Goal: Task Accomplishment & Management: Manage account settings

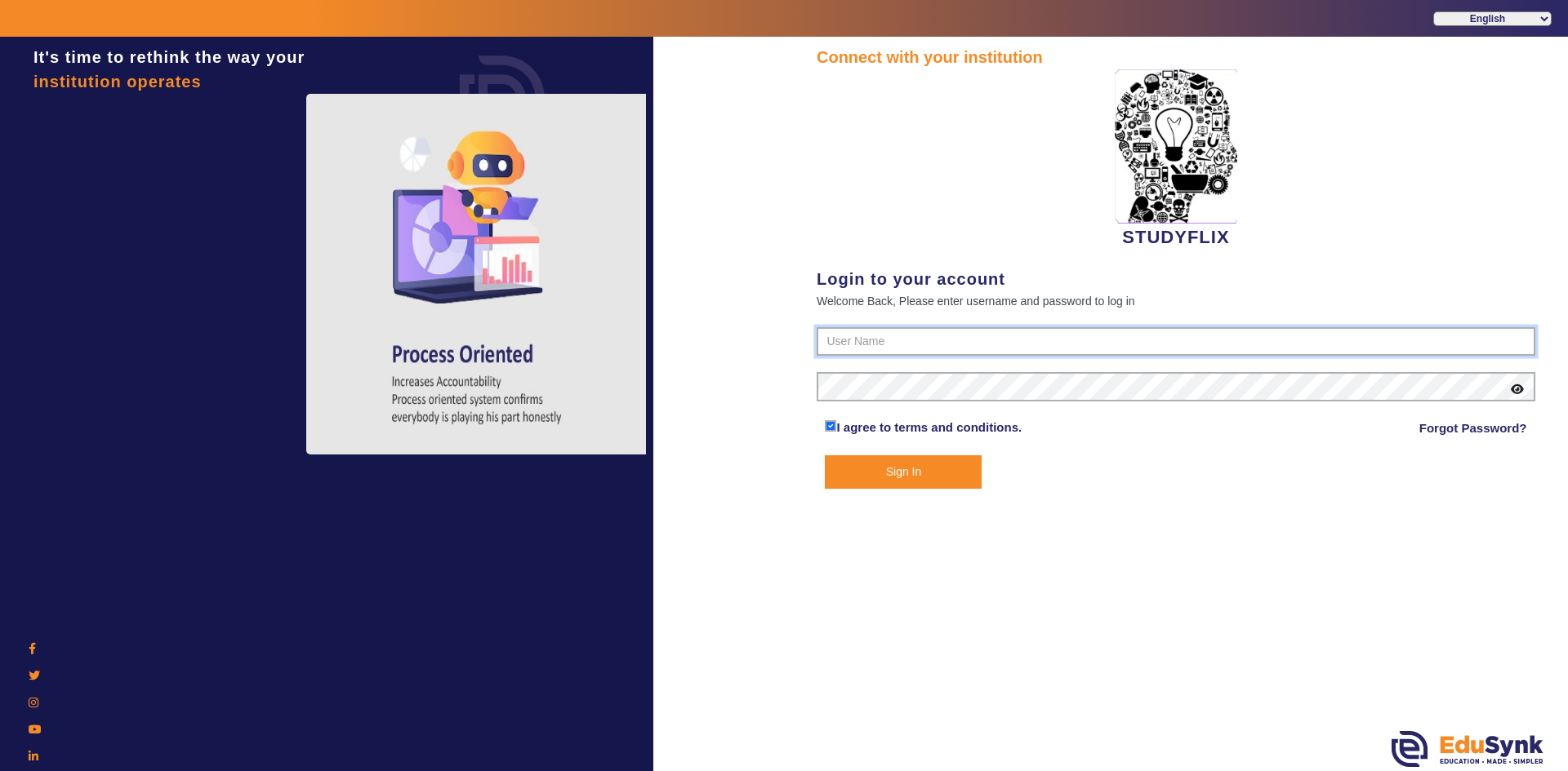
type input "6354922771"
click at [863, 471] on button "Sign In" at bounding box center [903, 471] width 157 height 33
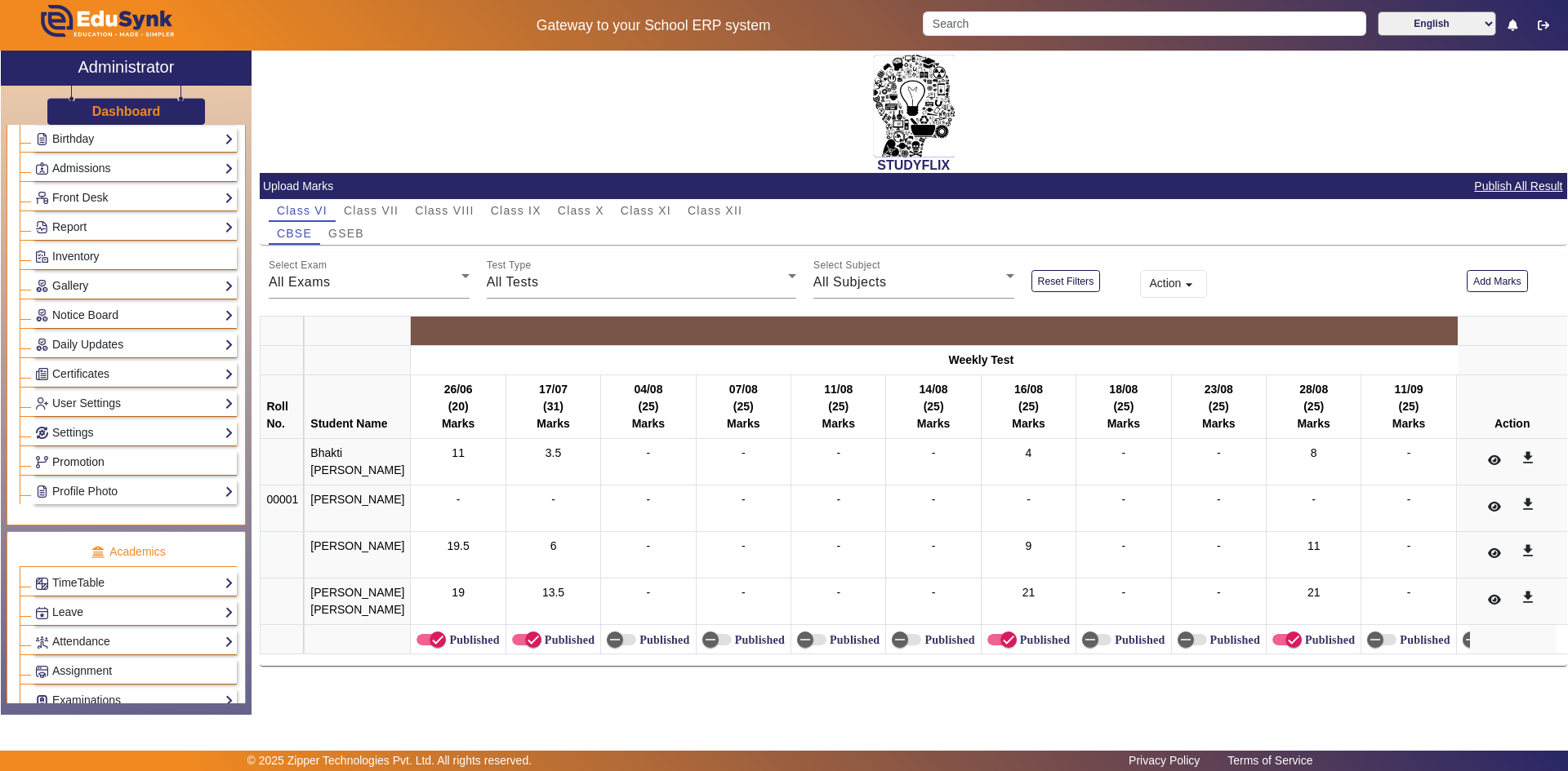
scroll to position [408, 0]
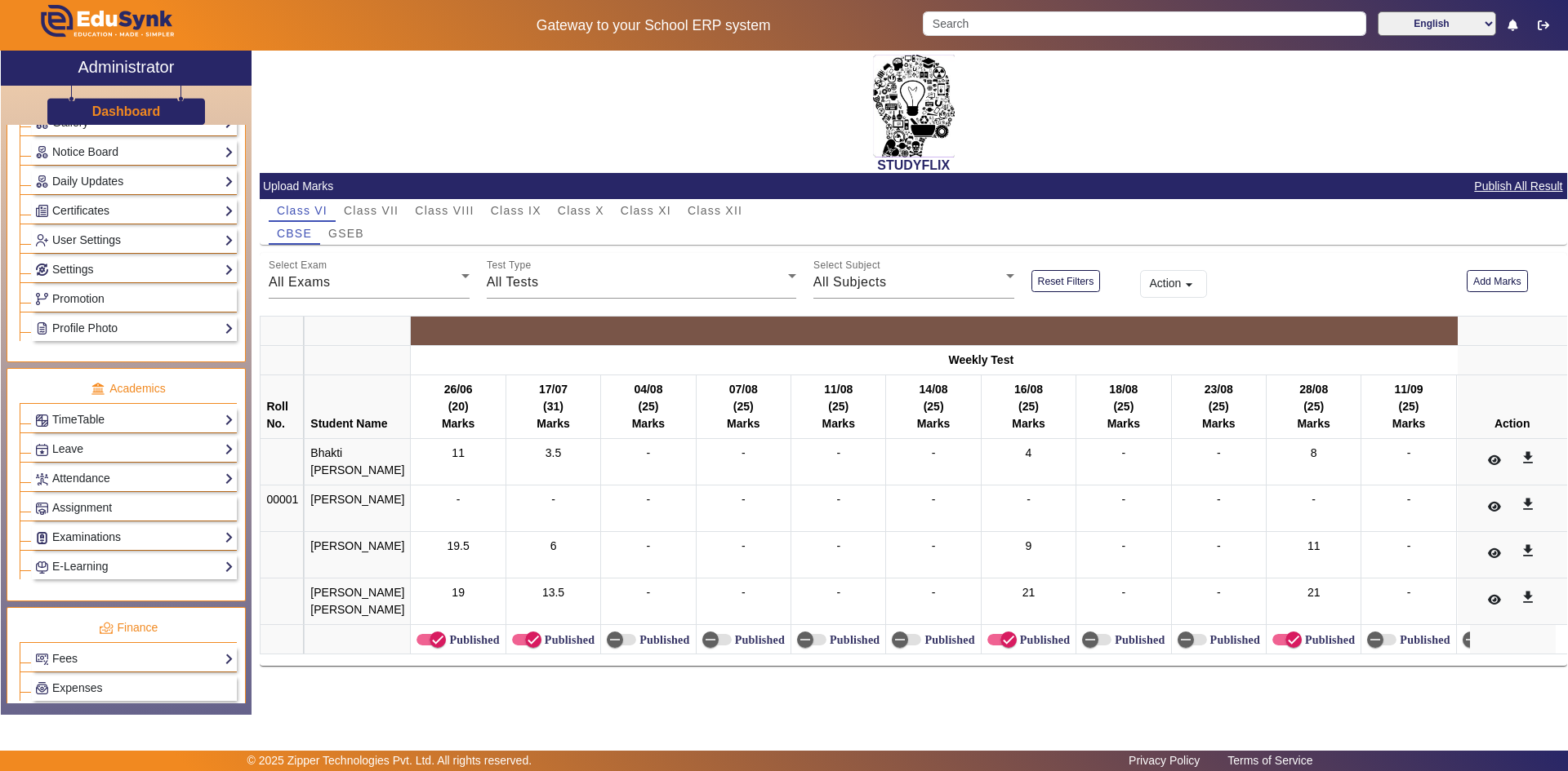
click at [106, 542] on link "Examinations" at bounding box center [134, 538] width 198 height 19
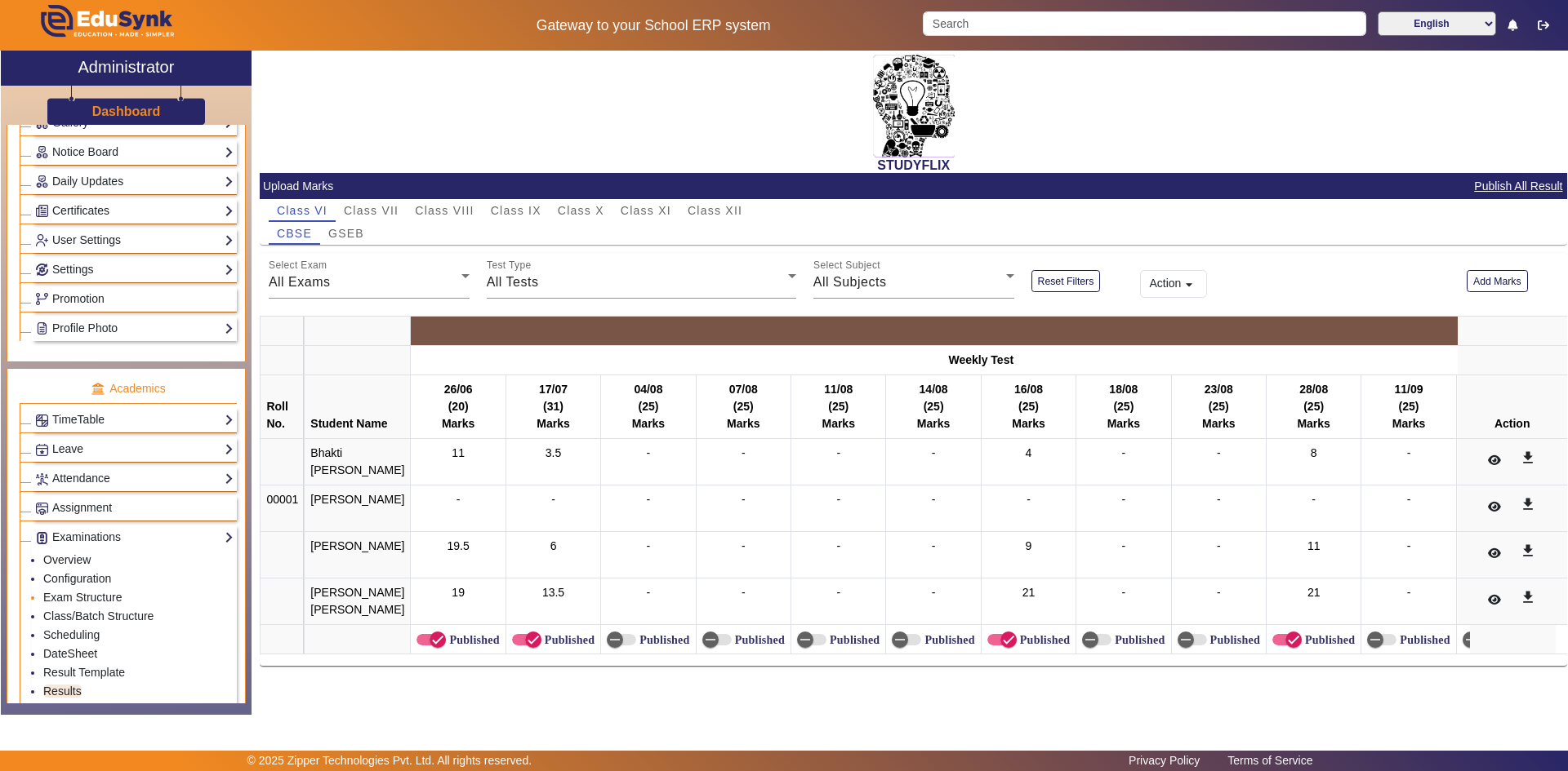
scroll to position [489, 0]
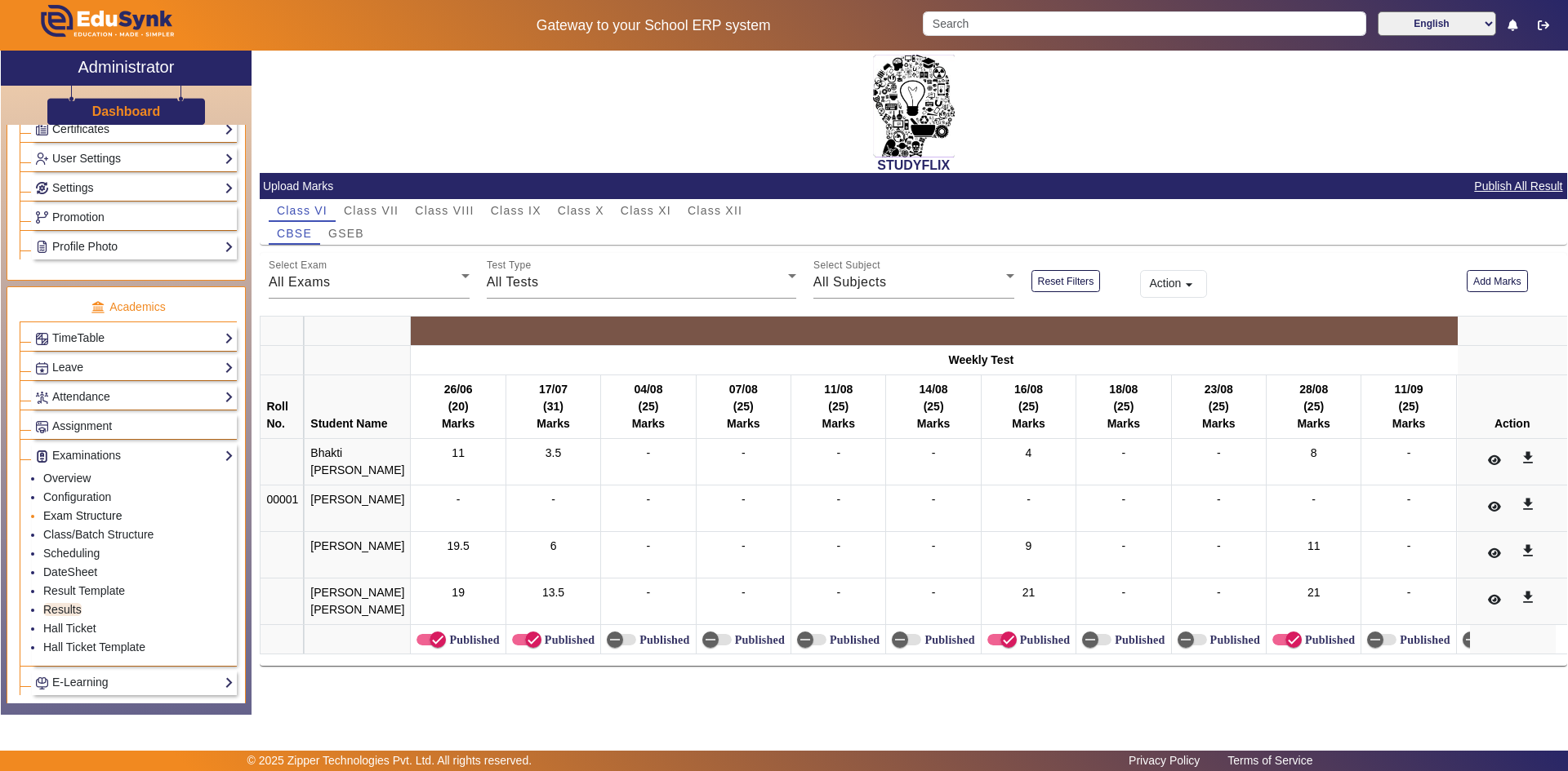
click at [94, 511] on link "Exam Structure" at bounding box center [83, 516] width 78 height 13
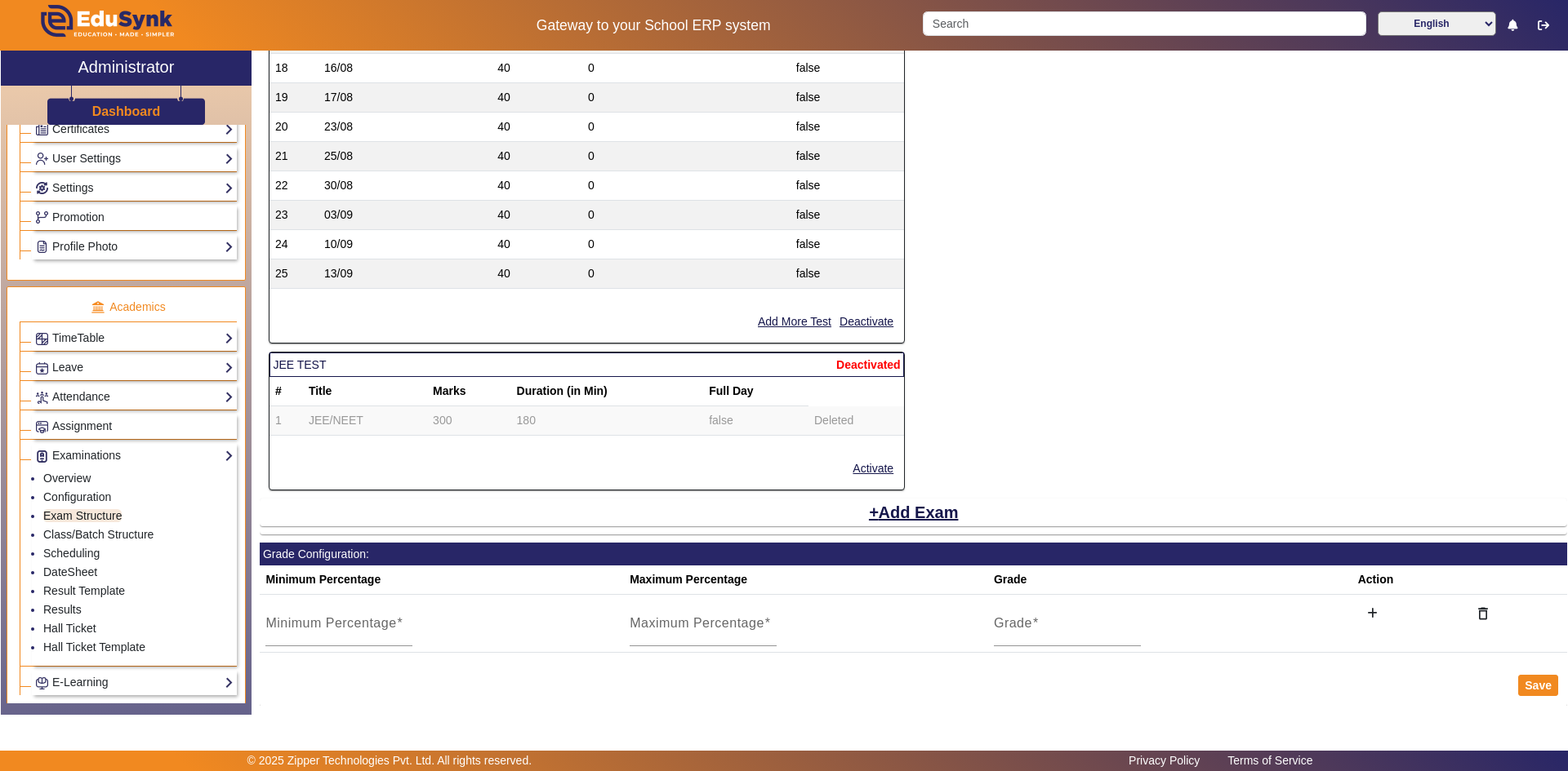
scroll to position [2828, 0]
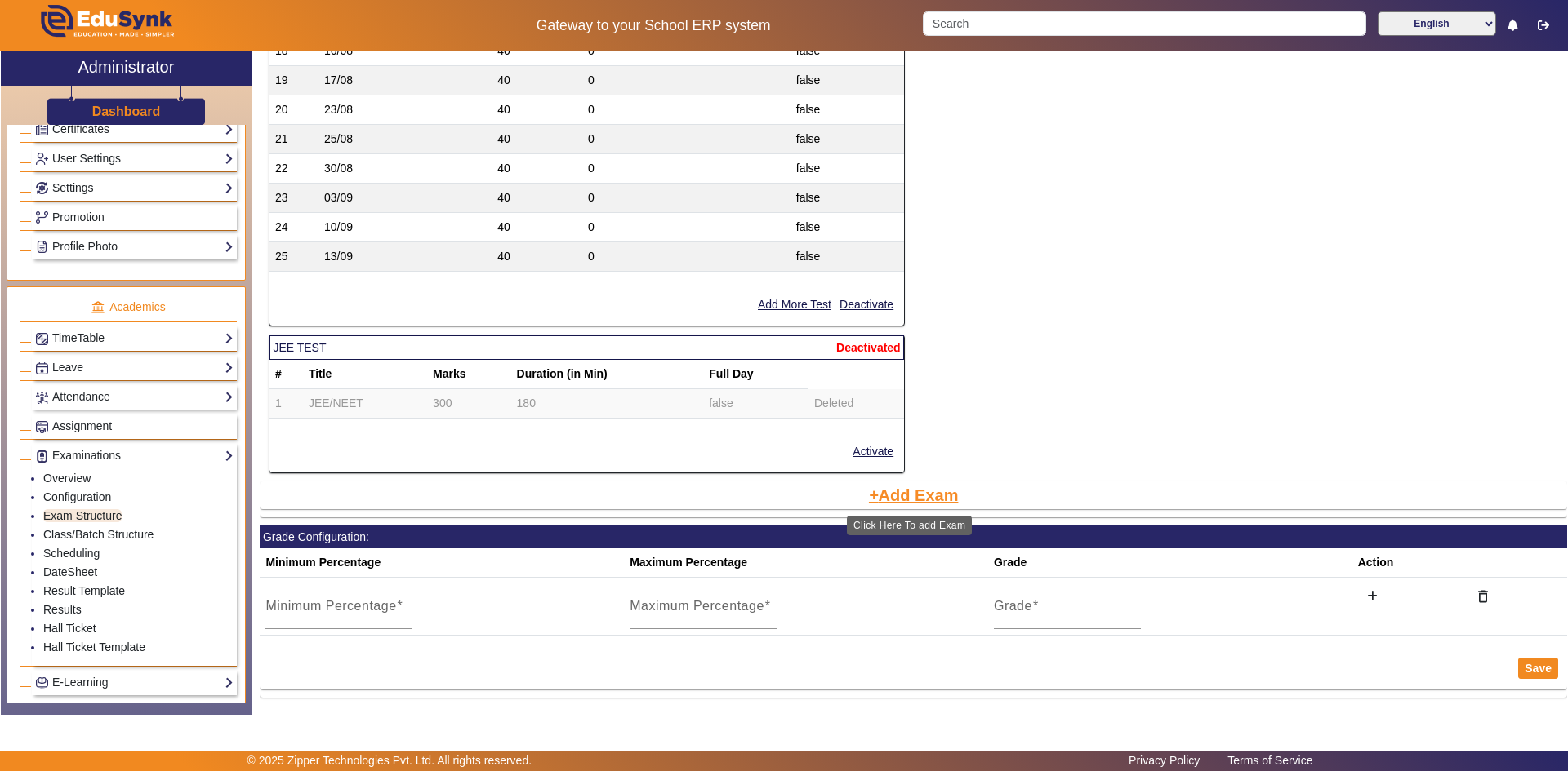
click at [920, 499] on button "Add Exam" at bounding box center [913, 495] width 93 height 28
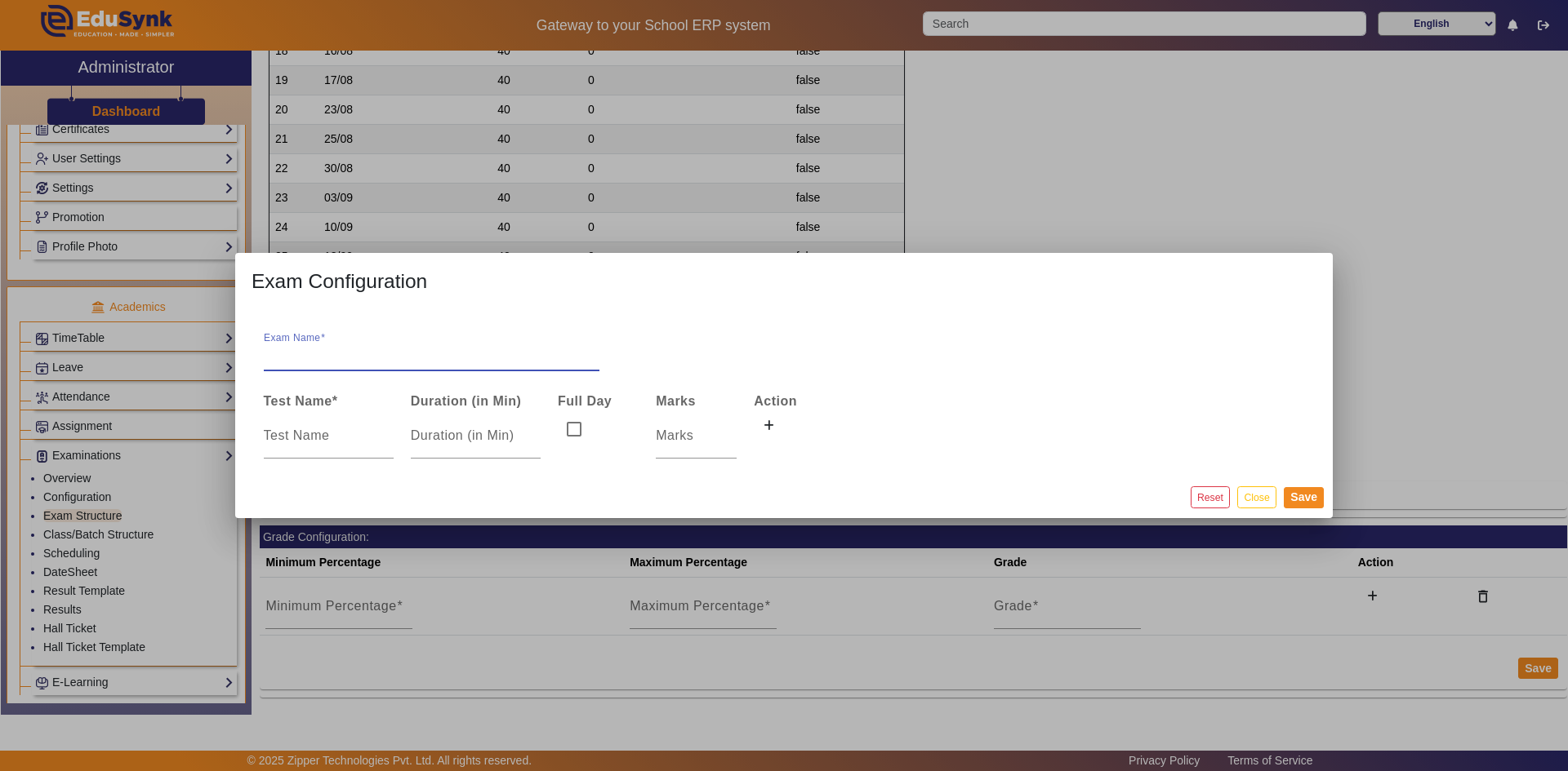
click at [409, 358] on input "Exam Name" at bounding box center [432, 355] width 335 height 20
click at [433, 564] on div at bounding box center [784, 386] width 1568 height 771
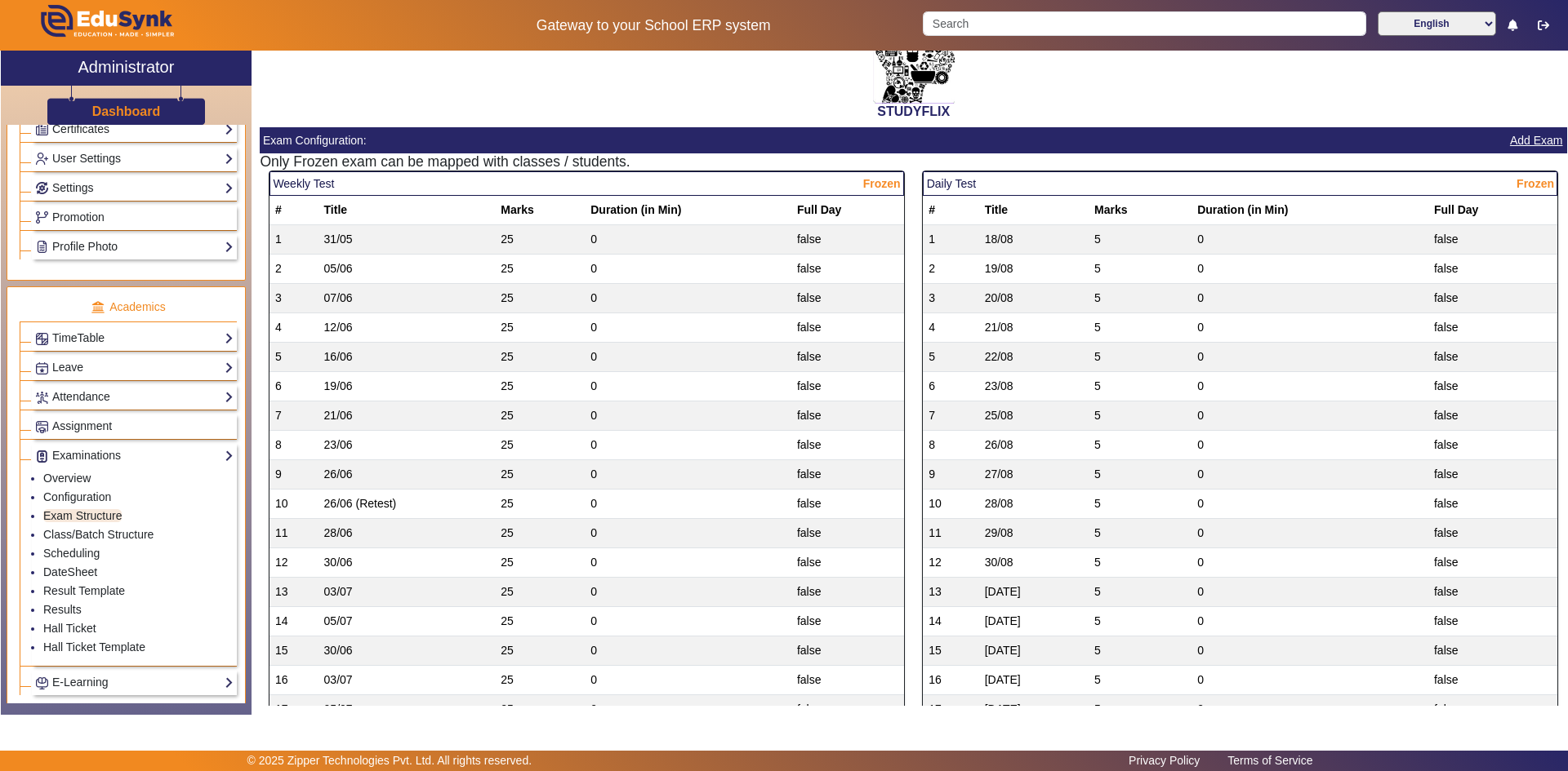
scroll to position [53, 0]
drag, startPoint x: 984, startPoint y: 188, endPoint x: 923, endPoint y: 184, distance: 61.1
click at [923, 184] on mat-card-header "Daily Test Frozen" at bounding box center [1239, 184] width 634 height 25
copy mat-card-header "Daily Test"
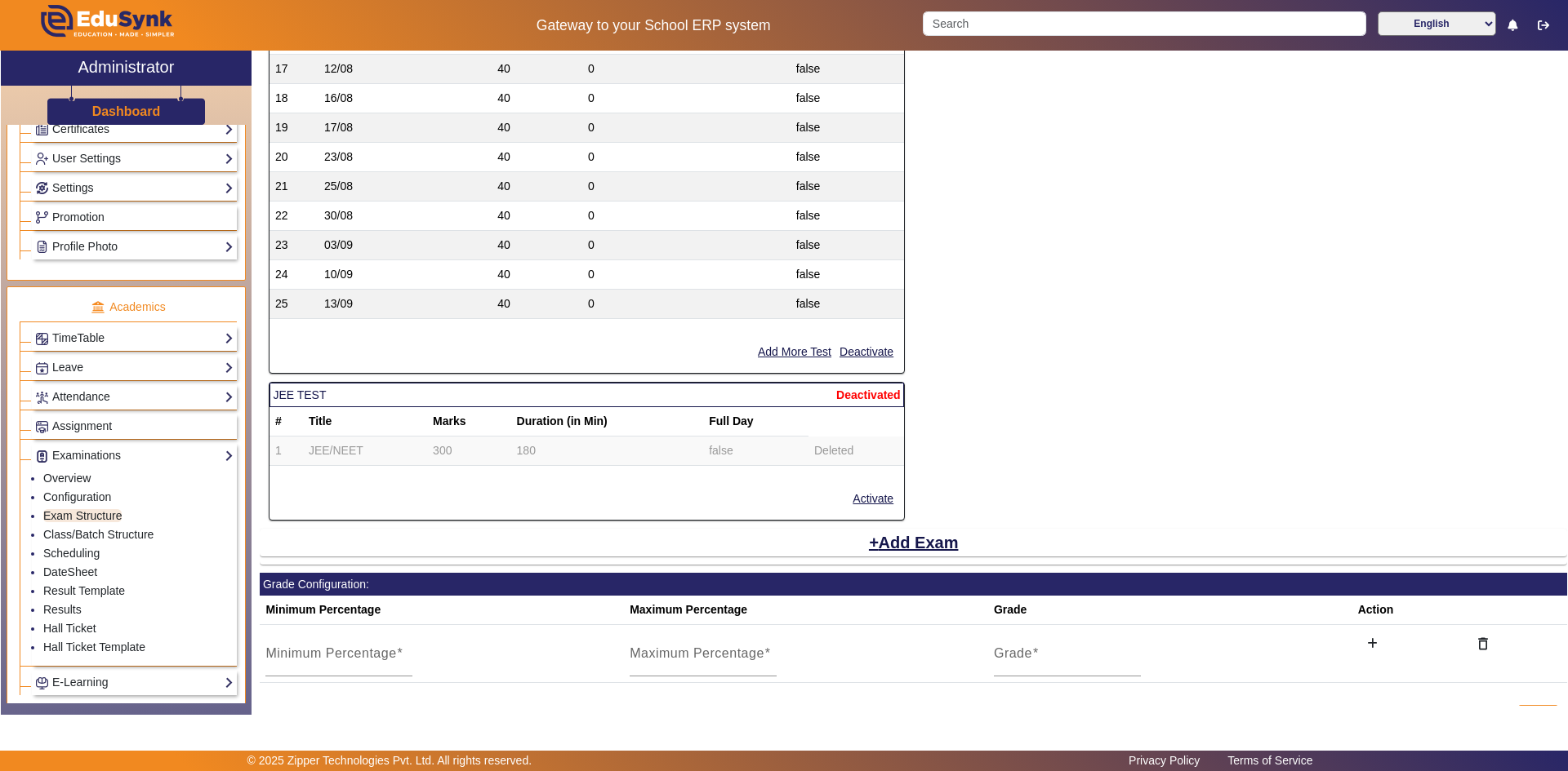
scroll to position [2828, 0]
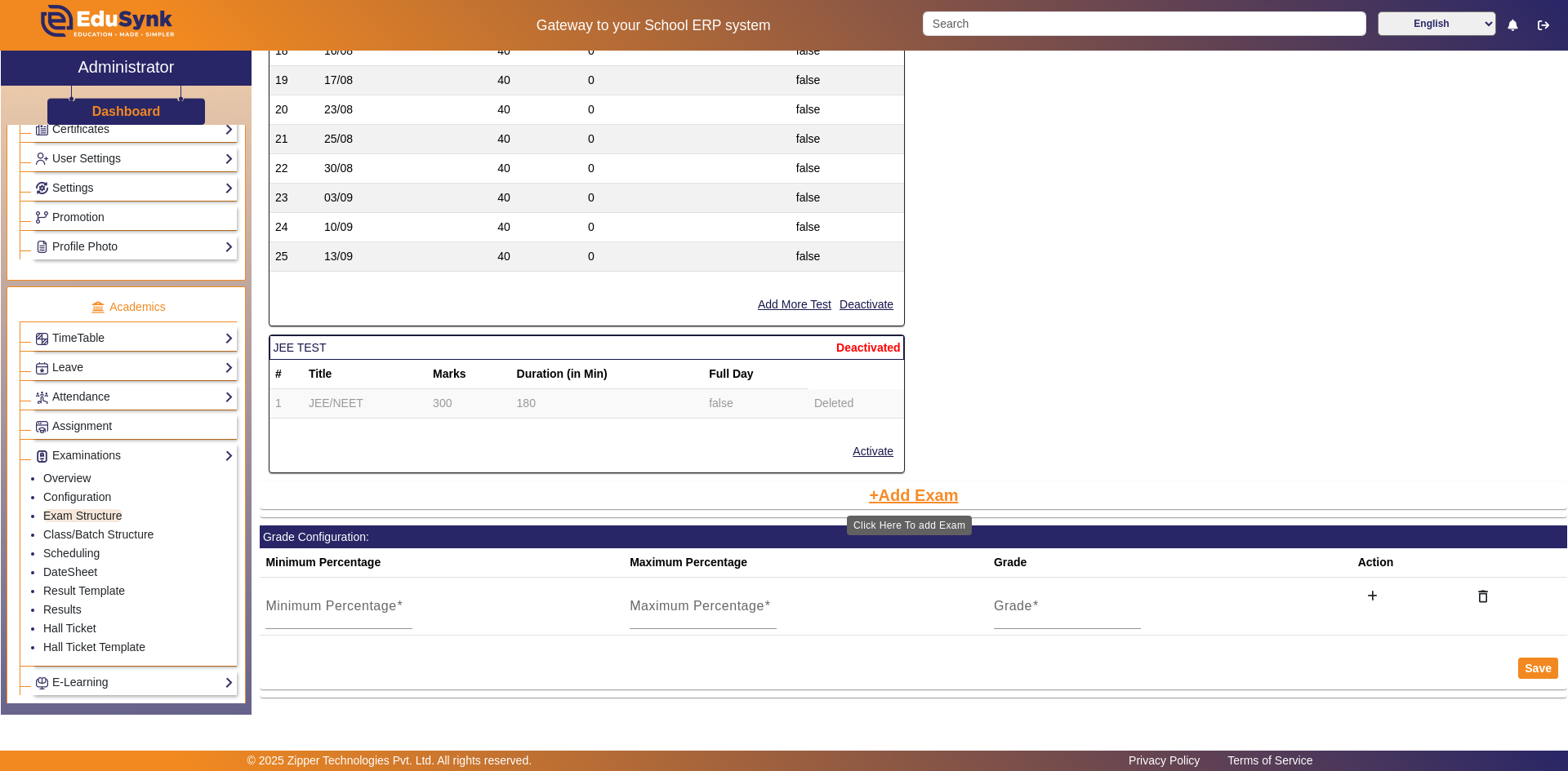
click at [900, 498] on button "Add Exam" at bounding box center [913, 495] width 93 height 28
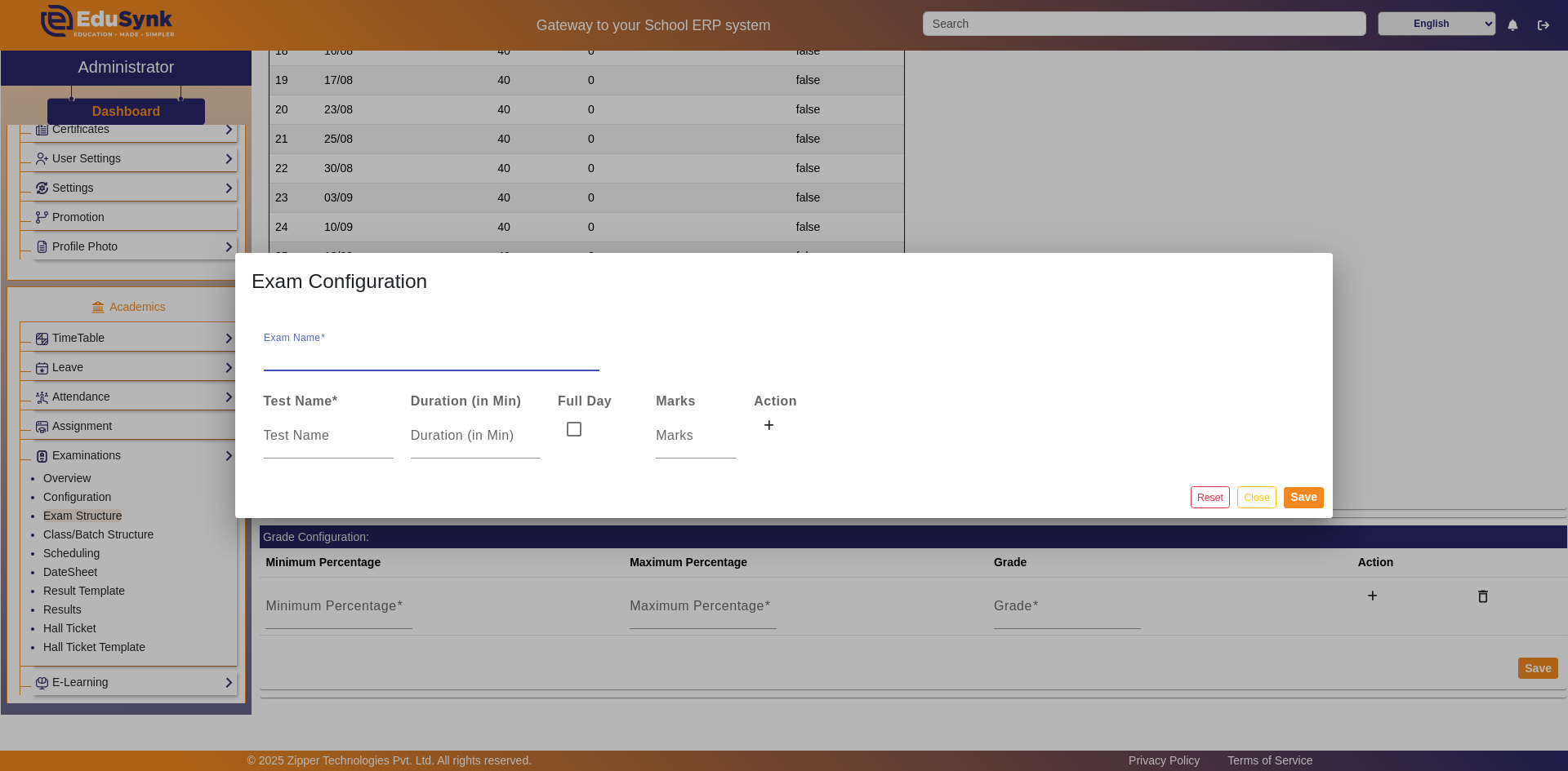
click at [404, 365] on input "Exam Name" at bounding box center [432, 355] width 335 height 20
paste input "Daily Test"
type input "Daily Test"
click at [350, 440] on input at bounding box center [329, 436] width 130 height 20
type input "[DATE]"
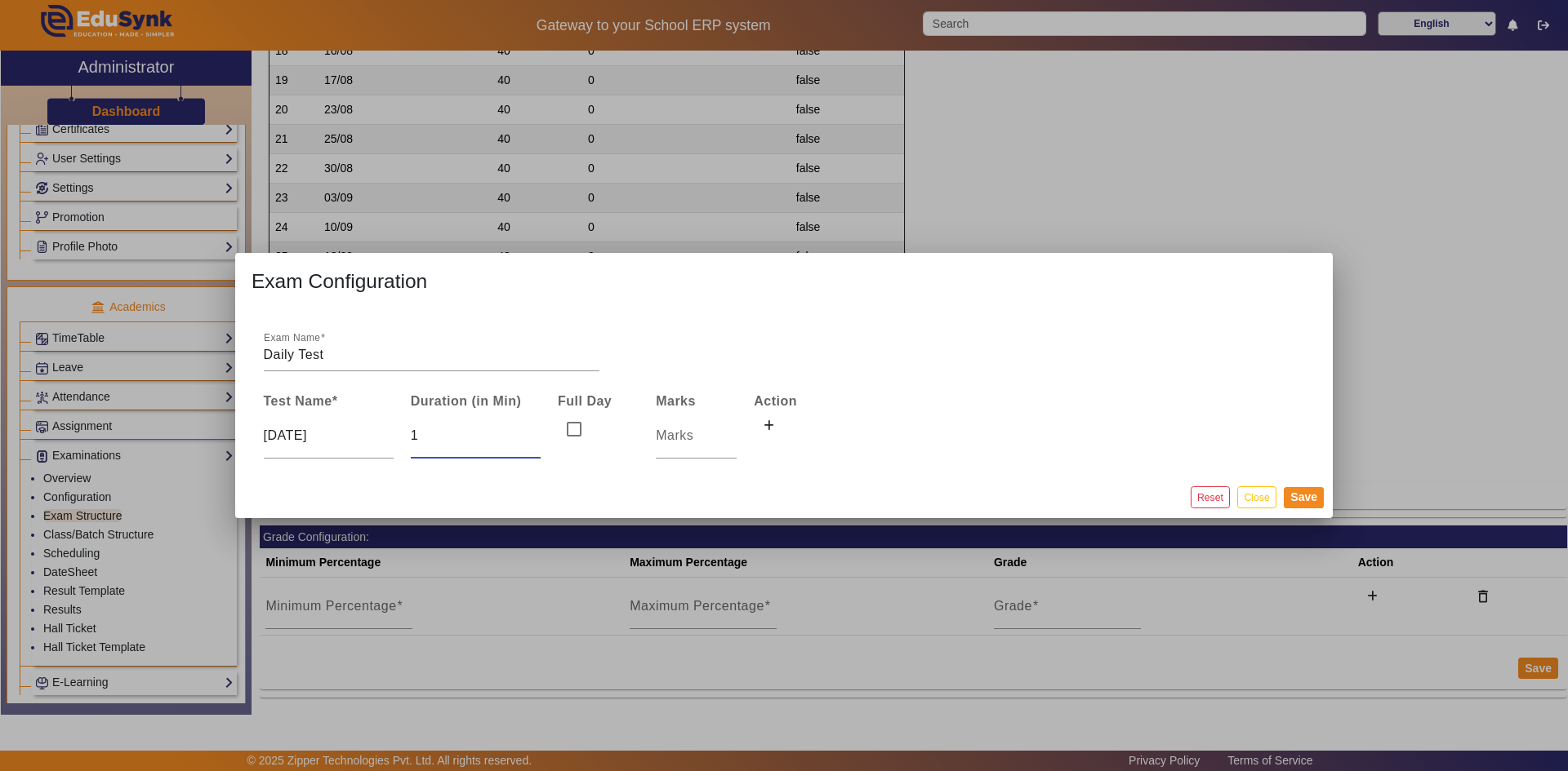
click at [537, 430] on input "1" at bounding box center [475, 436] width 130 height 20
type input "0"
click at [535, 436] on input "0" at bounding box center [475, 436] width 130 height 20
click at [657, 434] on input "number" at bounding box center [695, 436] width 81 height 20
click at [725, 434] on input "1" at bounding box center [695, 436] width 81 height 20
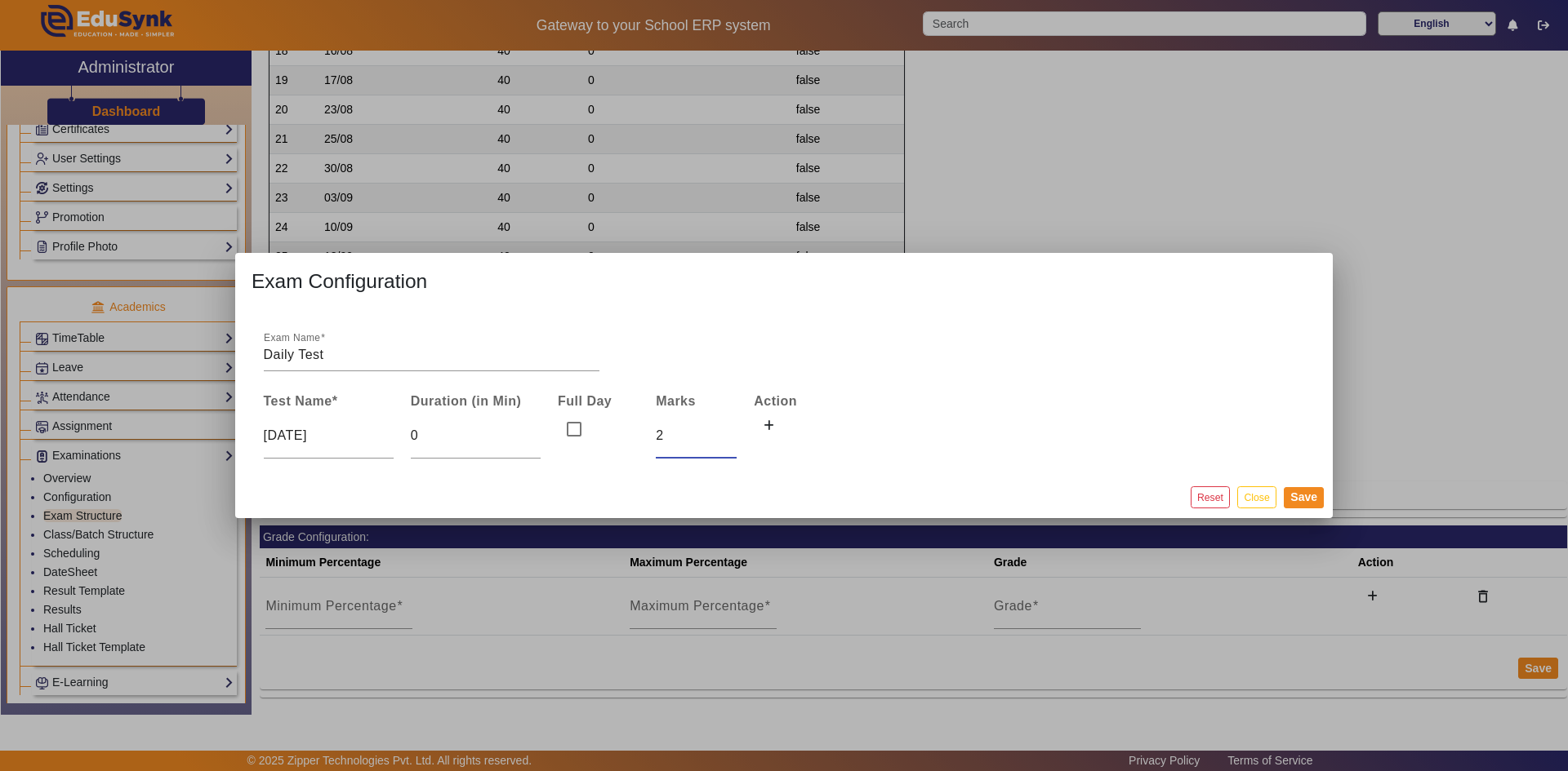
click at [730, 431] on input "2" at bounding box center [695, 436] width 81 height 20
click at [730, 431] on input "3" at bounding box center [695, 436] width 81 height 20
click at [730, 431] on input "4" at bounding box center [695, 436] width 81 height 20
type input "5"
click at [730, 431] on input "5" at bounding box center [695, 436] width 81 height 20
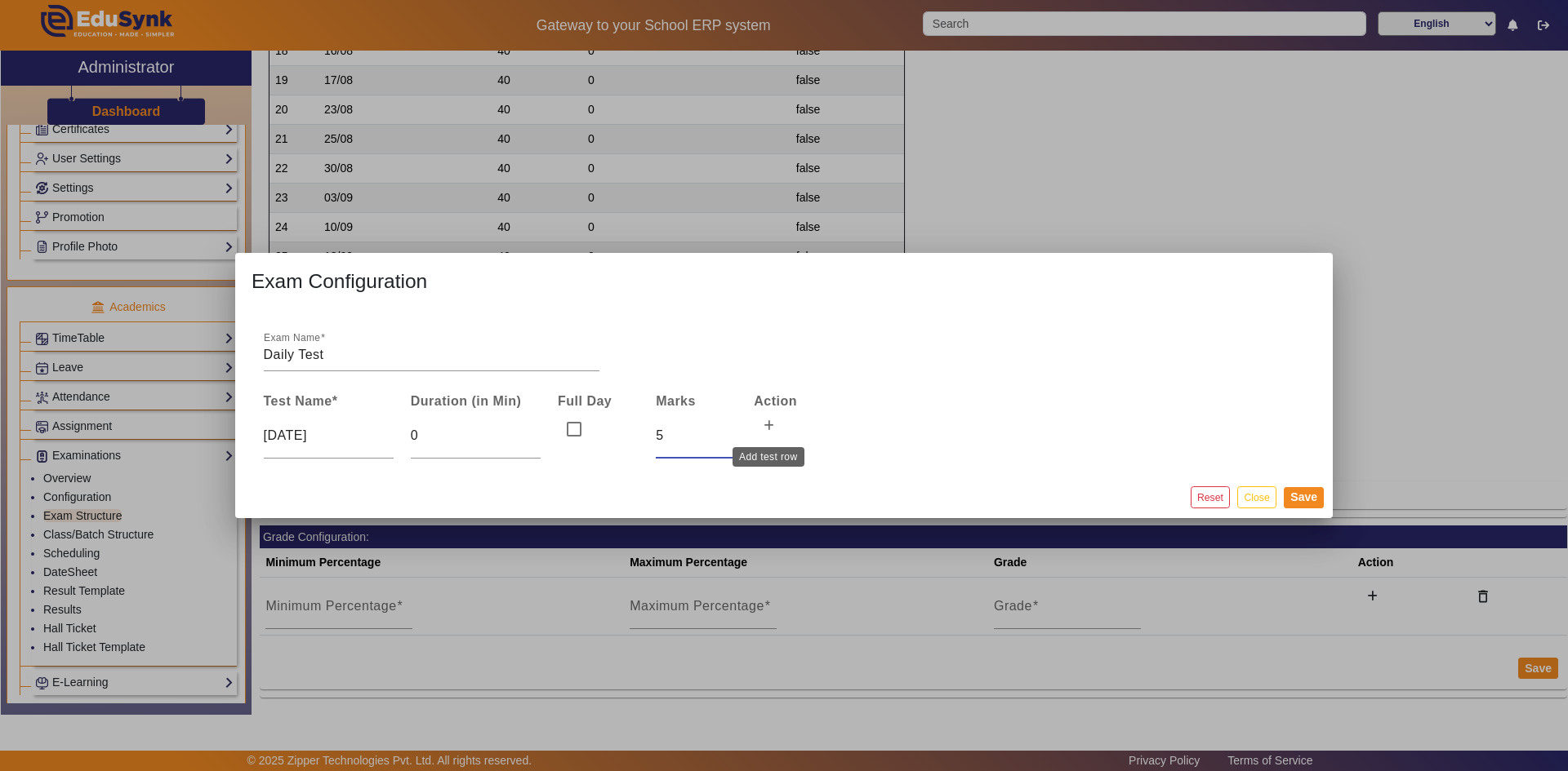
click at [768, 422] on icon at bounding box center [769, 425] width 10 height 11
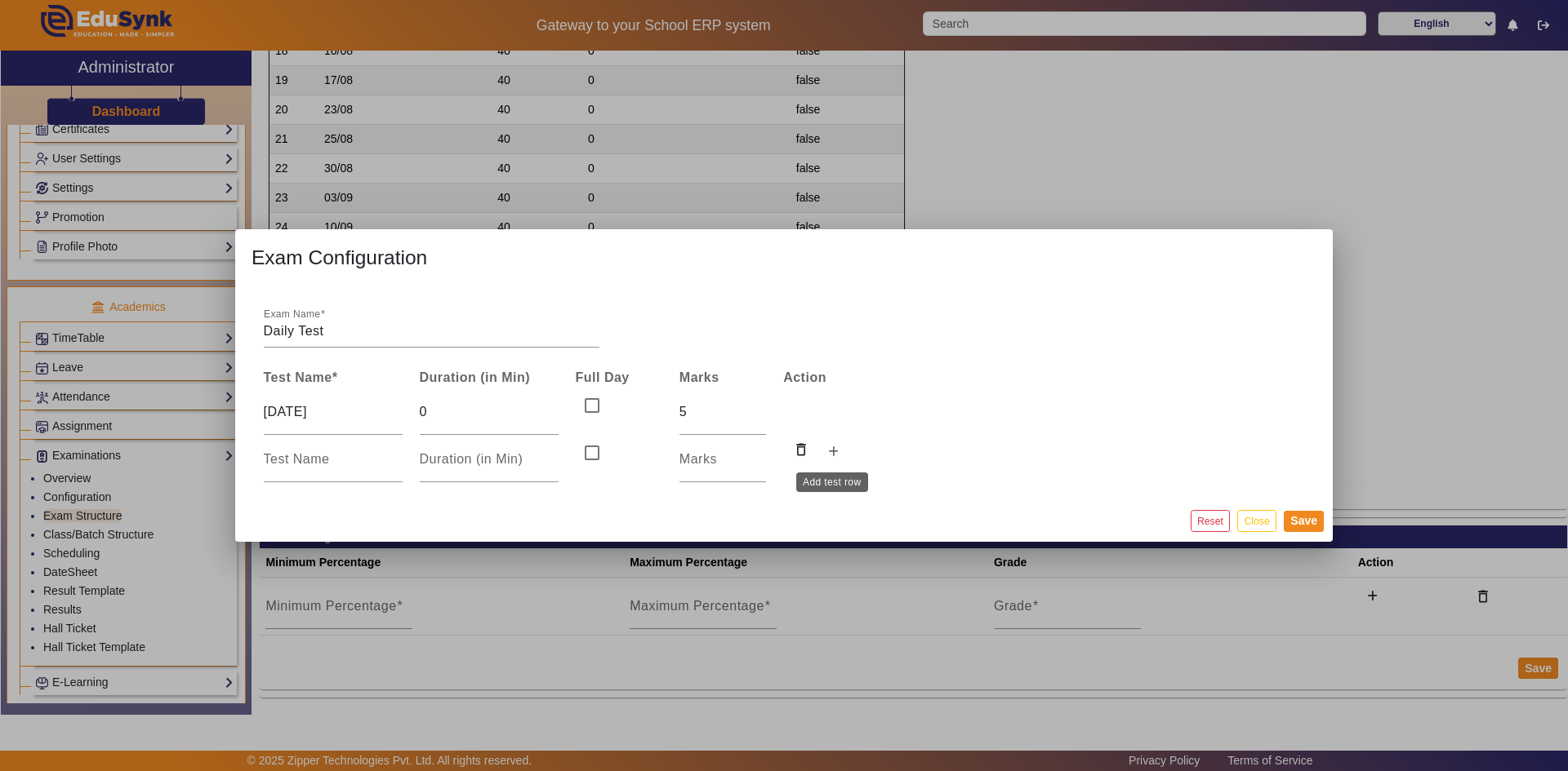
click at [833, 454] on icon at bounding box center [833, 452] width 10 height 11
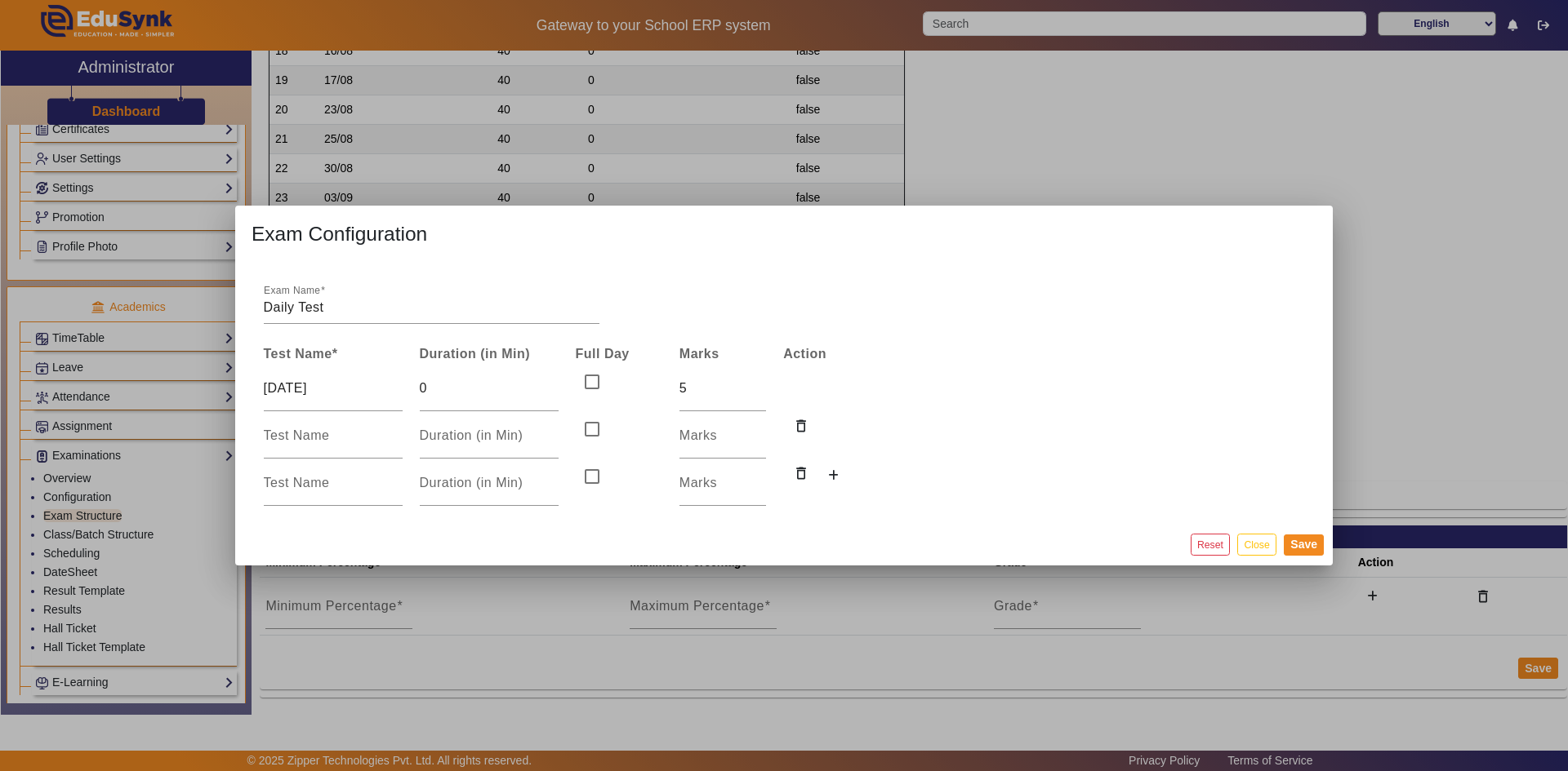
click at [833, 454] on td "delete_outline" at bounding box center [827, 436] width 104 height 48
click at [829, 474] on icon at bounding box center [833, 475] width 10 height 11
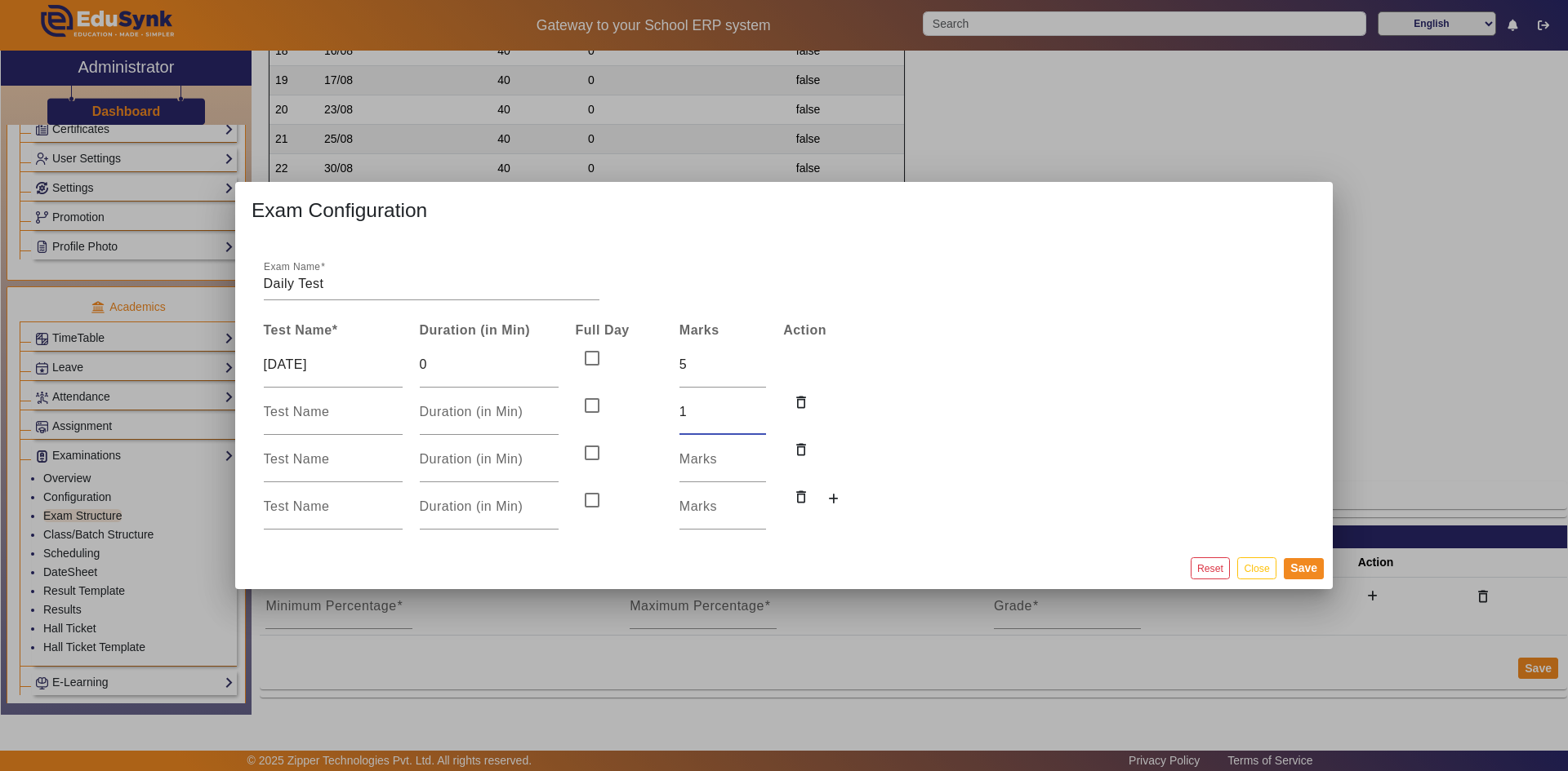
click at [758, 407] on input "1" at bounding box center [723, 412] width 87 height 20
click at [758, 407] on input "2" at bounding box center [723, 412] width 87 height 20
click at [758, 407] on input "3" at bounding box center [723, 412] width 87 height 20
click at [758, 407] on input "4" at bounding box center [723, 412] width 87 height 20
type input "5"
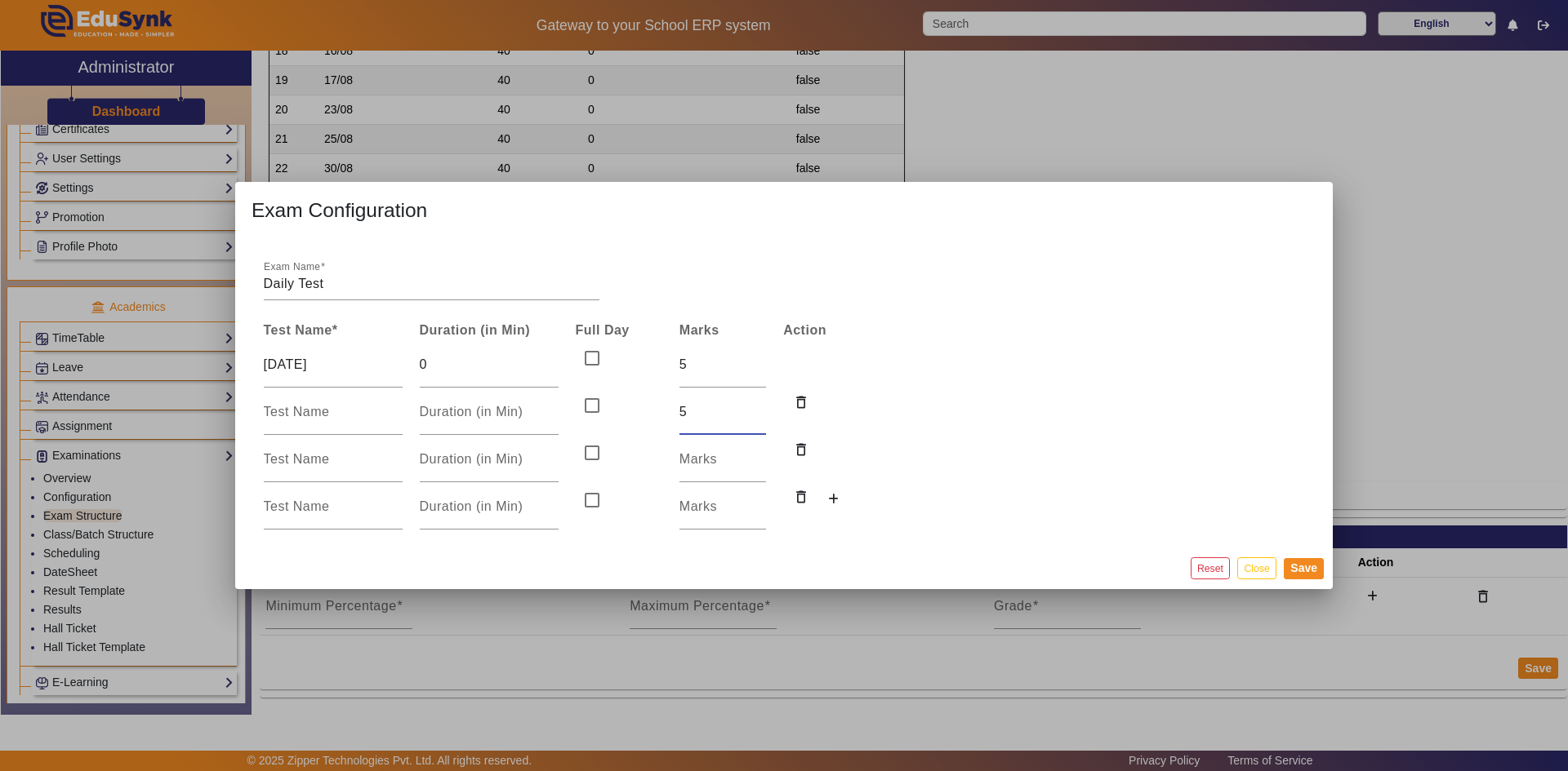
click at [758, 407] on input "5" at bounding box center [723, 412] width 87 height 20
click at [707, 457] on input "number" at bounding box center [723, 459] width 87 height 20
type input "5"
click at [701, 509] on input "number" at bounding box center [723, 506] width 87 height 20
type input "5"
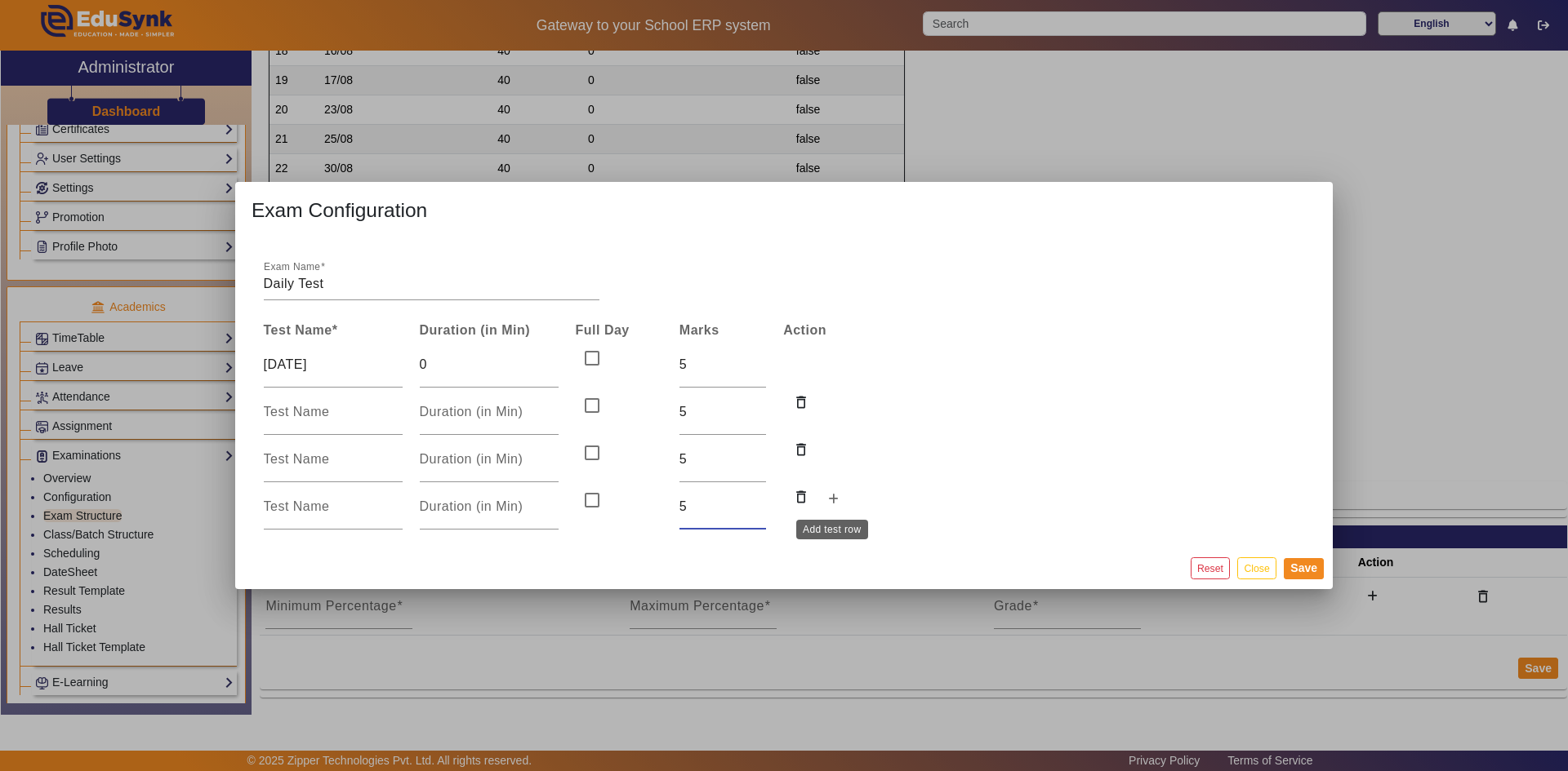
click at [833, 505] on icon at bounding box center [833, 499] width 10 height 11
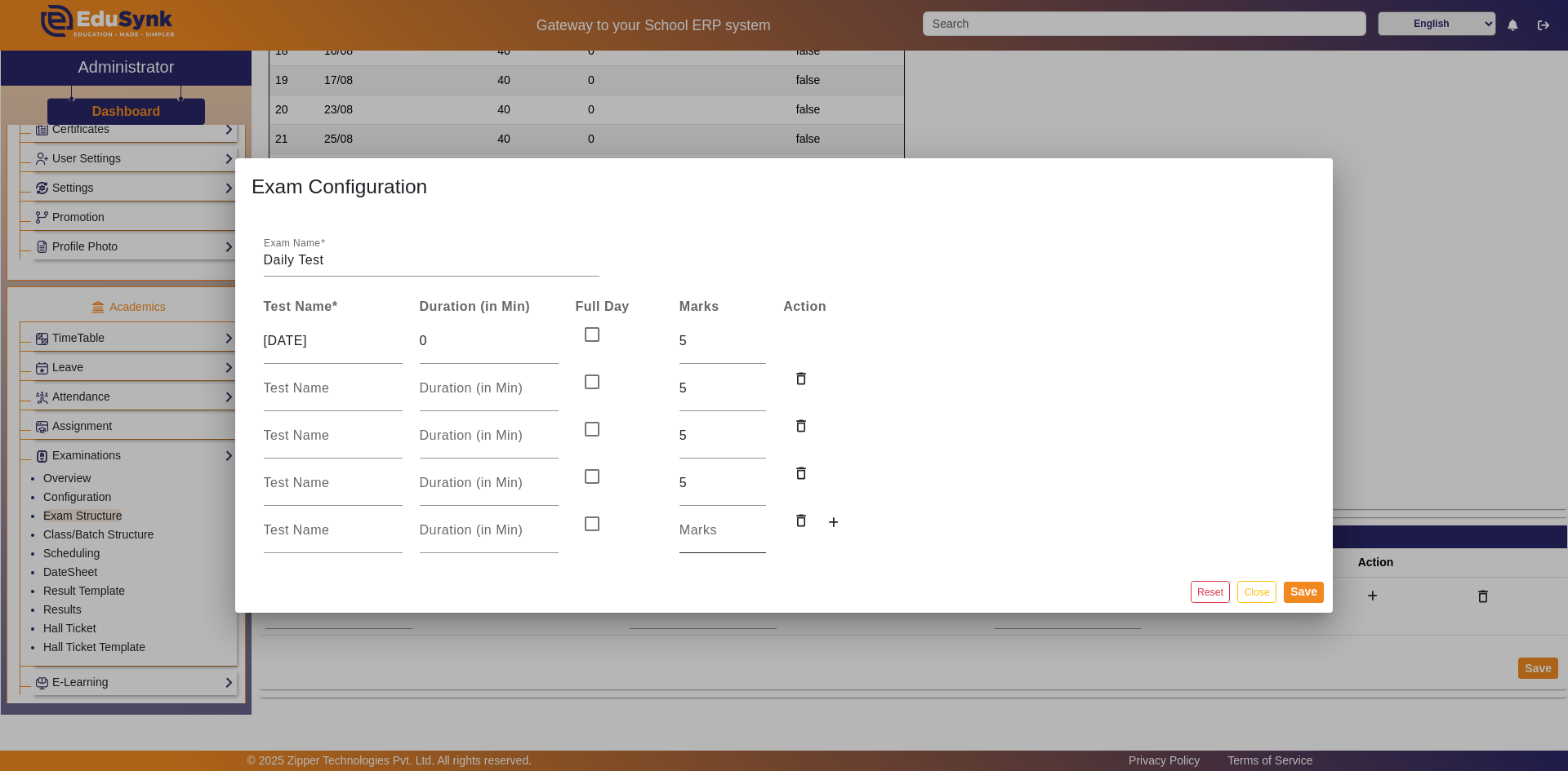
click at [724, 530] on input "number" at bounding box center [723, 530] width 87 height 20
type input "5"
click at [830, 524] on icon at bounding box center [833, 523] width 10 height 11
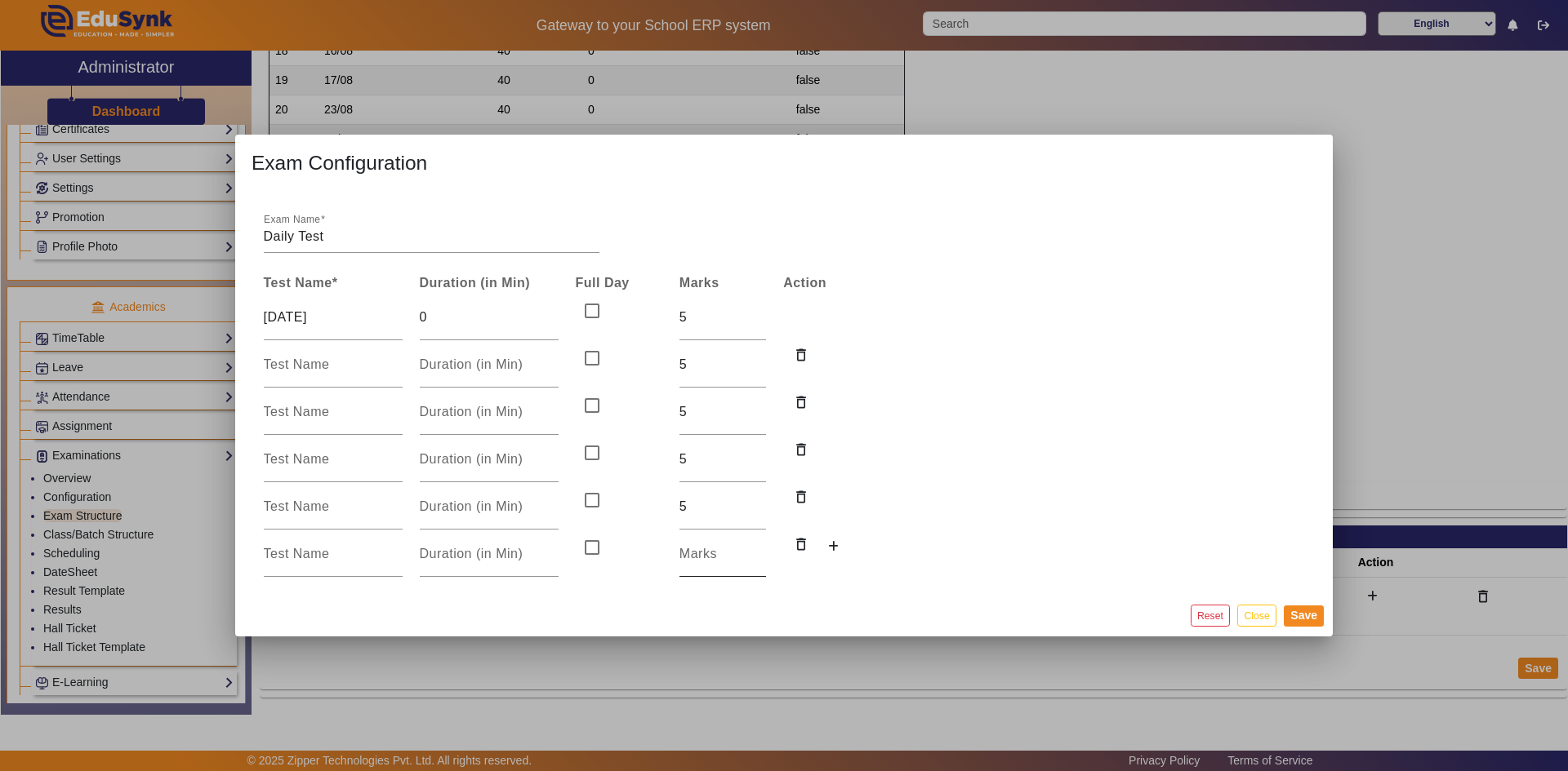
click at [707, 567] on div at bounding box center [723, 554] width 87 height 46
type input "5"
click at [861, 512] on td "delete_outline" at bounding box center [827, 507] width 104 height 48
click at [303, 365] on input at bounding box center [333, 364] width 139 height 20
click at [302, 411] on input at bounding box center [333, 412] width 139 height 20
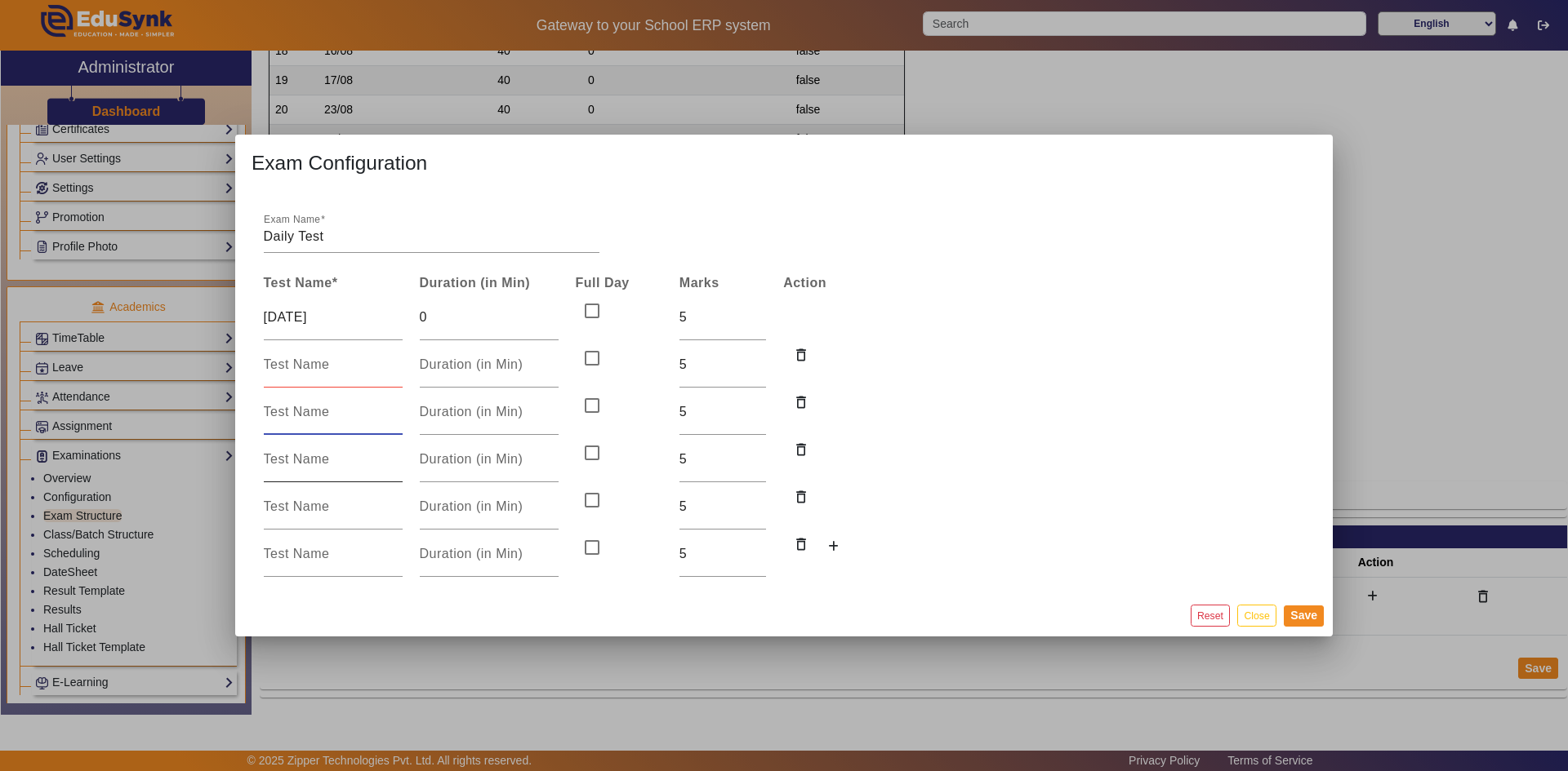
click at [298, 456] on input at bounding box center [333, 459] width 139 height 20
click at [298, 503] on input at bounding box center [333, 506] width 139 height 20
click at [289, 551] on input at bounding box center [333, 554] width 139 height 20
type input "[DATE]"
click at [286, 510] on input at bounding box center [333, 506] width 139 height 20
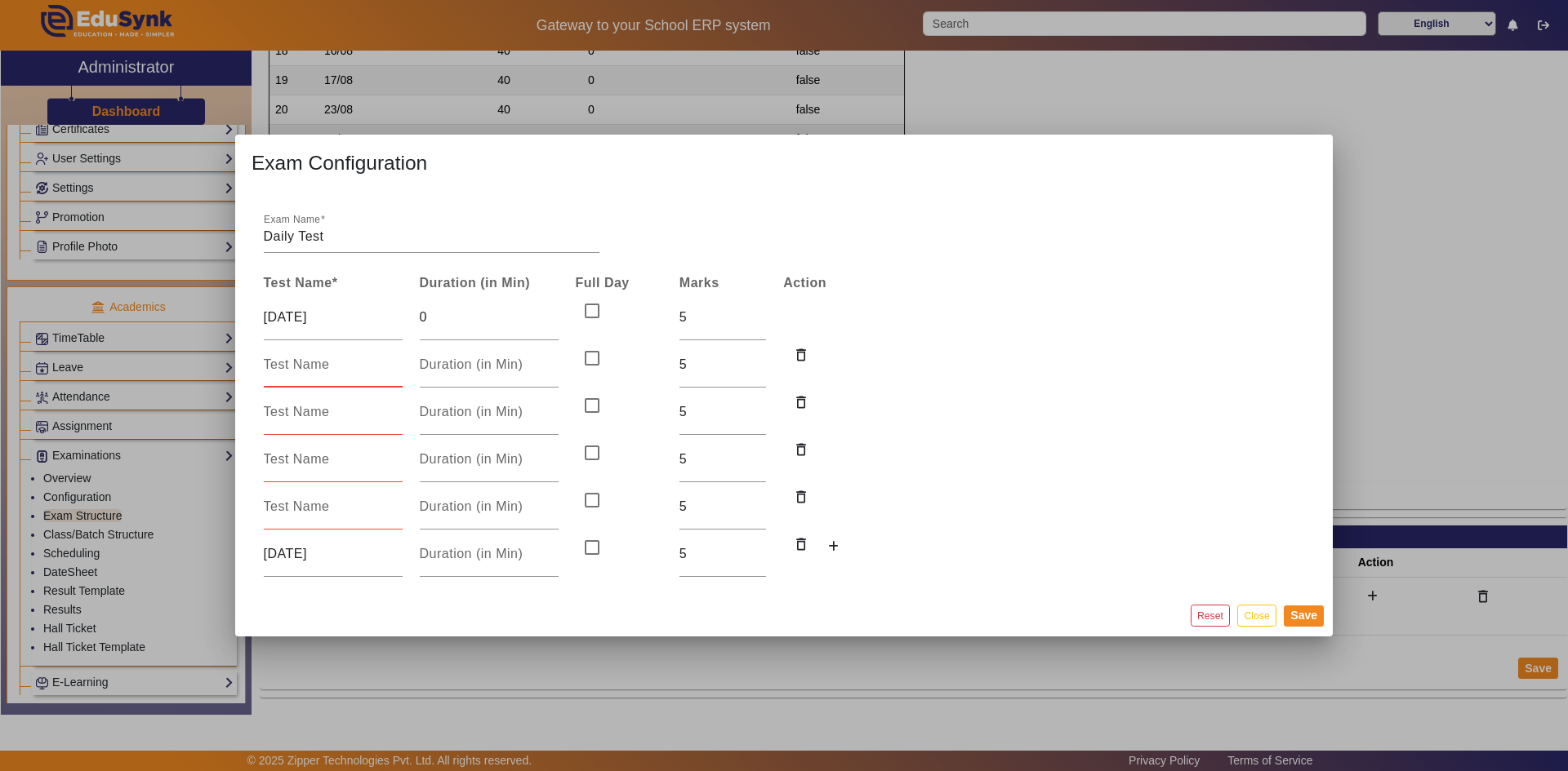
click at [278, 365] on input at bounding box center [333, 364] width 139 height 20
click at [278, 365] on input "07-2025" at bounding box center [333, 364] width 139 height 20
type input "[DATE]"
click at [272, 411] on input at bounding box center [333, 412] width 139 height 20
type input "[DATE]"
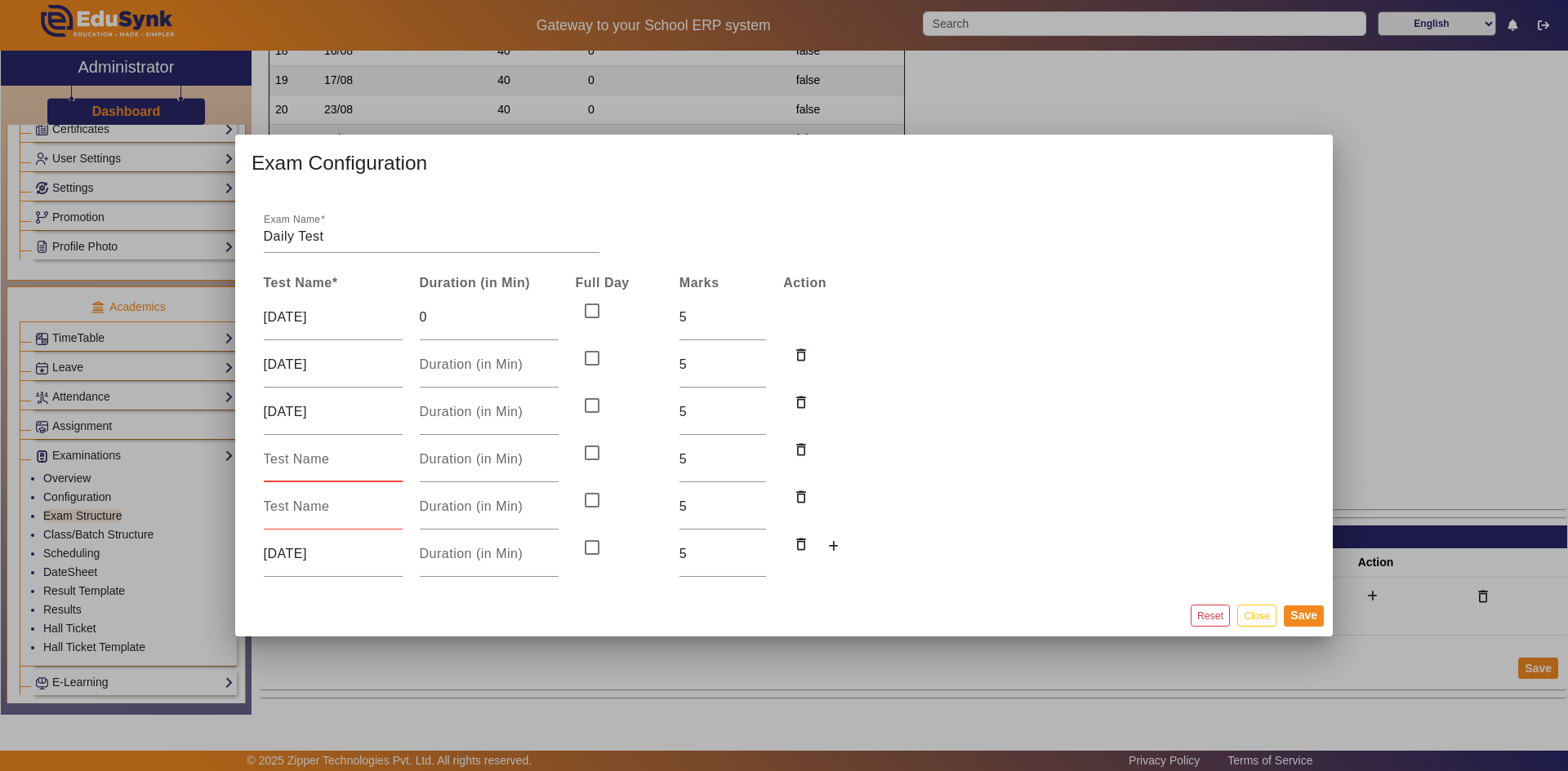
click at [272, 467] on input at bounding box center [333, 459] width 139 height 20
type input "[DATE]"
click at [272, 517] on input at bounding box center [333, 506] width 139 height 20
type input "[DATE]"
click at [370, 238] on input "Daily Test" at bounding box center [432, 237] width 335 height 20
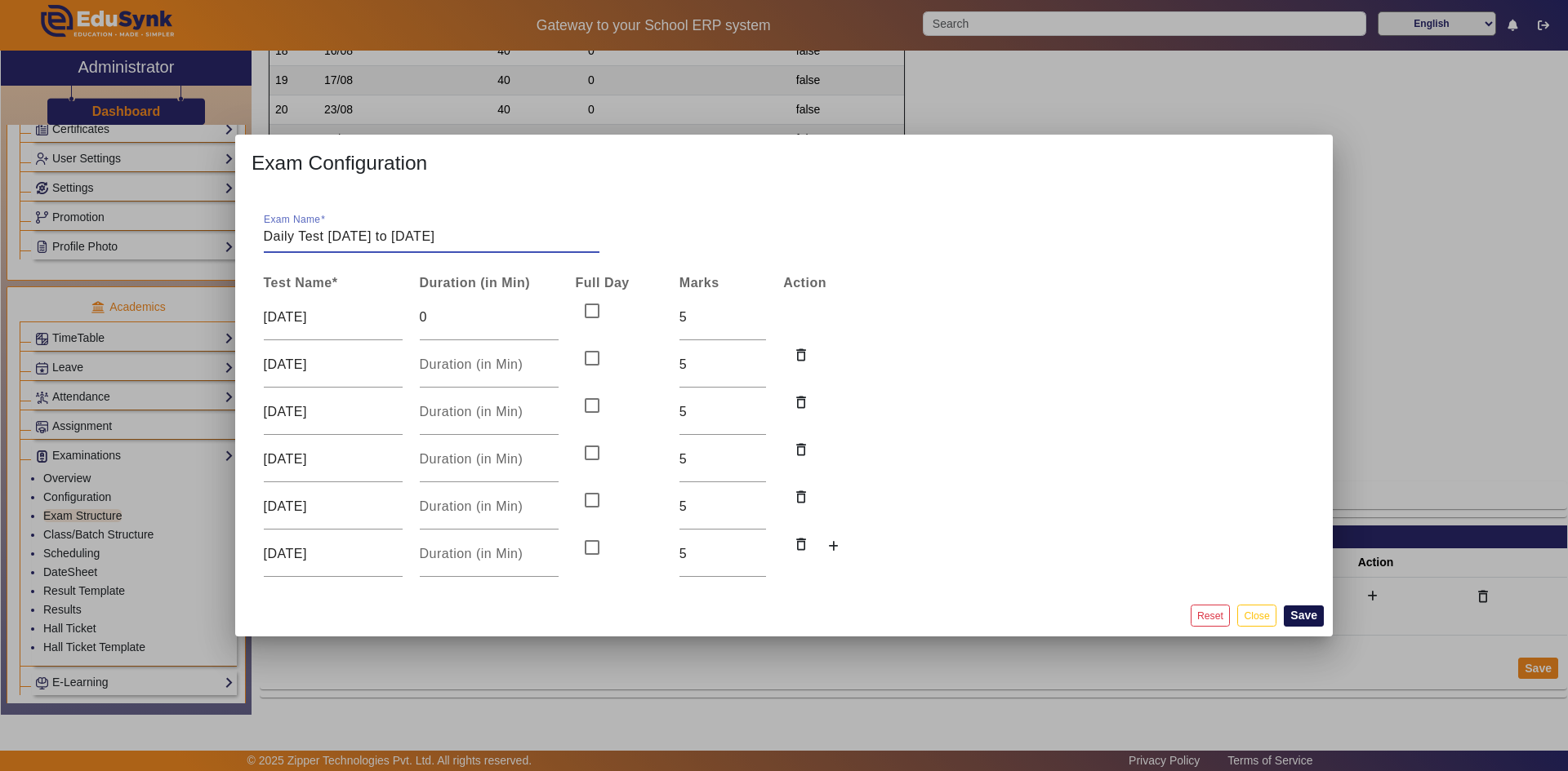
type input "Daily Test [DATE] to [DATE]"
click at [1292, 619] on button "Save" at bounding box center [1303, 616] width 40 height 21
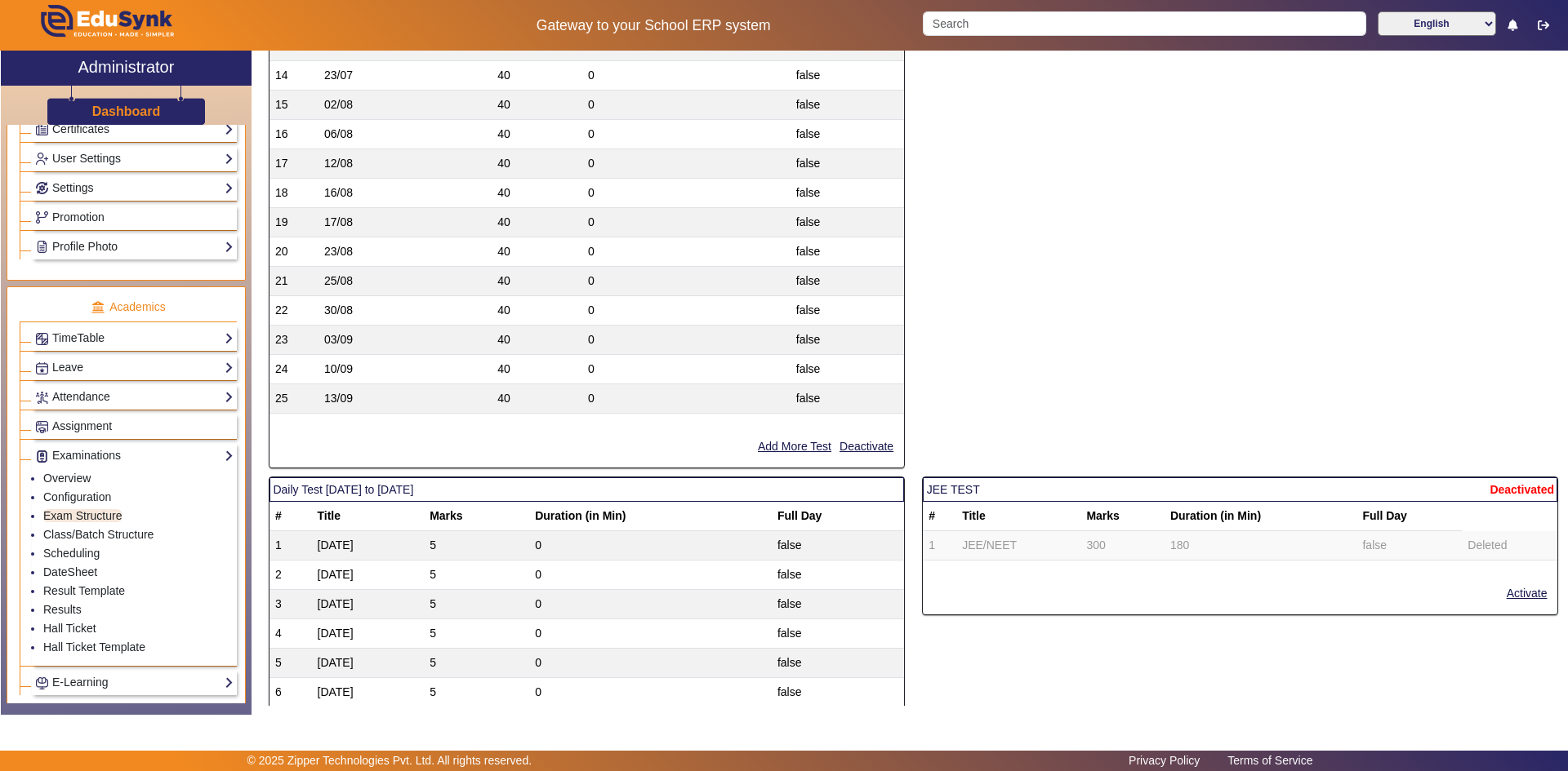
scroll to position [2775, 0]
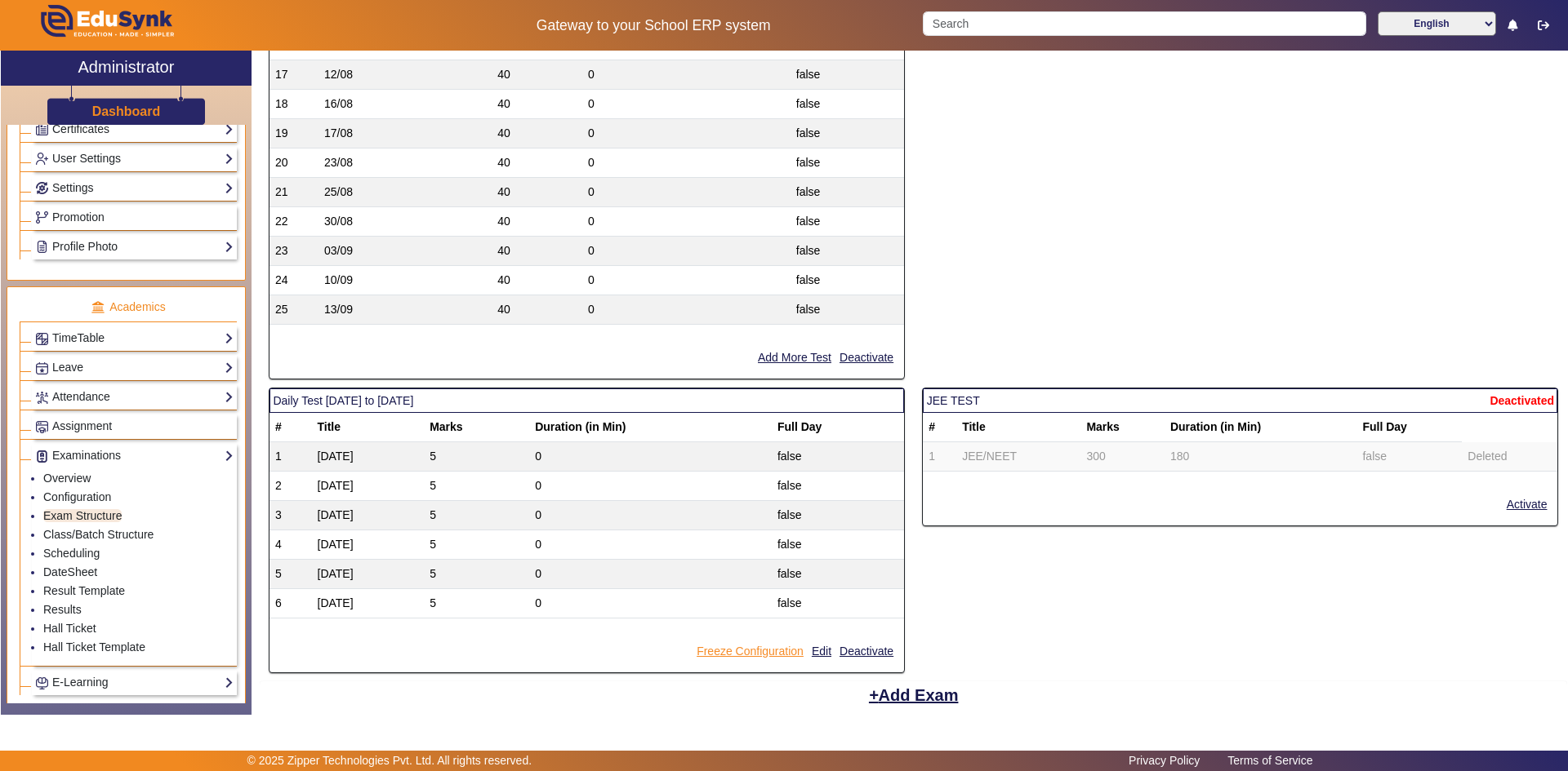
click at [780, 651] on button "Freeze Configuration" at bounding box center [749, 652] width 110 height 20
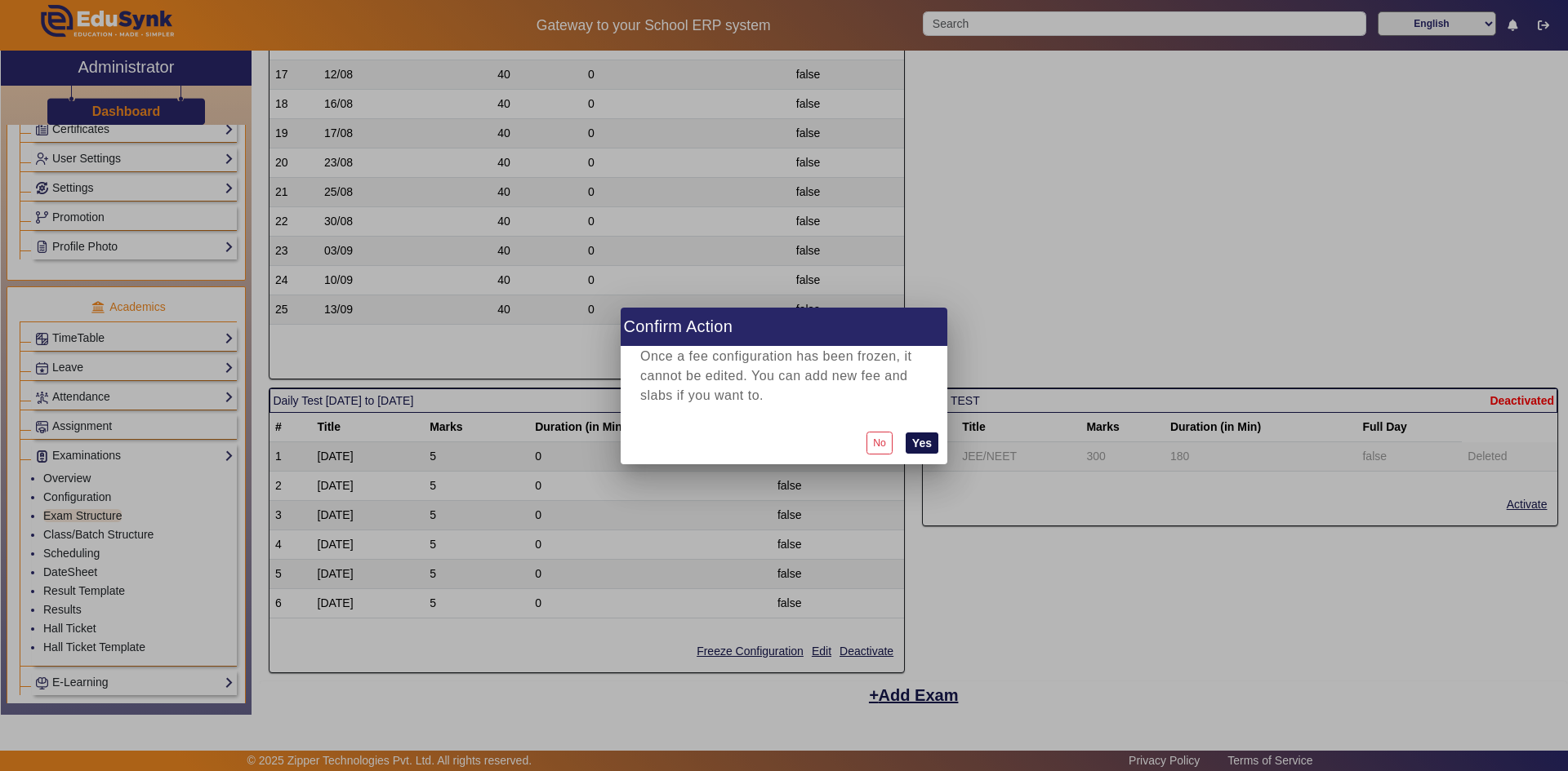
click at [913, 442] on button "Yes" at bounding box center [922, 443] width 32 height 21
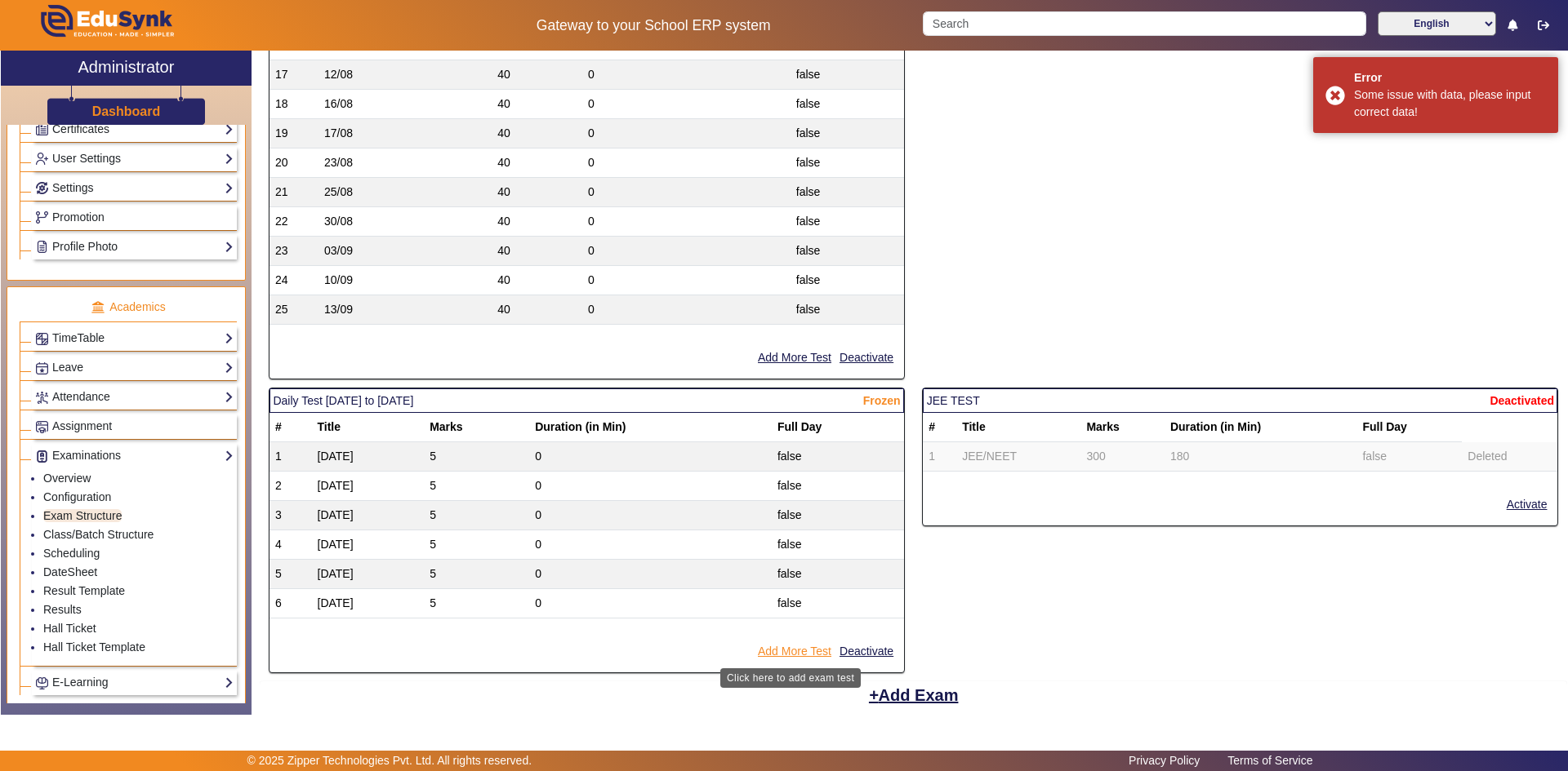
click at [797, 651] on button "Add More Test" at bounding box center [794, 652] width 77 height 20
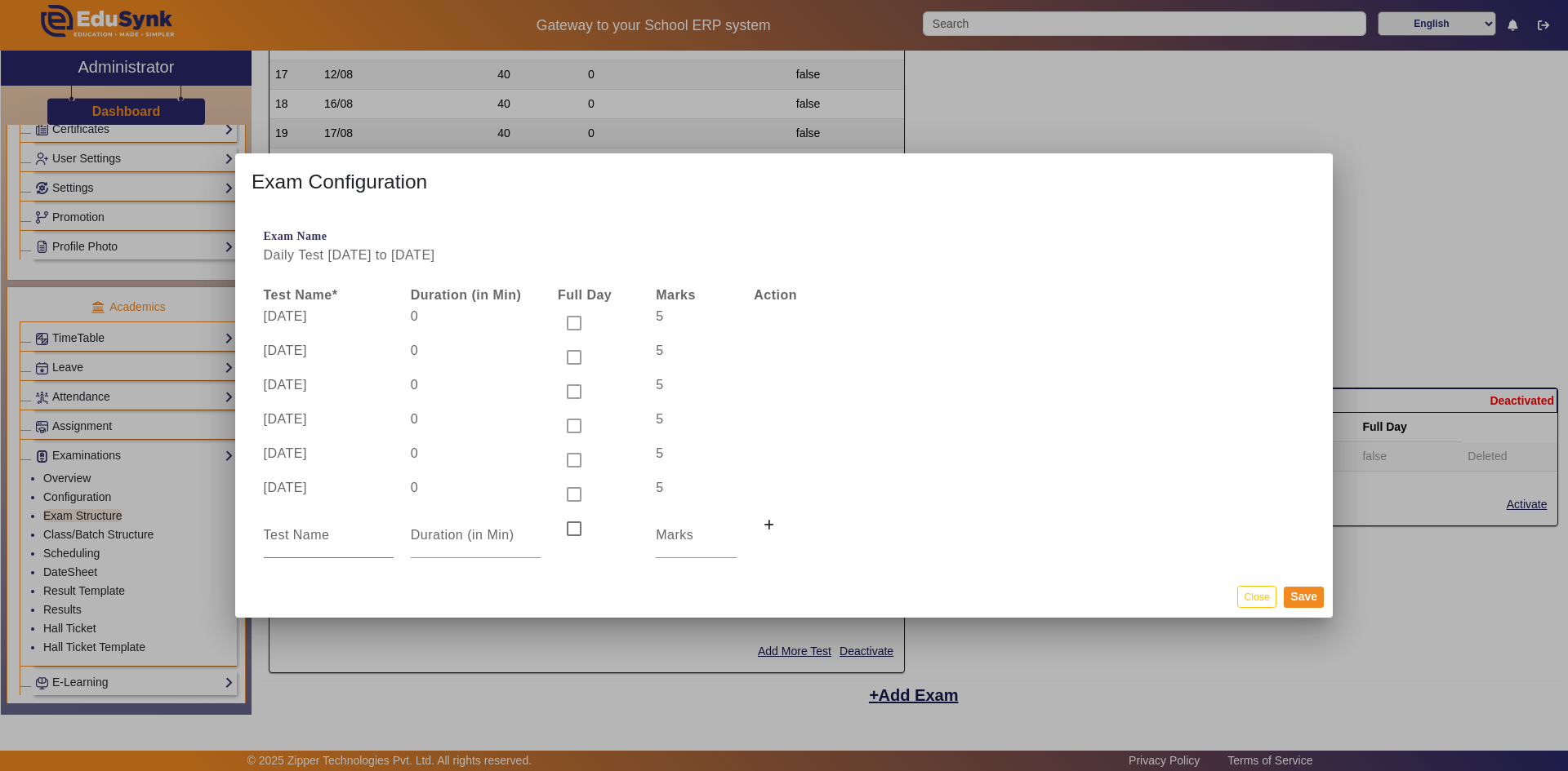
click at [782, 306] on th "Action" at bounding box center [794, 295] width 98 height 21
drag, startPoint x: 782, startPoint y: 306, endPoint x: 944, endPoint y: 410, distance: 192.5
click at [783, 306] on th "Action" at bounding box center [794, 295] width 98 height 21
click at [1256, 599] on button "Close" at bounding box center [1256, 597] width 38 height 22
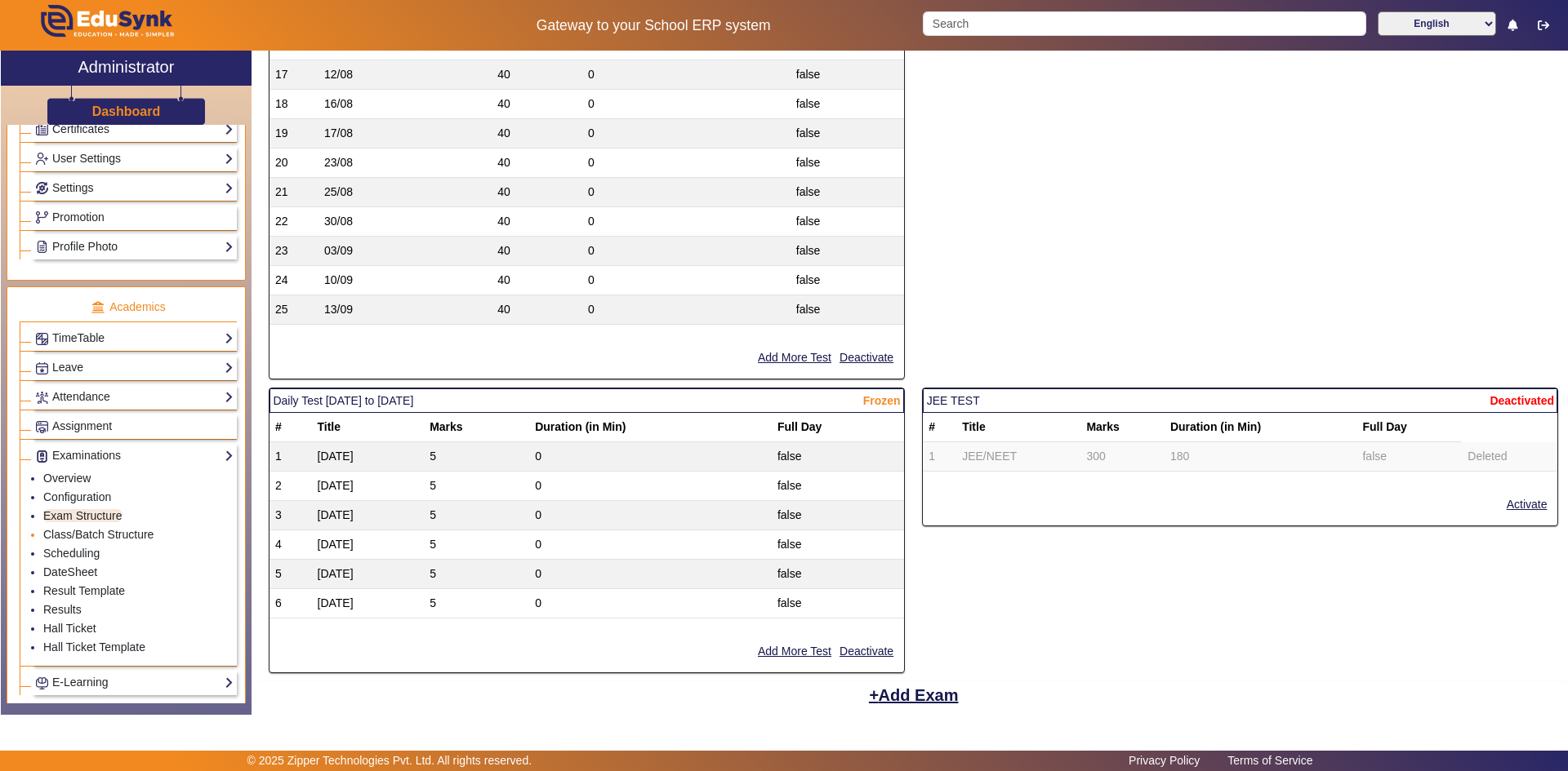
click at [58, 528] on li "Class/Batch Structure" at bounding box center [138, 536] width 190 height 19
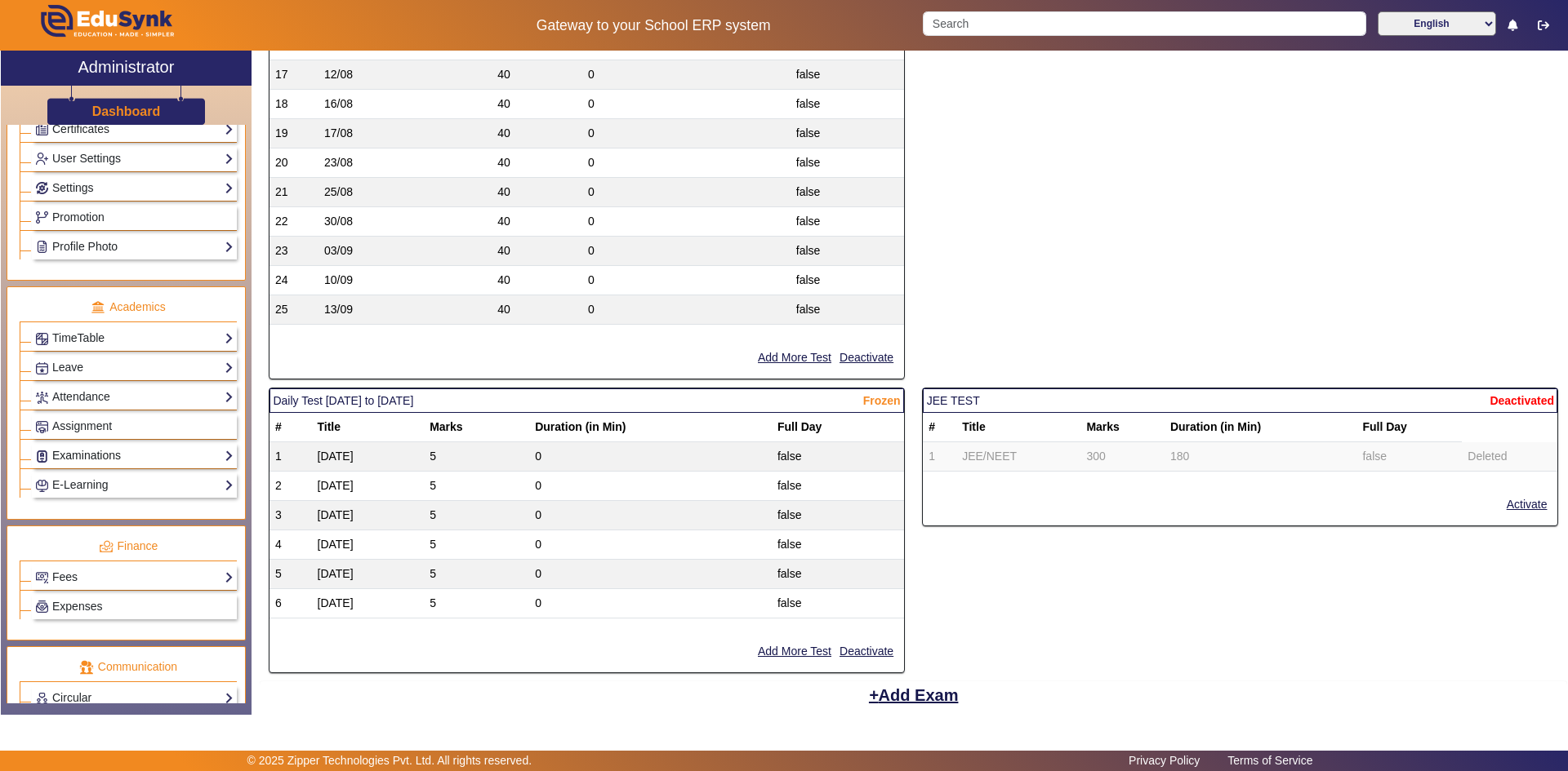
click at [72, 454] on link "Examinations" at bounding box center [134, 456] width 198 height 19
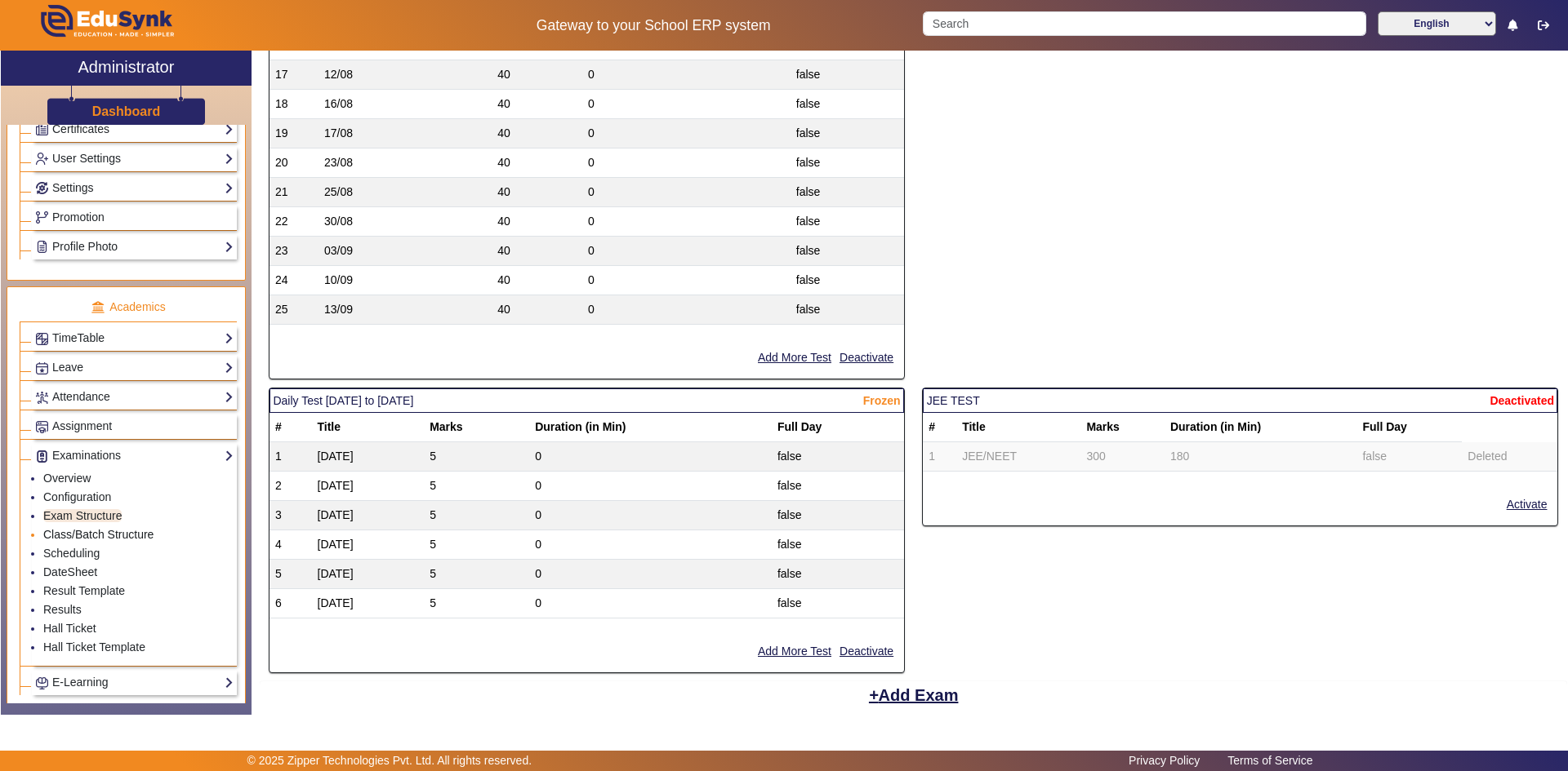
click at [77, 535] on link "Class/Batch Structure" at bounding box center [98, 534] width 110 height 13
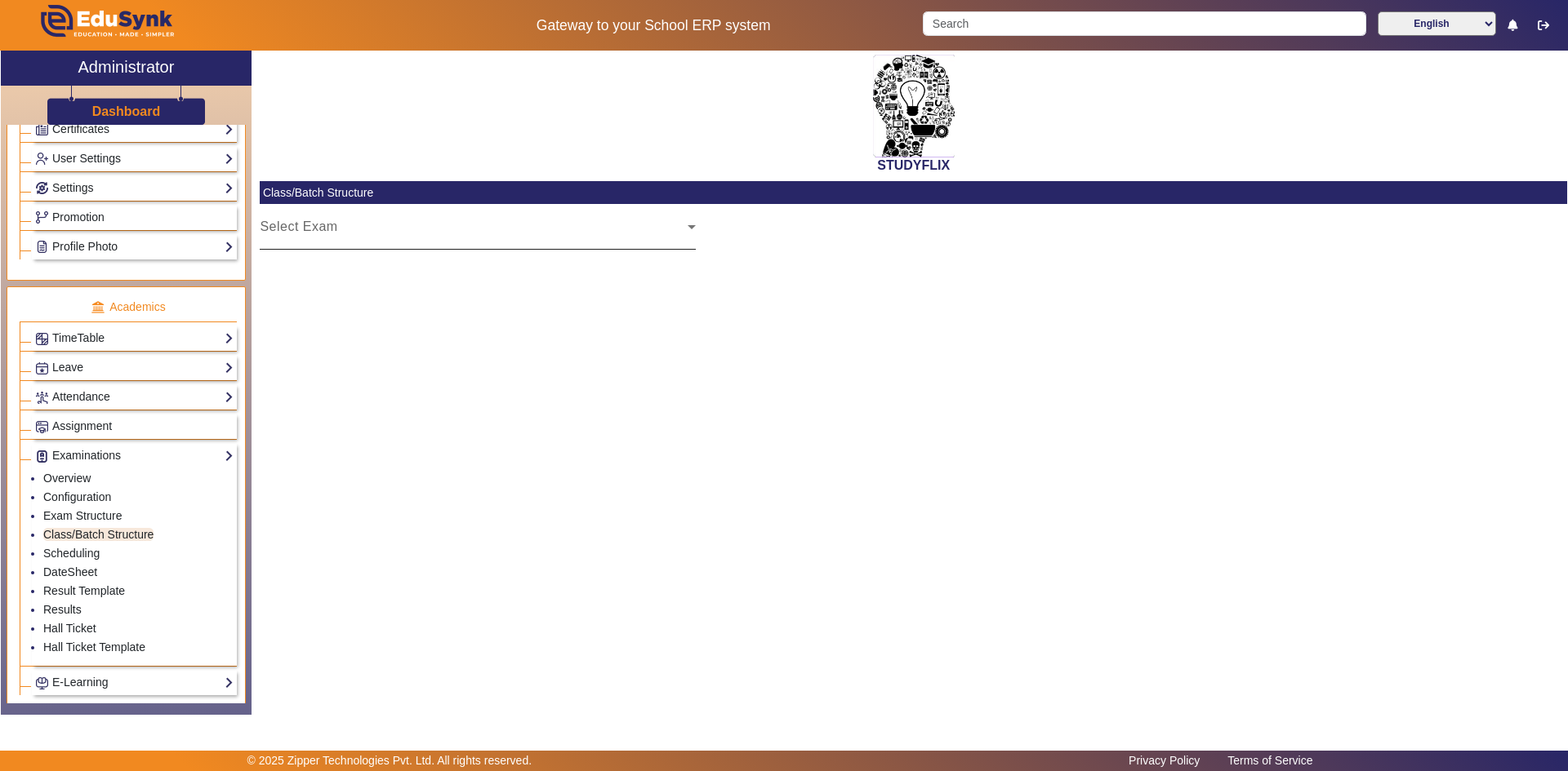
click at [378, 232] on div "Select Exam" at bounding box center [473, 233] width 428 height 20
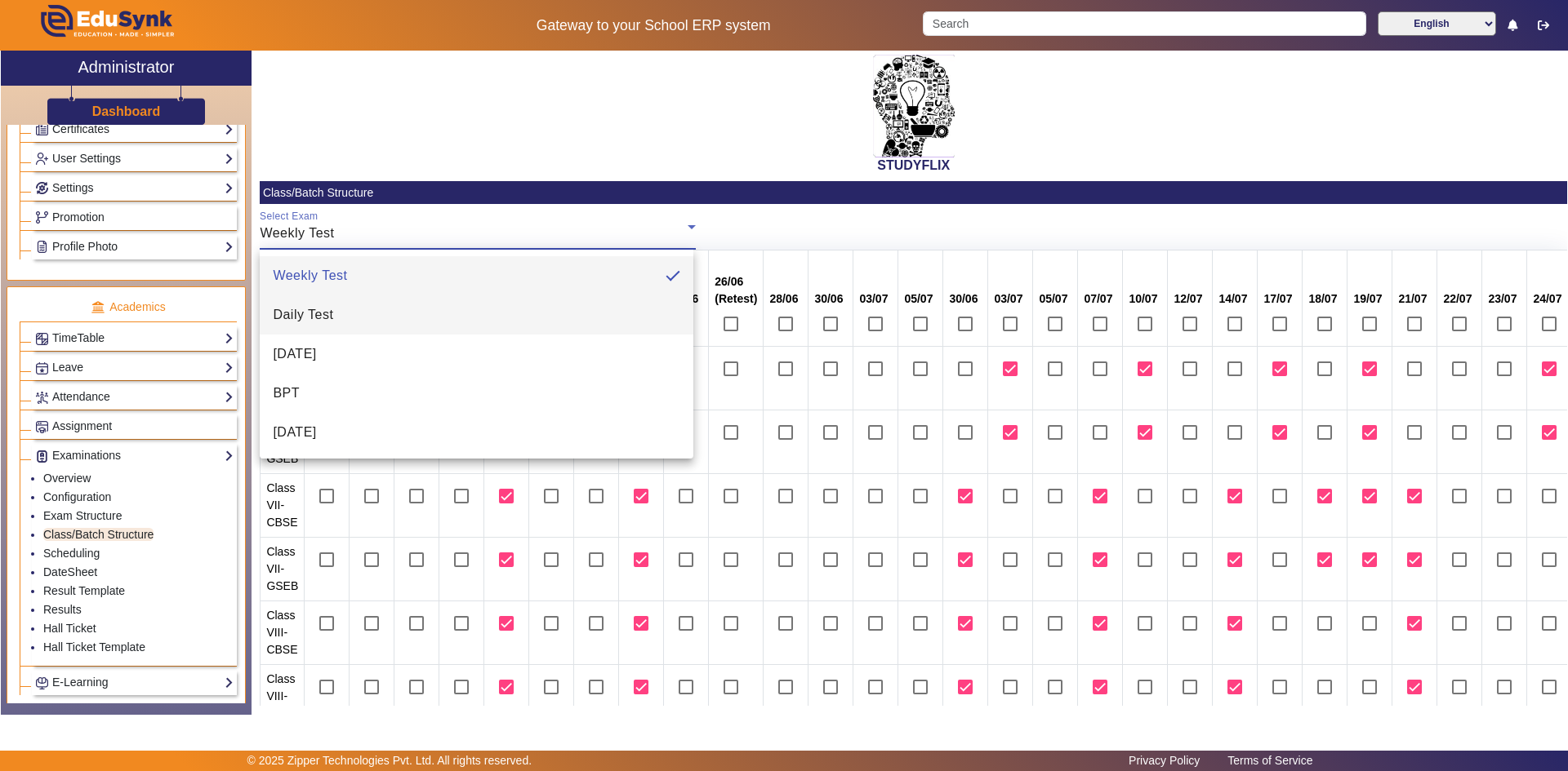
click at [343, 317] on mat-option "Daily Test" at bounding box center [476, 315] width 432 height 39
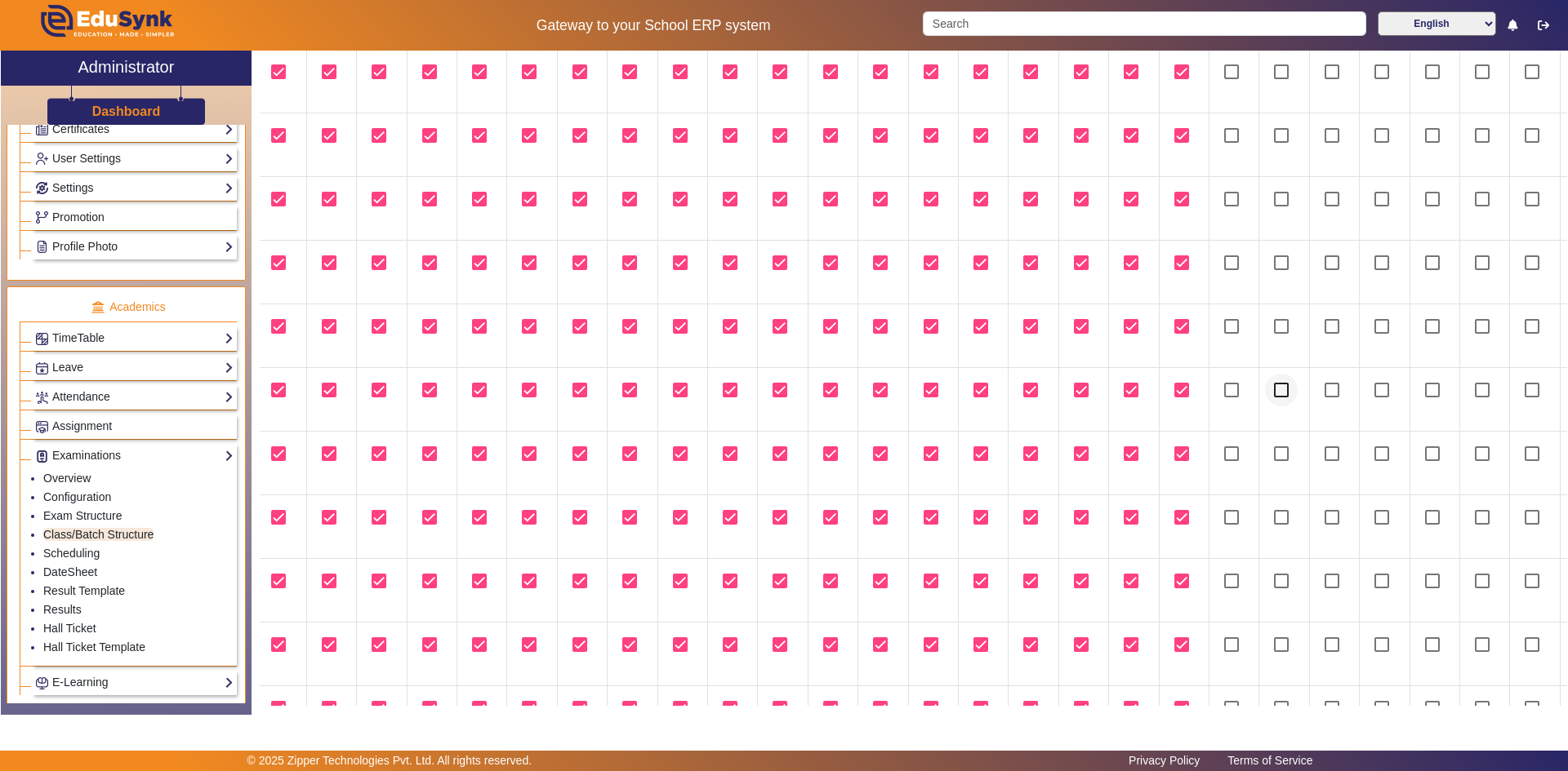
scroll to position [0, 587]
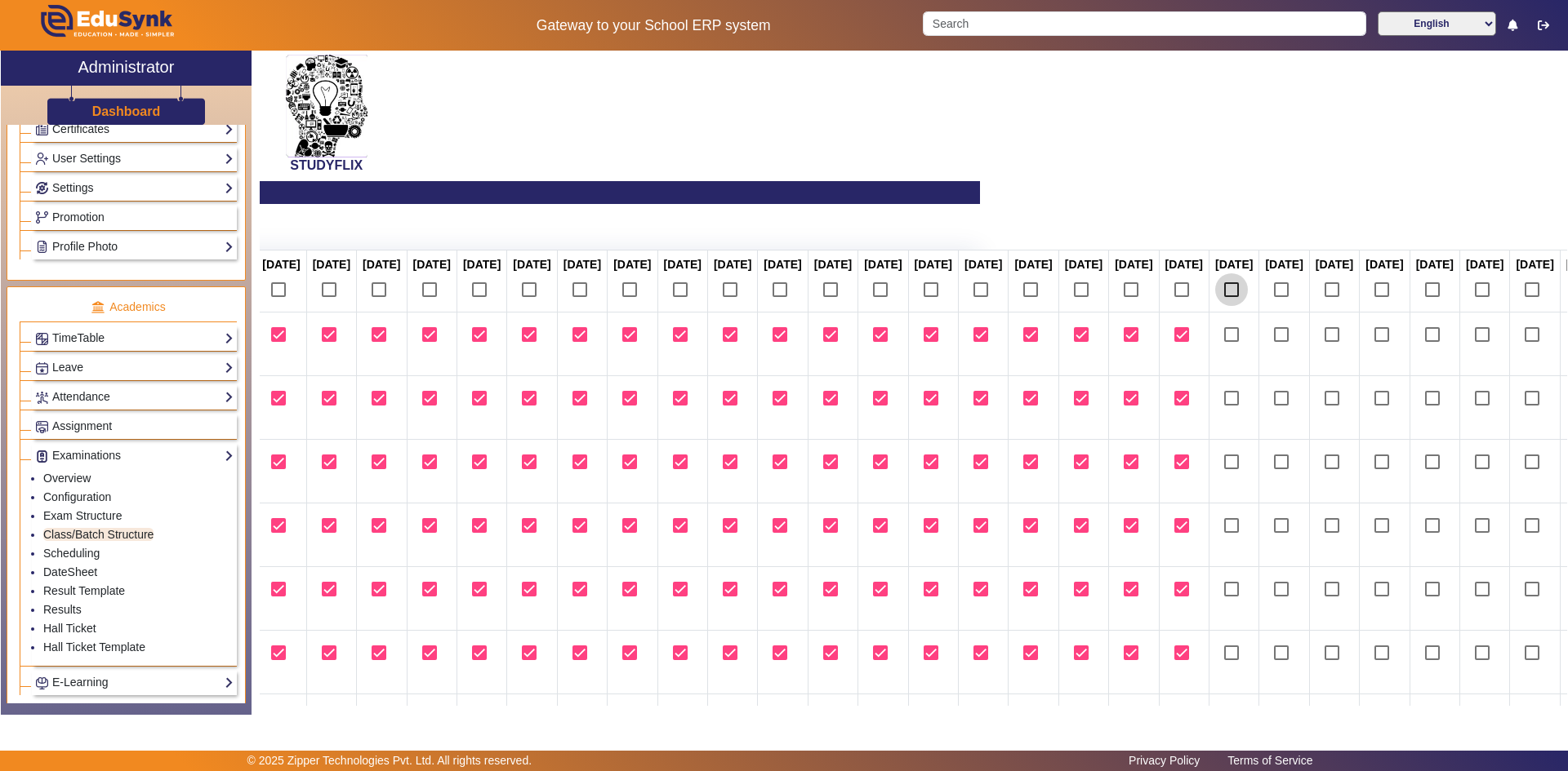
click at [1215, 306] on input "checkbox" at bounding box center [1231, 289] width 32 height 32
checkbox input "true"
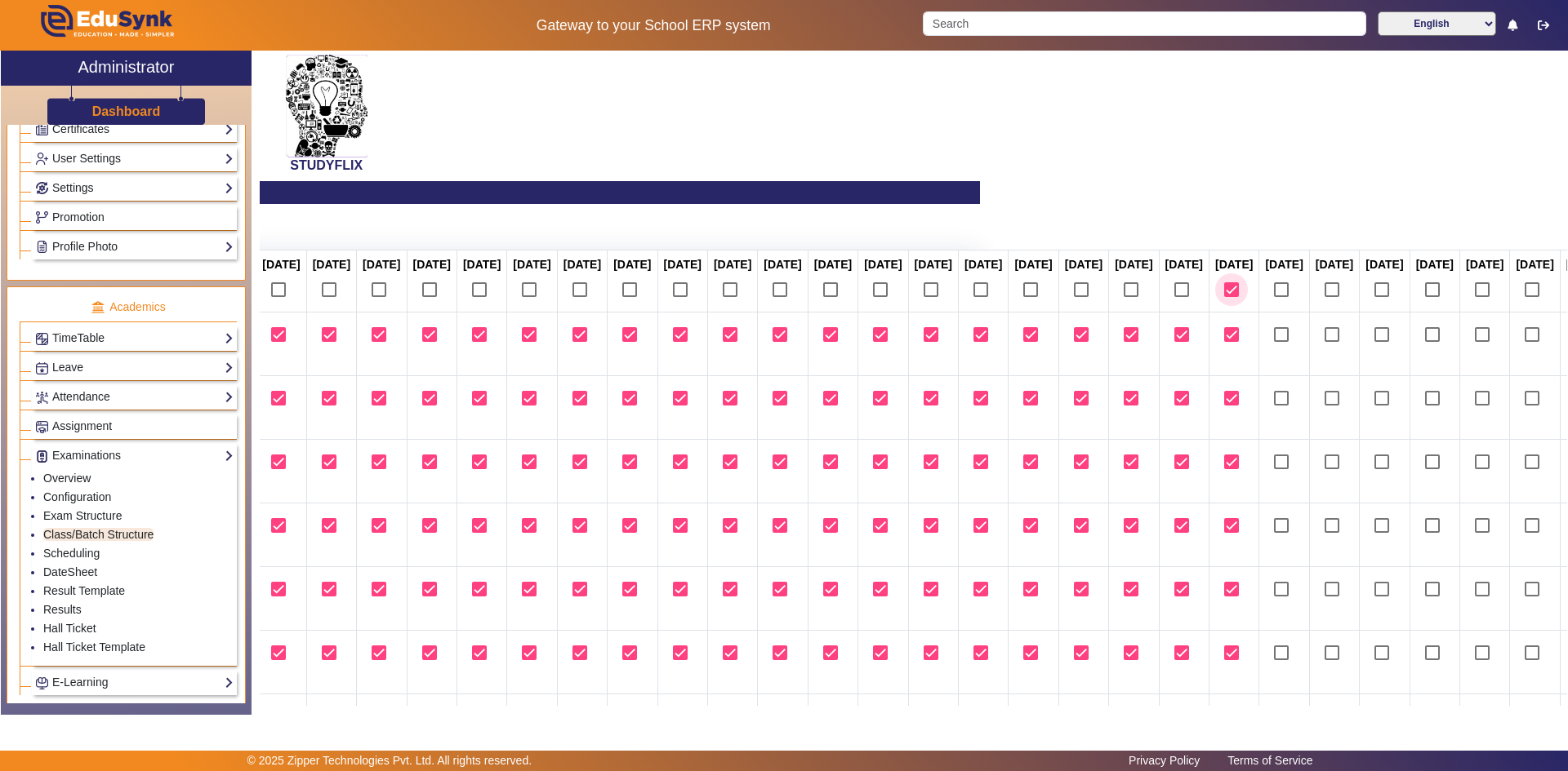
checkbox input "true"
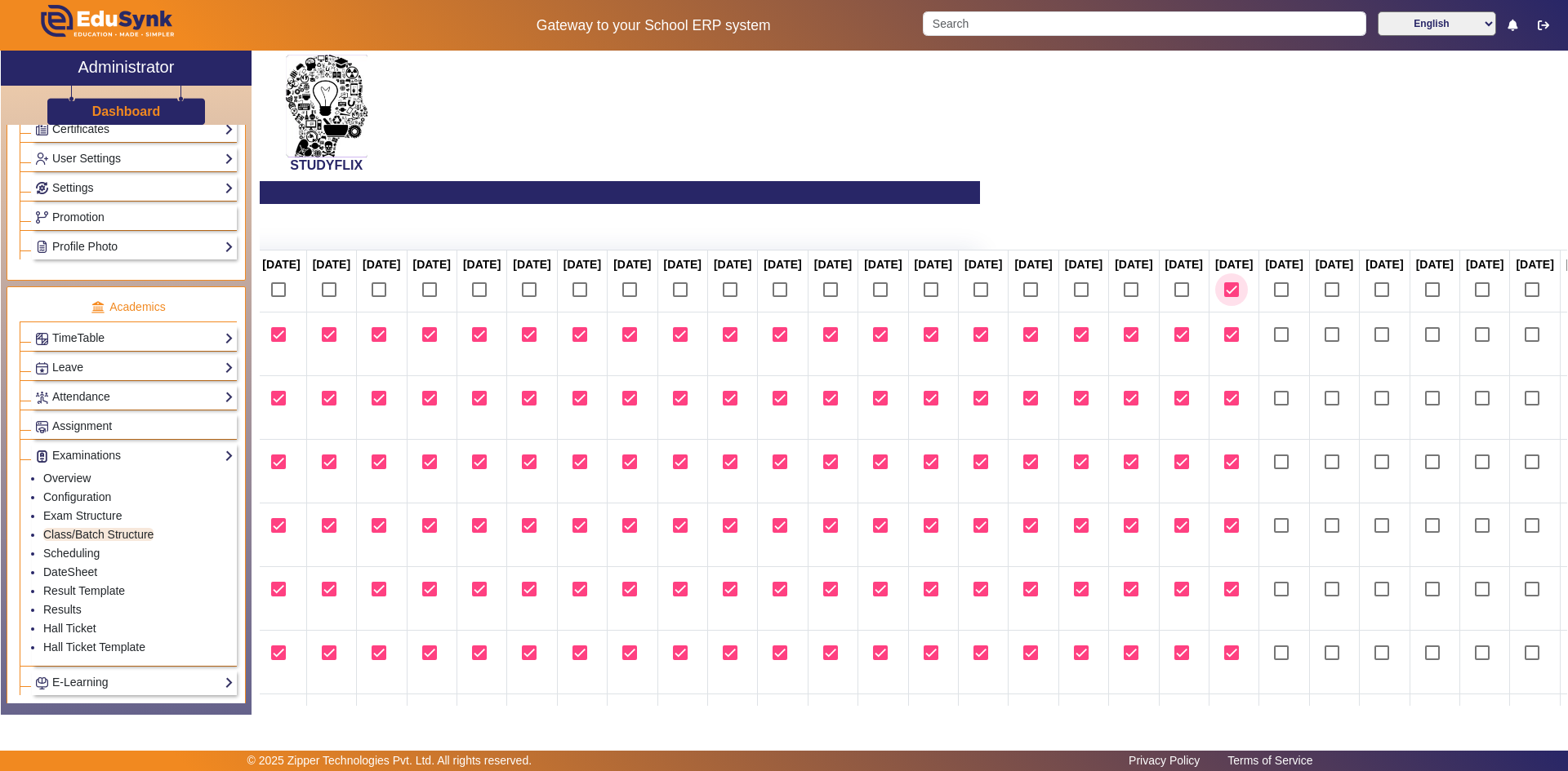
checkbox input "true"
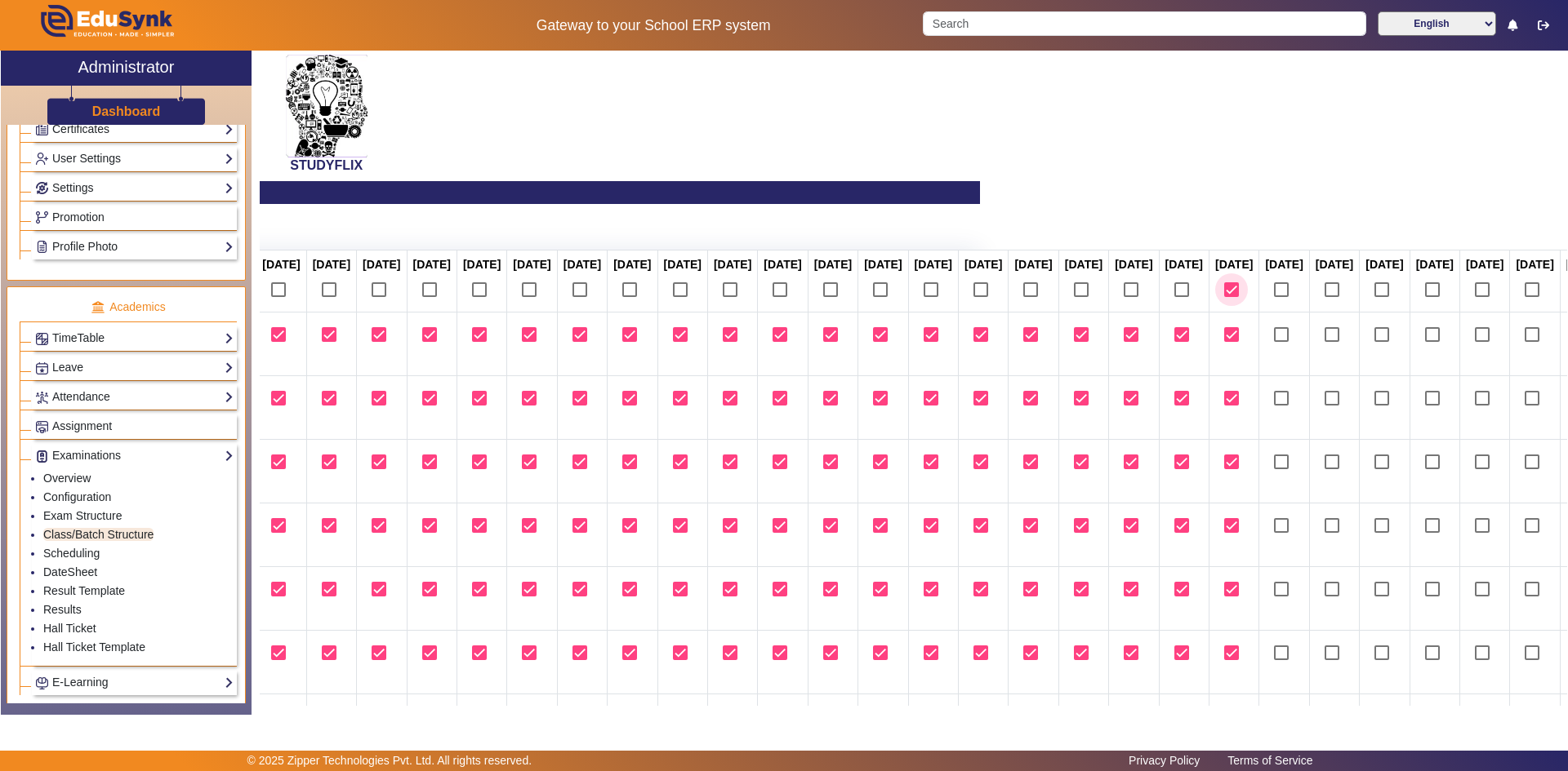
checkbox input "true"
click at [1265, 306] on input "checkbox" at bounding box center [1281, 289] width 32 height 32
checkbox input "true"
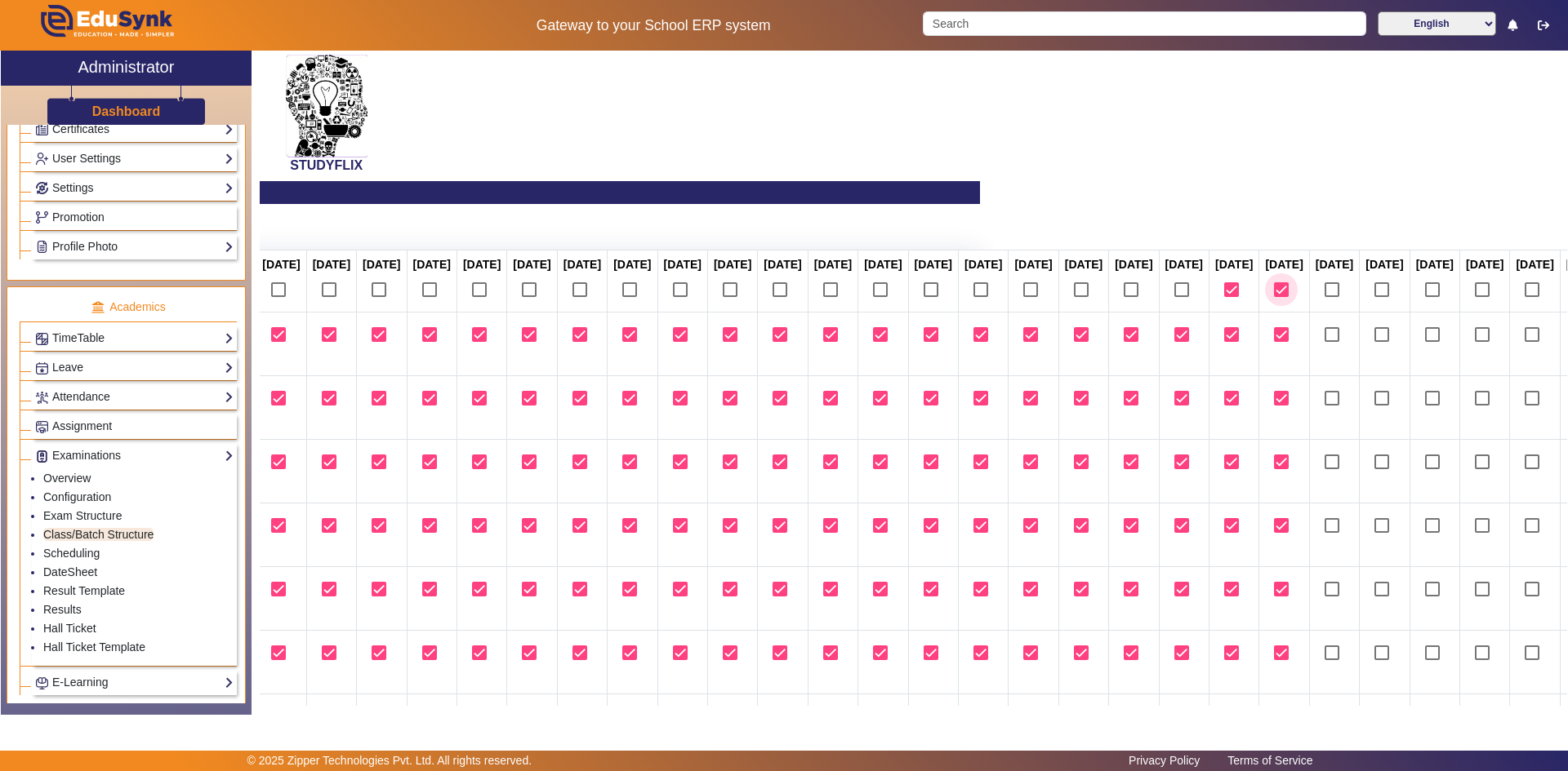
checkbox input "true"
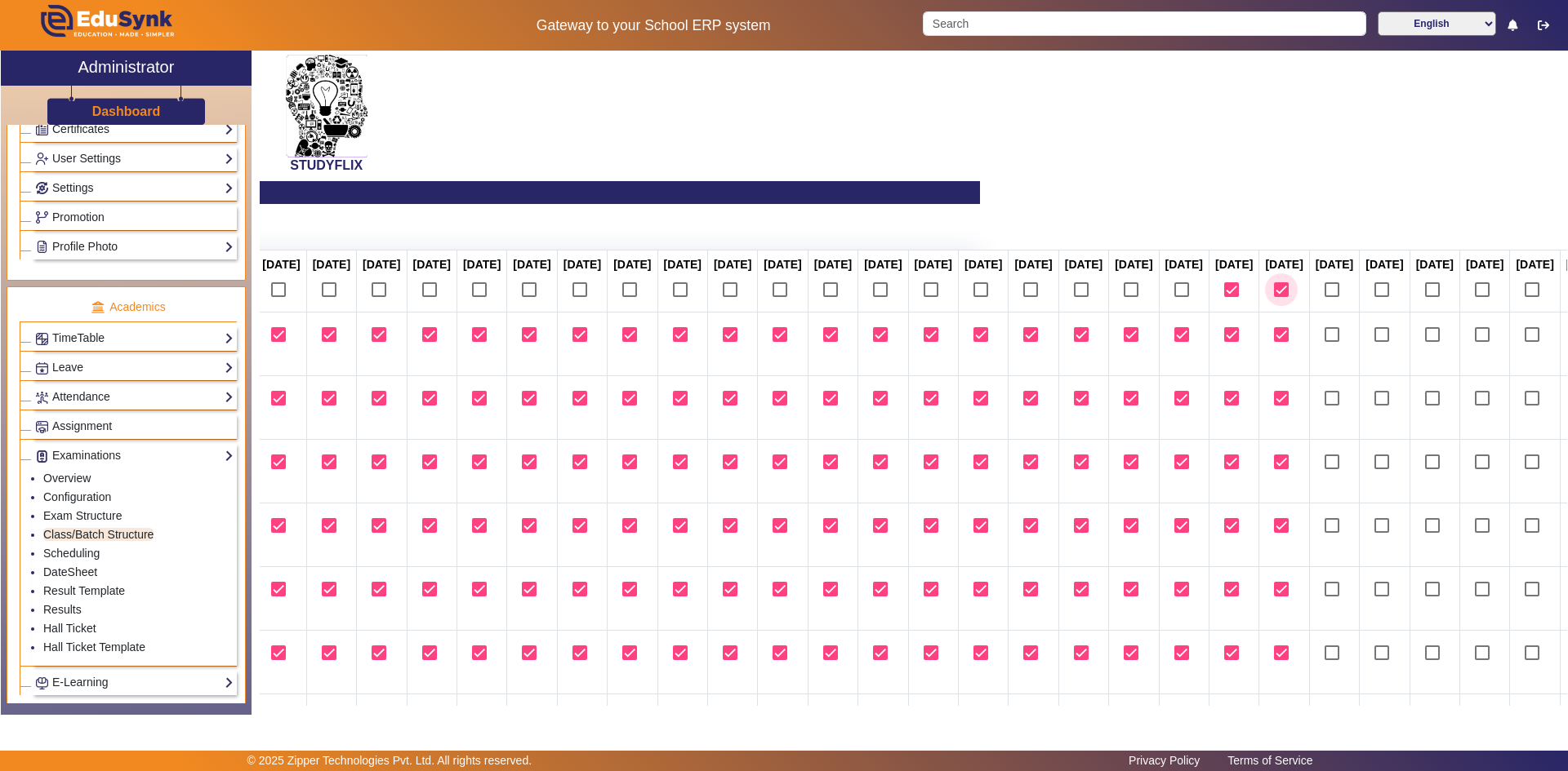
checkbox input "true"
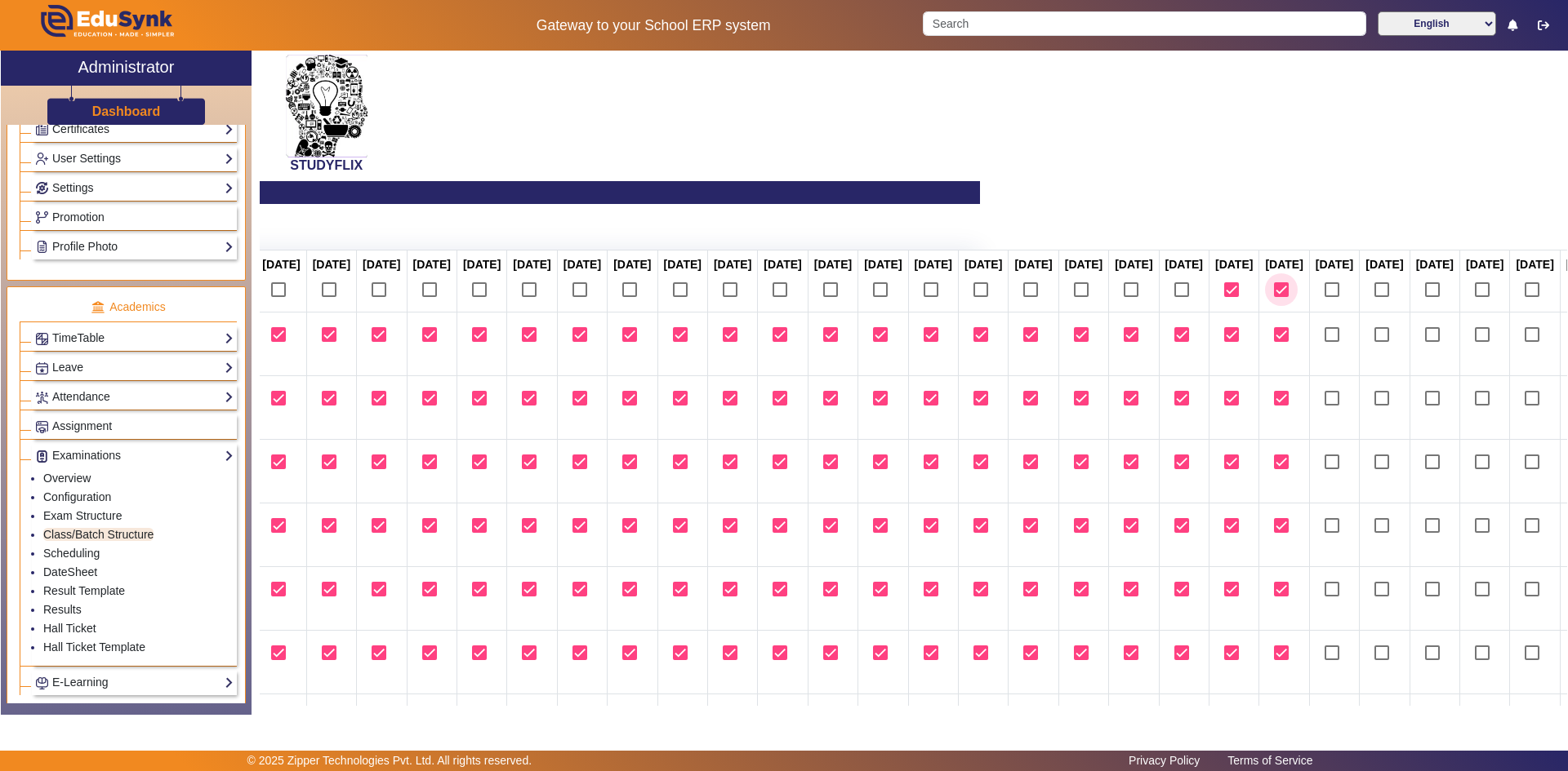
checkbox input "true"
click at [1315, 306] on input "checkbox" at bounding box center [1331, 289] width 32 height 32
checkbox input "true"
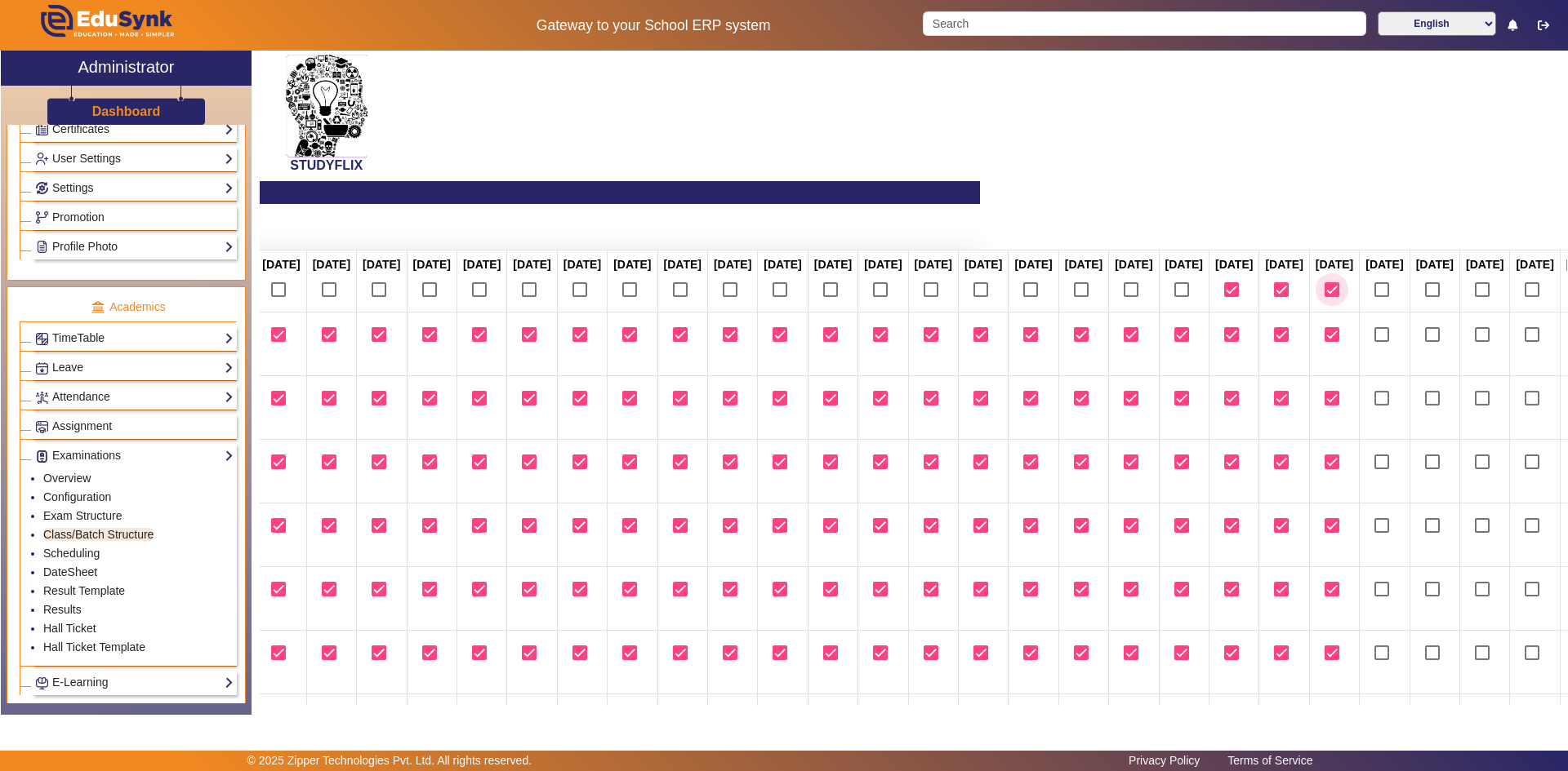
checkbox input "true"
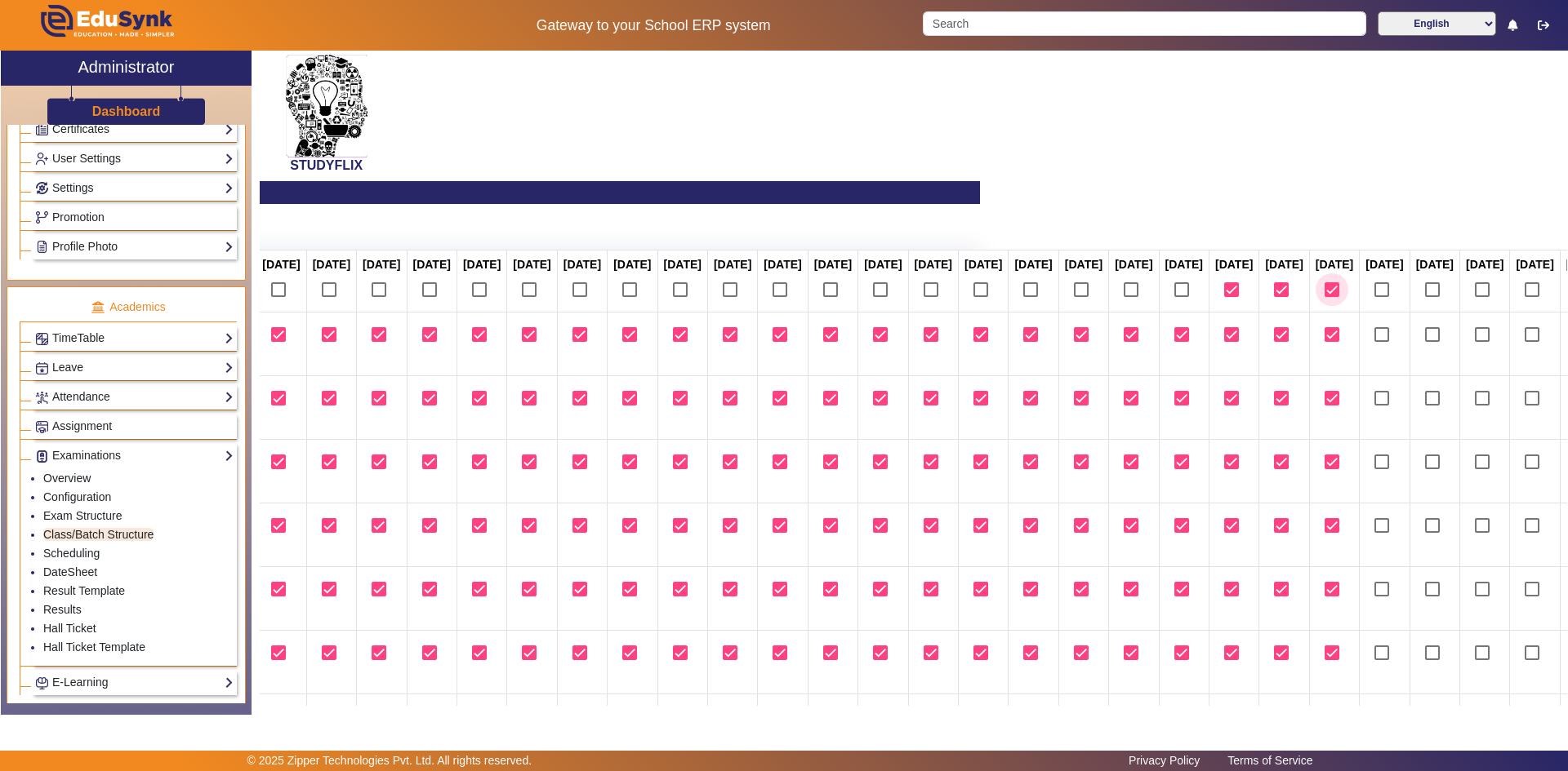
checkbox input "true"
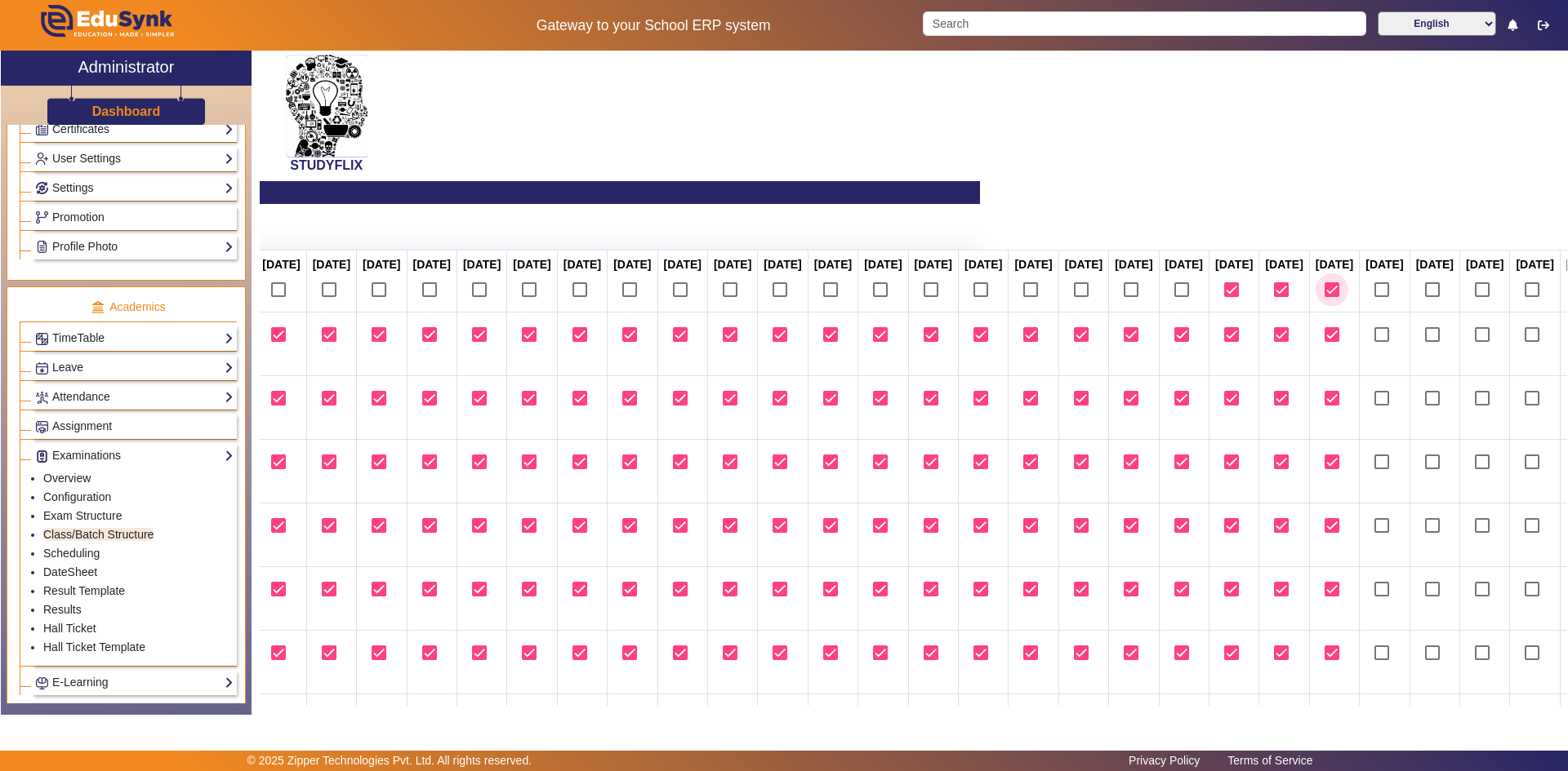
checkbox input "true"
click at [1365, 306] on input "checkbox" at bounding box center [1382, 289] width 32 height 32
checkbox input "true"
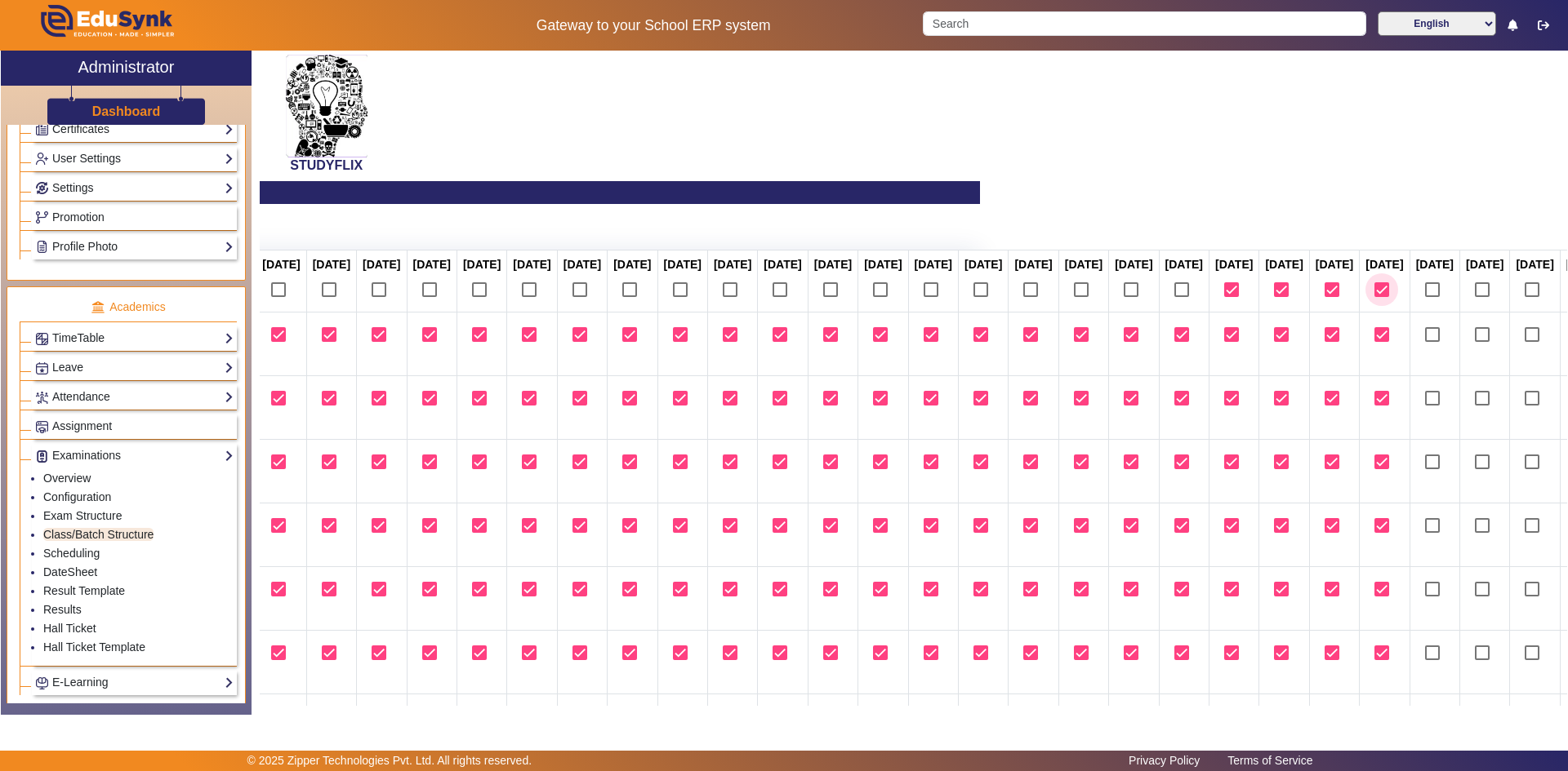
checkbox input "true"
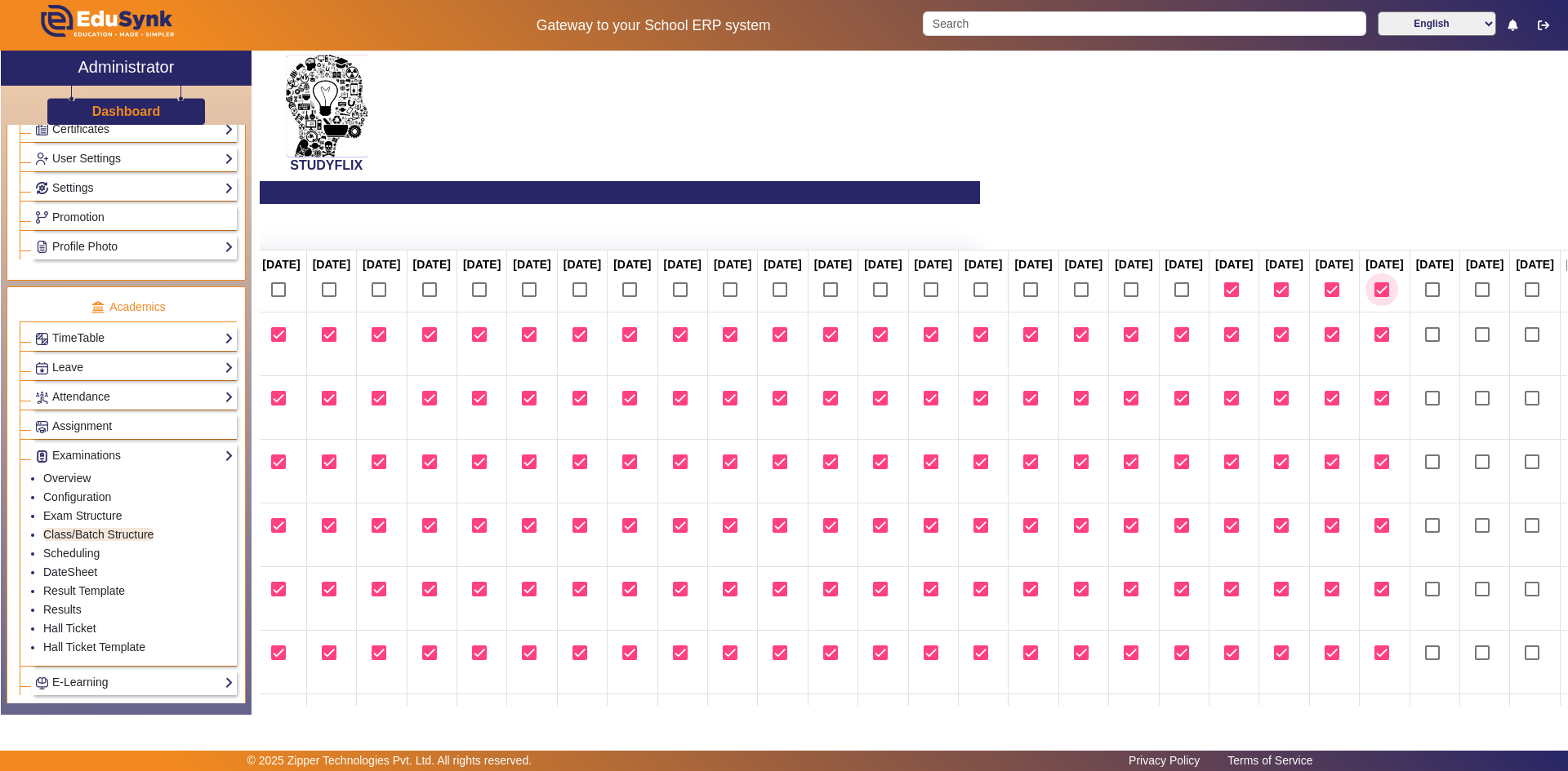
checkbox input "true"
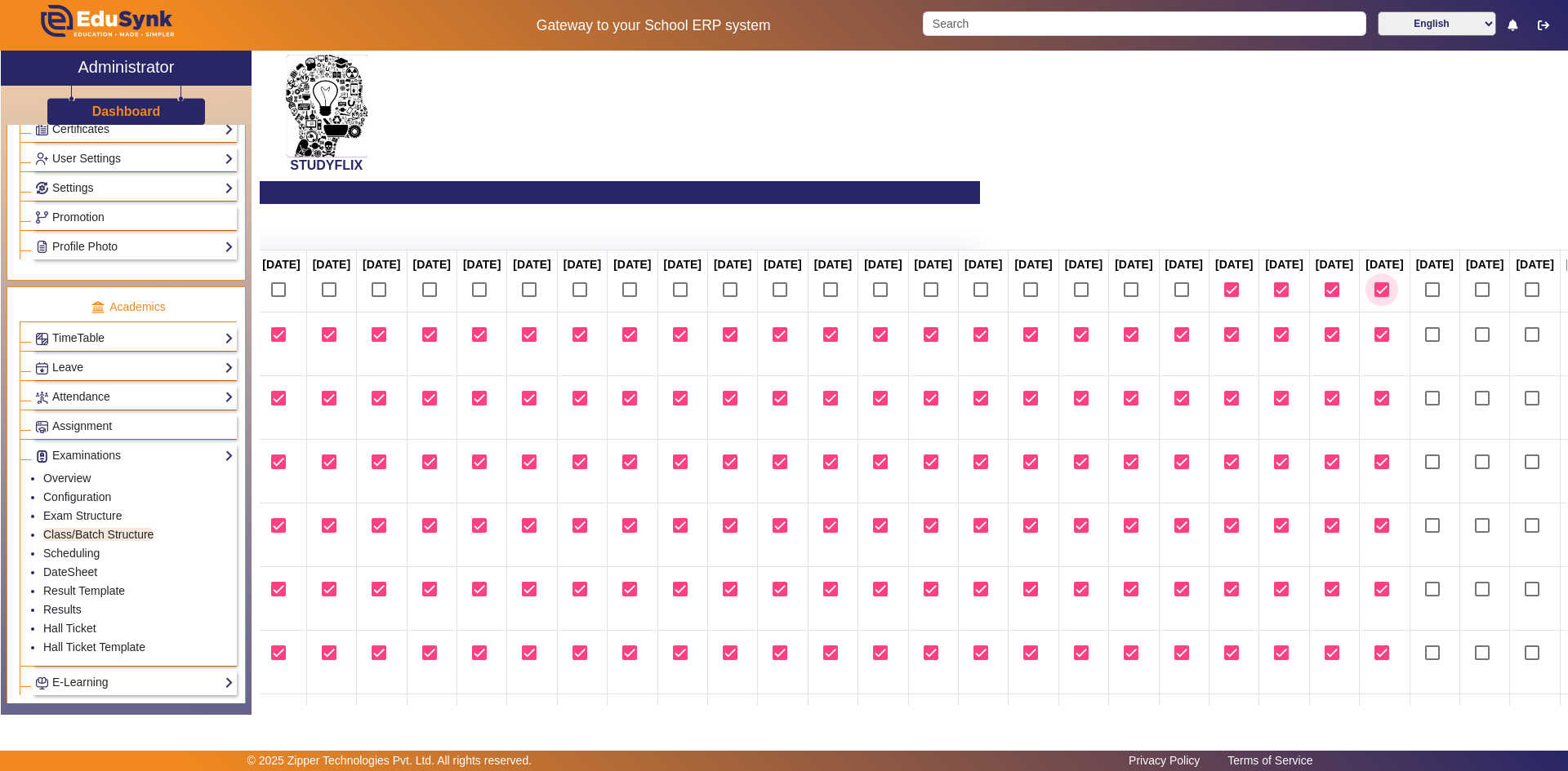
checkbox input "true"
click at [1416, 306] on input "checkbox" at bounding box center [1432, 289] width 32 height 32
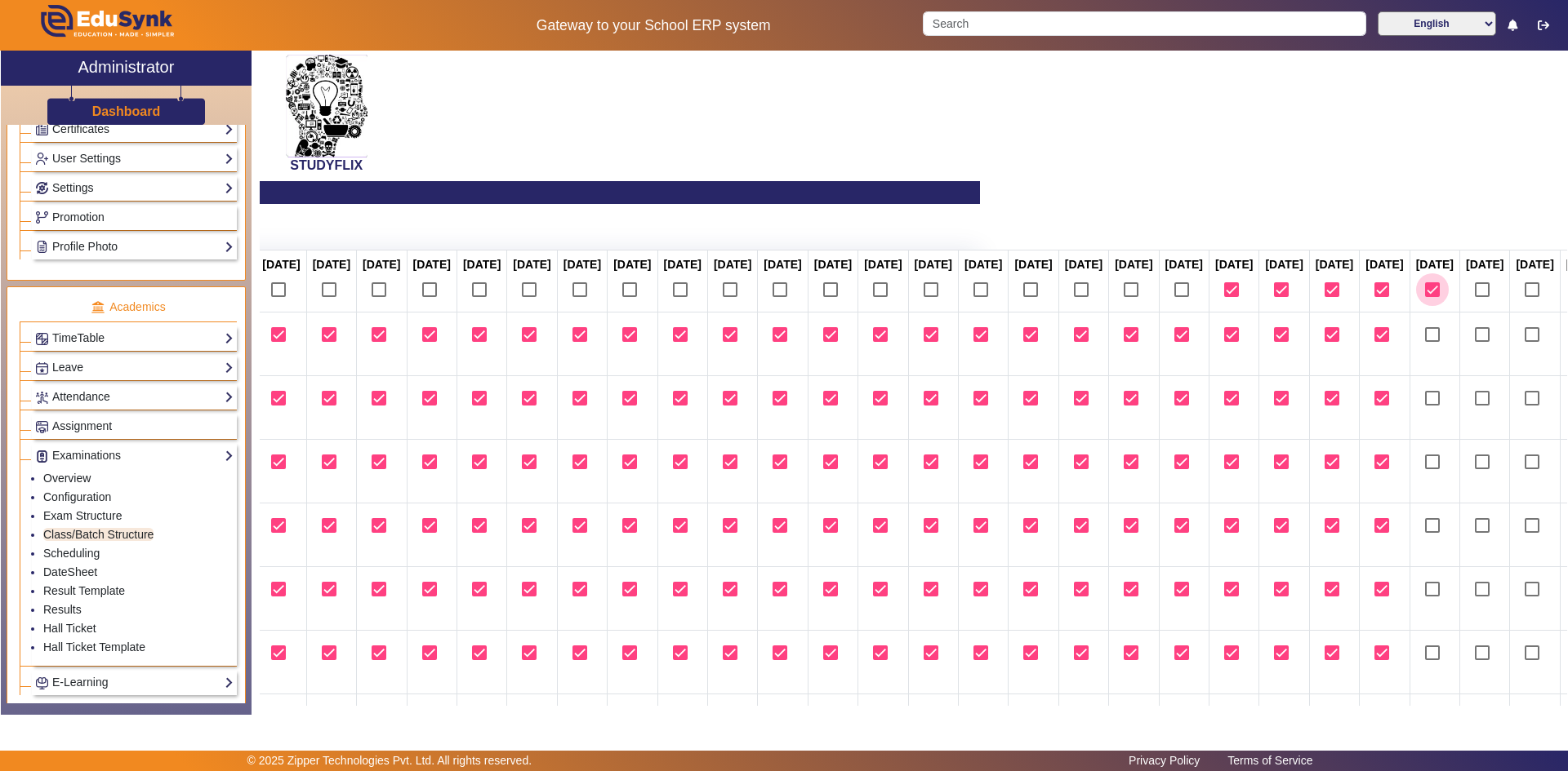
checkbox input "true"
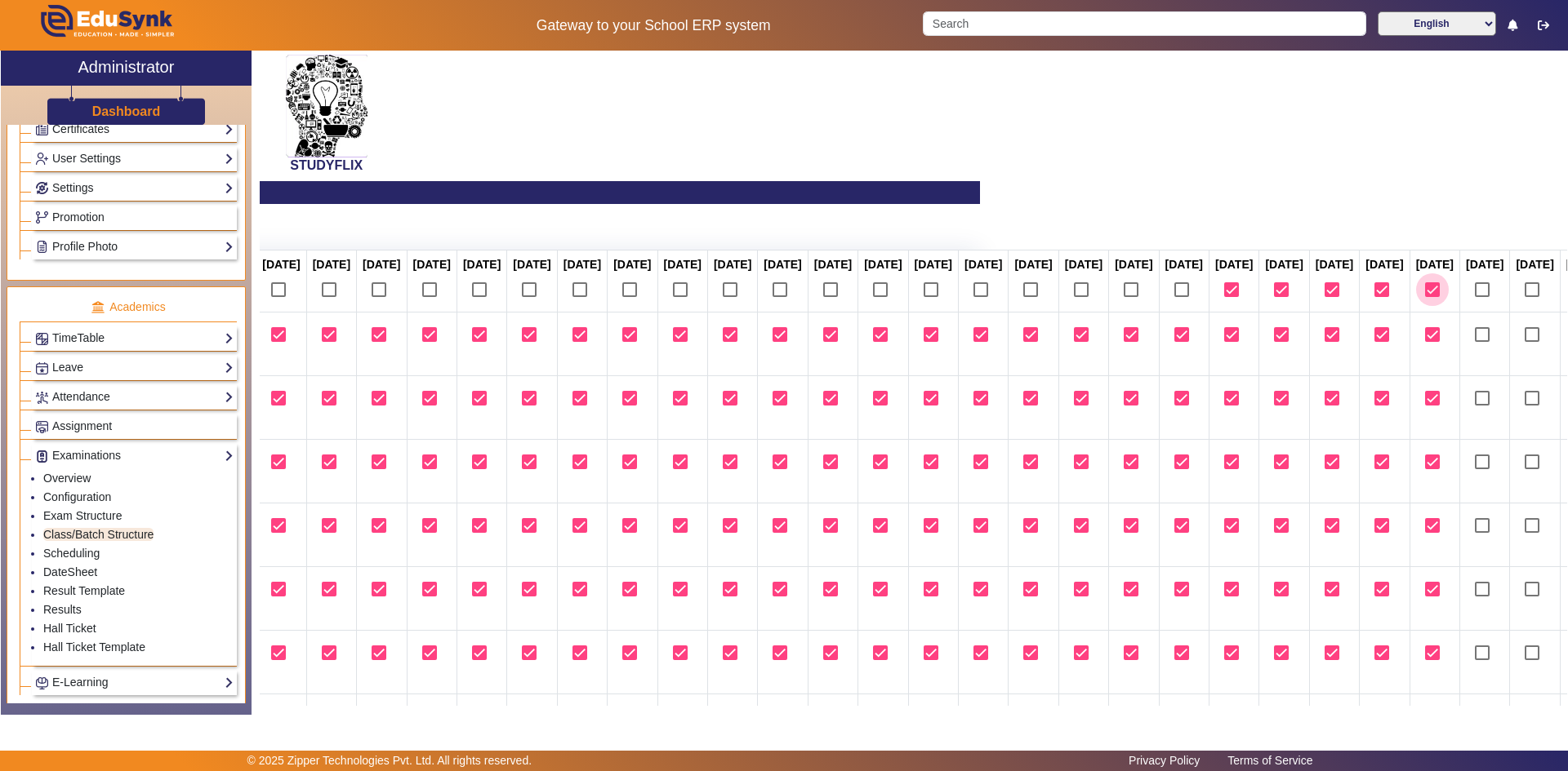
checkbox input "true"
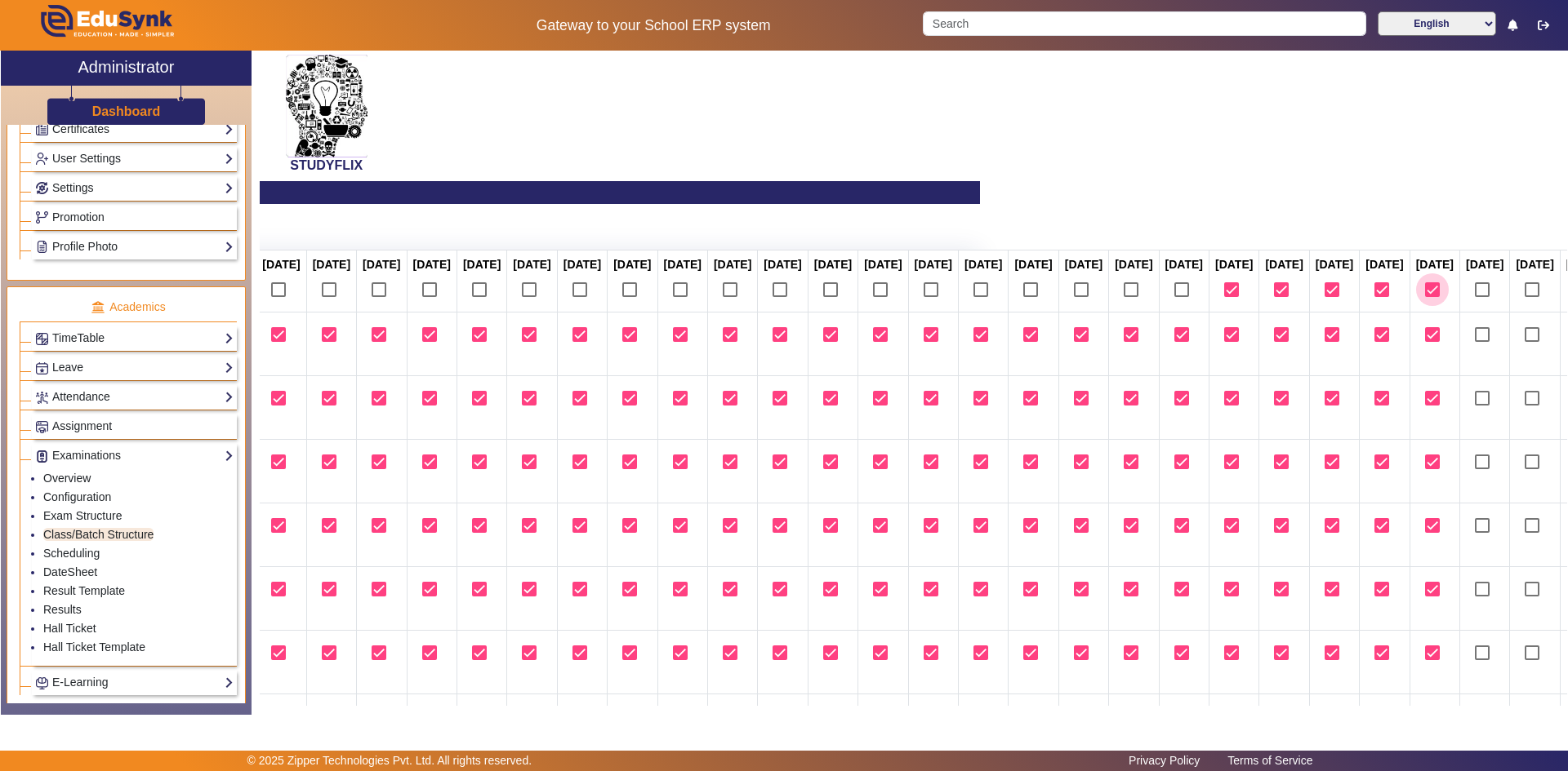
checkbox input "true"
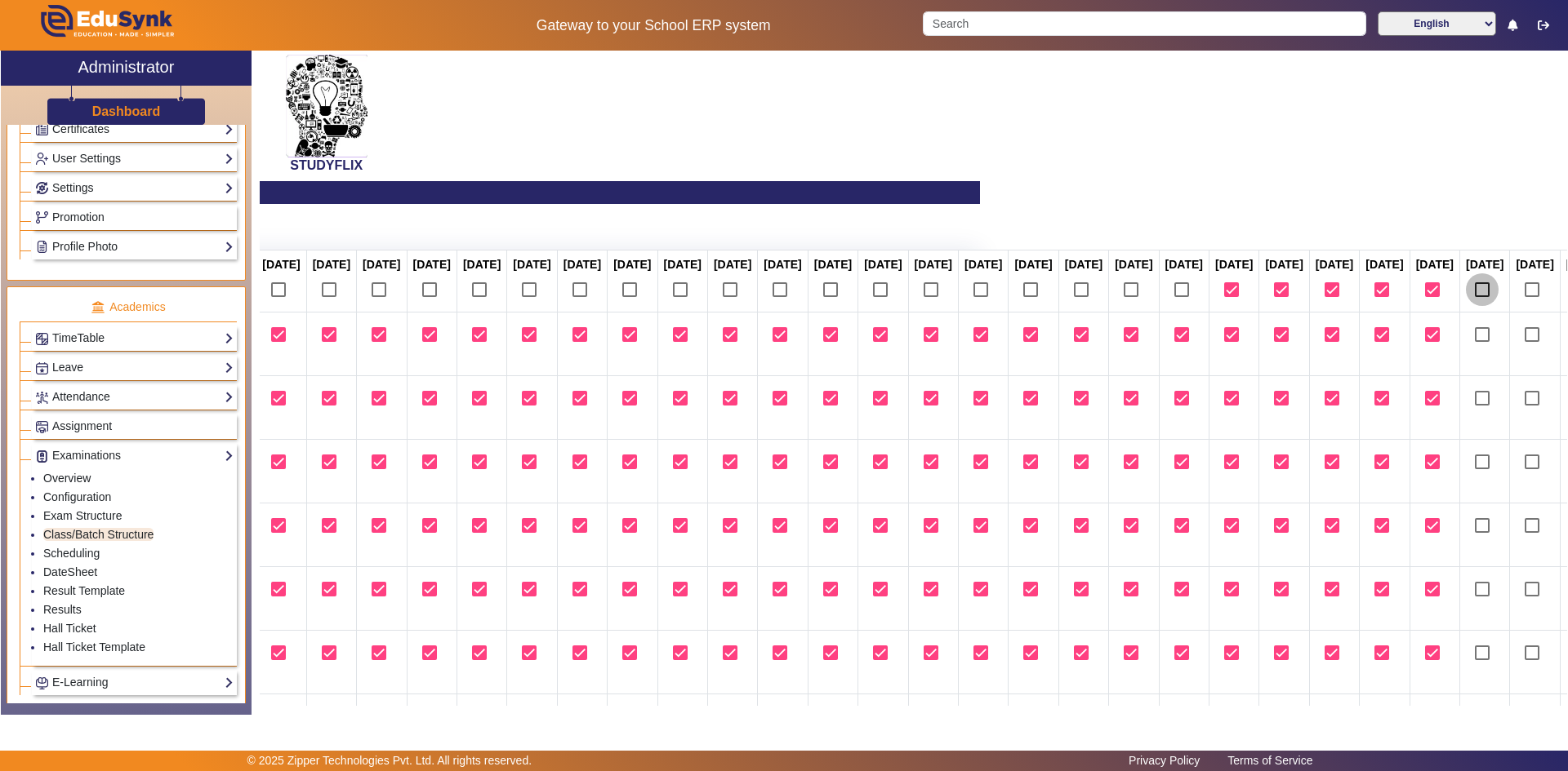
click at [1466, 306] on input "checkbox" at bounding box center [1482, 289] width 32 height 32
checkbox input "true"
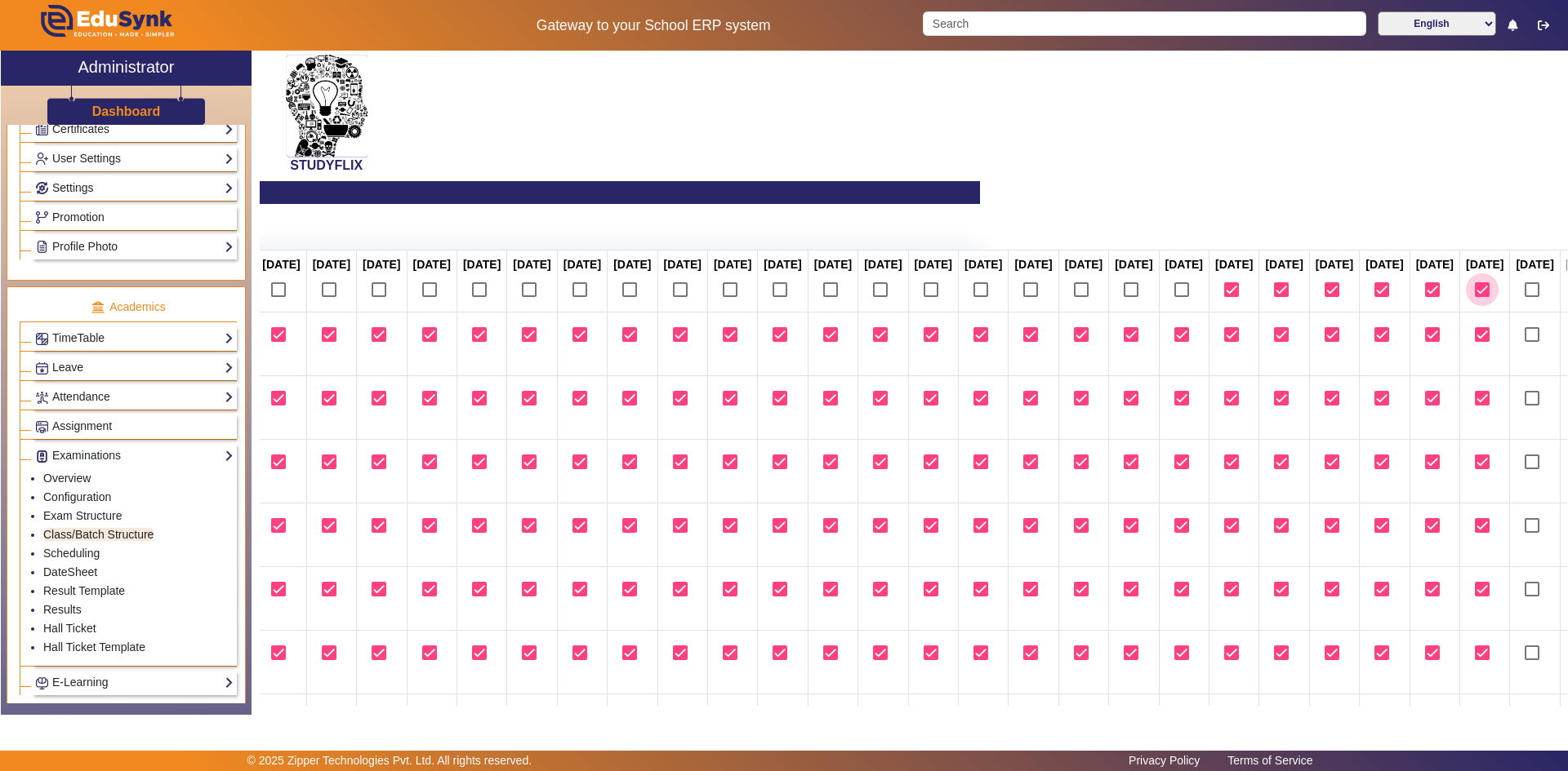
checkbox input "true"
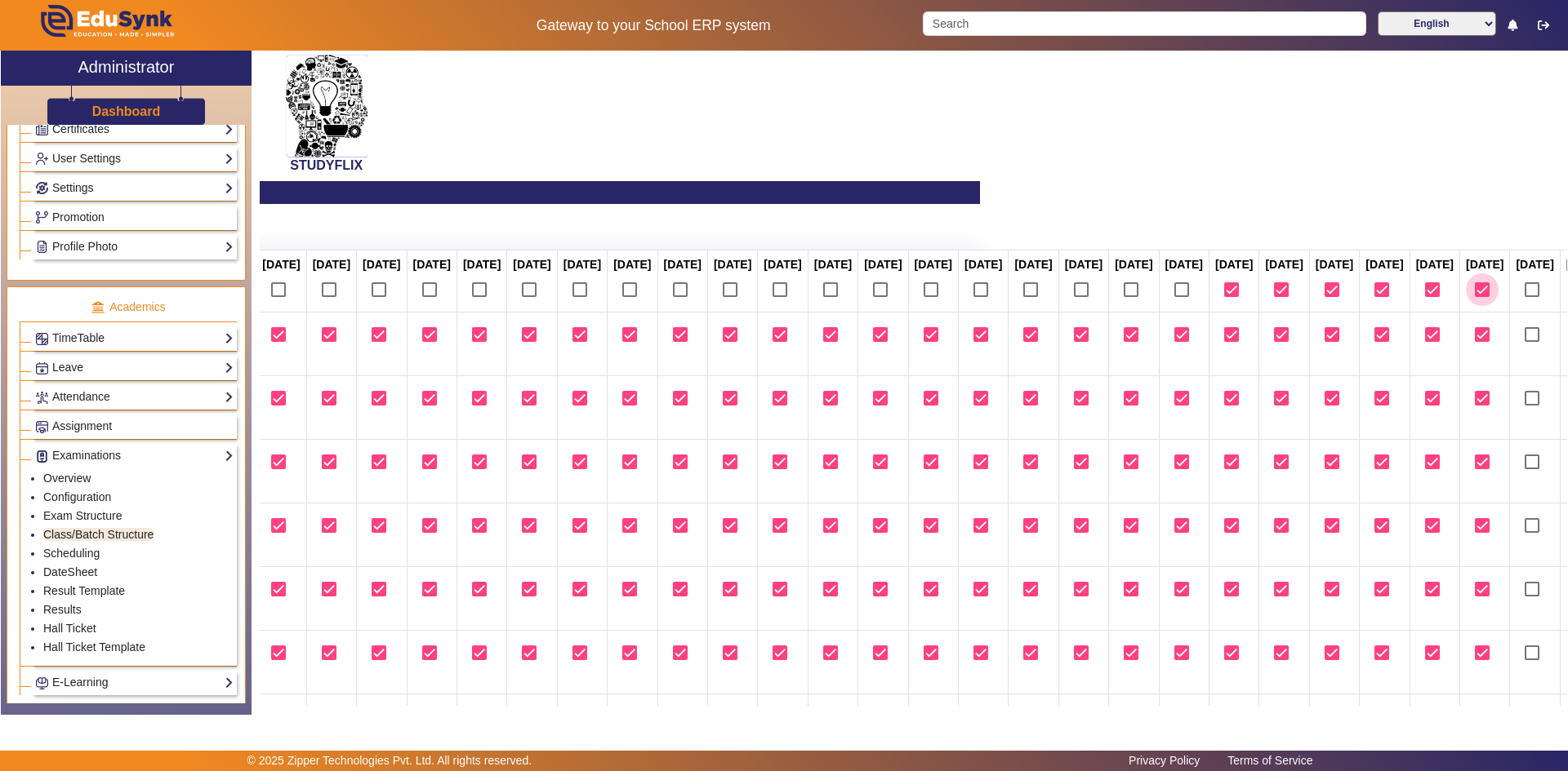
checkbox input "true"
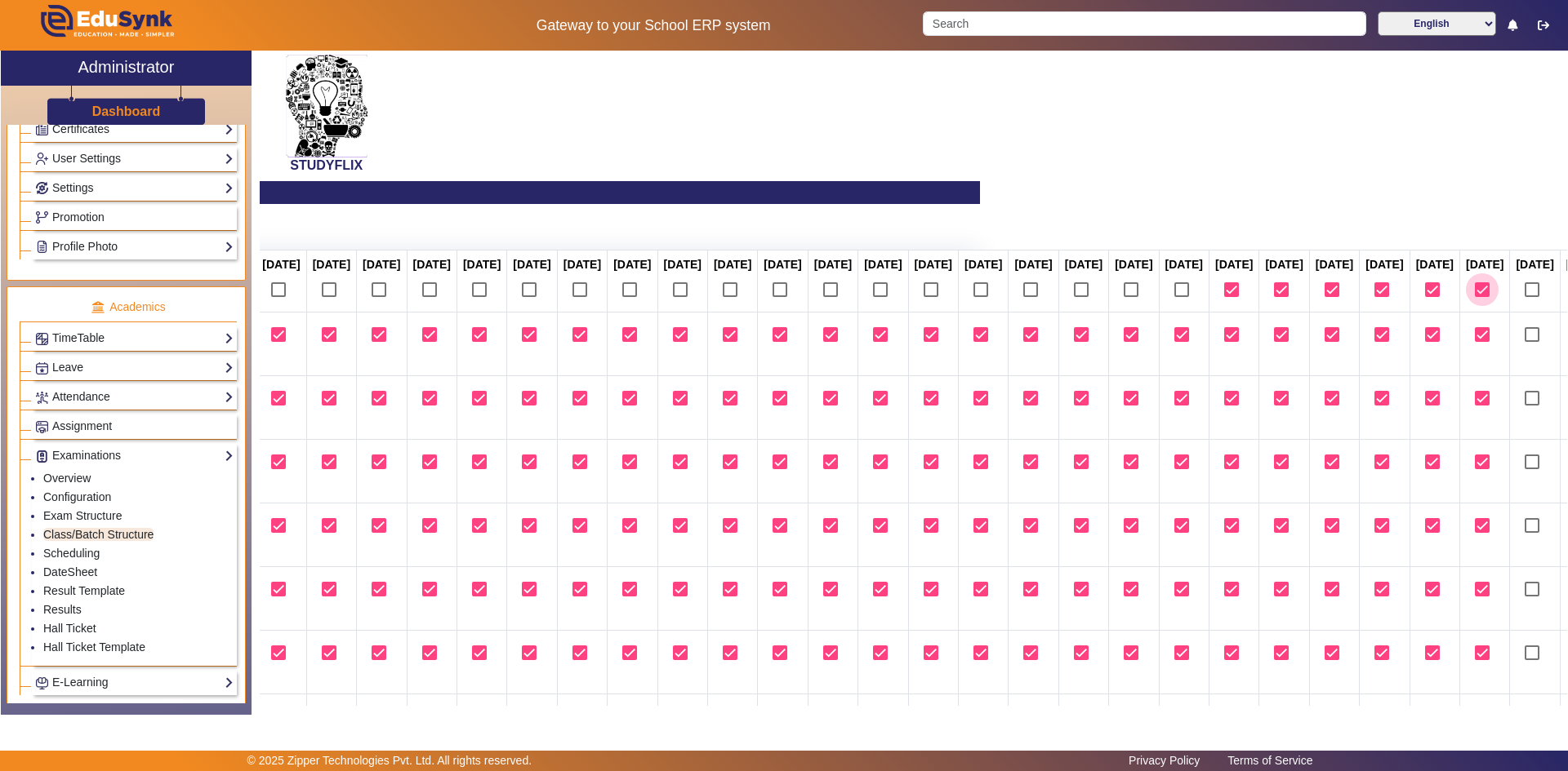
checkbox input "true"
click at [1515, 306] on input "checkbox" at bounding box center [1531, 289] width 32 height 32
checkbox input "true"
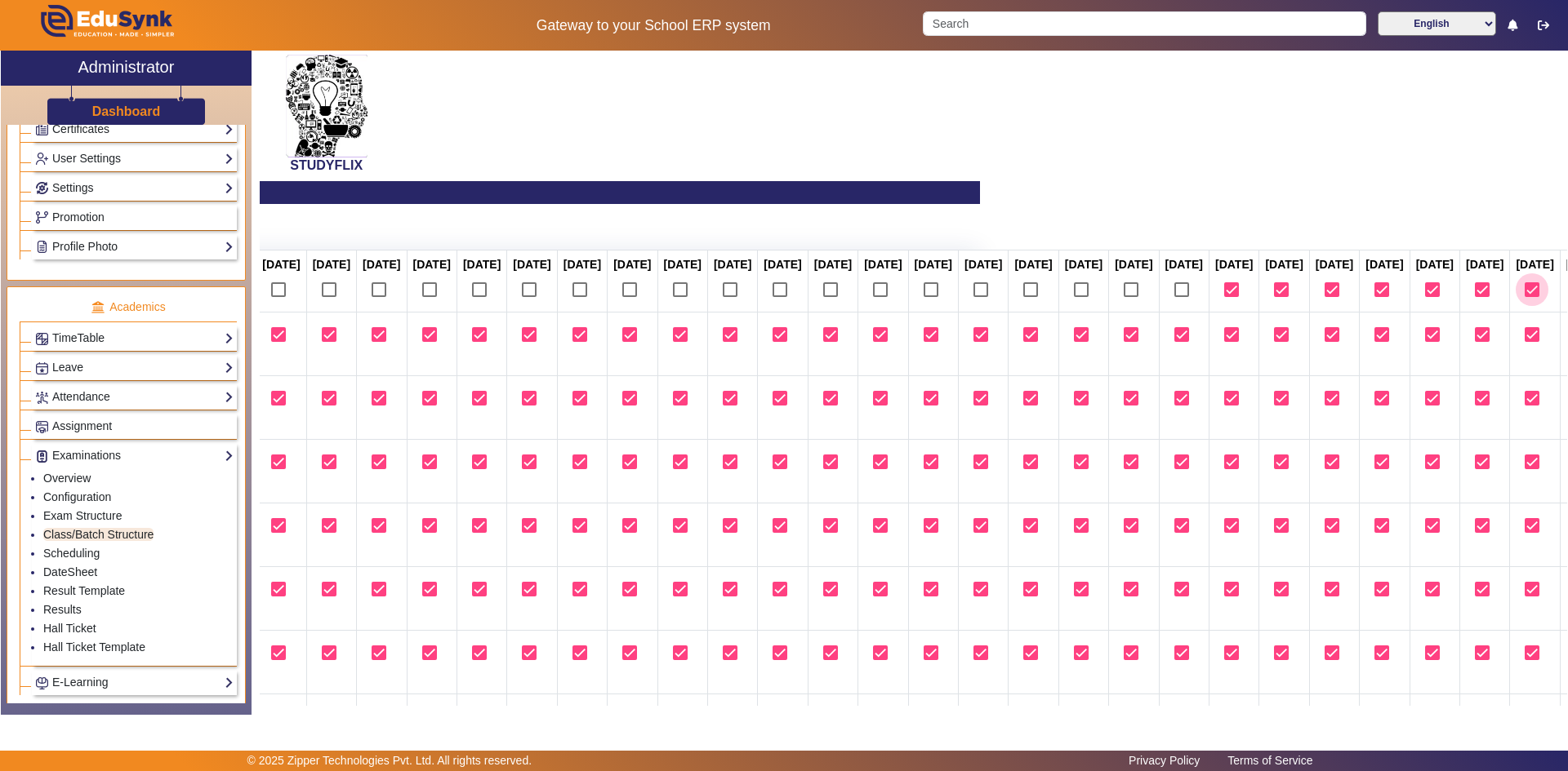
checkbox input "true"
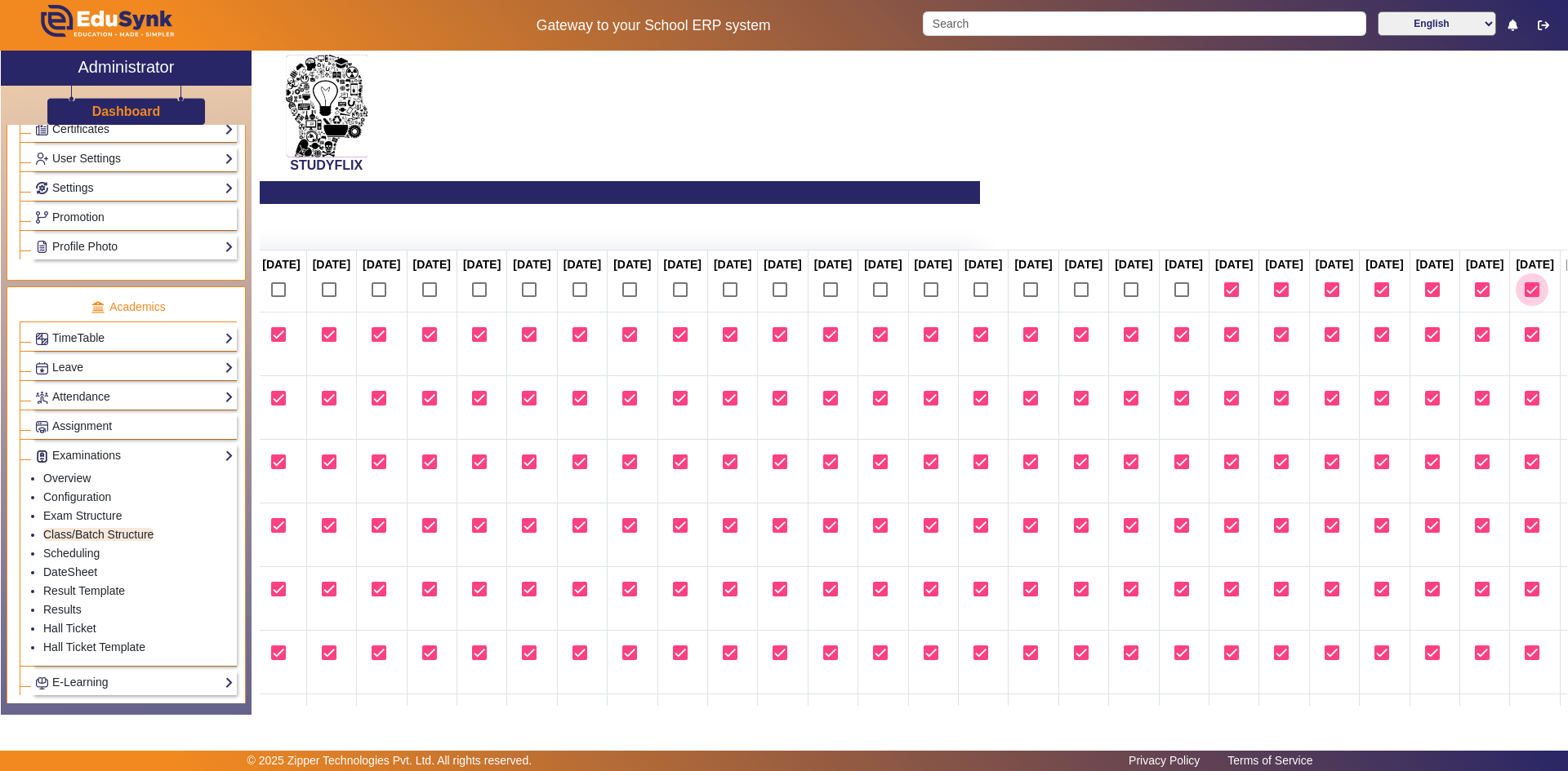
checkbox input "true"
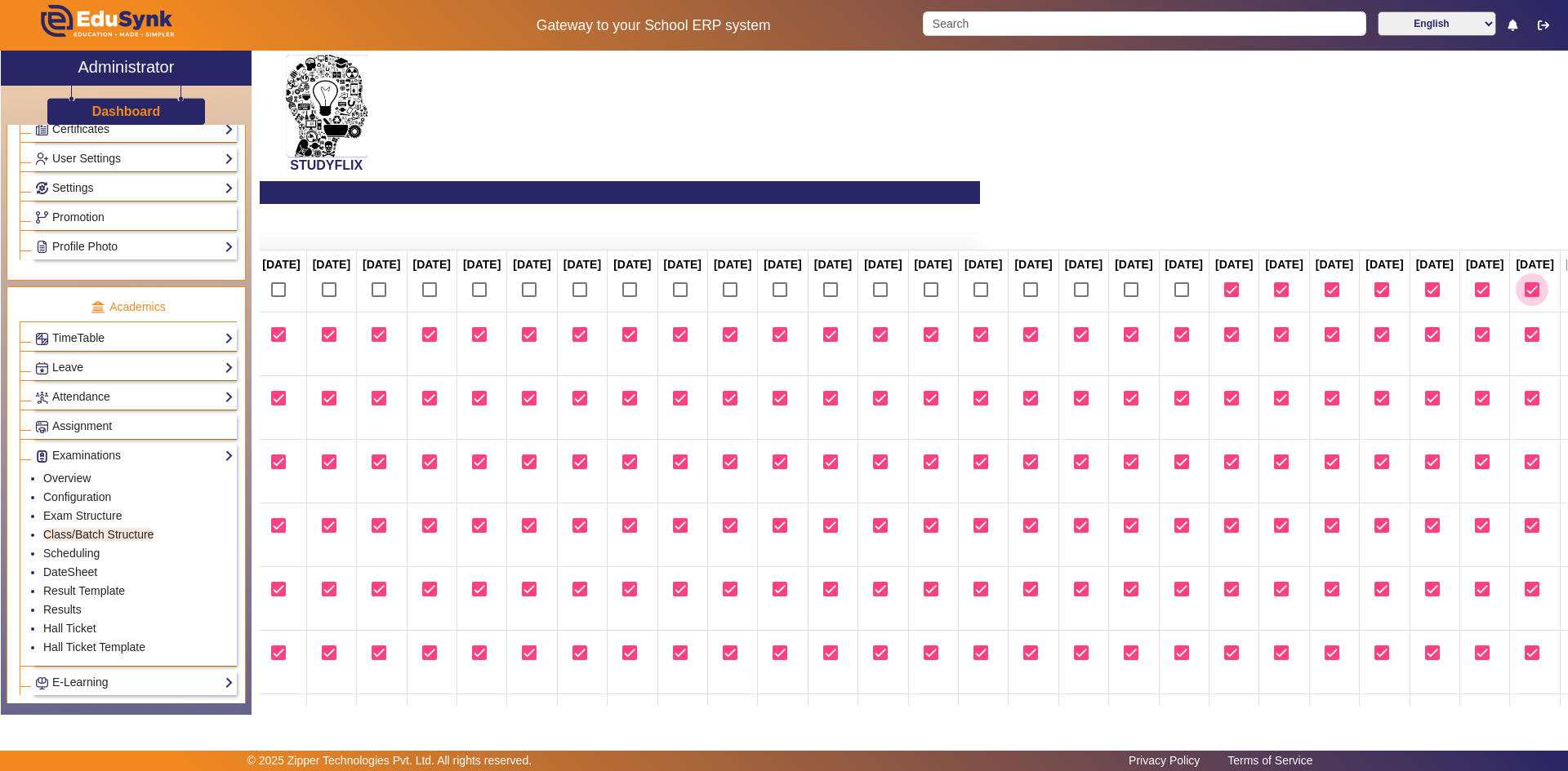
checkbox input "true"
click at [1566, 306] on input "checkbox" at bounding box center [1582, 289] width 32 height 32
checkbox input "true"
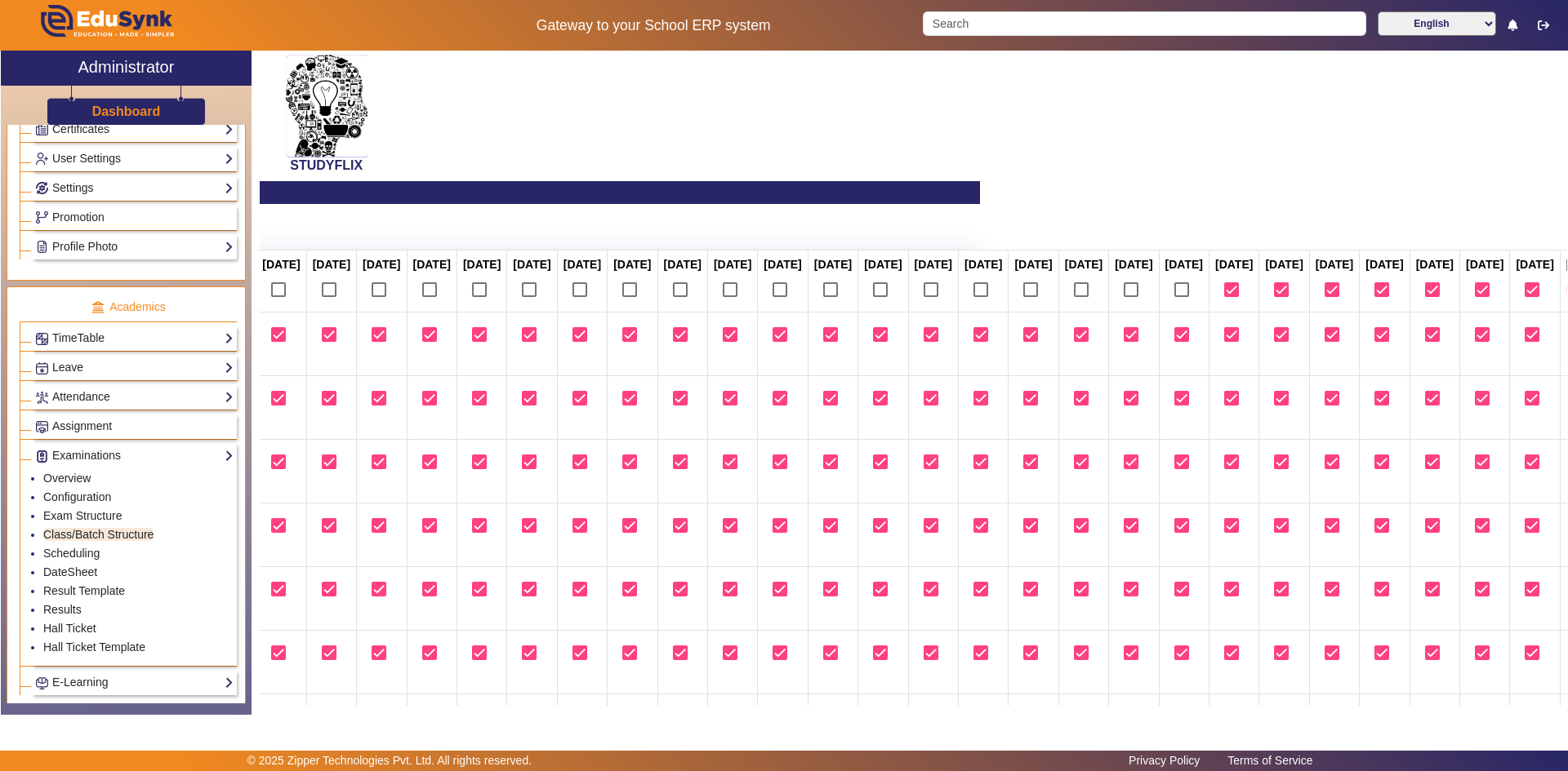
checkbox input "true"
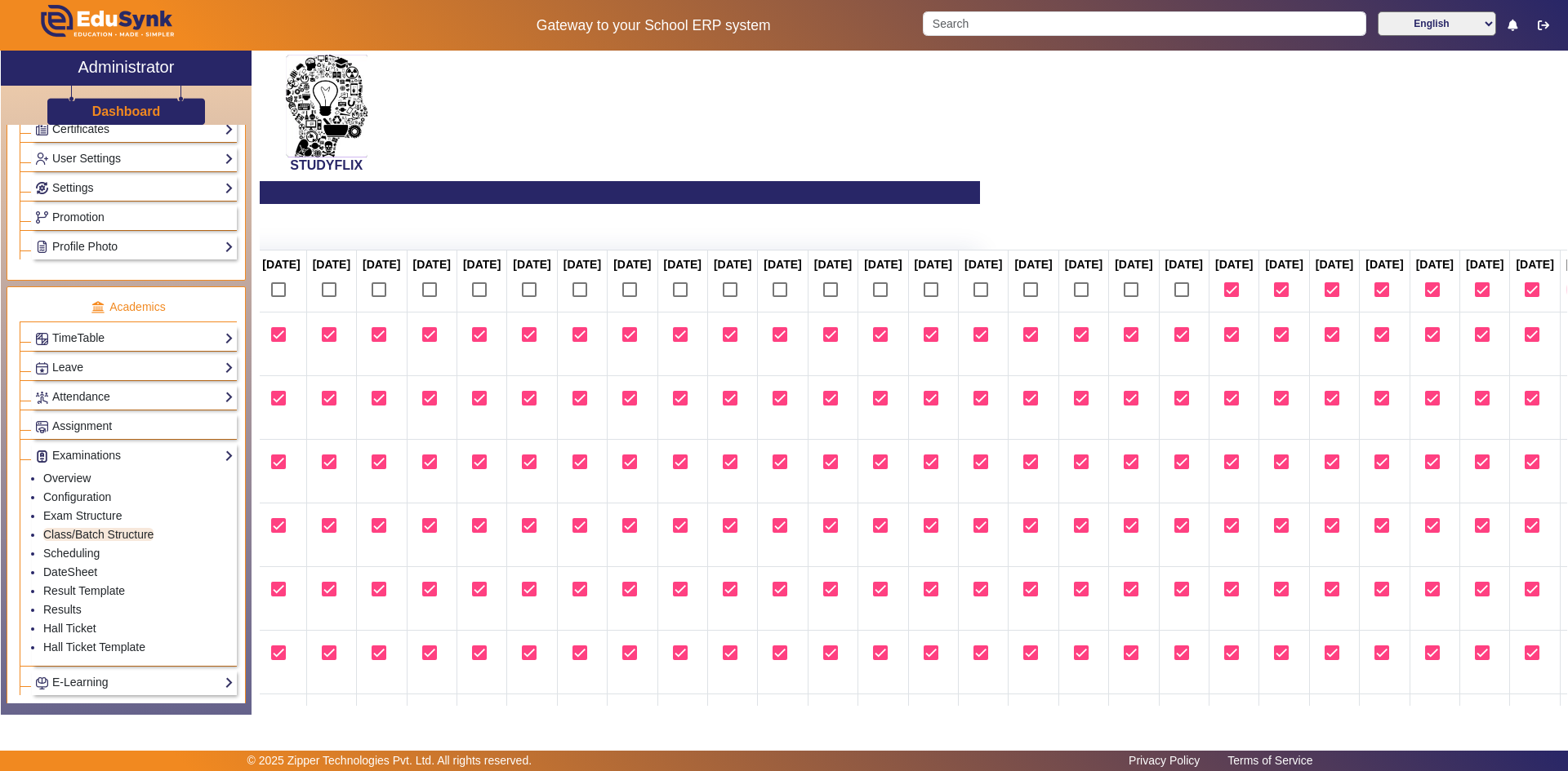
checkbox input "true"
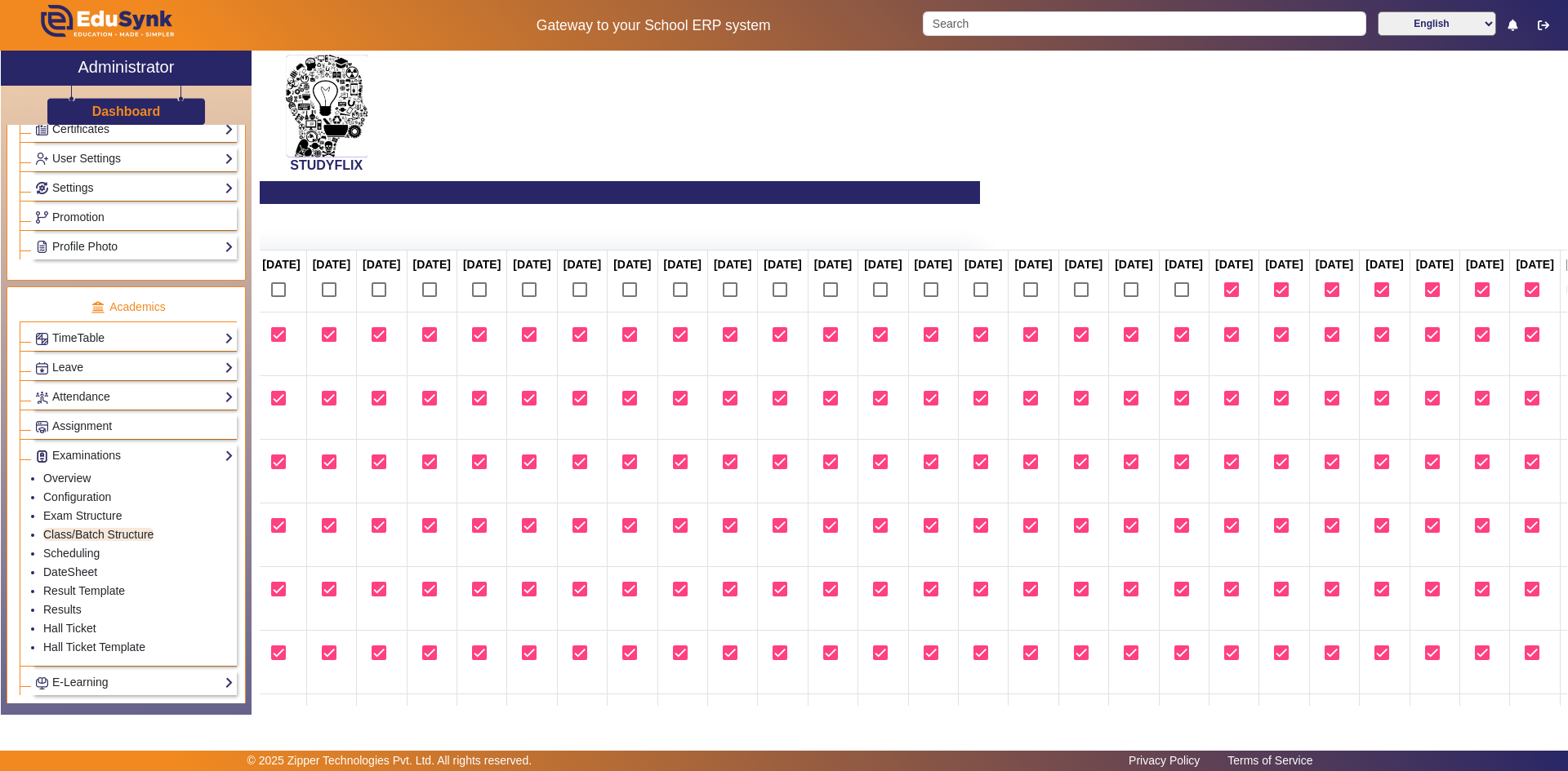
checkbox input "true"
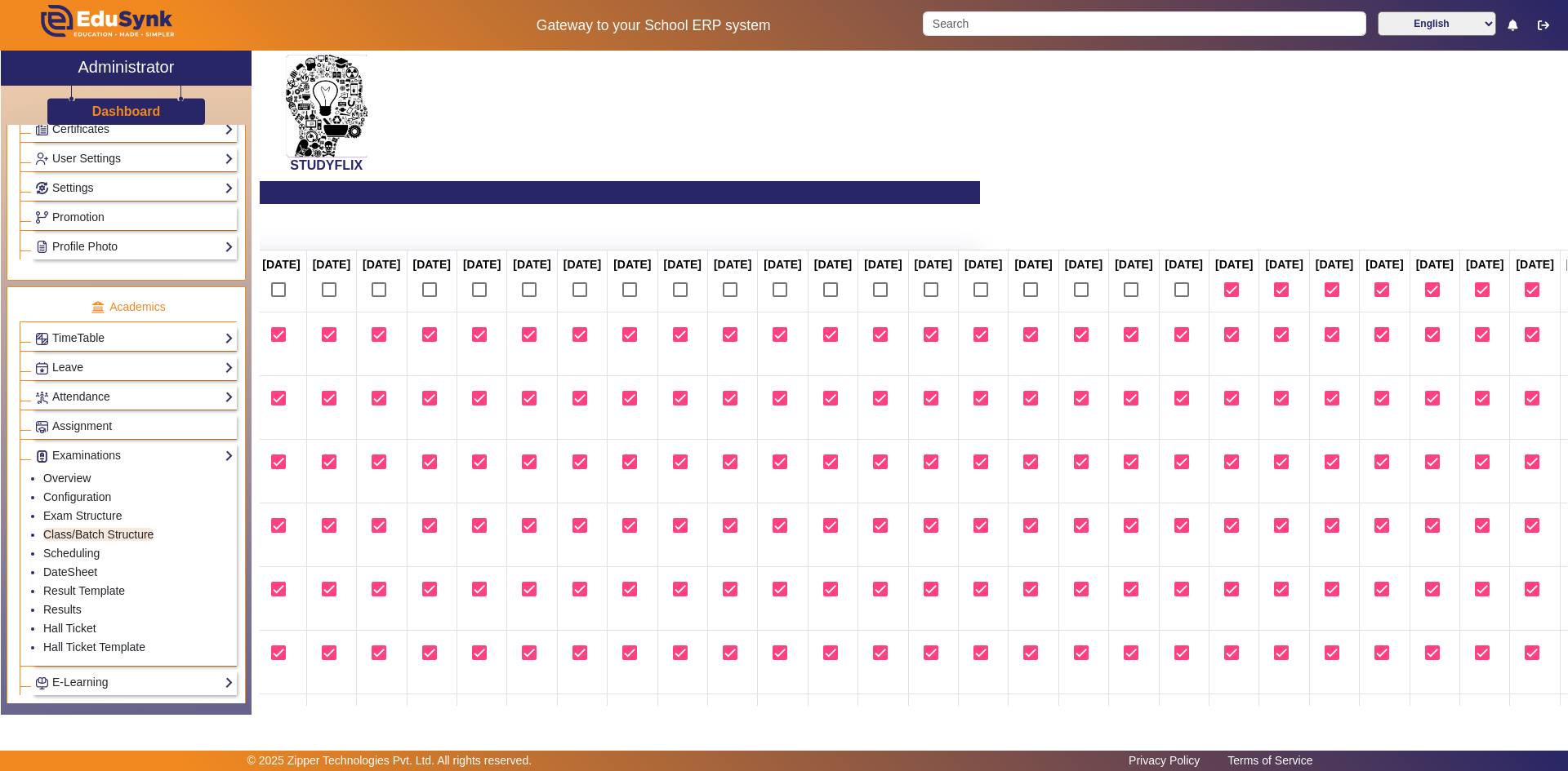
checkbox input "true"
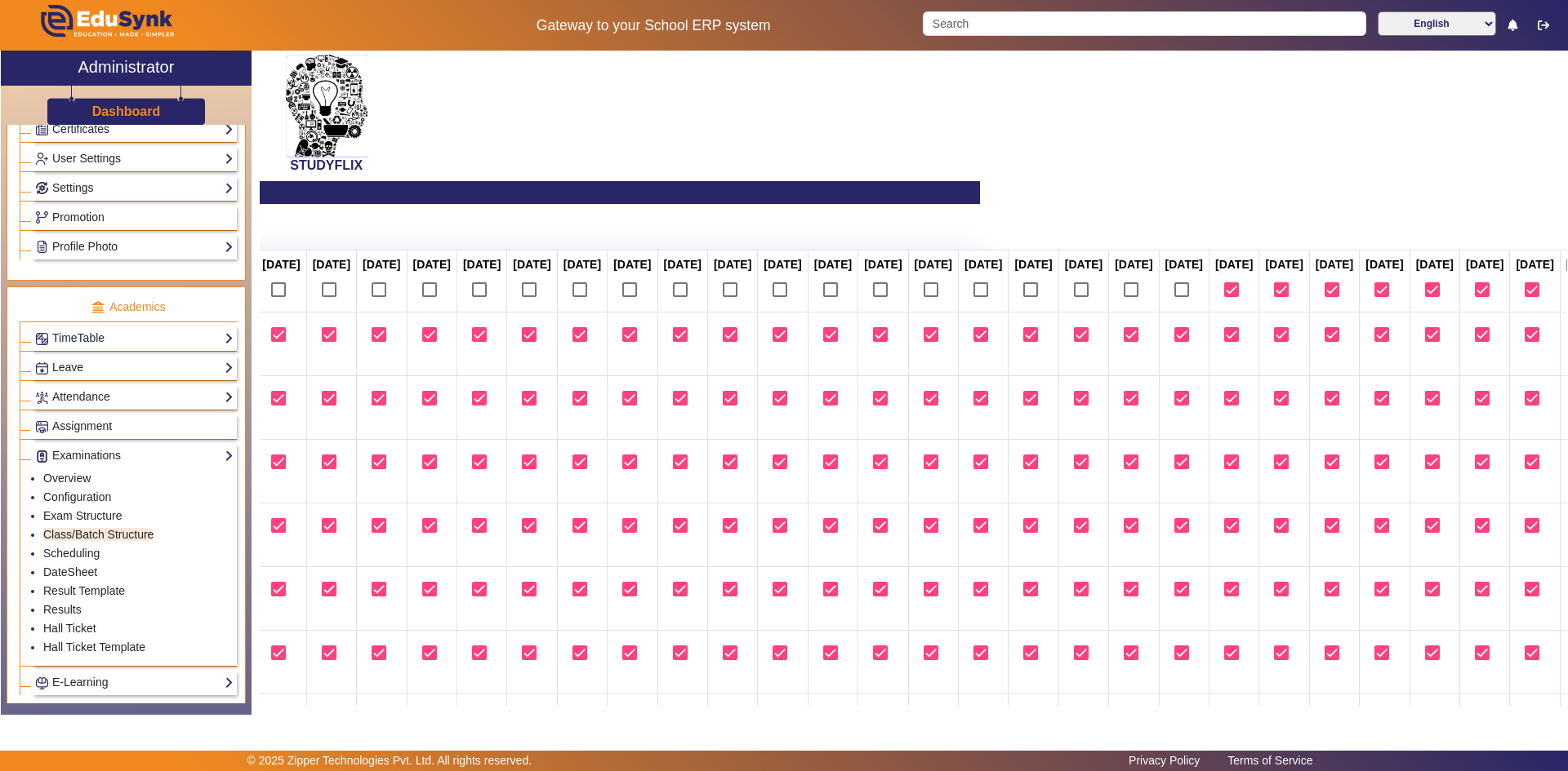
checkbox input "true"
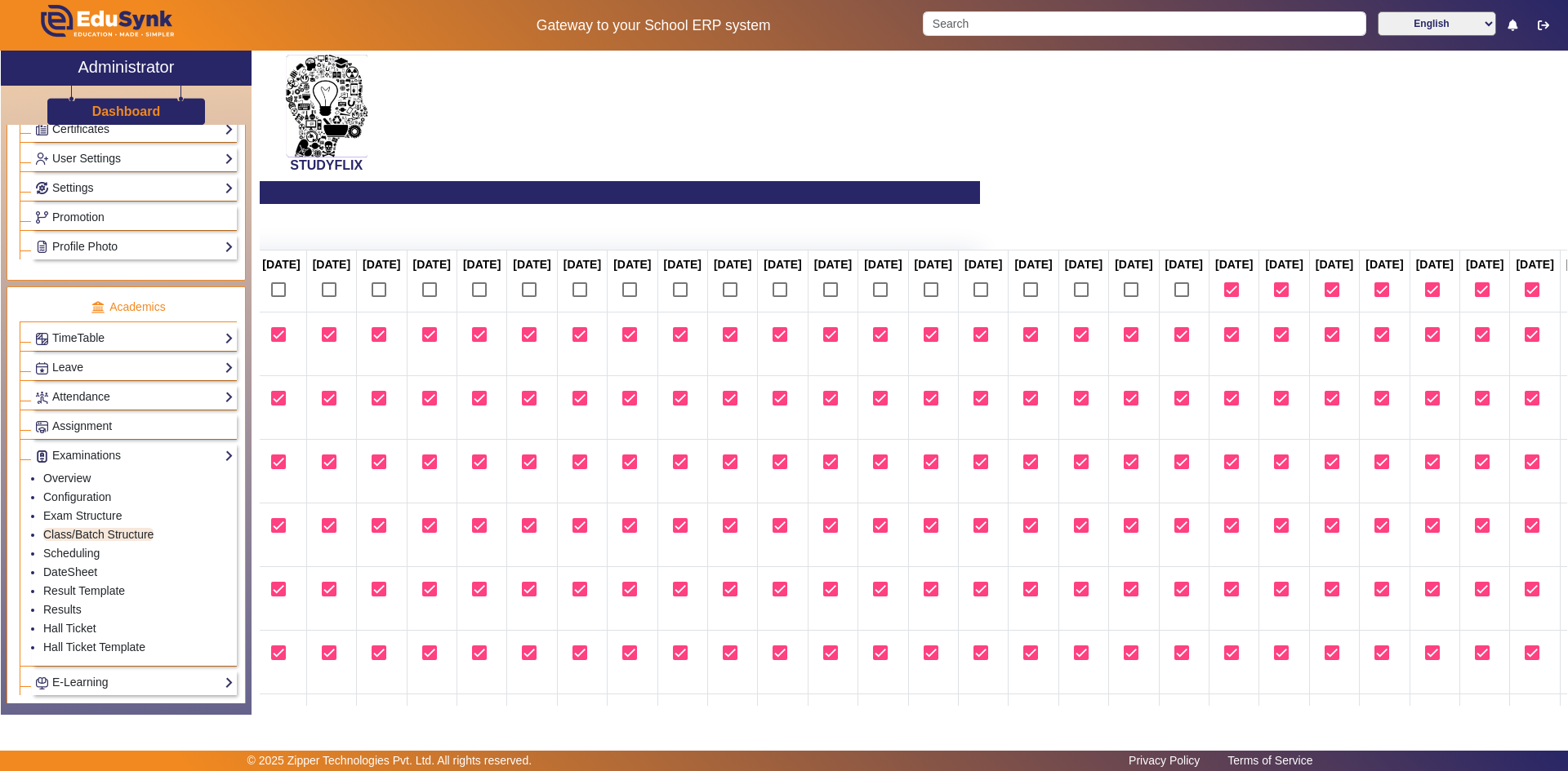
checkbox input "true"
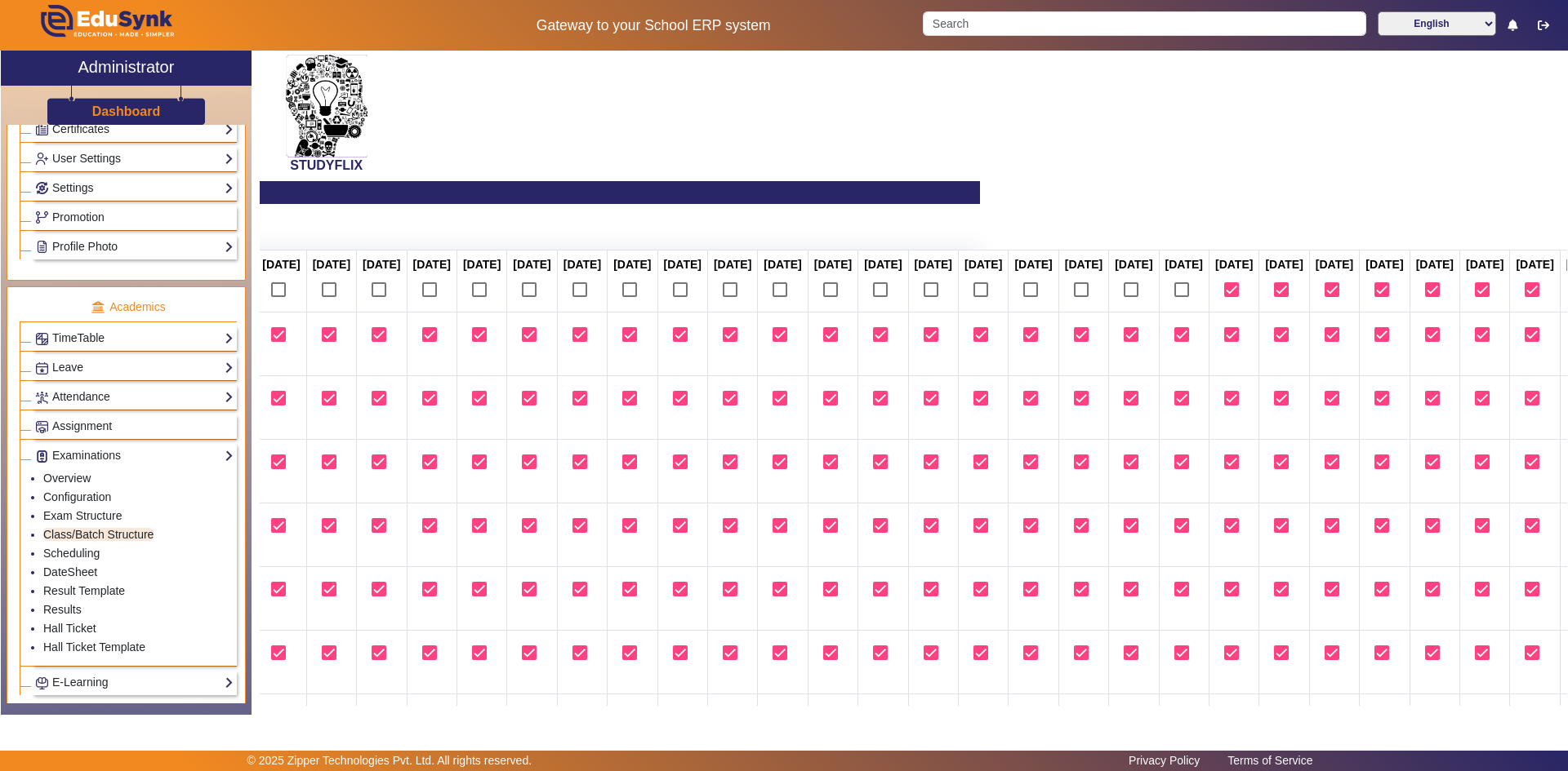
checkbox input "true"
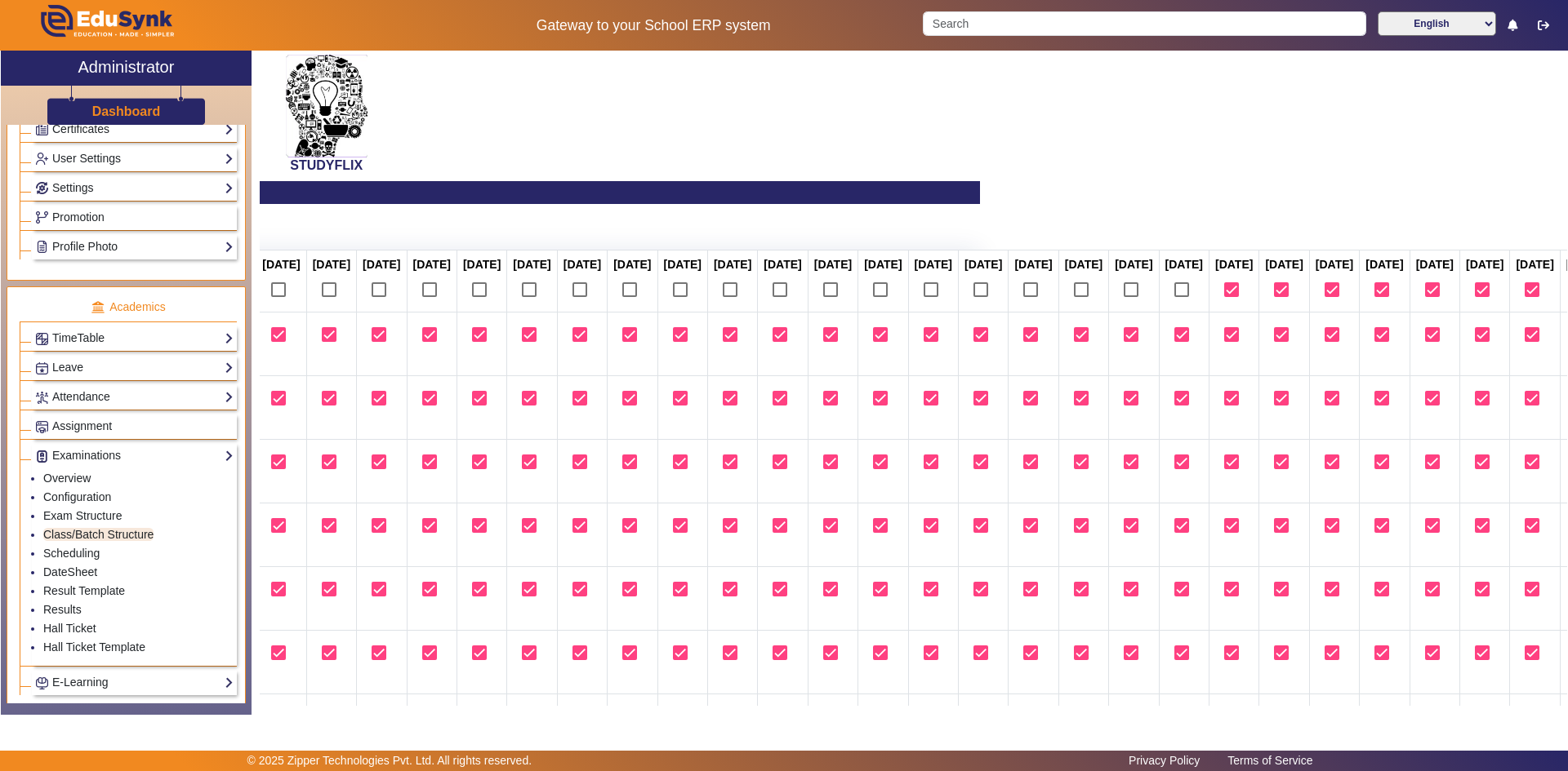
checkbox input "true"
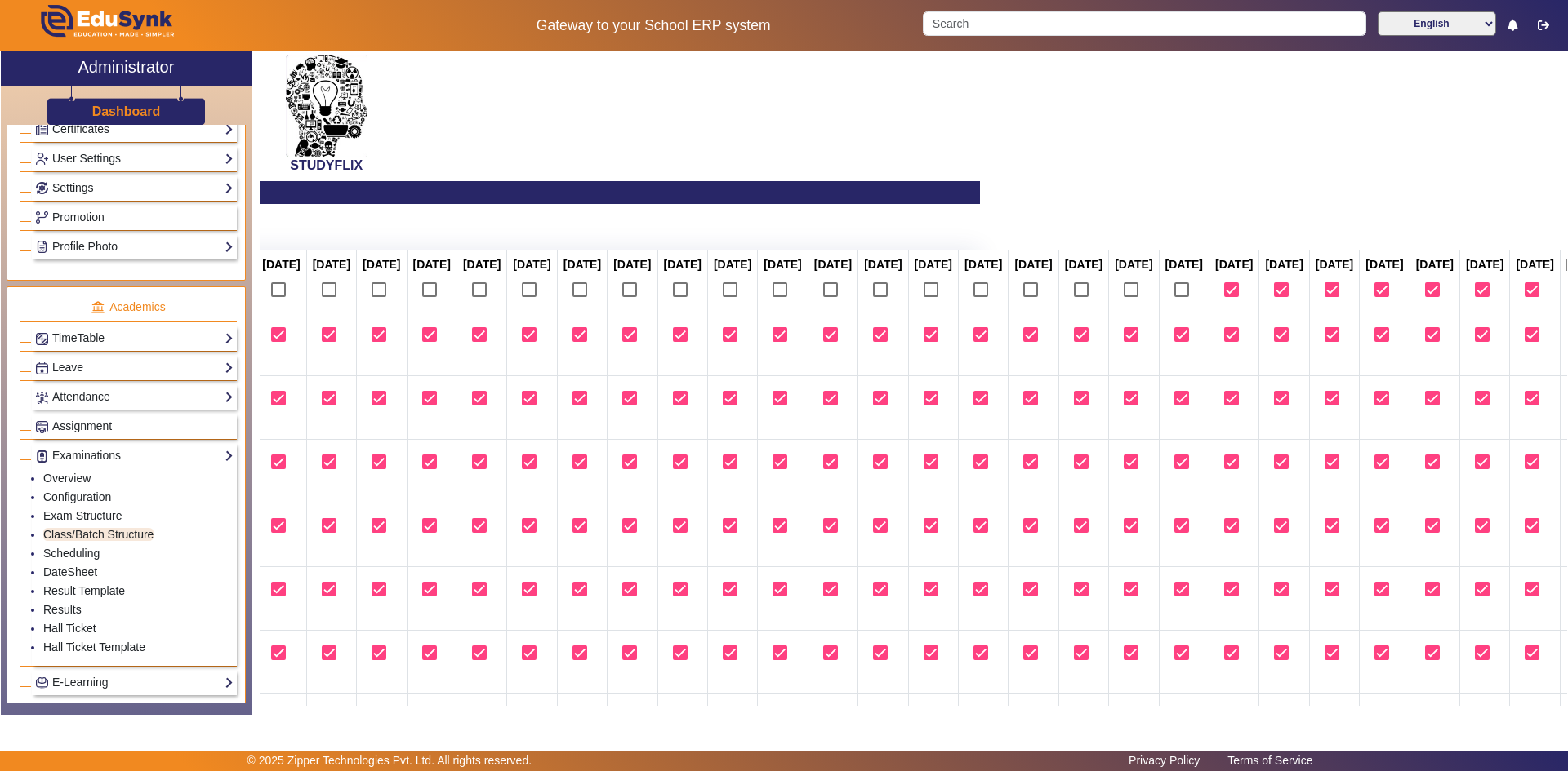
checkbox input "true"
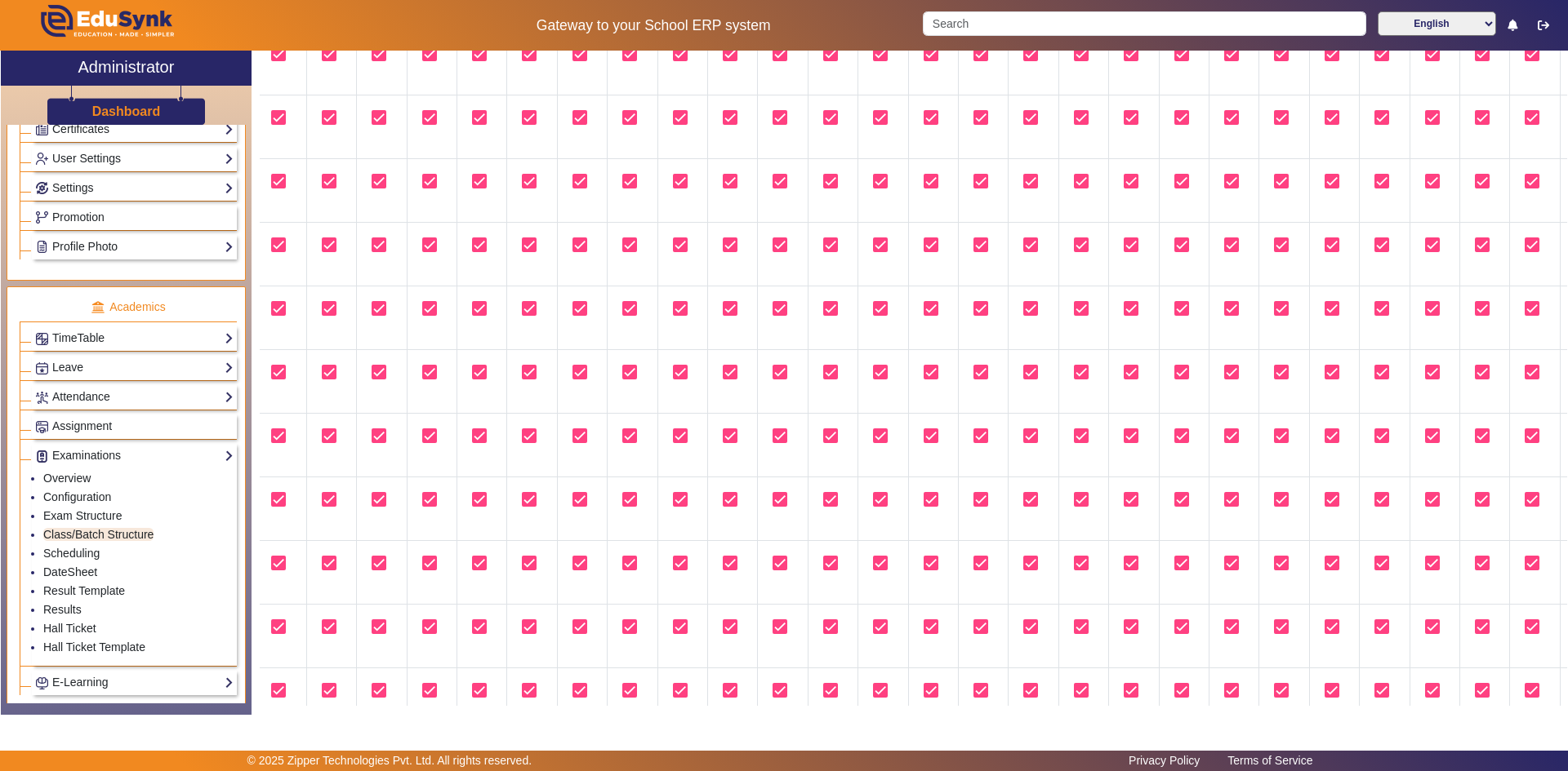
scroll to position [567, 587]
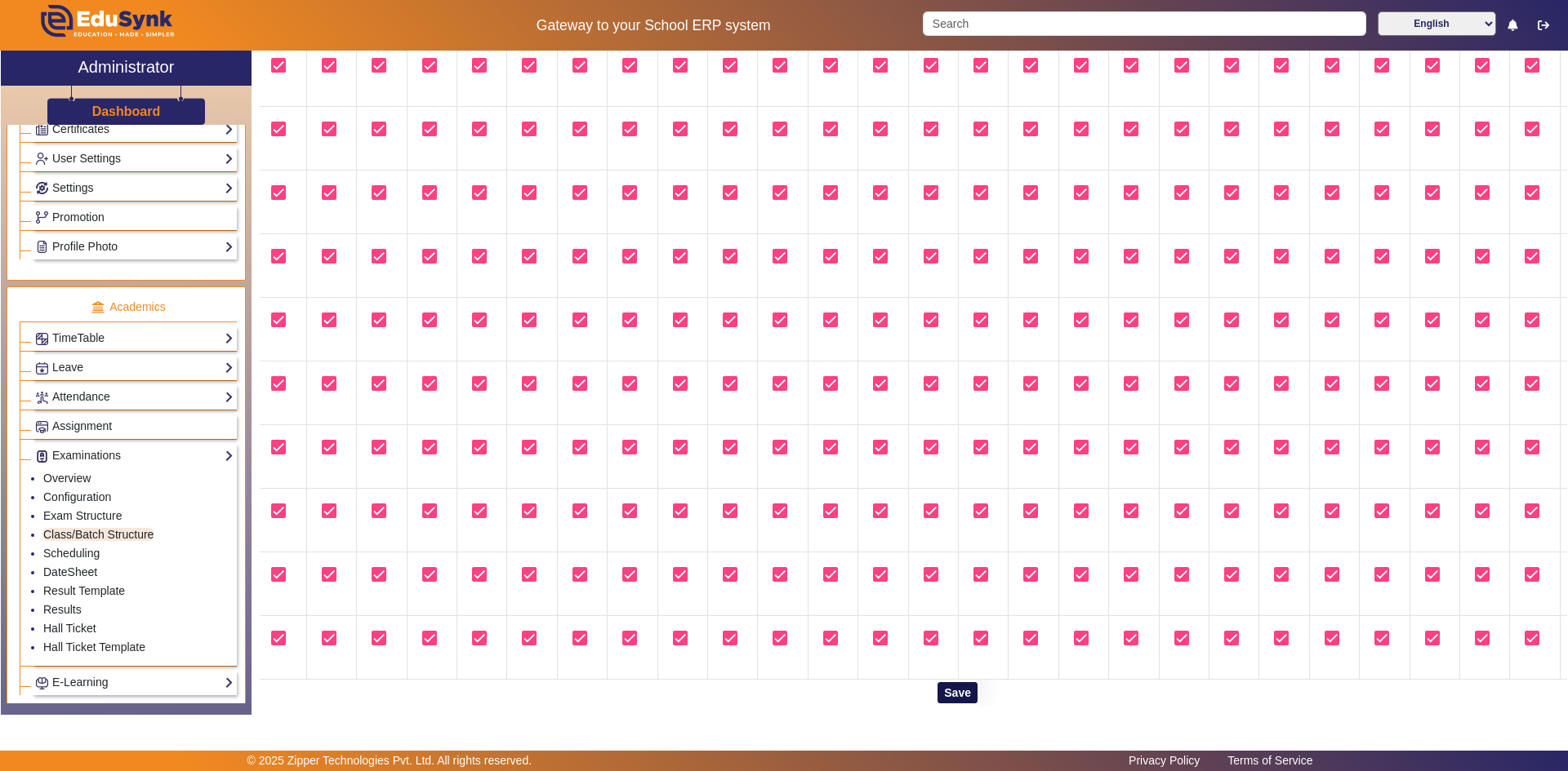
click at [952, 682] on button "Save" at bounding box center [957, 693] width 40 height 21
click at [956, 688] on button "Save" at bounding box center [957, 693] width 40 height 21
click at [956, 688] on button "Save" at bounding box center [957, 693] width 40 height 21
click at [939, 688] on button "Save" at bounding box center [957, 693] width 40 height 21
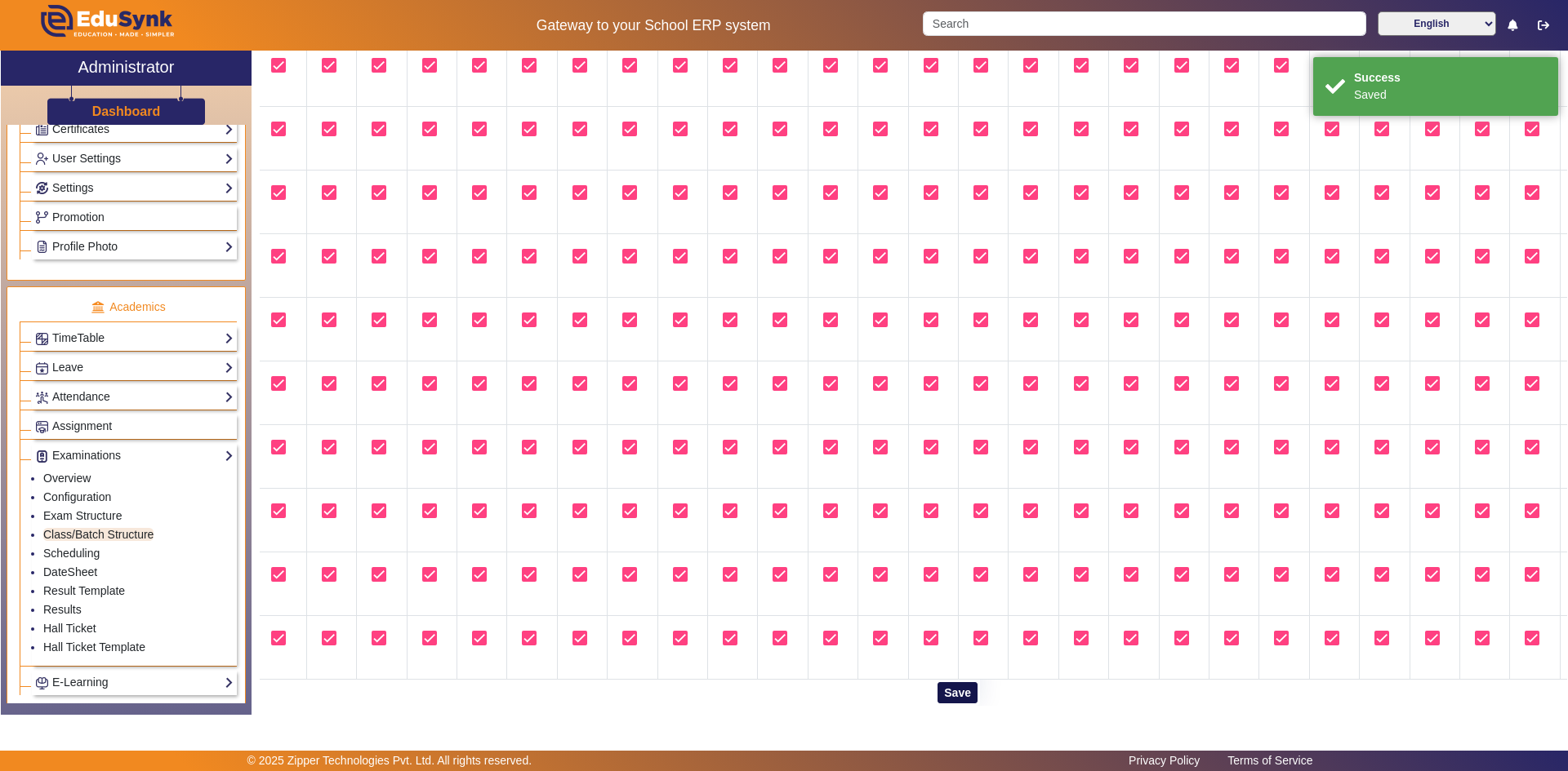
click at [939, 688] on button "Save" at bounding box center [957, 693] width 40 height 21
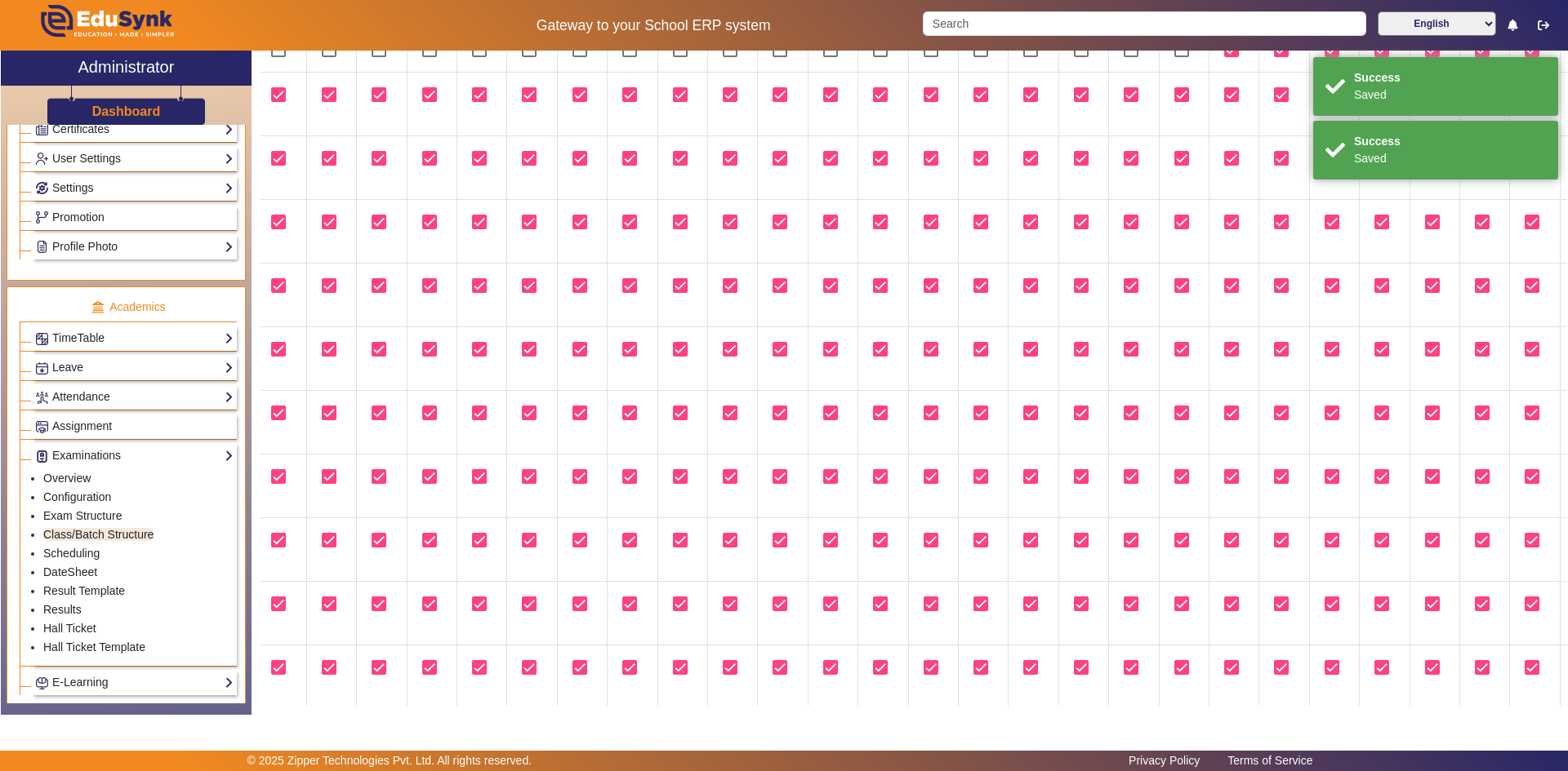
scroll to position [0, 587]
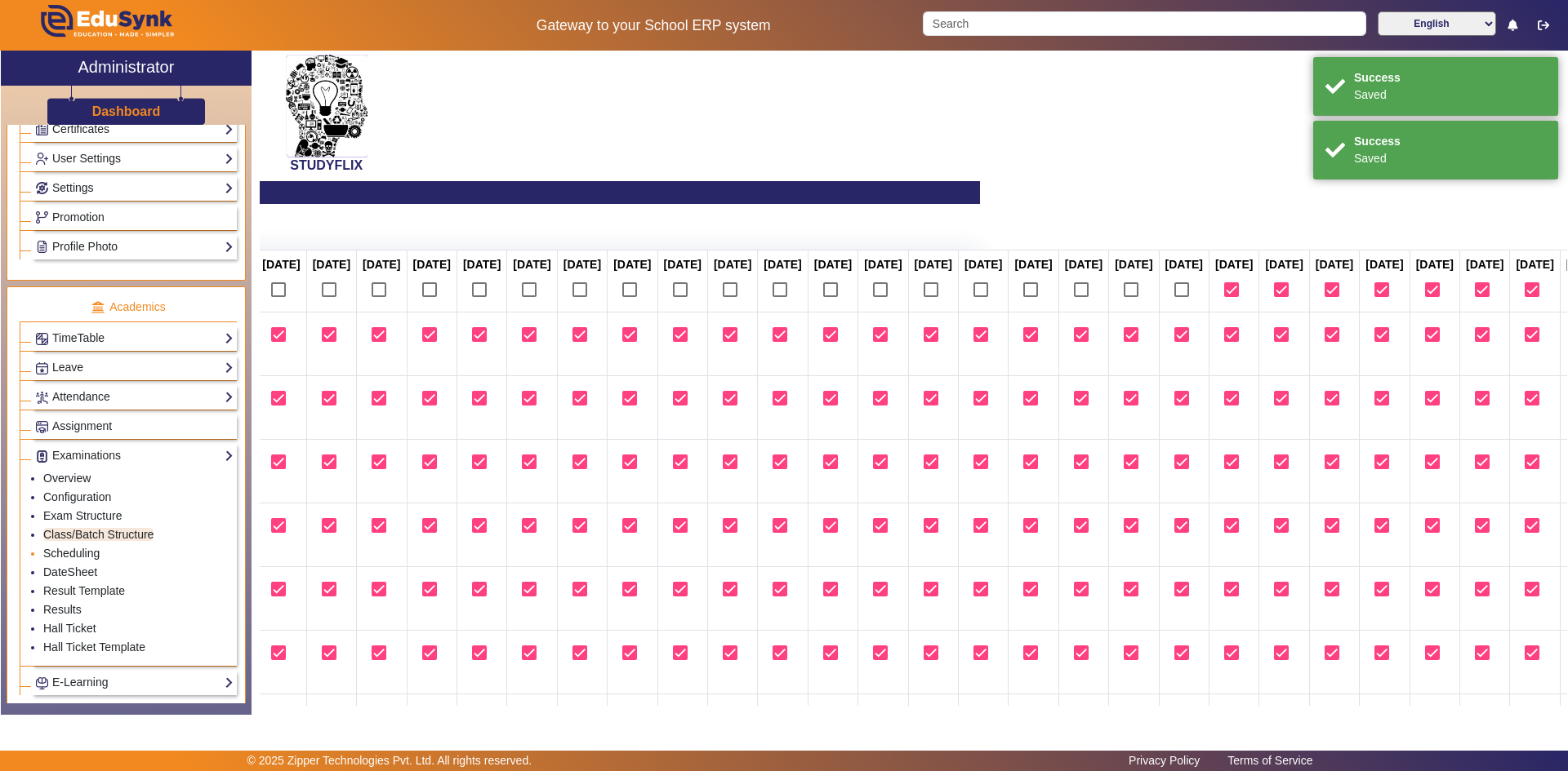
click at [85, 556] on link "Scheduling" at bounding box center [72, 553] width 56 height 13
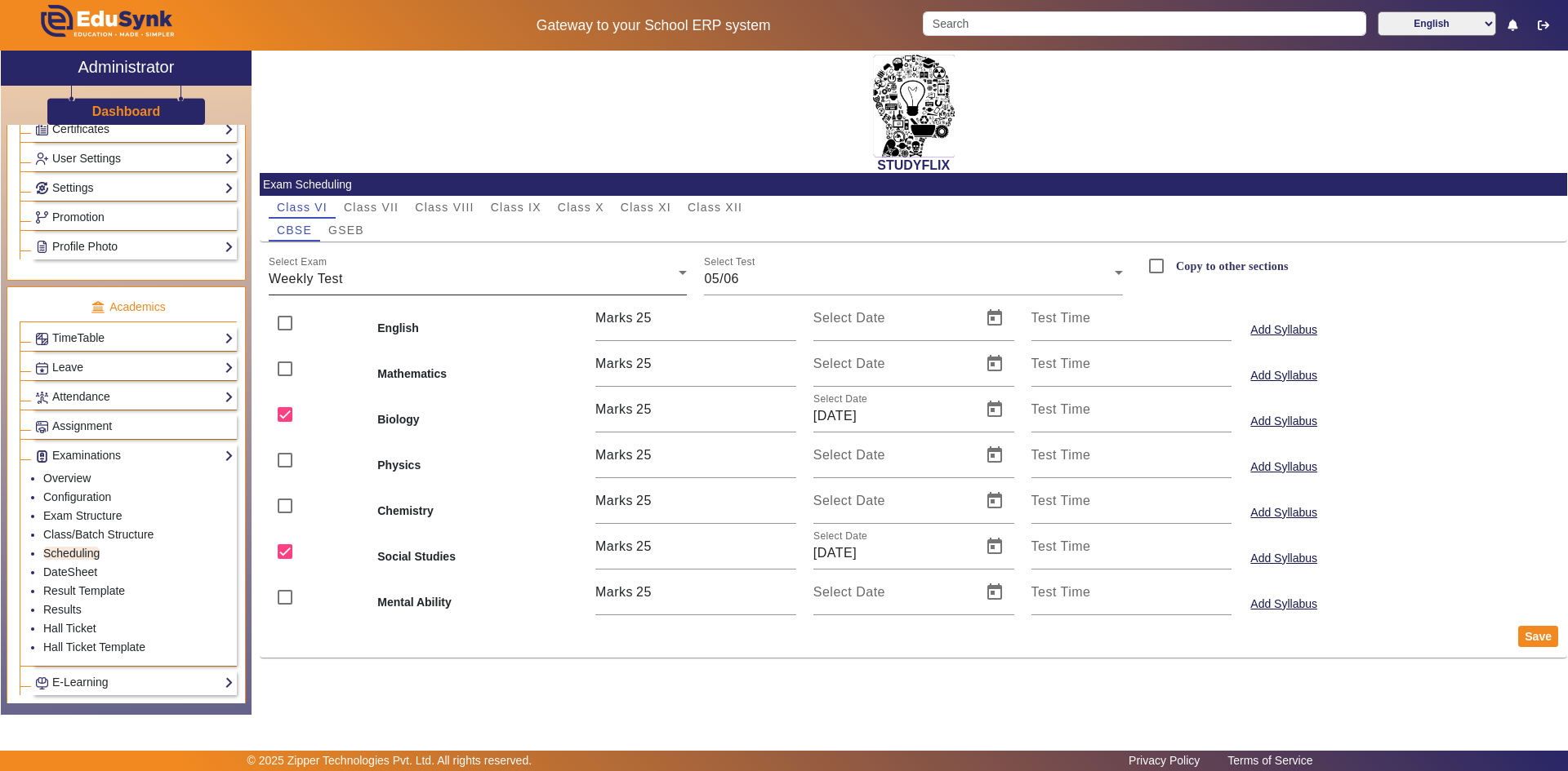
click at [330, 267] on div "Select Exam Weekly Test" at bounding box center [478, 273] width 419 height 46
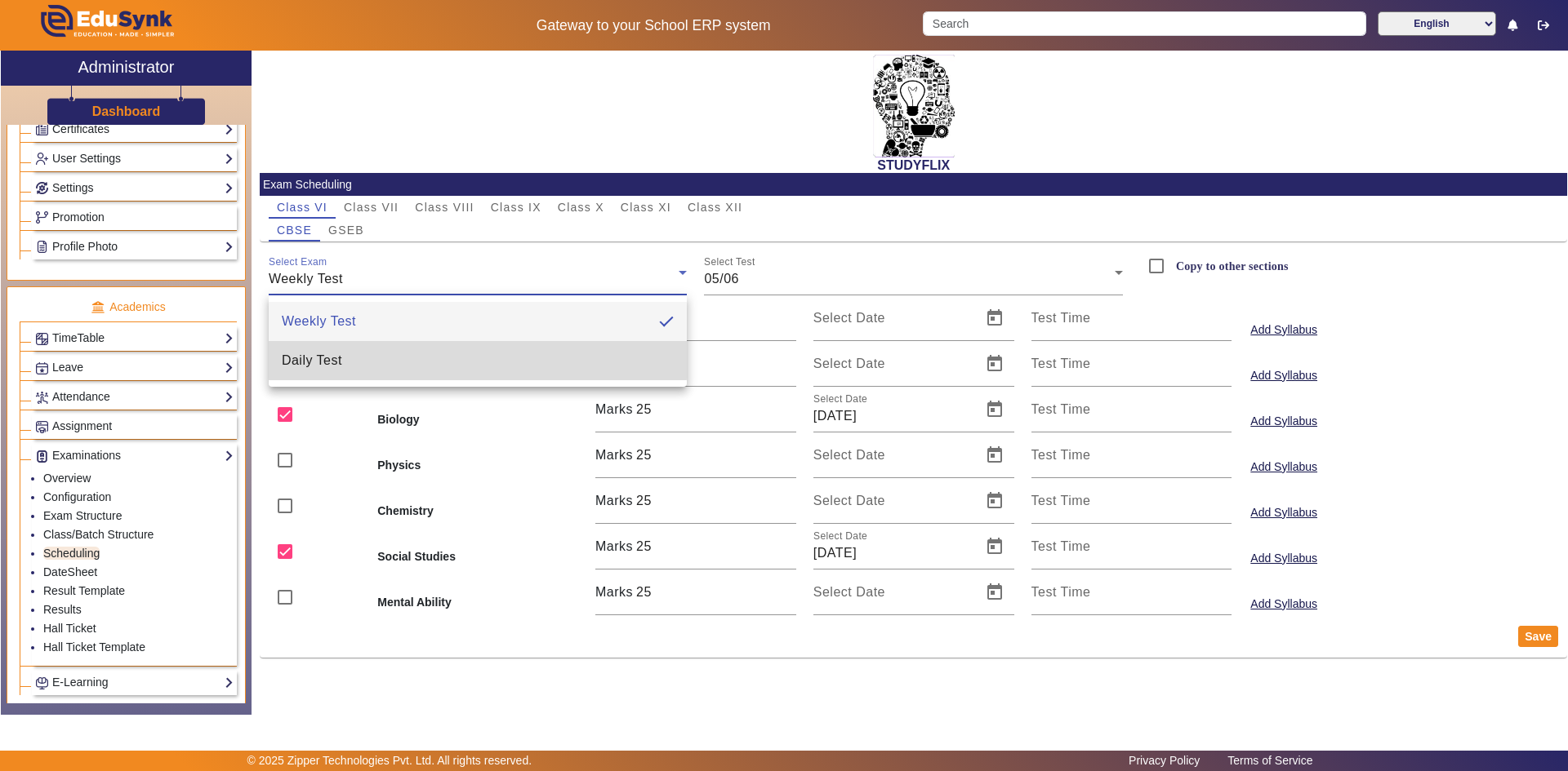
click at [329, 356] on span "Daily Test" at bounding box center [312, 360] width 60 height 20
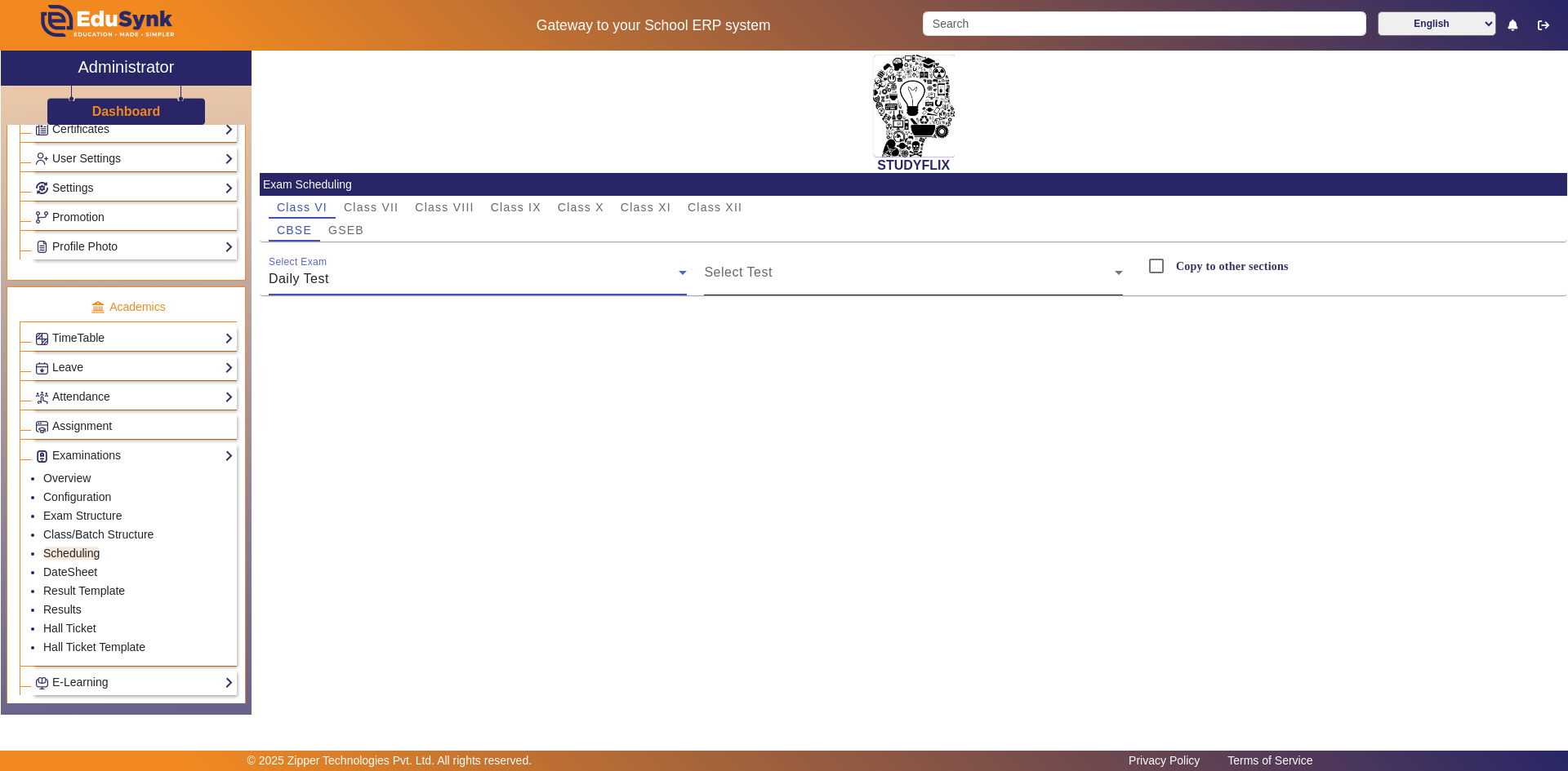
click at [752, 279] on span at bounding box center [909, 279] width 410 height 20
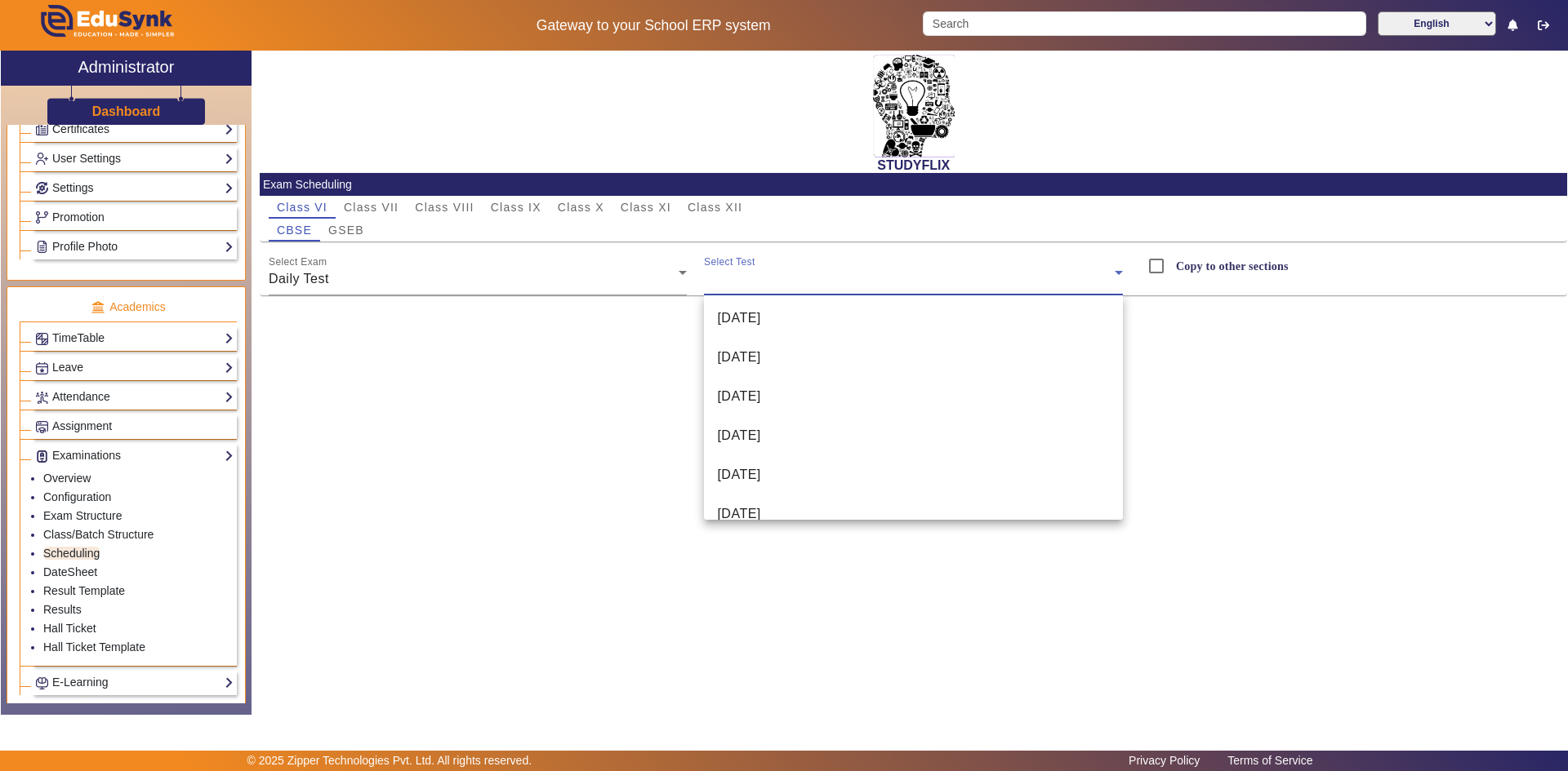
scroll to position [1395, 0]
click at [741, 423] on span "[DATE]" at bounding box center [738, 415] width 43 height 20
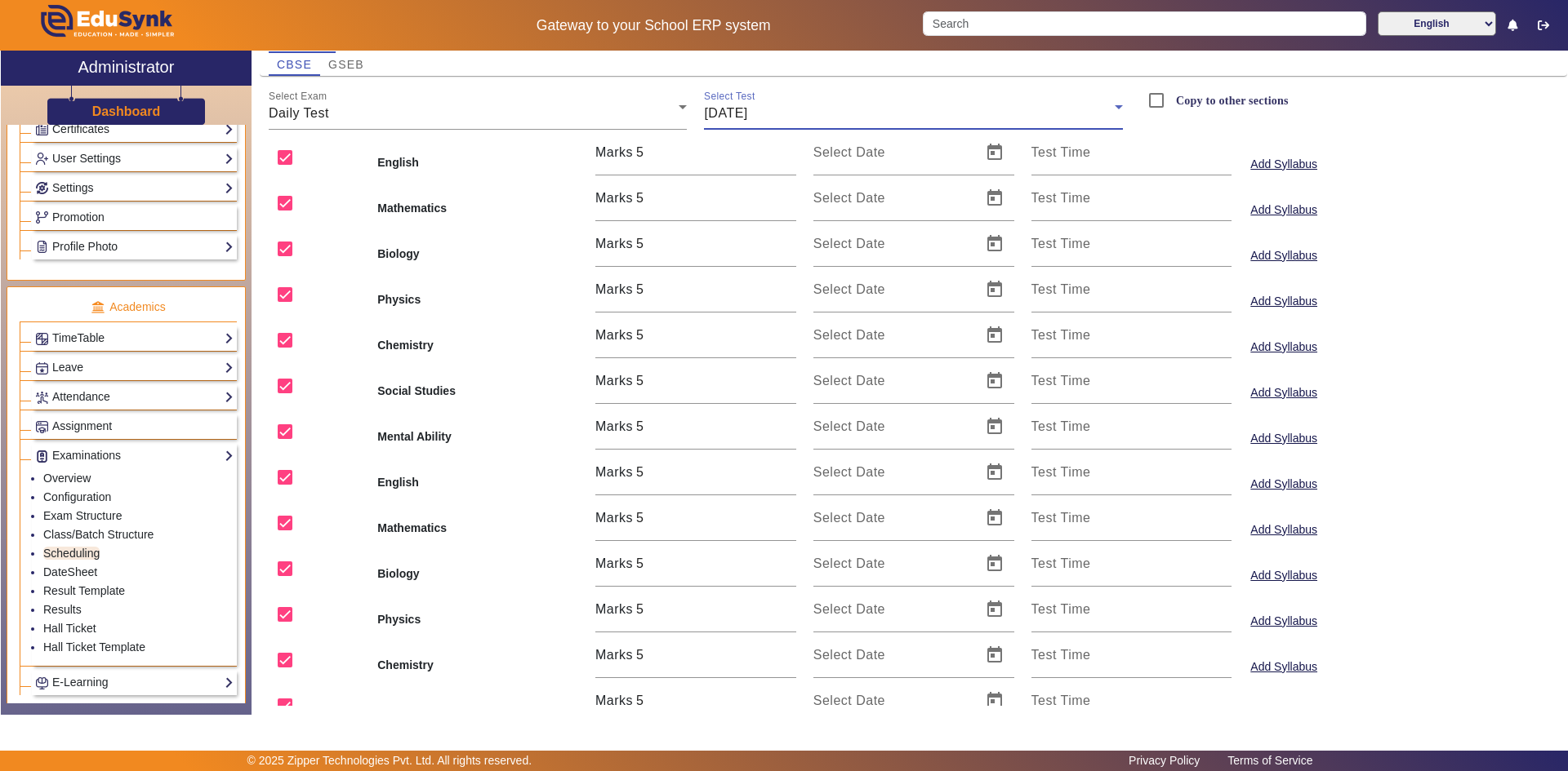
scroll to position [0, 0]
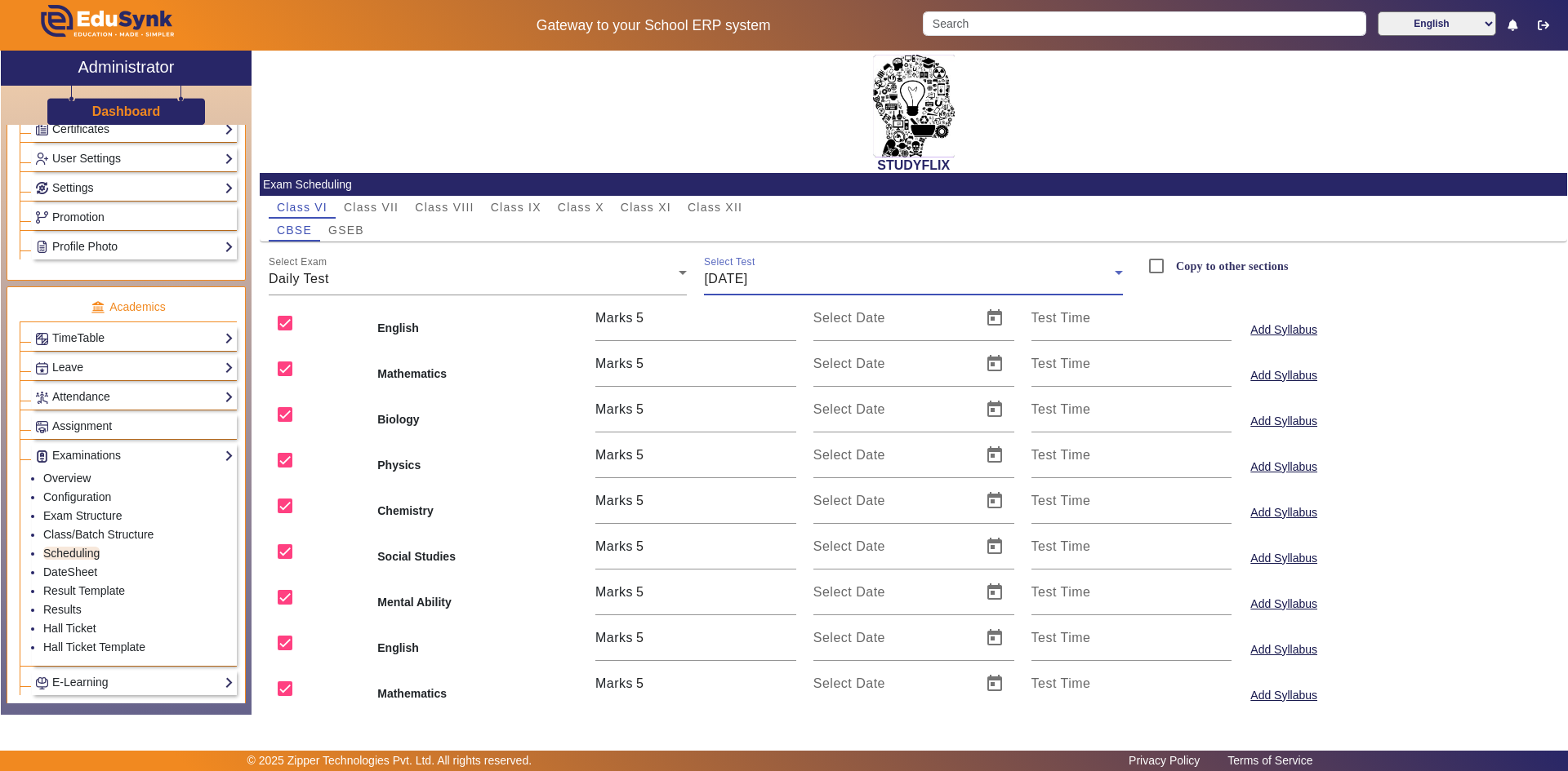
click at [775, 281] on div "[DATE]" at bounding box center [909, 279] width 410 height 20
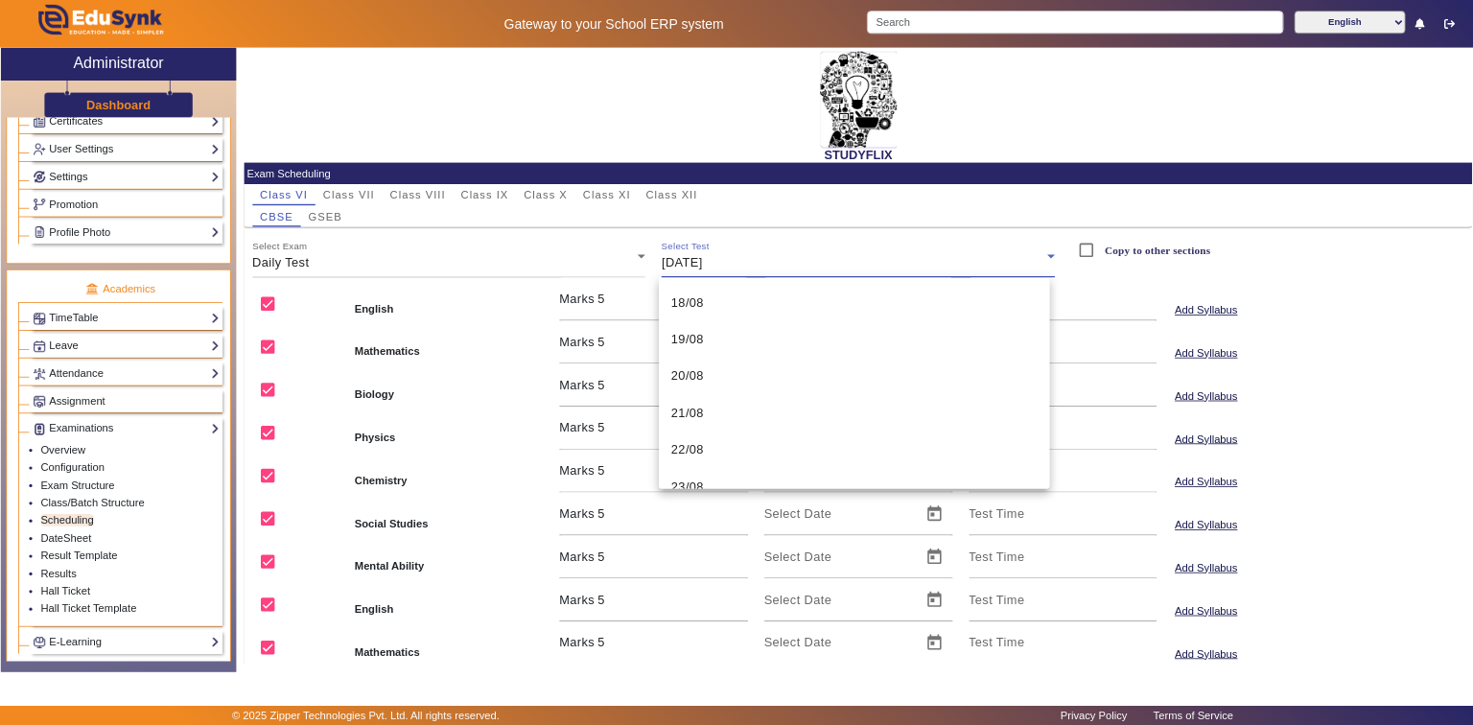
scroll to position [1539, 0]
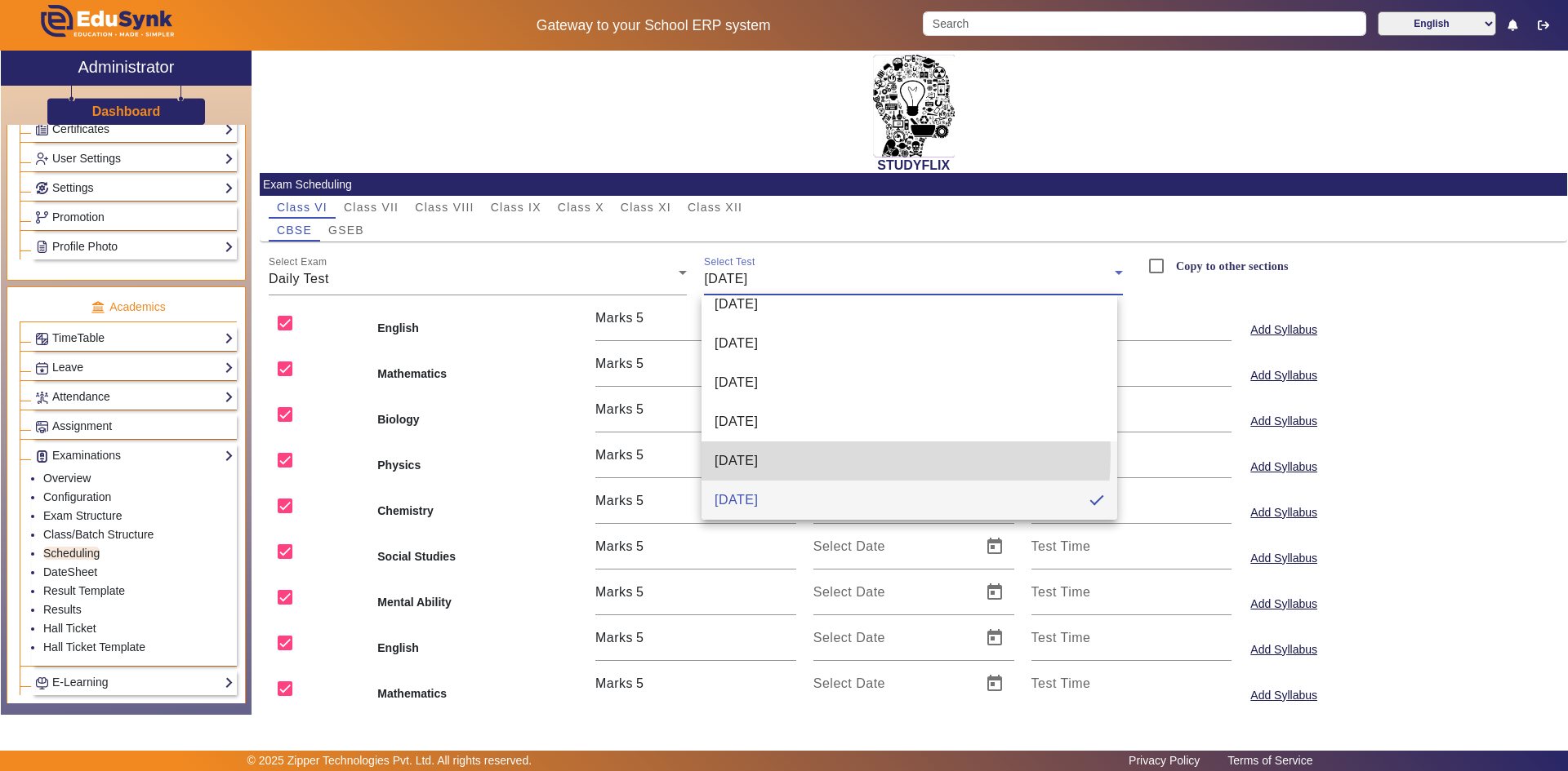
click at [738, 452] on span "[DATE]" at bounding box center [735, 460] width 43 height 20
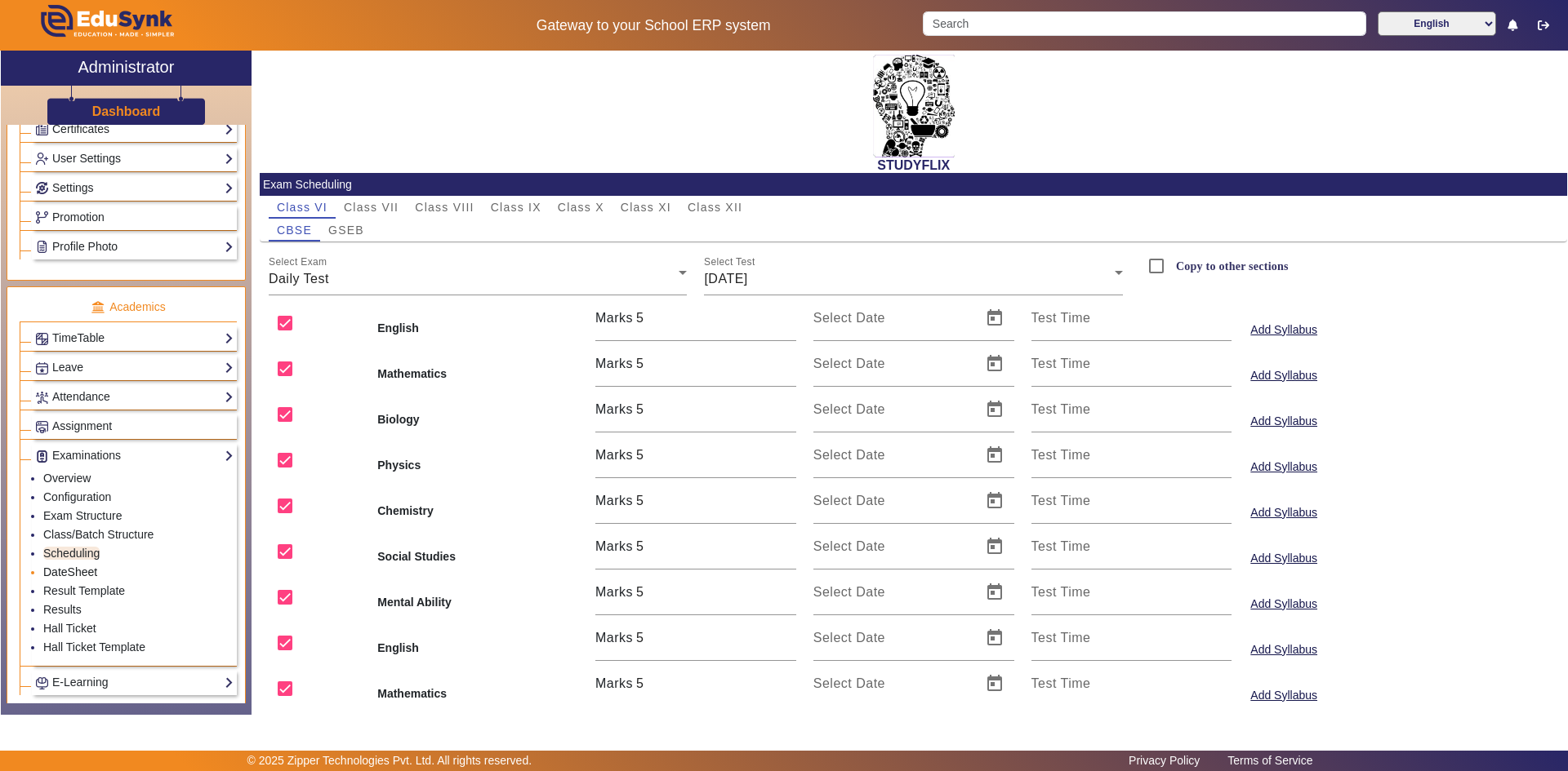
click at [79, 570] on link "DateSheet" at bounding box center [70, 572] width 54 height 13
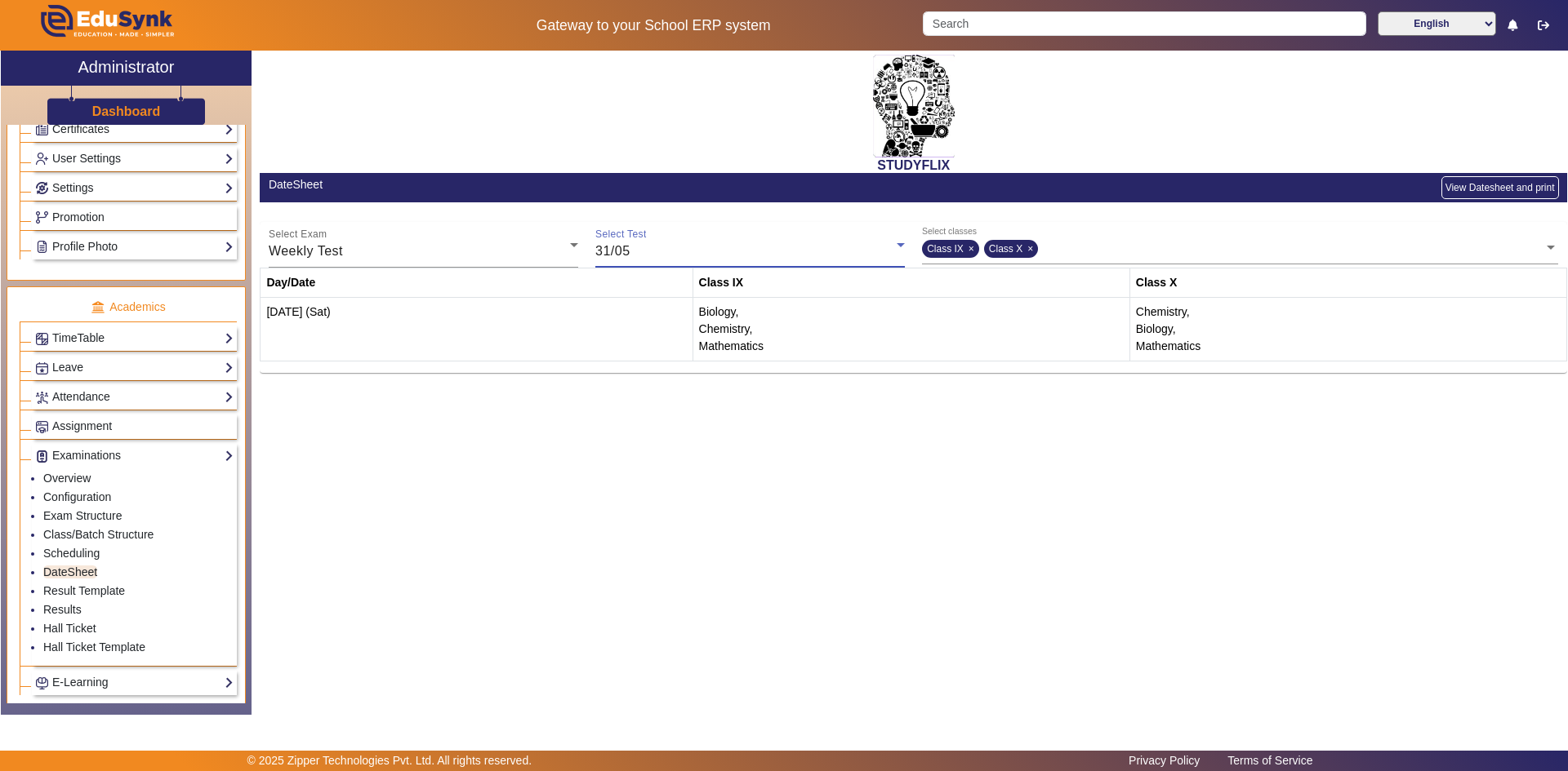
click at [638, 248] on div "31/05" at bounding box center [746, 251] width 301 height 20
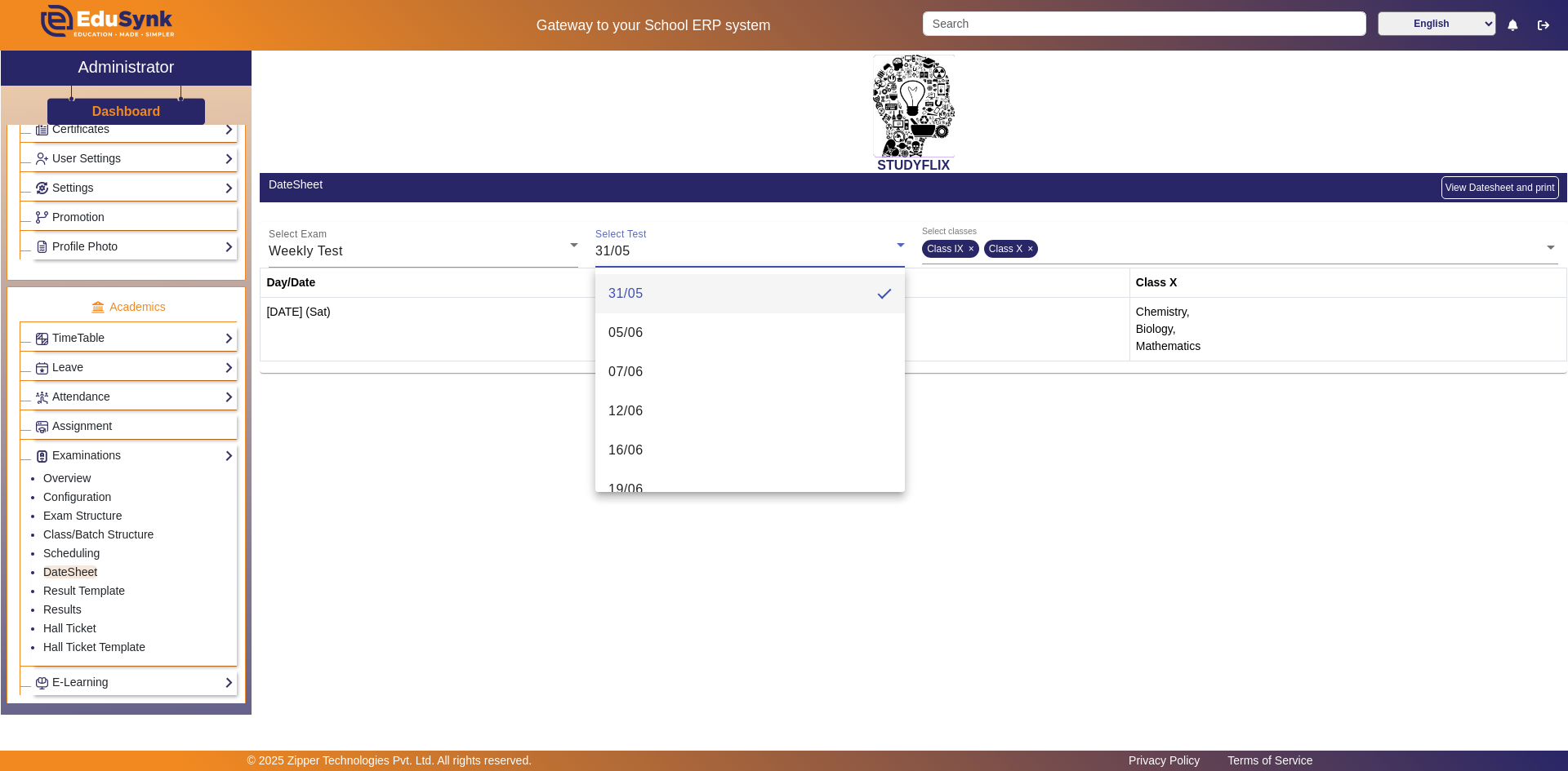
click at [501, 258] on div at bounding box center [784, 386] width 1568 height 771
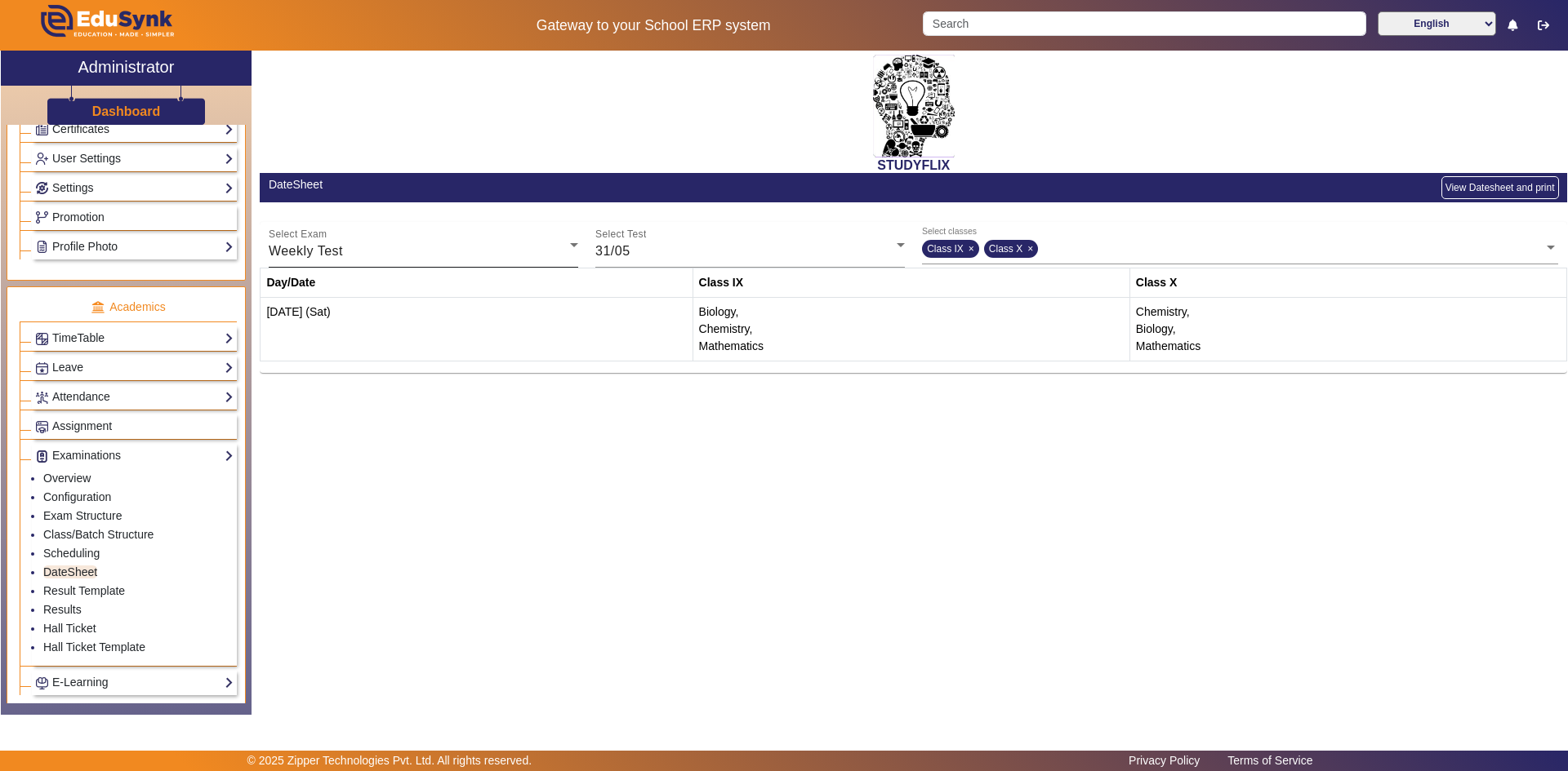
click at [399, 266] on div "Select Exam Weekly Test" at bounding box center [424, 245] width 310 height 46
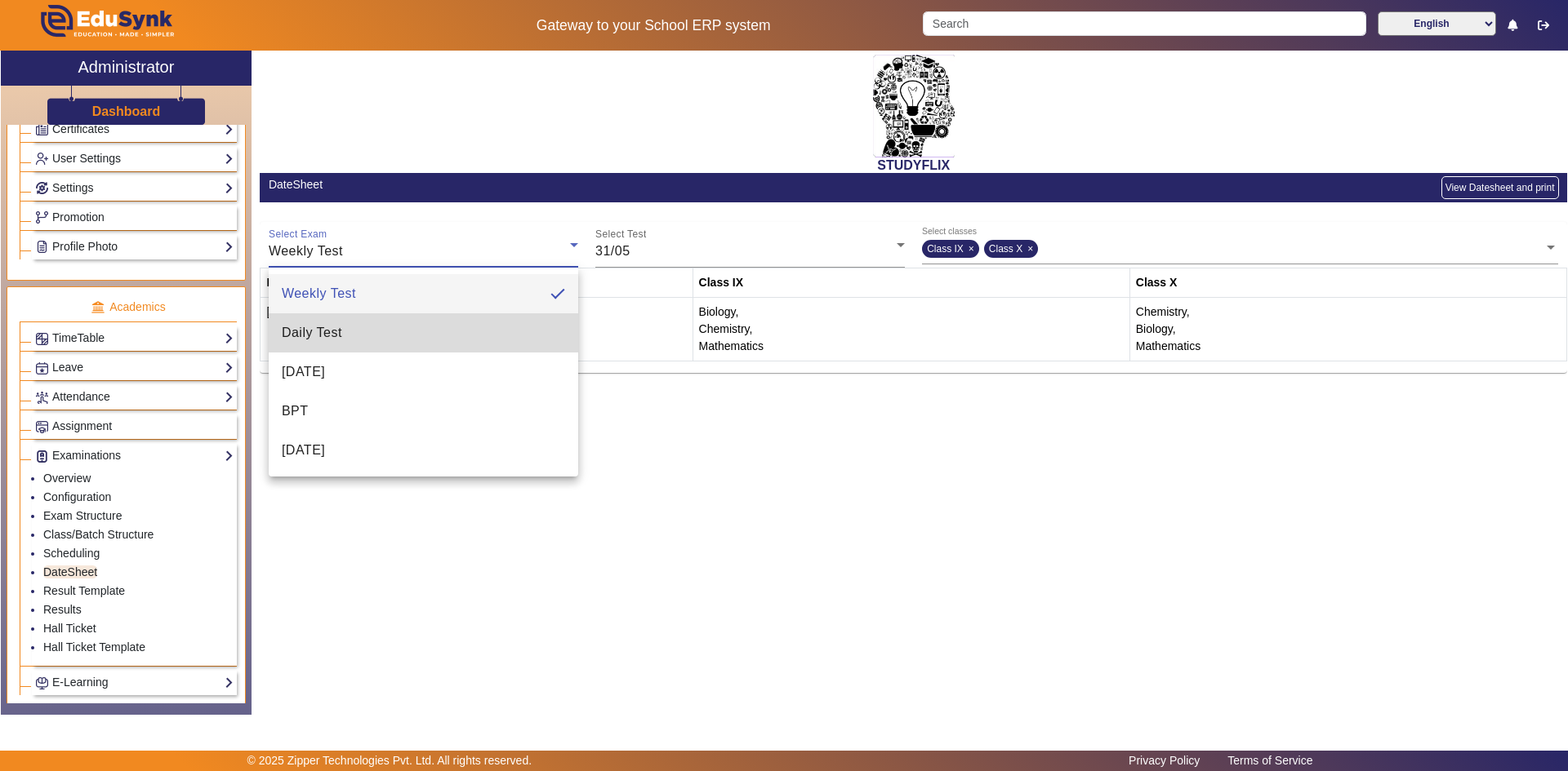
click at [352, 346] on mat-option "Daily Test" at bounding box center [424, 333] width 310 height 39
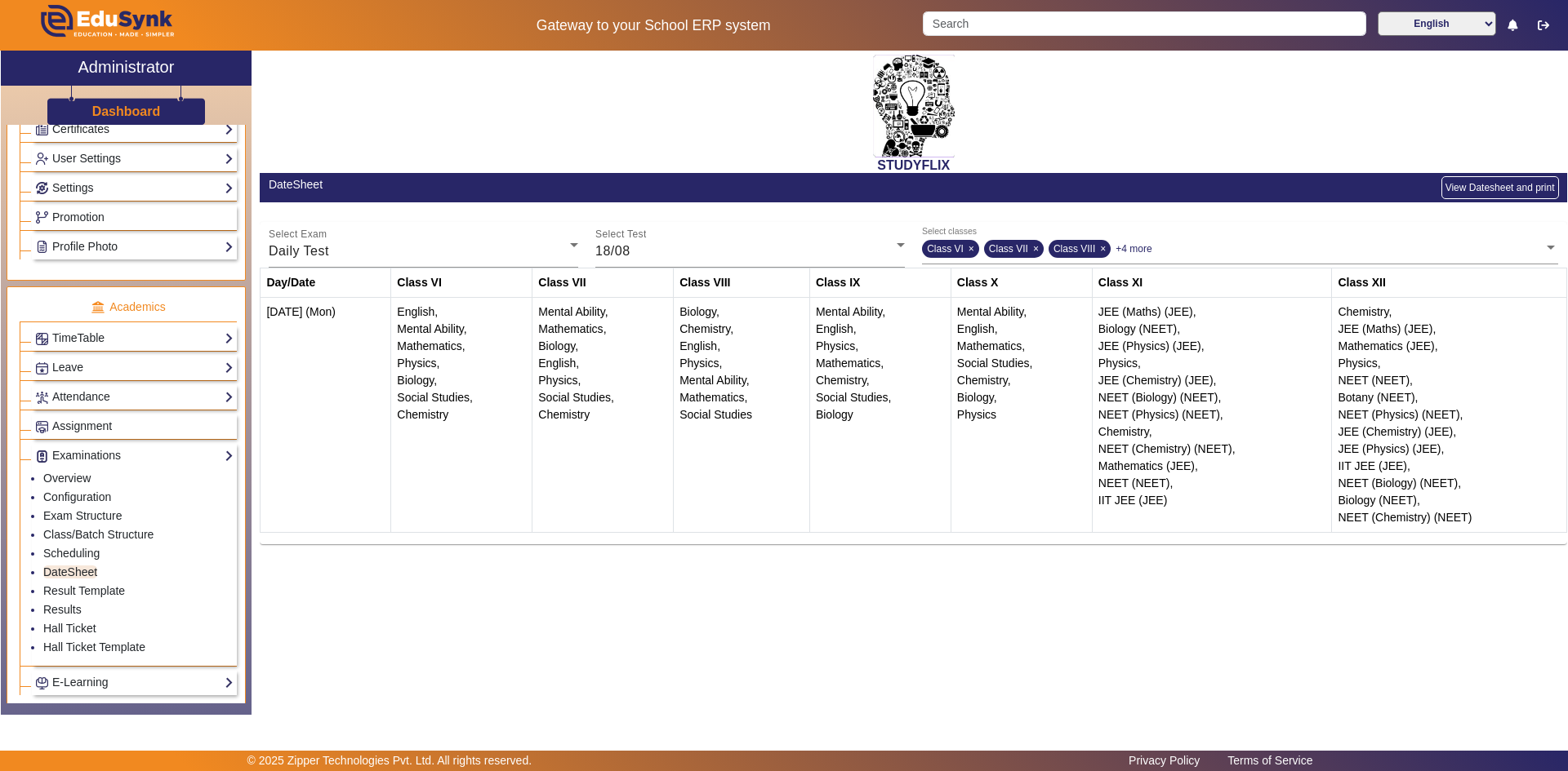
click at [1519, 191] on button "View Datesheet and print" at bounding box center [1500, 187] width 117 height 23
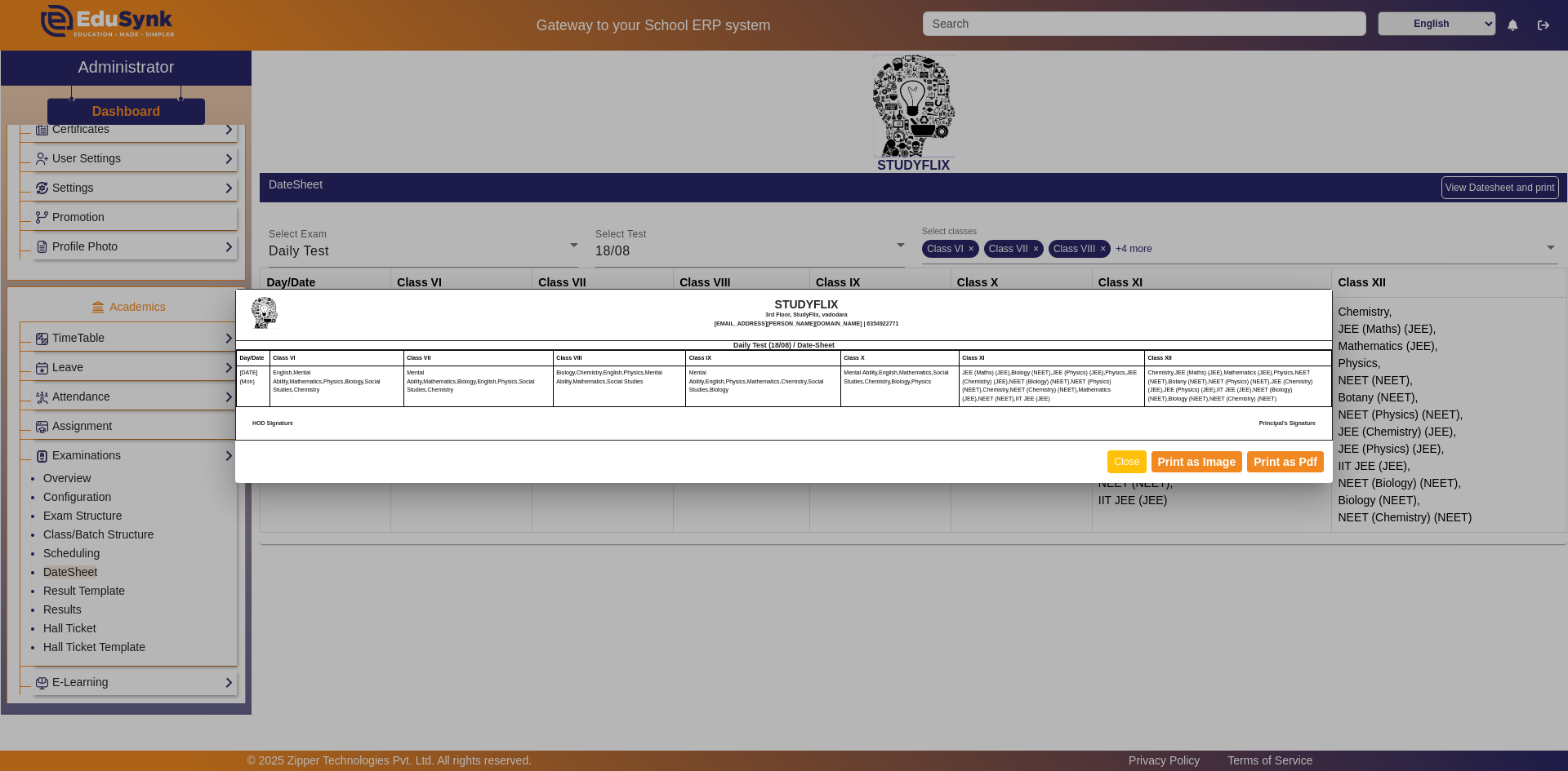
click at [1130, 466] on button "Close" at bounding box center [1126, 461] width 38 height 22
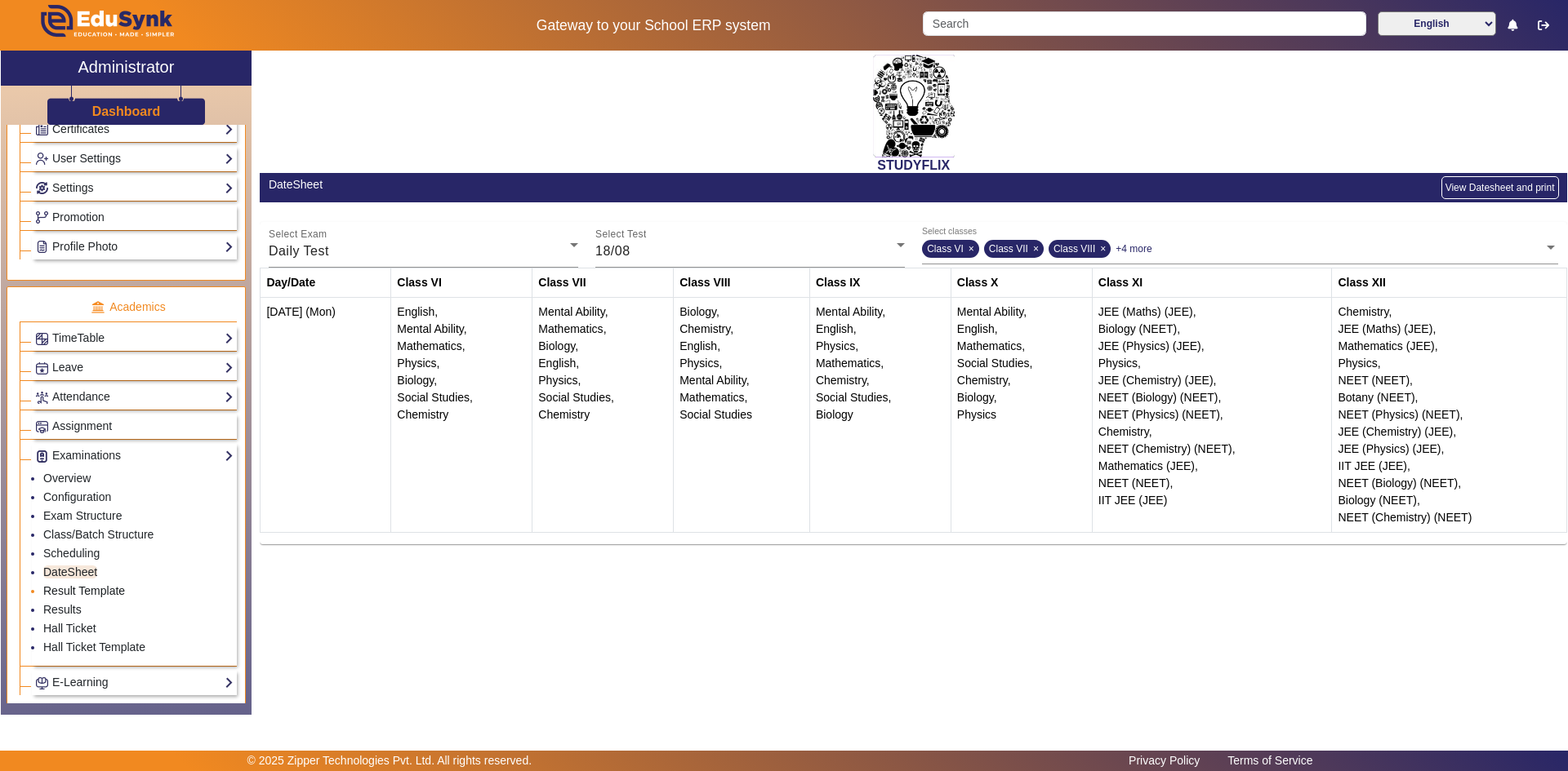
click at [102, 595] on link "Result Template" at bounding box center [84, 591] width 82 height 13
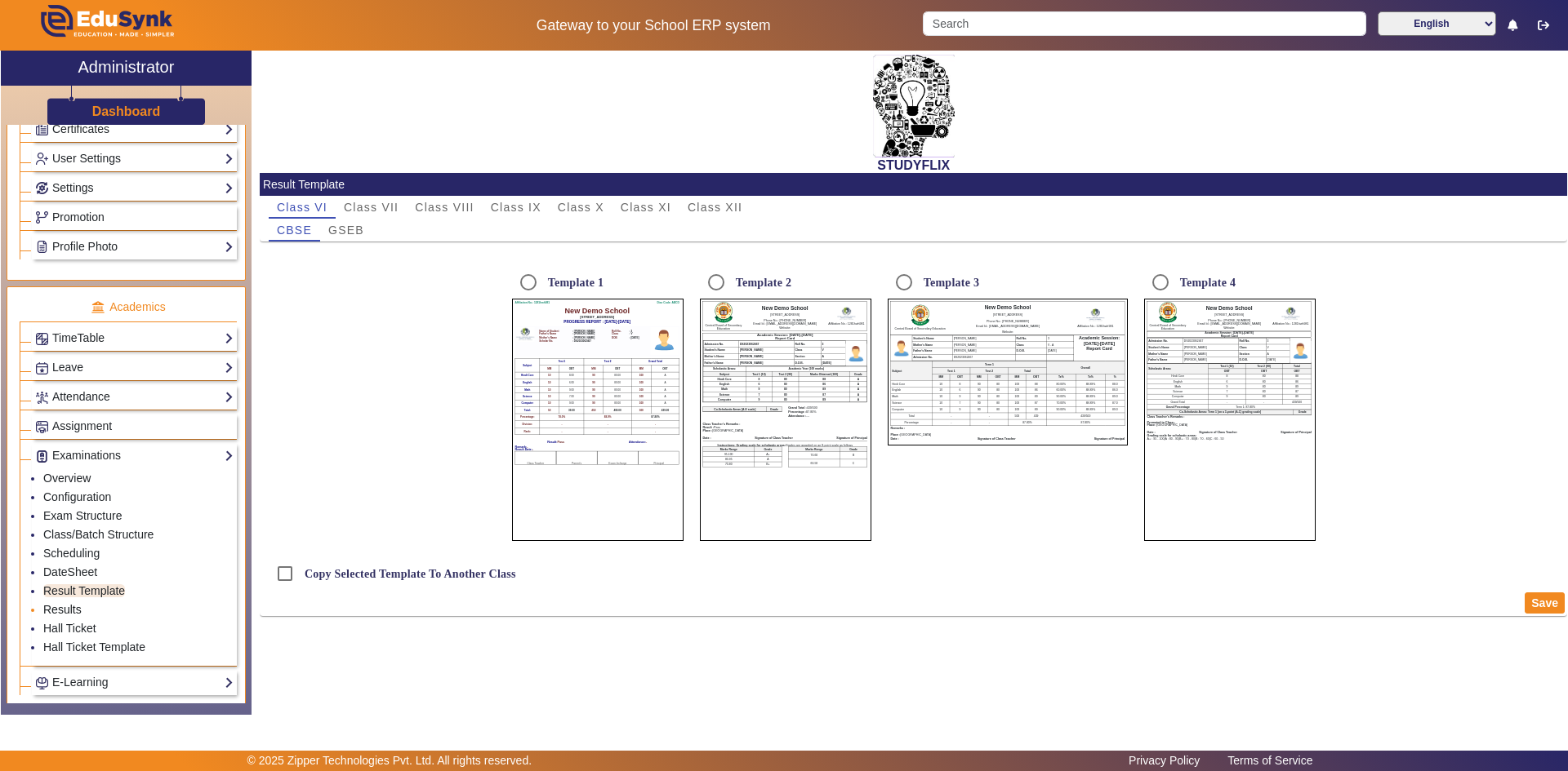
click at [54, 604] on link "Results" at bounding box center [62, 609] width 38 height 13
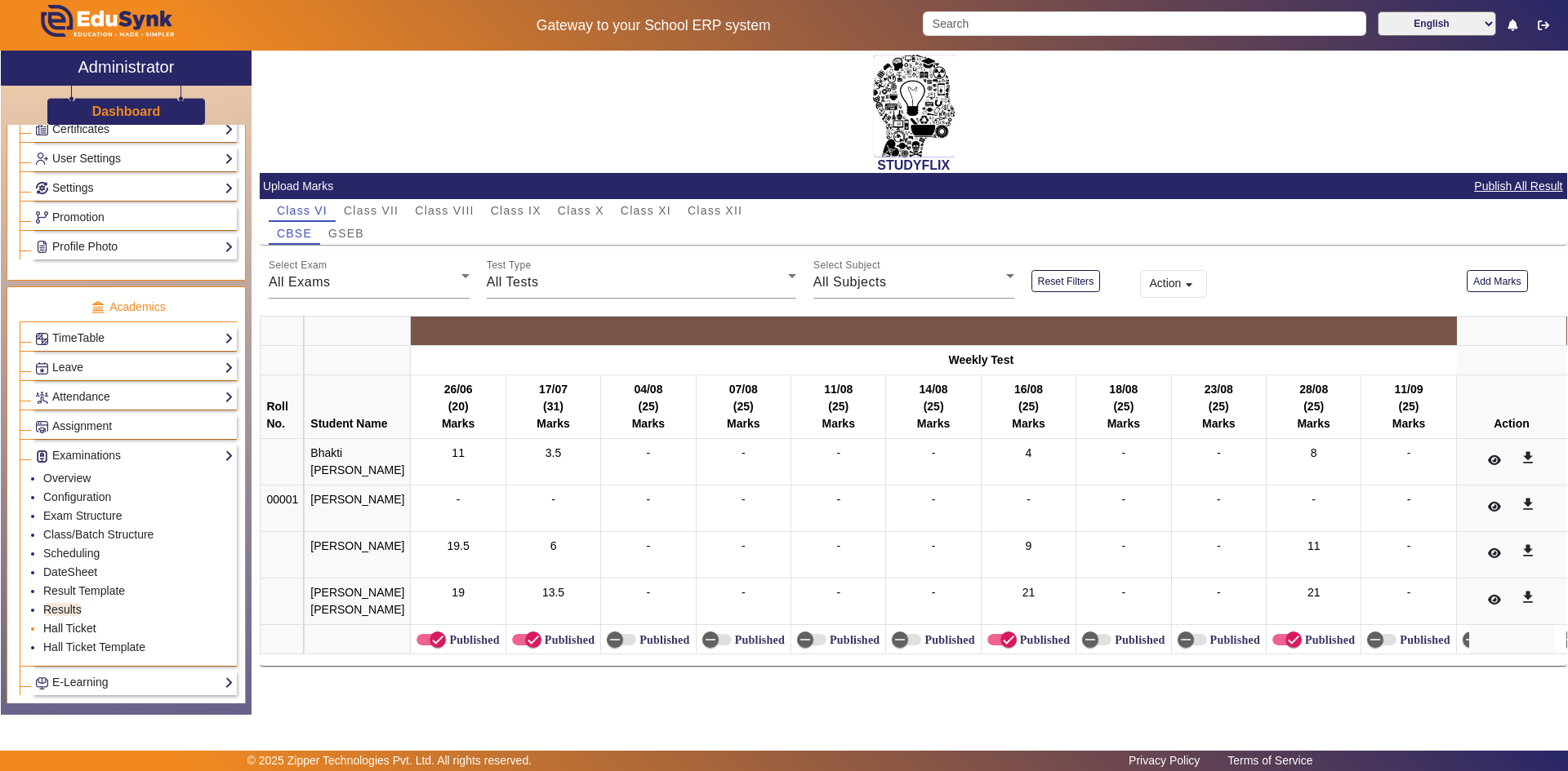
click at [82, 632] on link "Hall Ticket" at bounding box center [70, 628] width 53 height 13
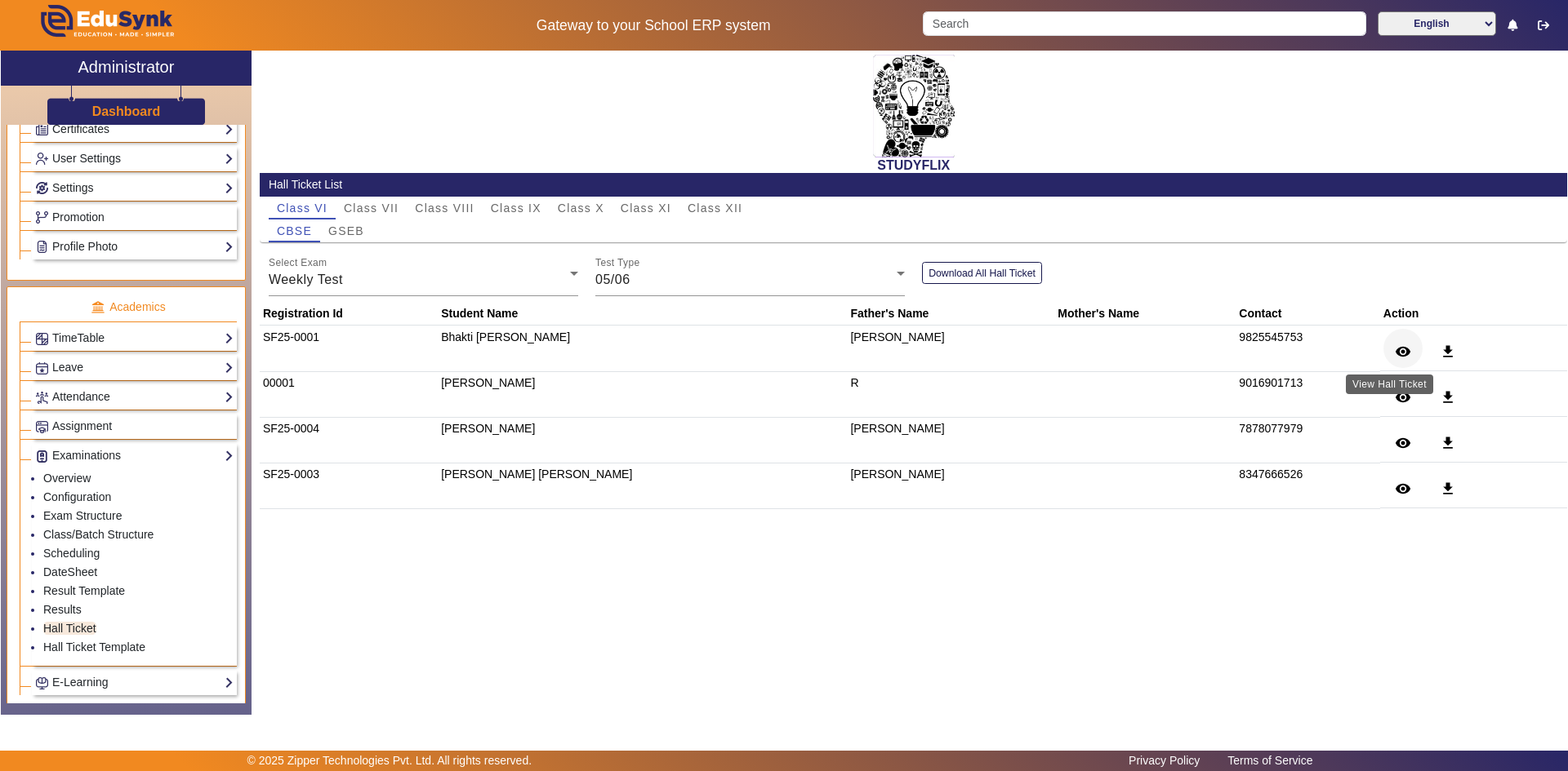
click at [1394, 351] on mat-icon "visibility" at bounding box center [1402, 351] width 16 height 16
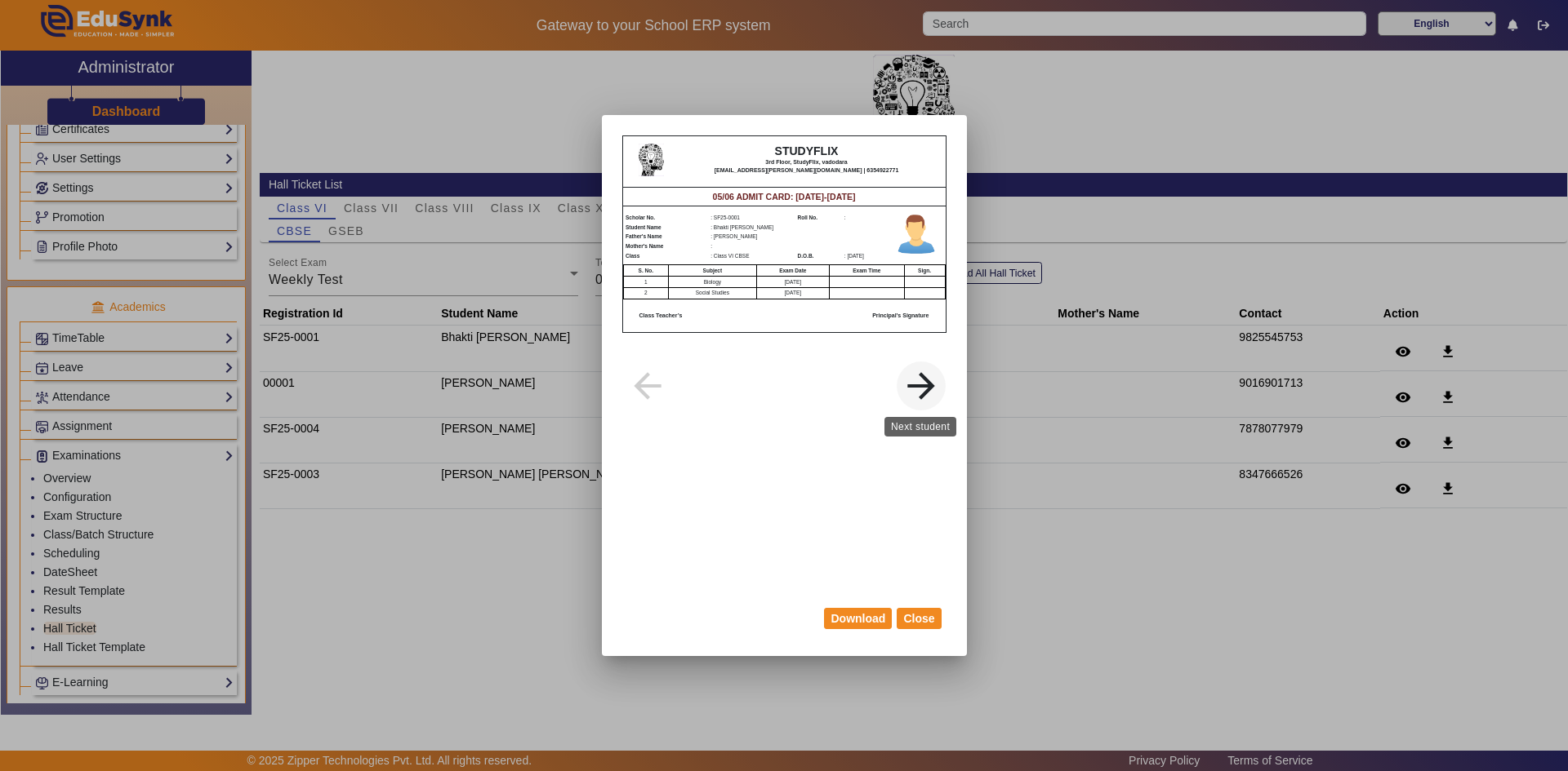
click at [922, 377] on mat-icon "arrow_forward" at bounding box center [921, 386] width 82 height 41
click at [912, 617] on button "Close" at bounding box center [918, 619] width 44 height 21
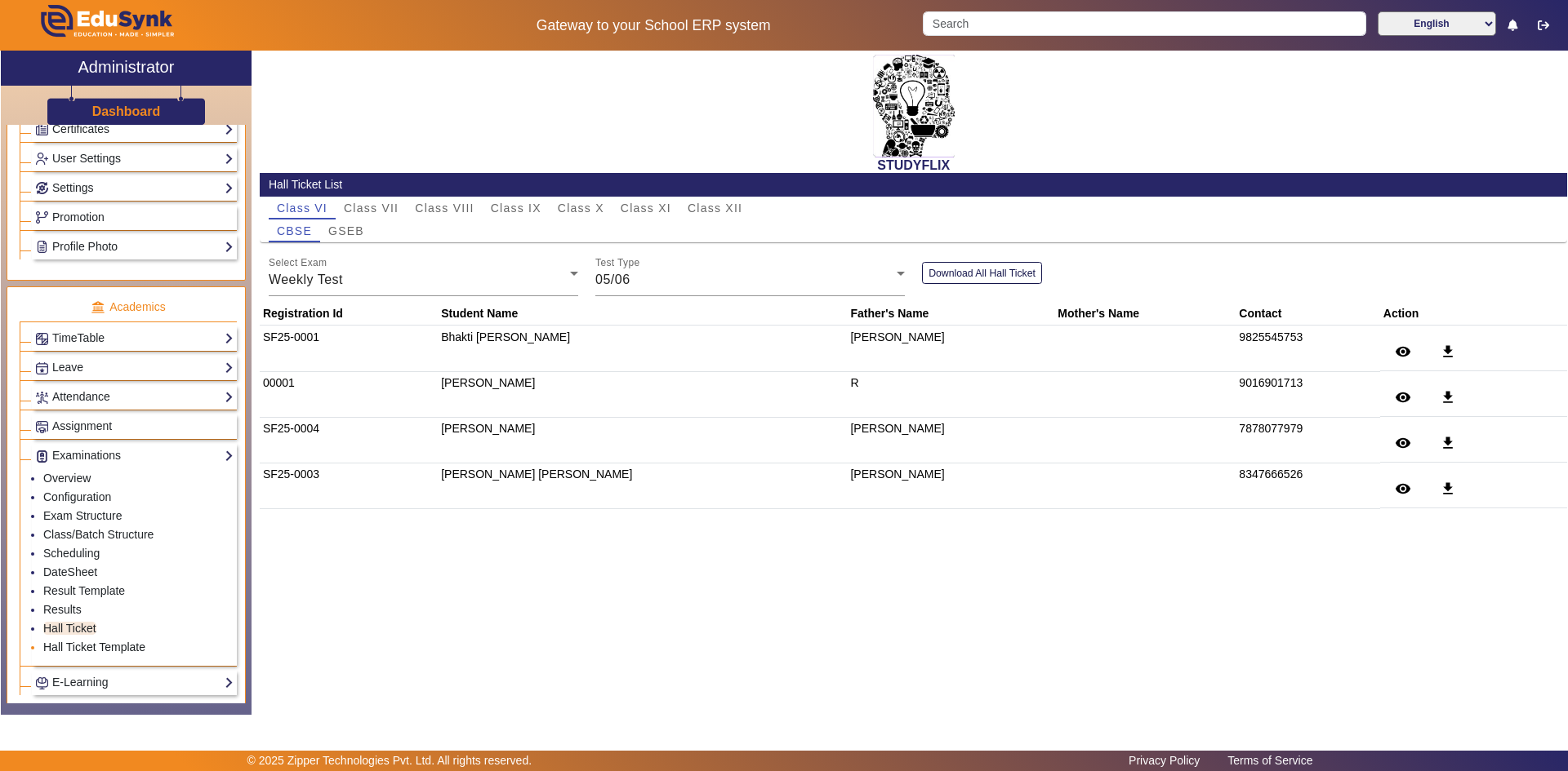
click at [141, 648] on link "Hall Ticket Template" at bounding box center [94, 647] width 102 height 13
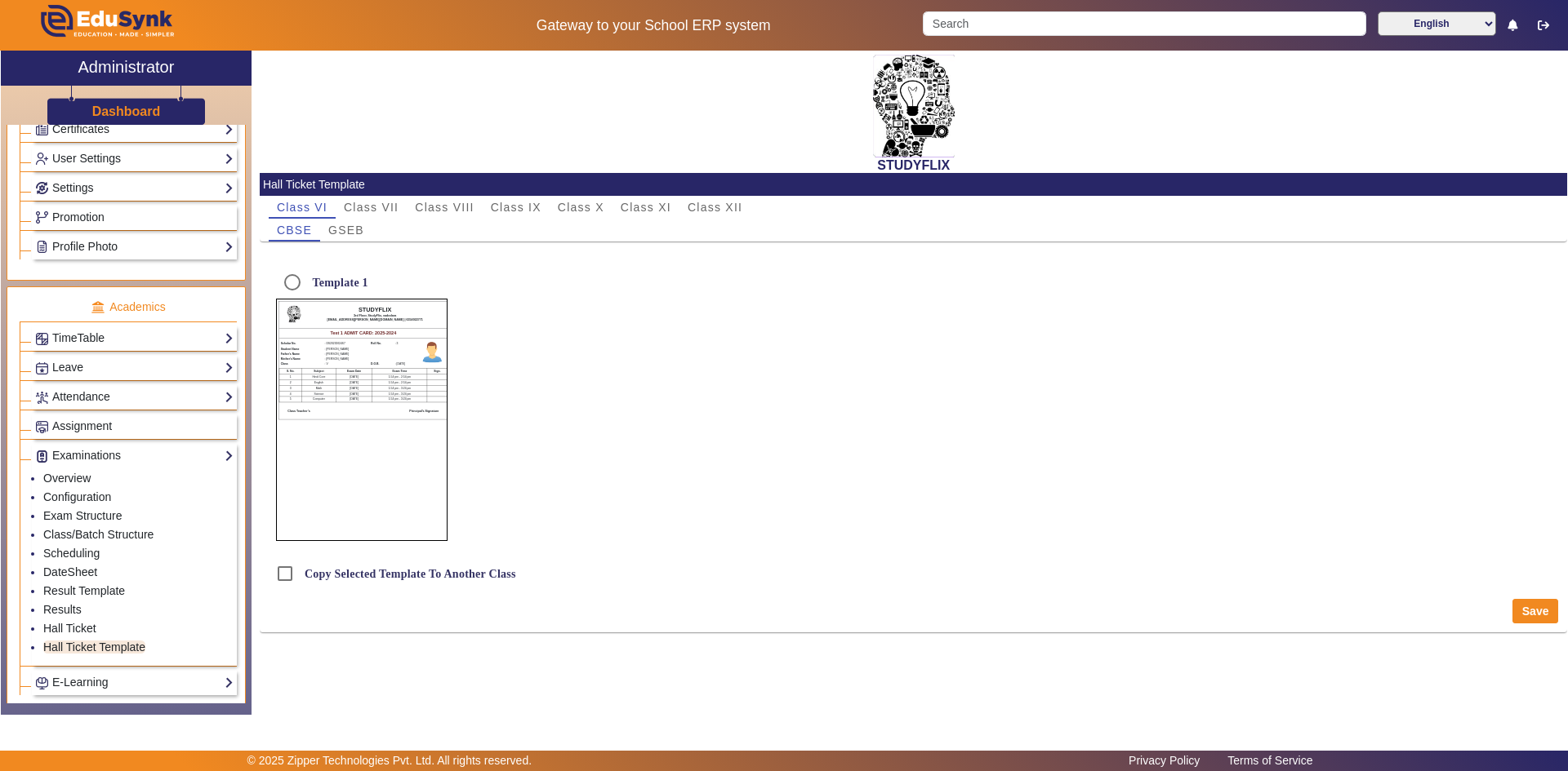
click at [332, 409] on div "Class Teacher’s Principal's Signature" at bounding box center [363, 414] width 169 height 10
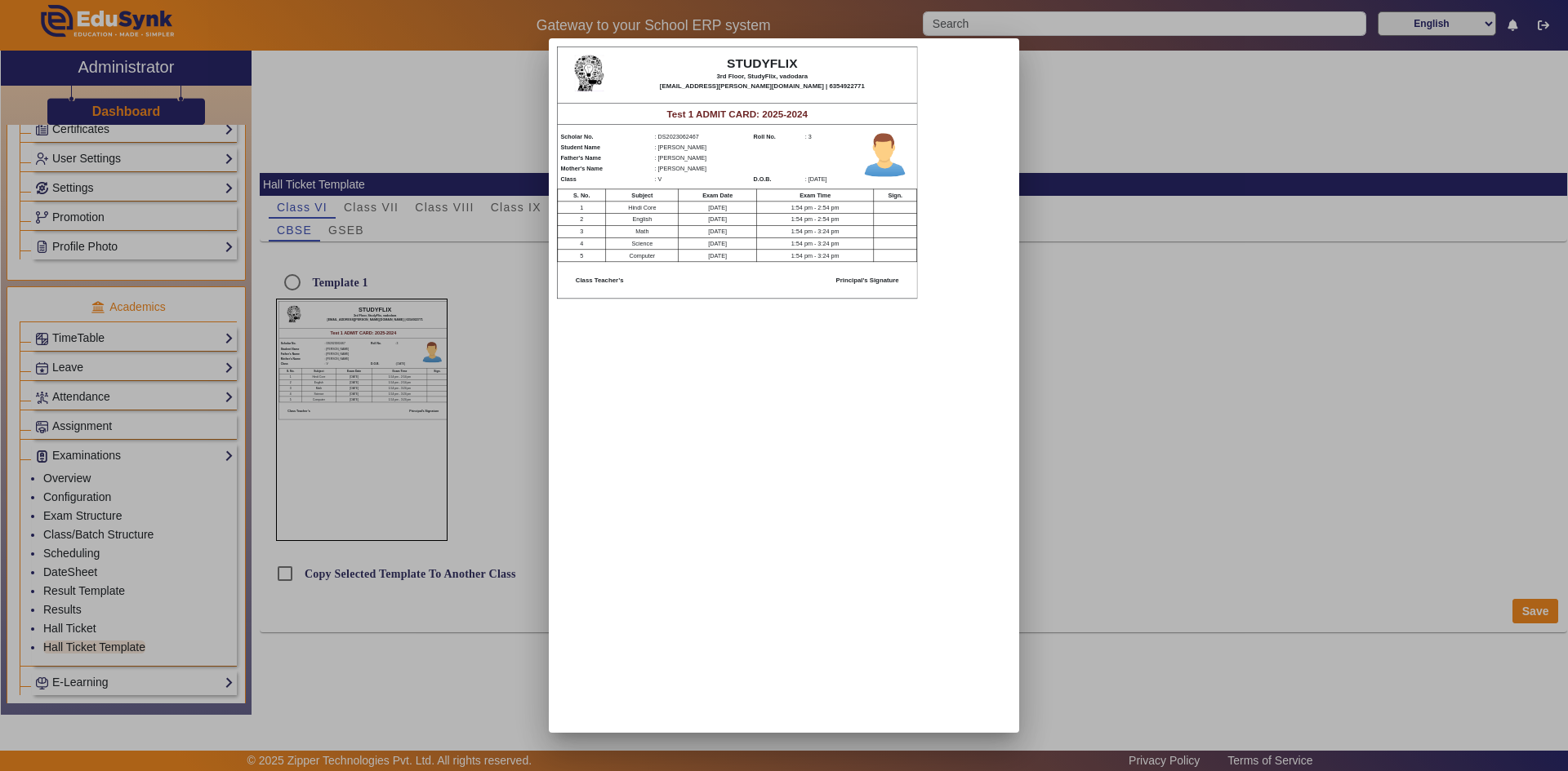
click at [718, 250] on td "[DATE]" at bounding box center [717, 256] width 77 height 12
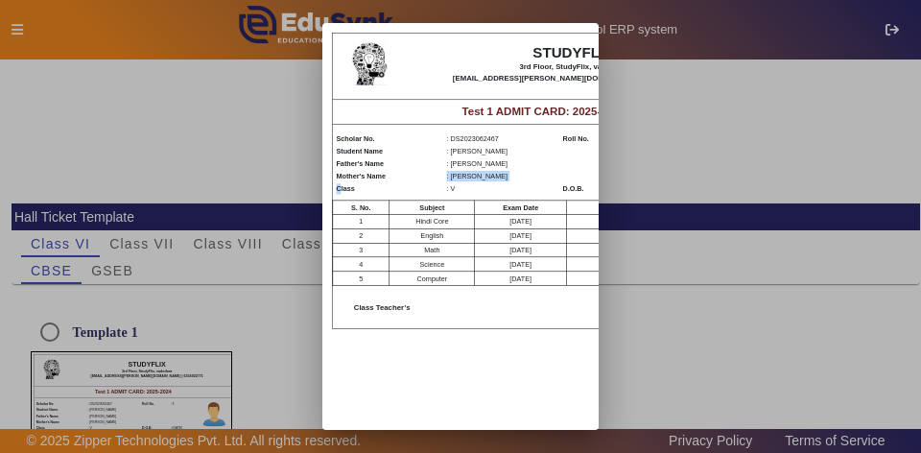
drag, startPoint x: 436, startPoint y: 180, endPoint x: 340, endPoint y: 187, distance: 97.1
click at [340, 187] on table "Scholar No. : DS2023062467 Roll No. : 3 Student Name : [PERSON_NAME] Father's N…" at bounding box center [508, 162] width 346 height 62
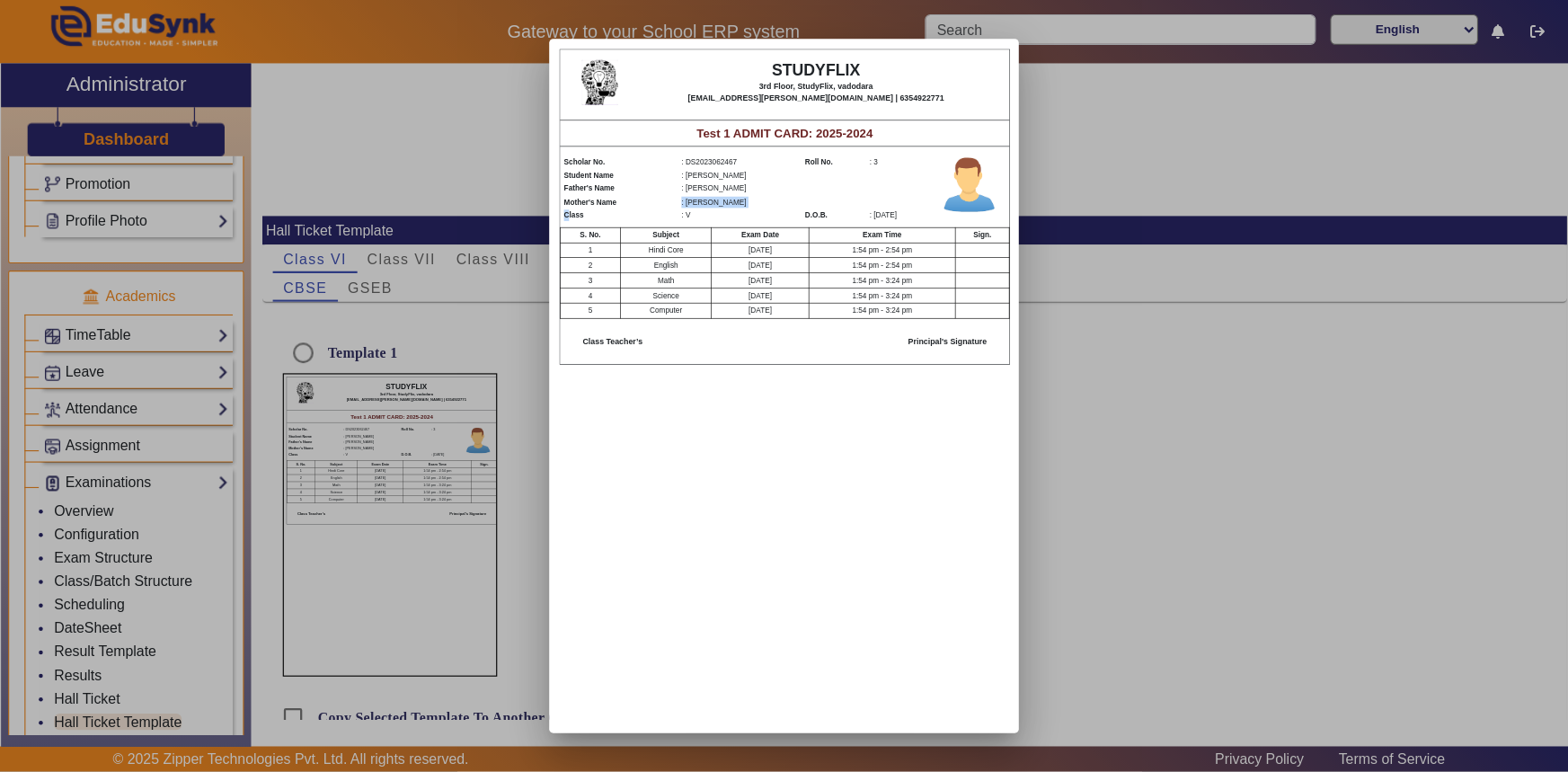
scroll to position [616, 0]
click at [759, 332] on div "STUDYFLIX 3rd Floor, StudyFlix, vadodara [EMAIL_ADDRESS][PERSON_NAME][DOMAIN_NA…" at bounding box center [690, 323] width 396 height 561
click at [945, 287] on div at bounding box center [689, 339] width 1380 height 679
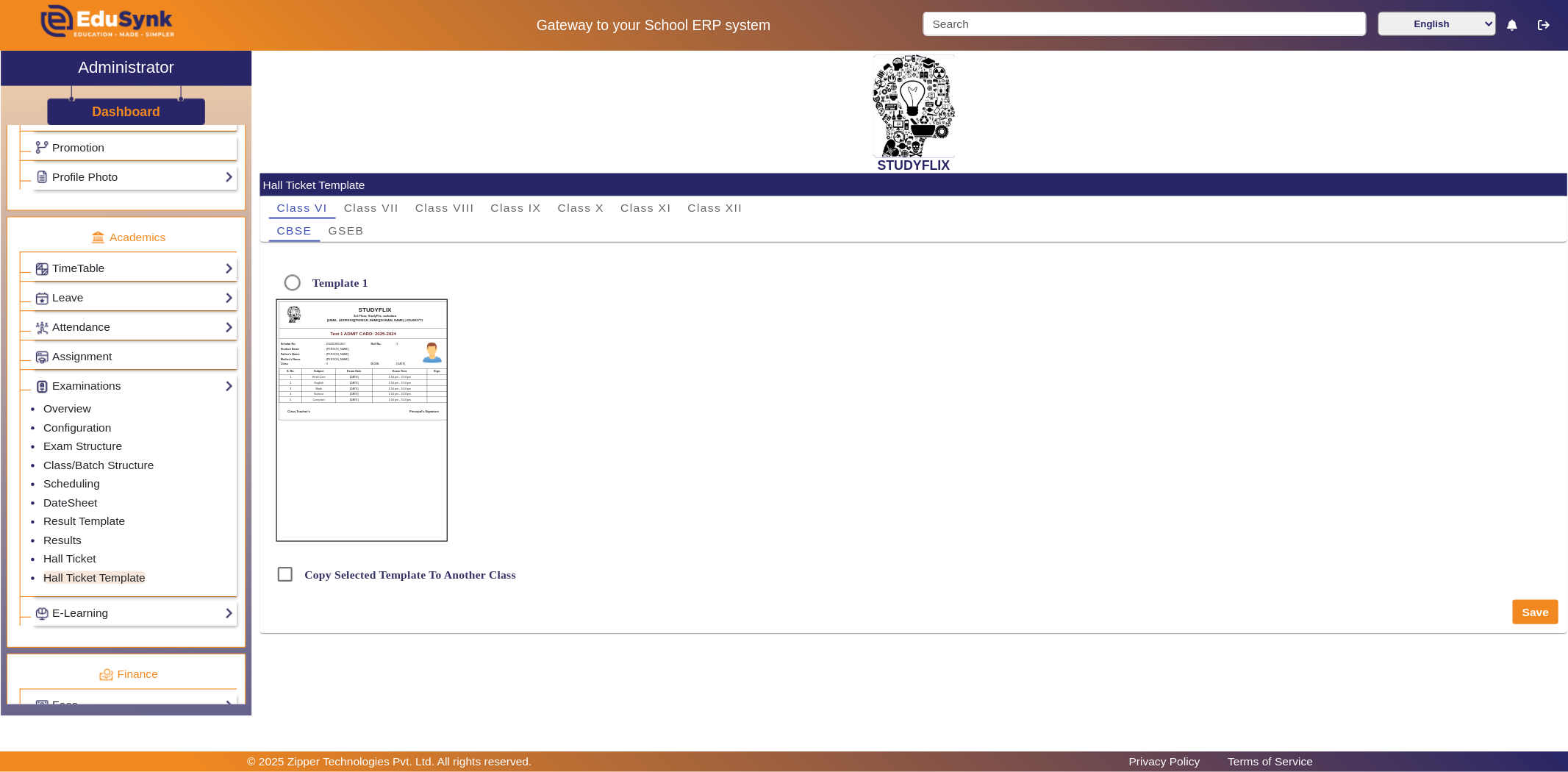
scroll to position [504, 0]
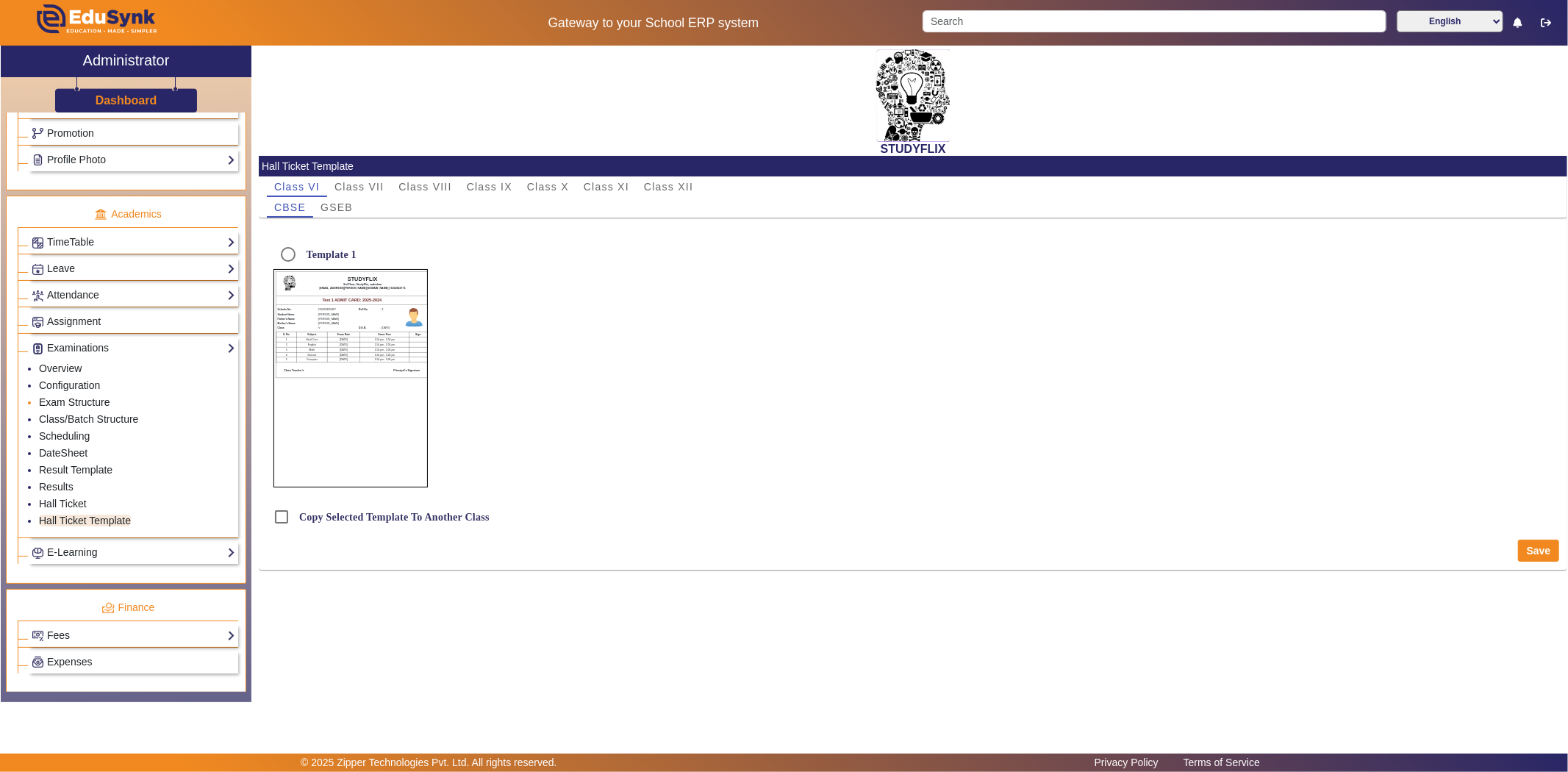
click at [69, 406] on link "Exam Structure" at bounding box center [74, 402] width 71 height 11
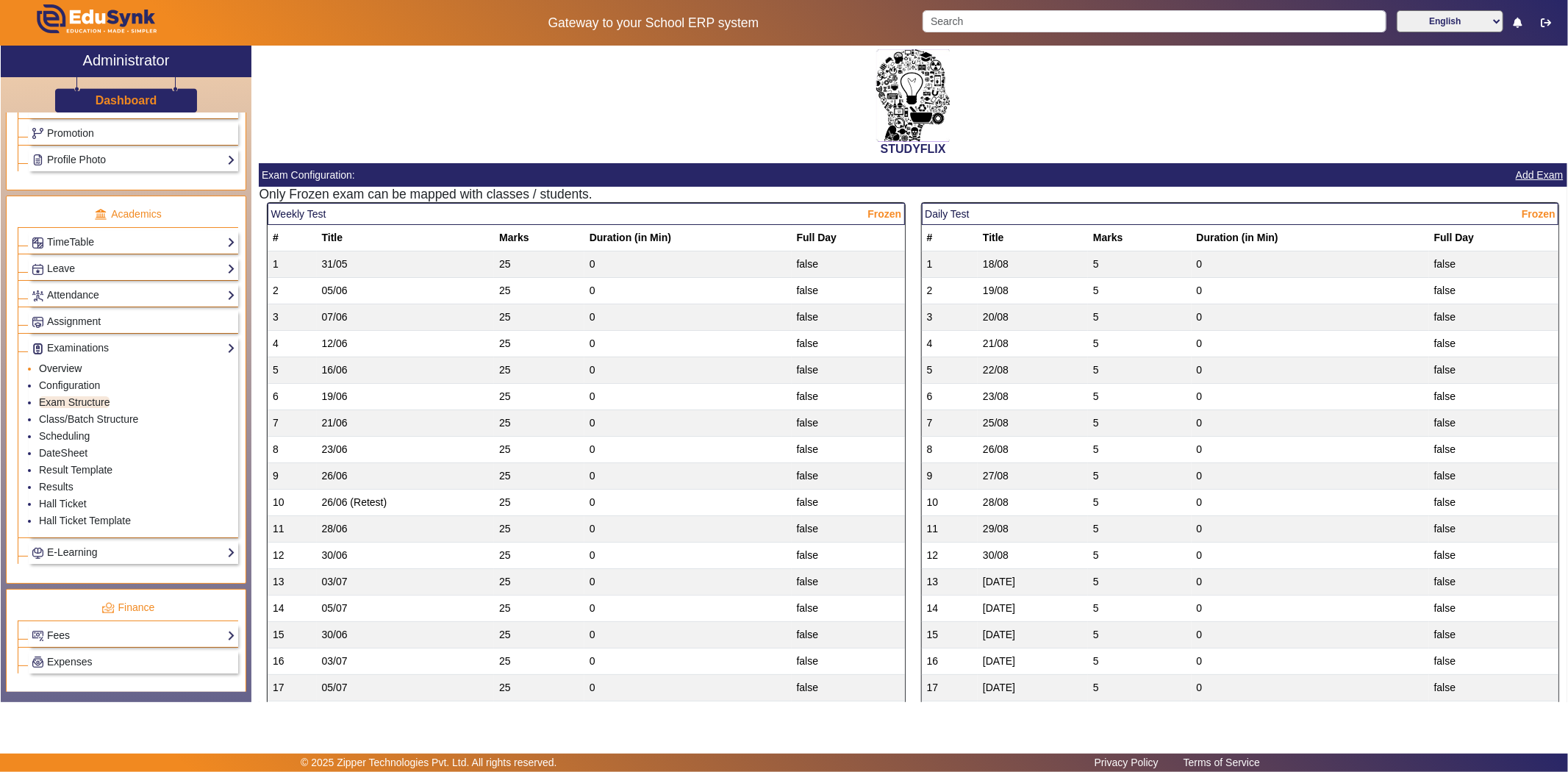
click at [72, 374] on link "Overview" at bounding box center [61, 368] width 43 height 11
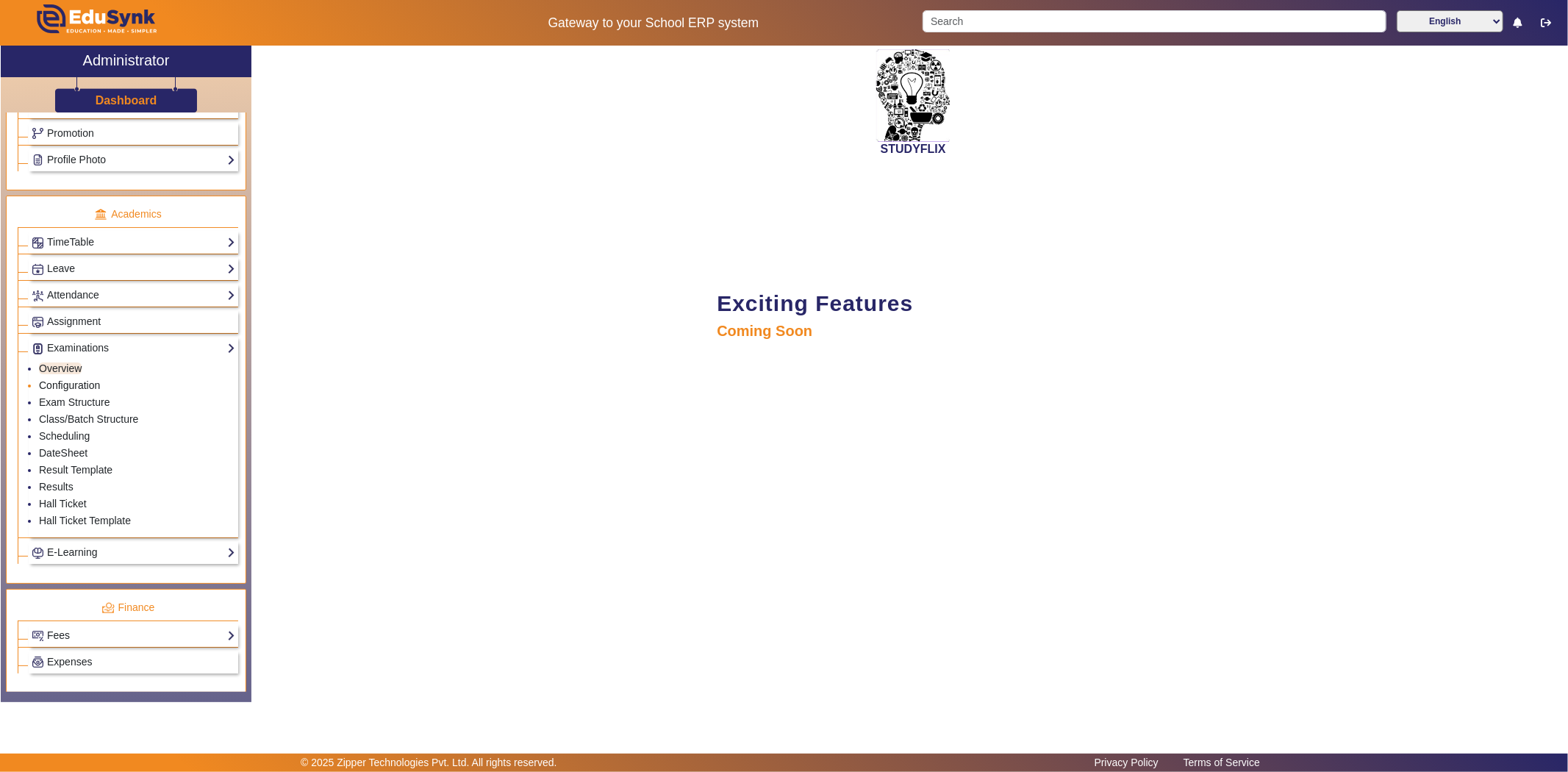
click at [71, 386] on link "Configuration" at bounding box center [70, 385] width 61 height 11
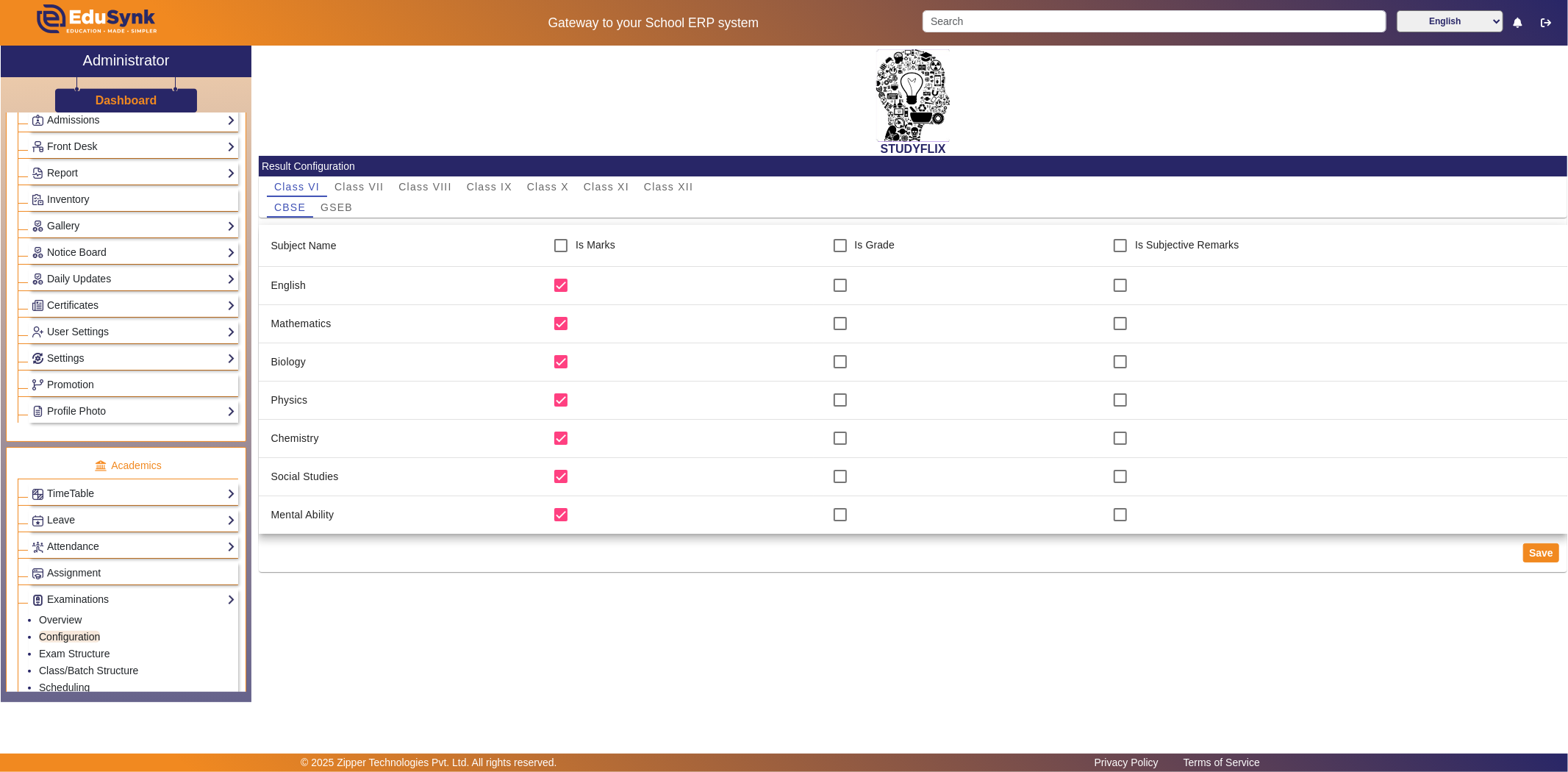
scroll to position [96, 0]
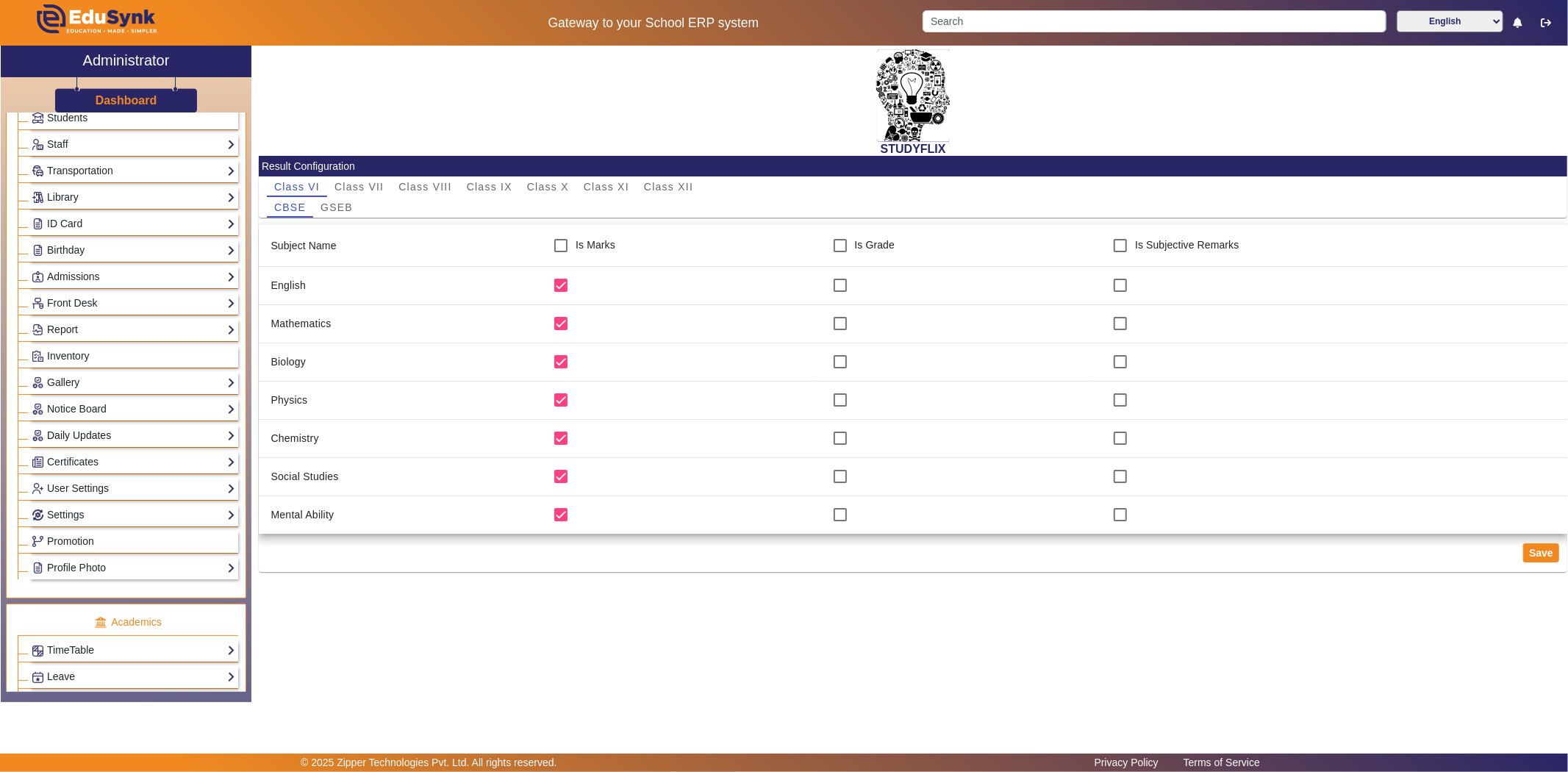
click at [103, 434] on link "Daily Updates" at bounding box center [133, 435] width 204 height 17
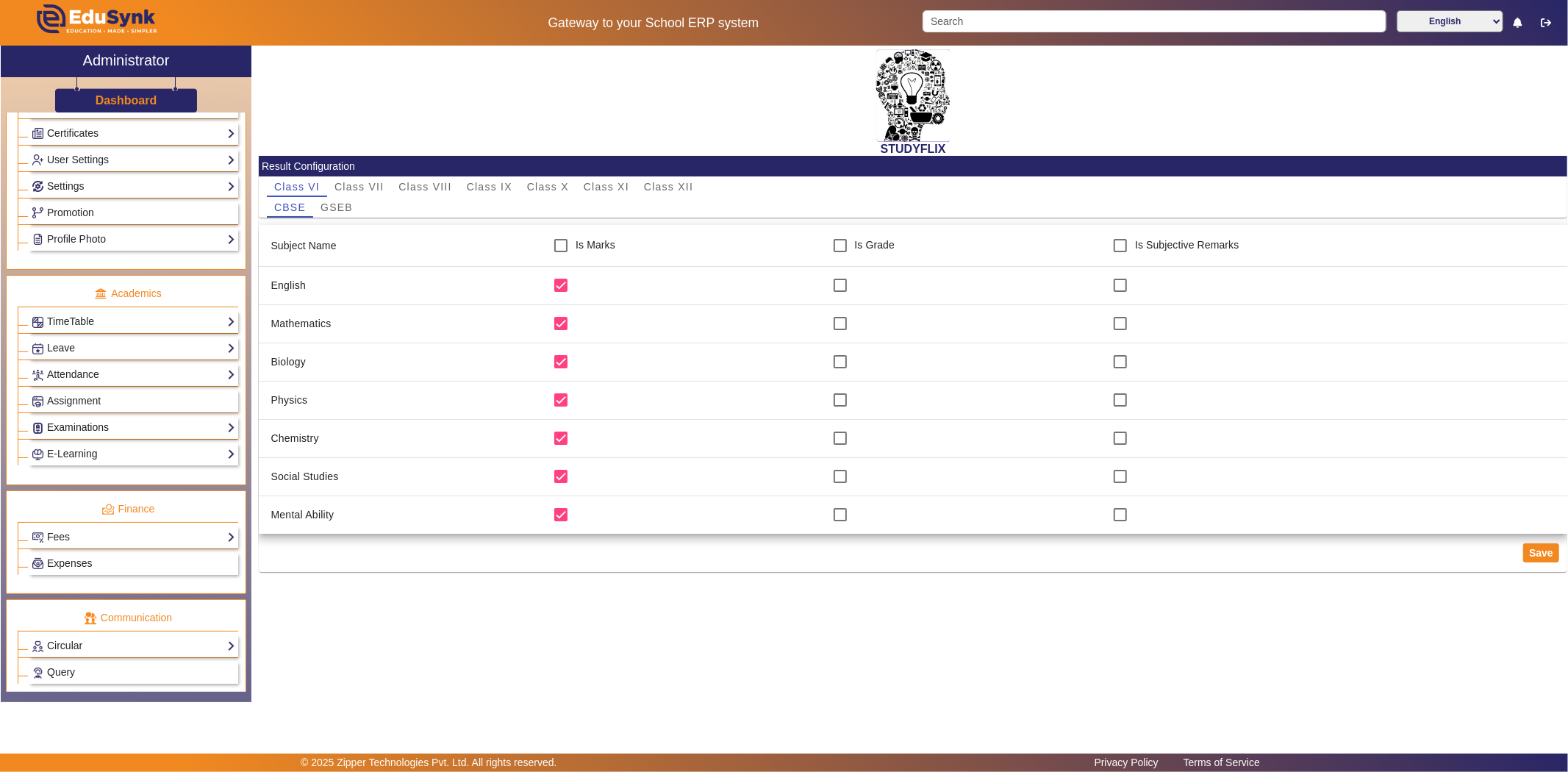
scroll to position [567, 0]
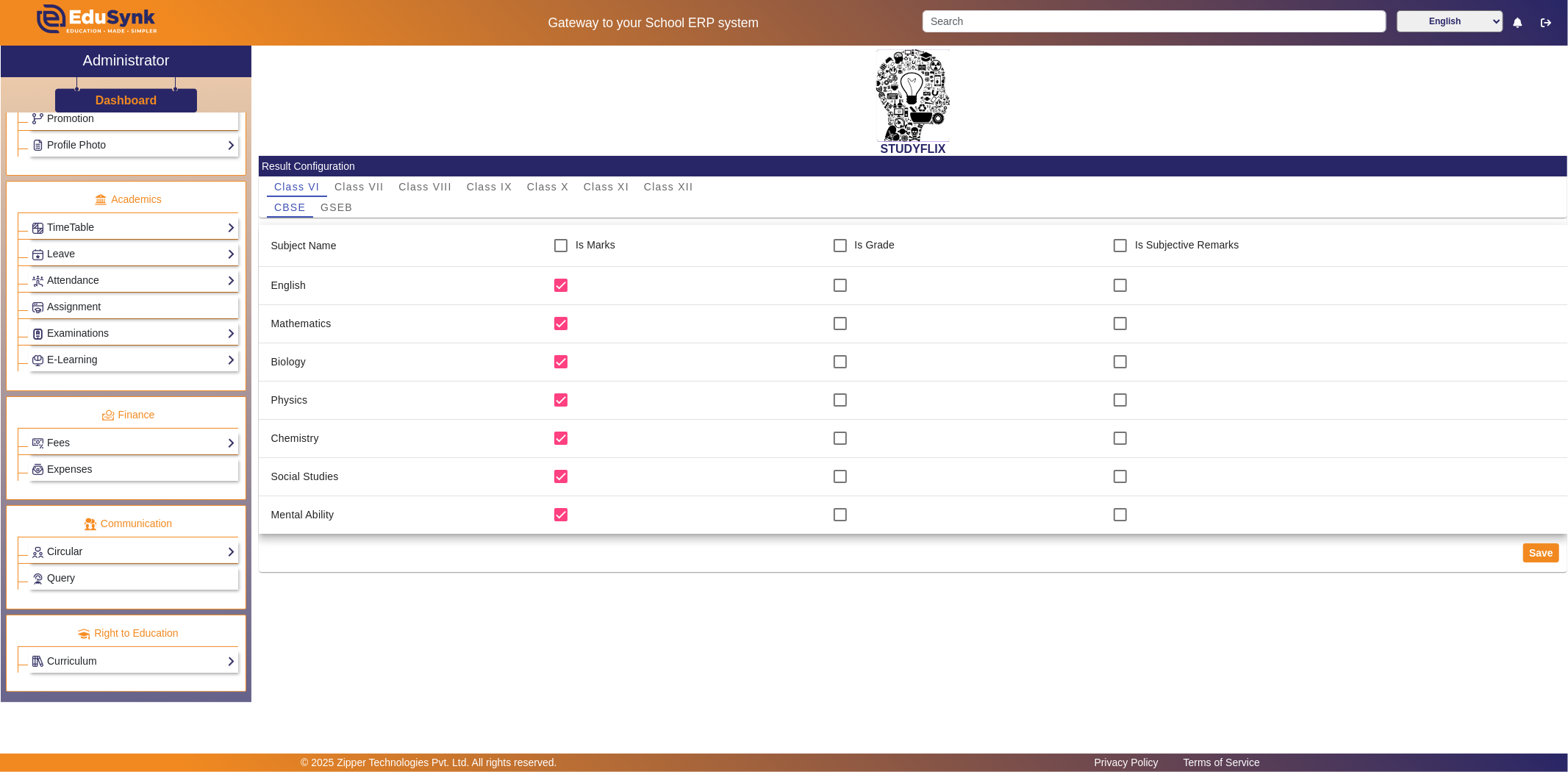
click at [49, 550] on link "Circular" at bounding box center [133, 552] width 204 height 17
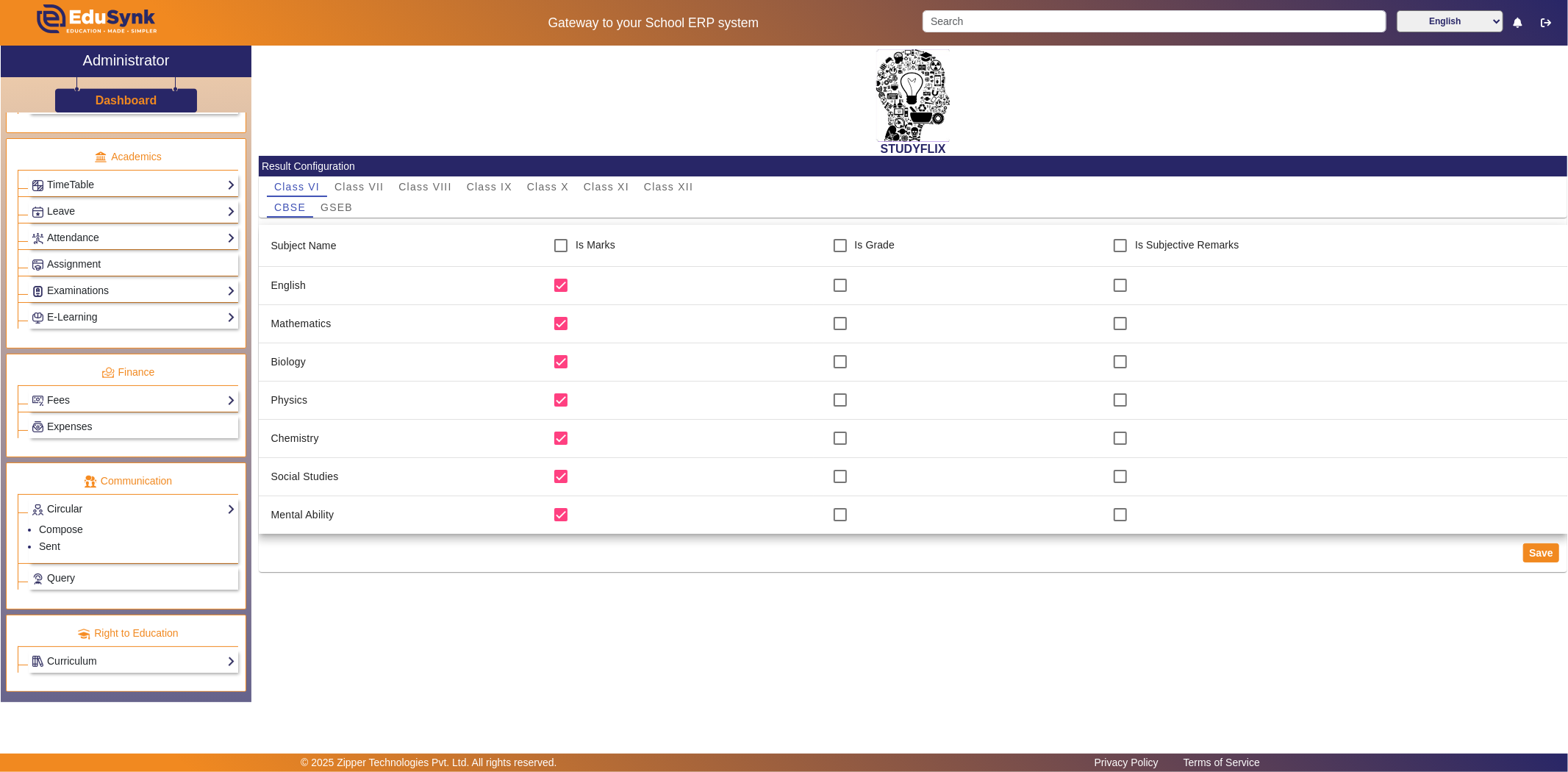
scroll to position [524, 0]
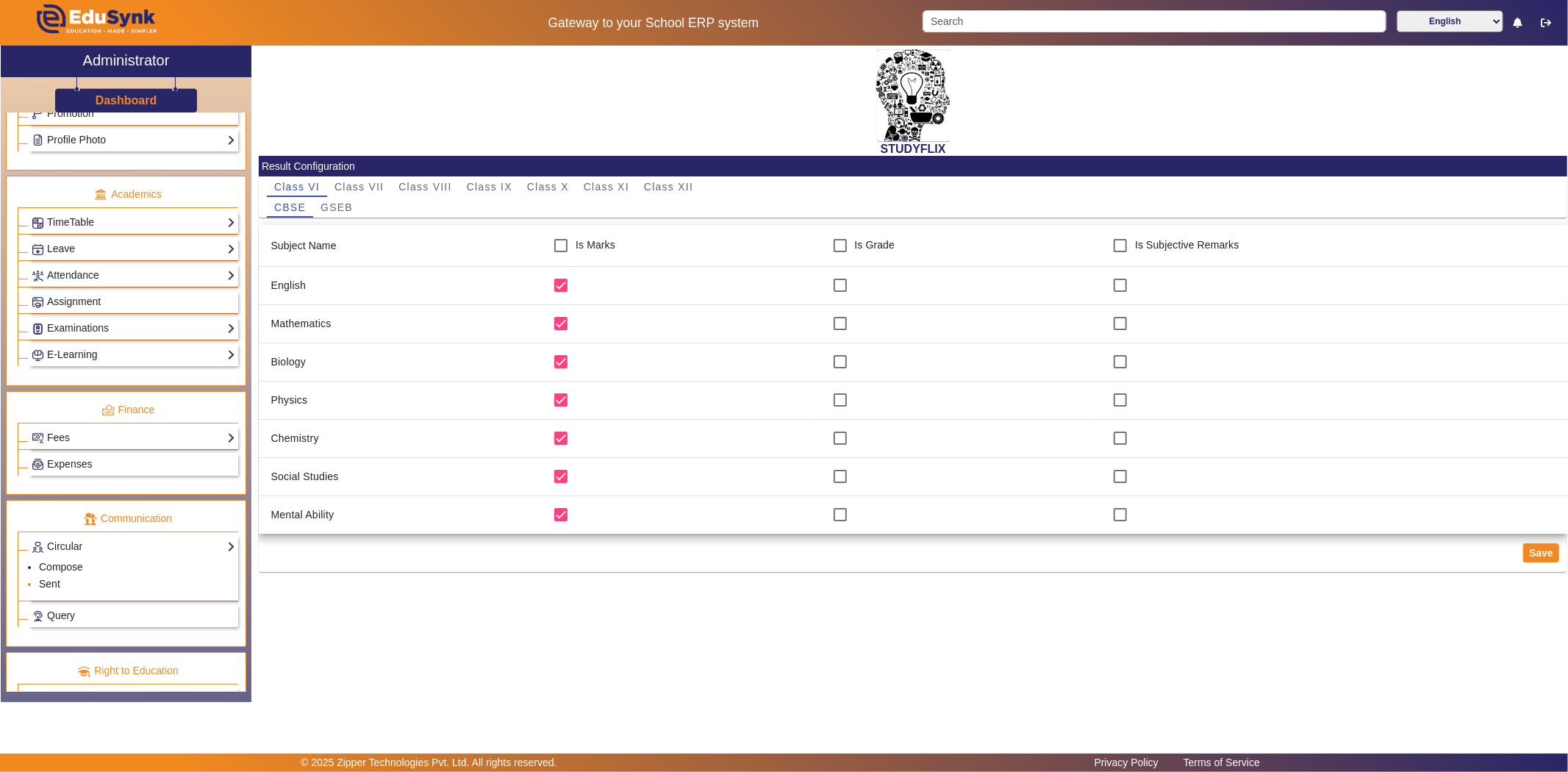
click at [49, 590] on link "Sent" at bounding box center [50, 583] width 21 height 11
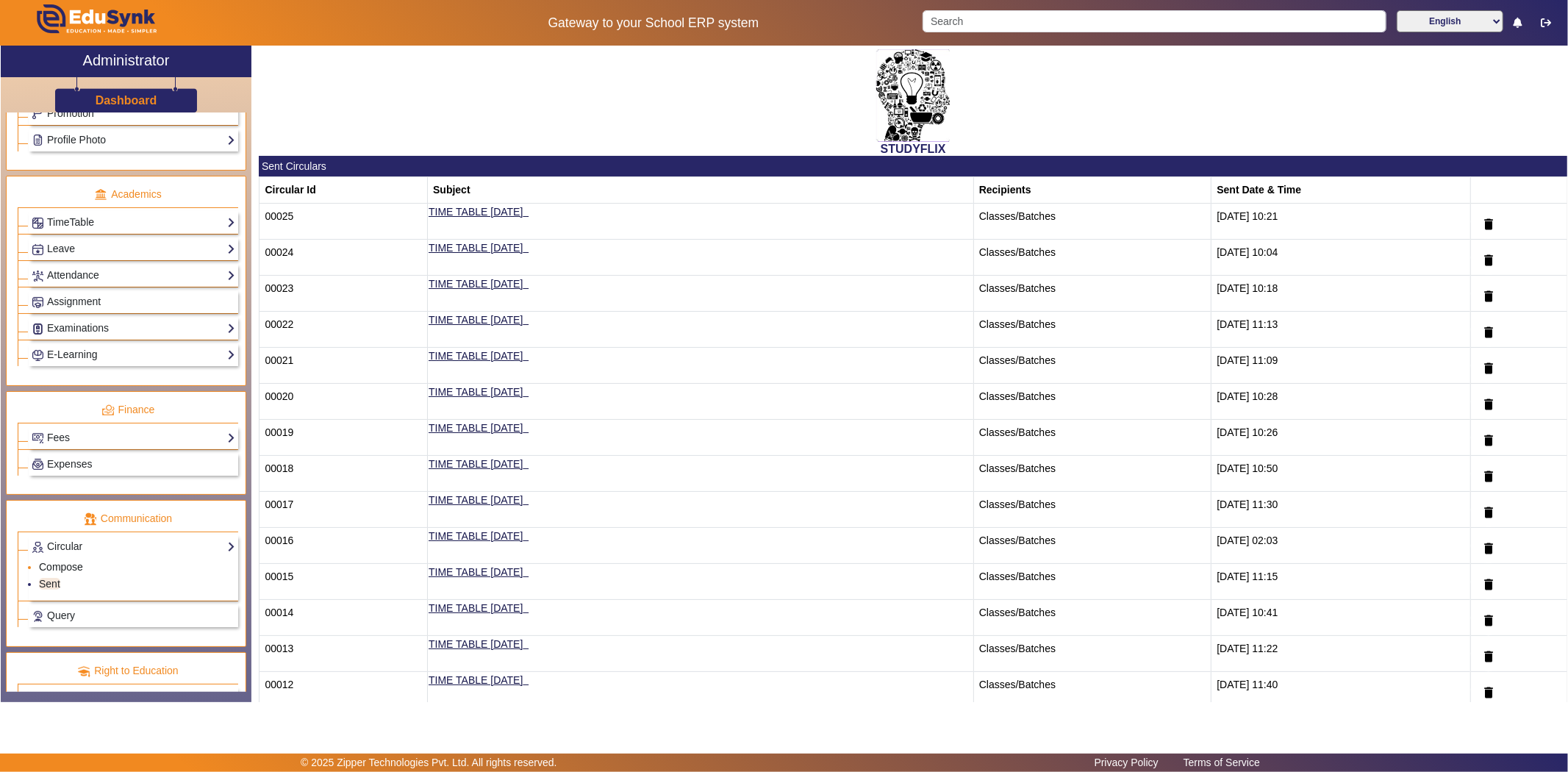
click at [57, 572] on link "Compose" at bounding box center [61, 567] width 44 height 11
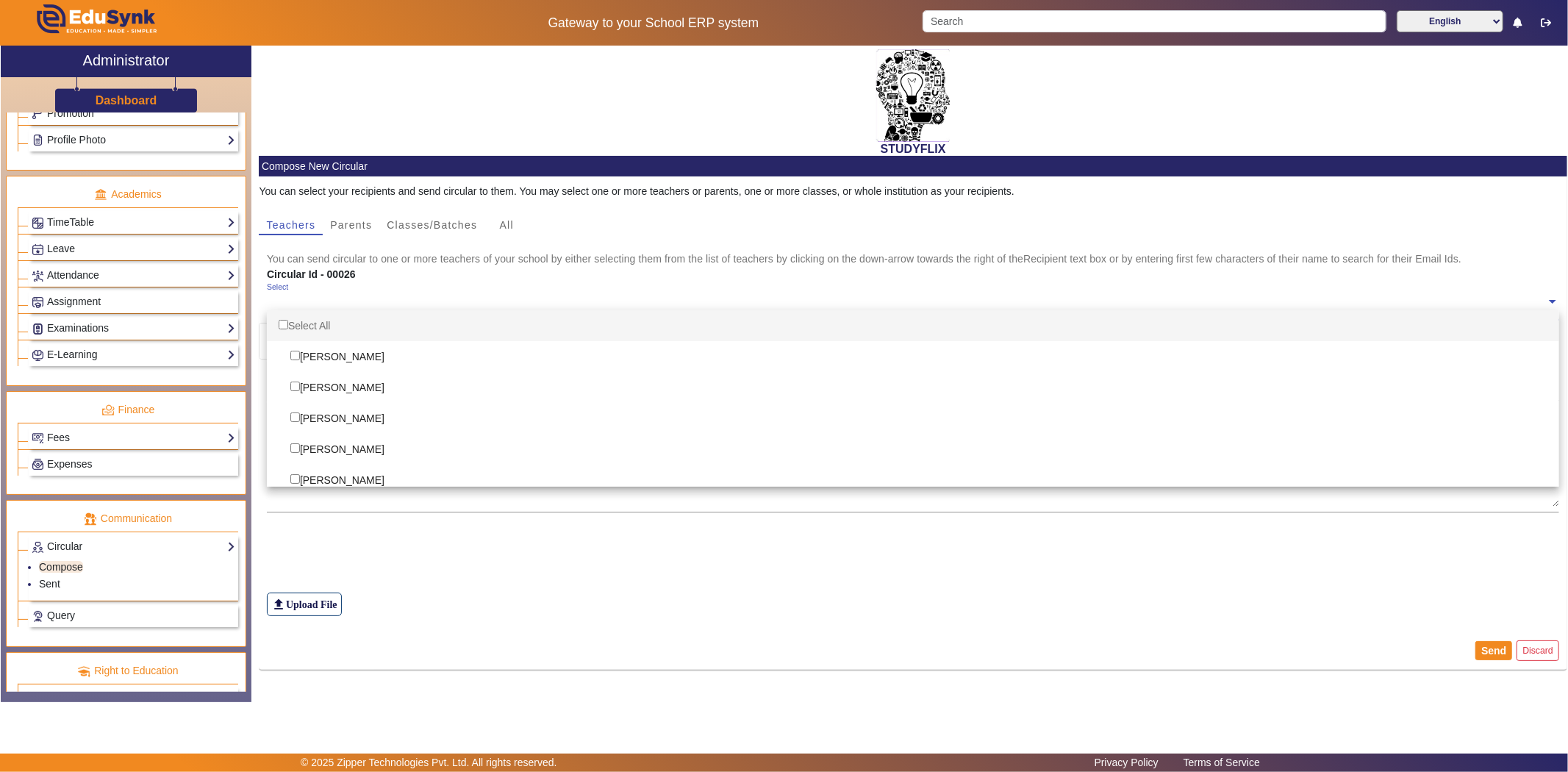
click at [415, 297] on input "text" at bounding box center [907, 302] width 1280 height 14
click at [403, 228] on span "Classes/Batches" at bounding box center [432, 225] width 90 height 10
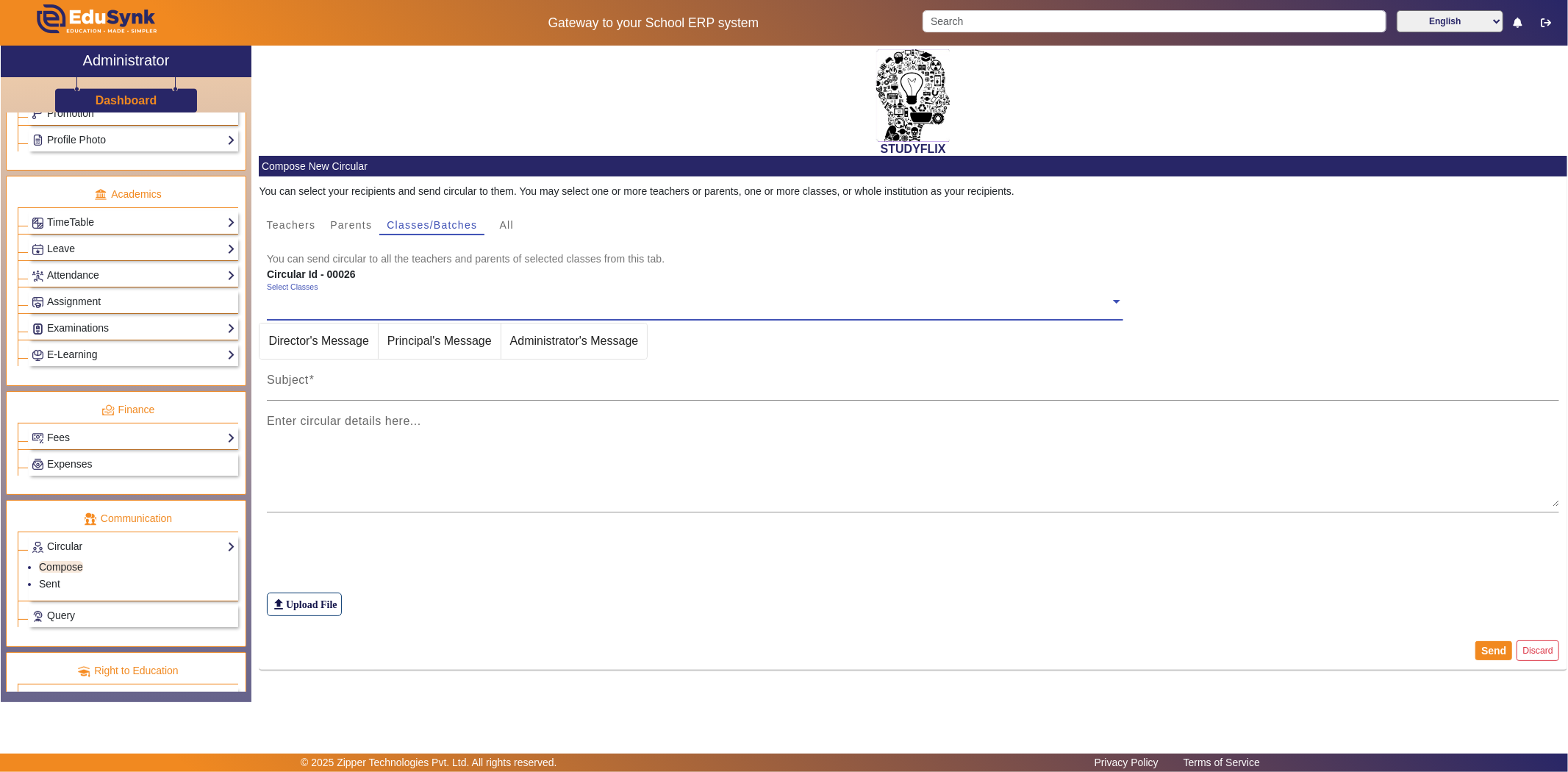
click at [325, 300] on input "text" at bounding box center [688, 302] width 843 height 14
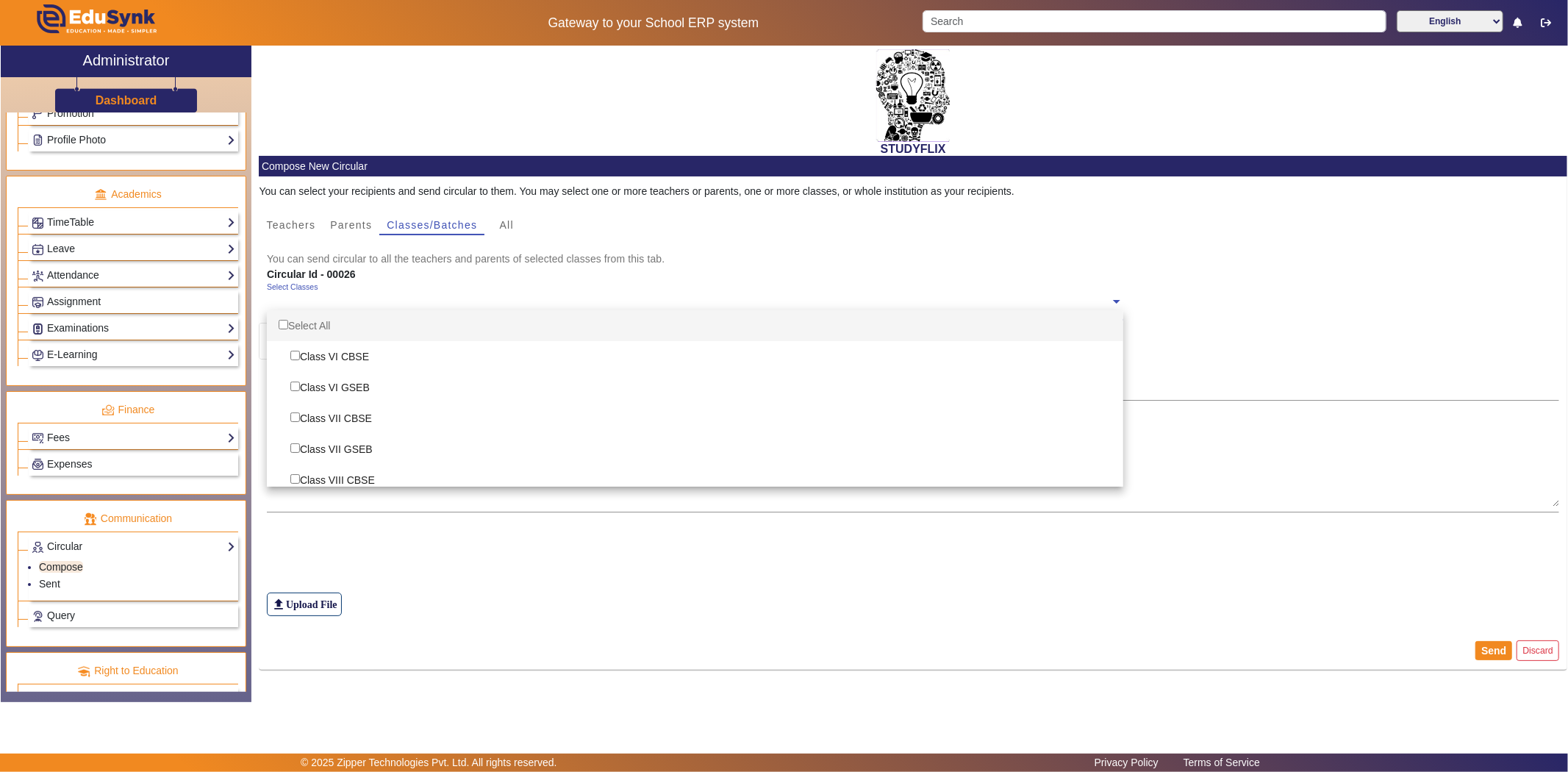
click at [297, 326] on div "Select All" at bounding box center [694, 326] width 856 height 31
checkbox input "true"
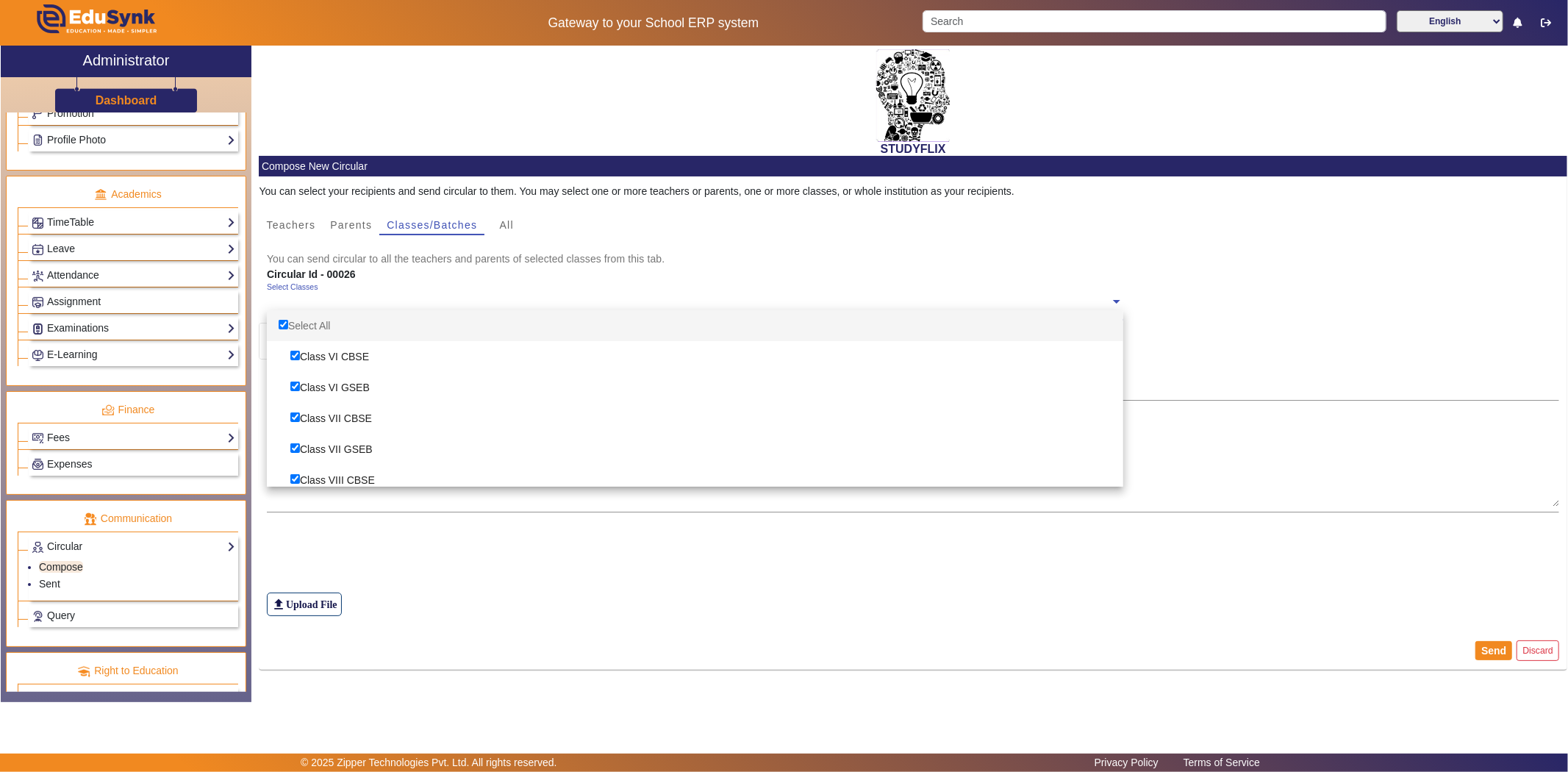
checkbox input "true"
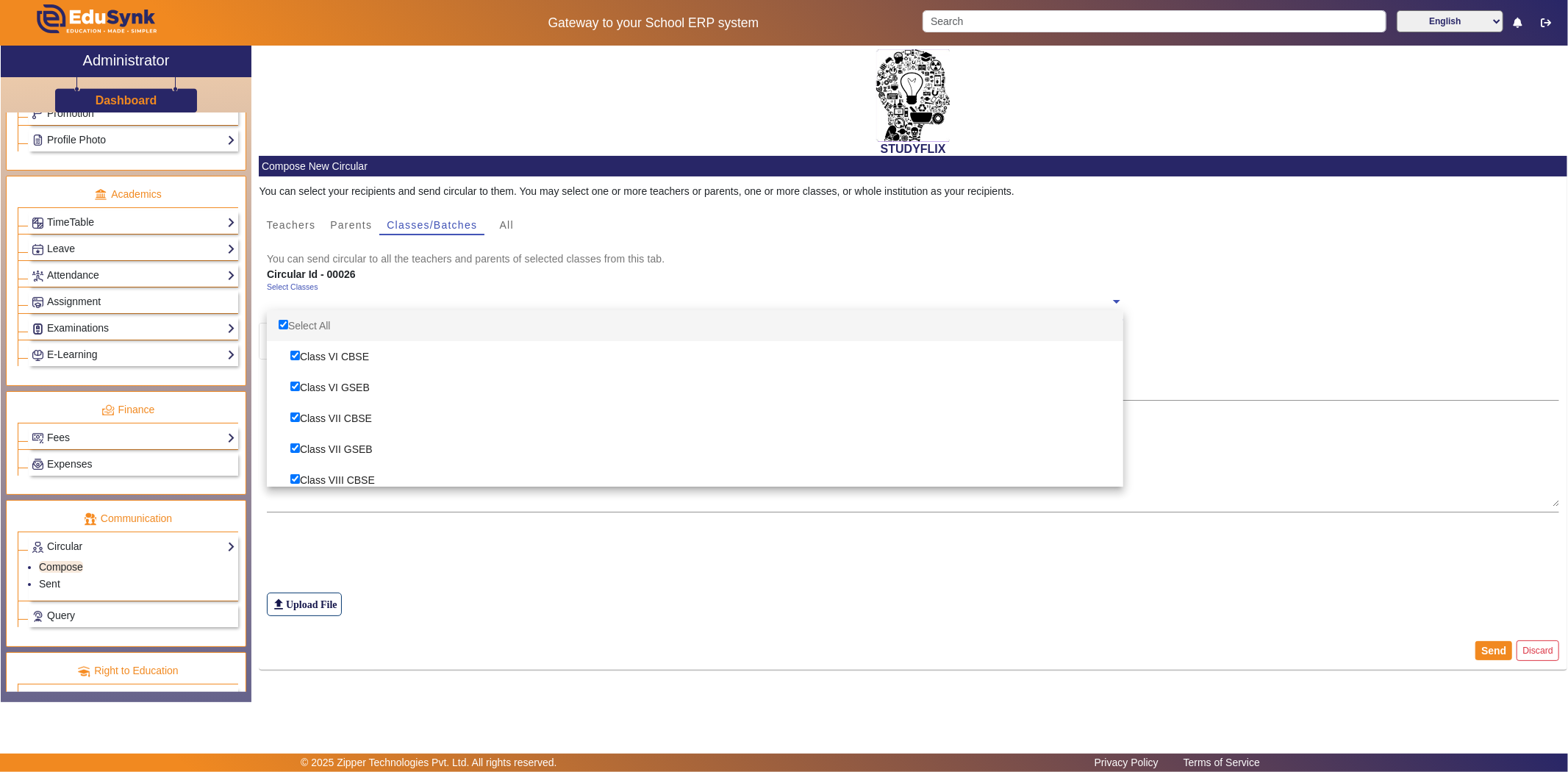
checkbox input "true"
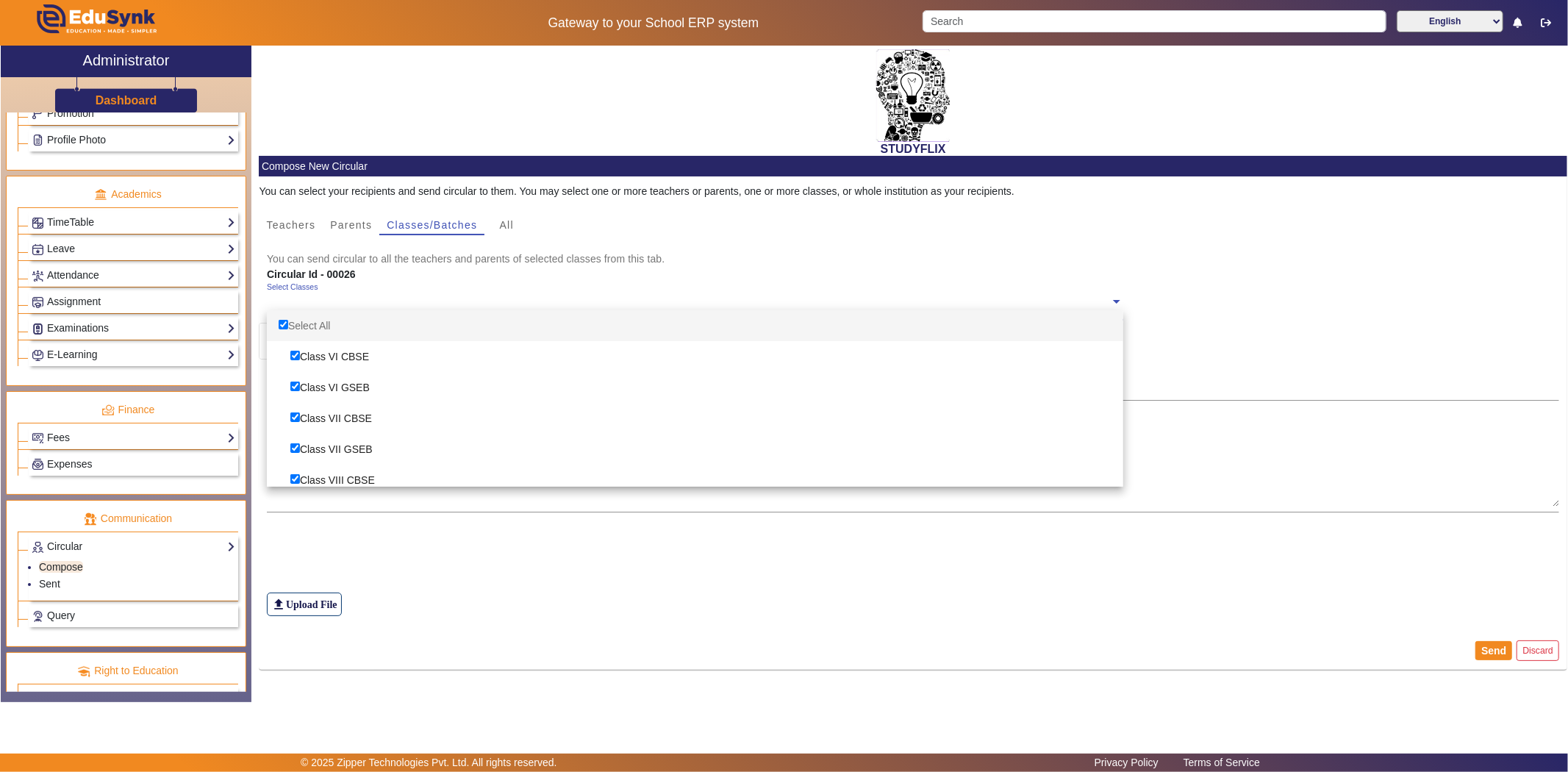
checkbox input "true"
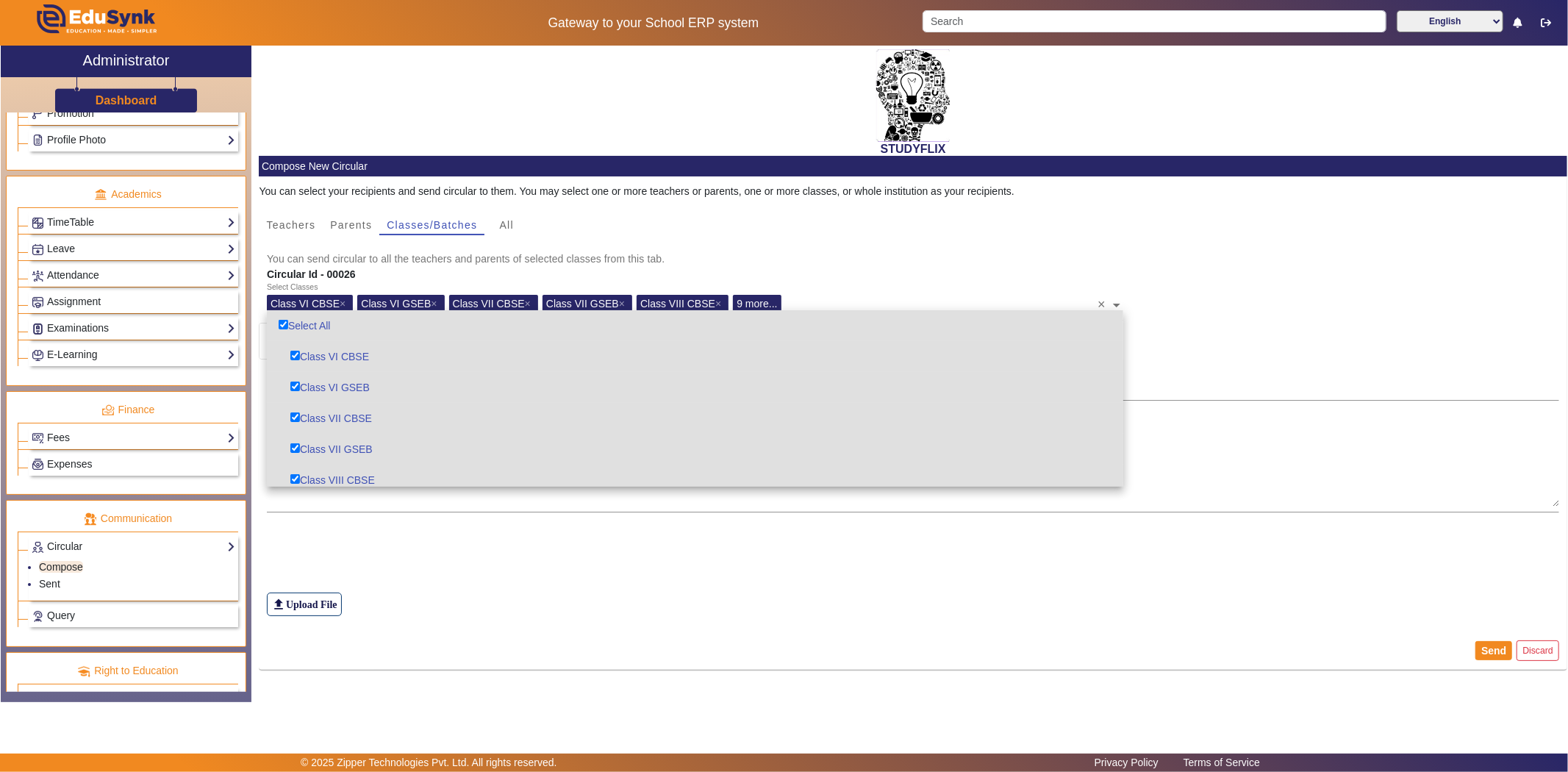
click at [340, 552] on div "file_upload Upload File" at bounding box center [913, 572] width 1293 height 88
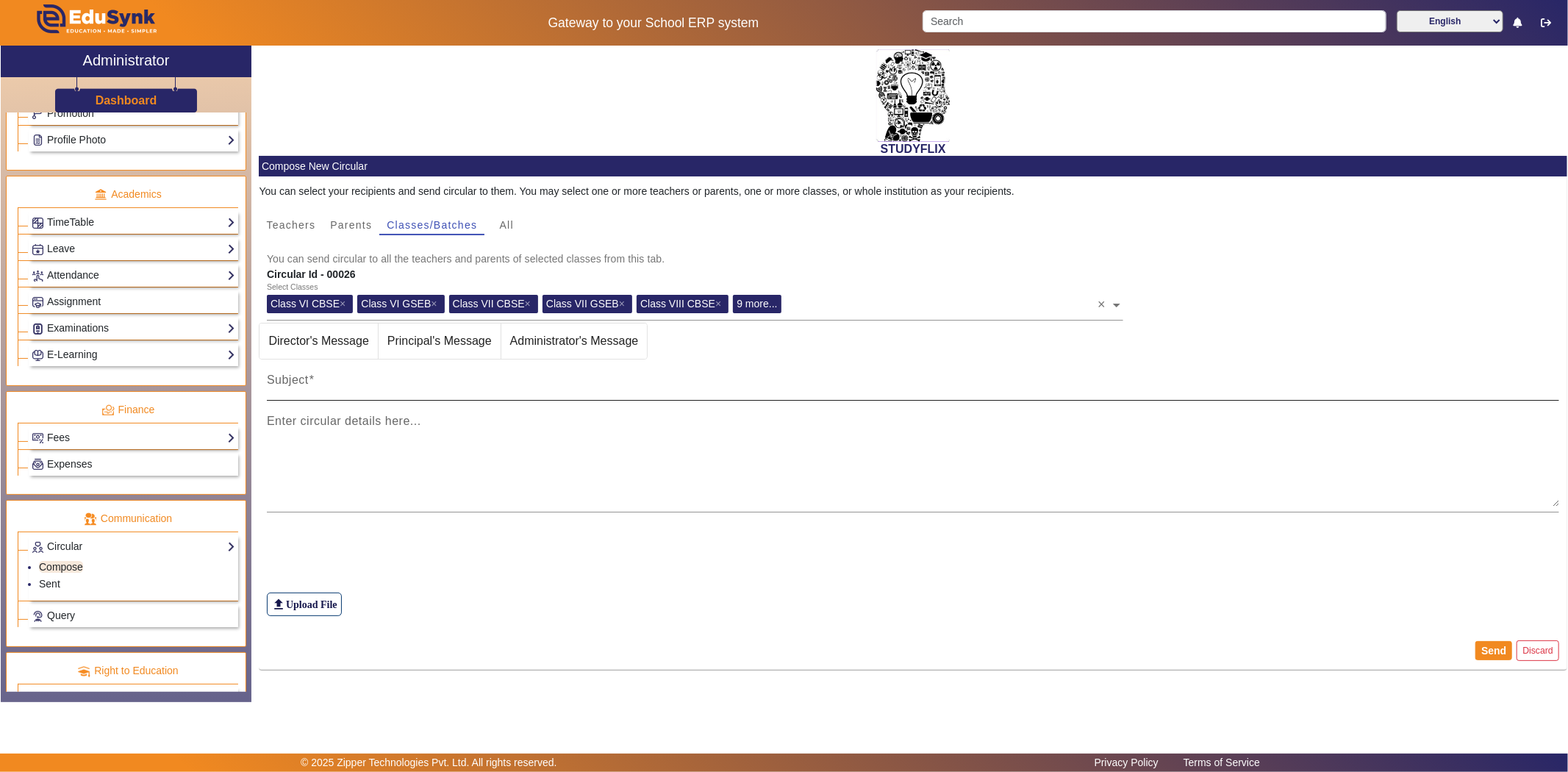
click at [358, 396] on div "Subject" at bounding box center [913, 380] width 1293 height 41
type input "TIME TABLE [DATE]"
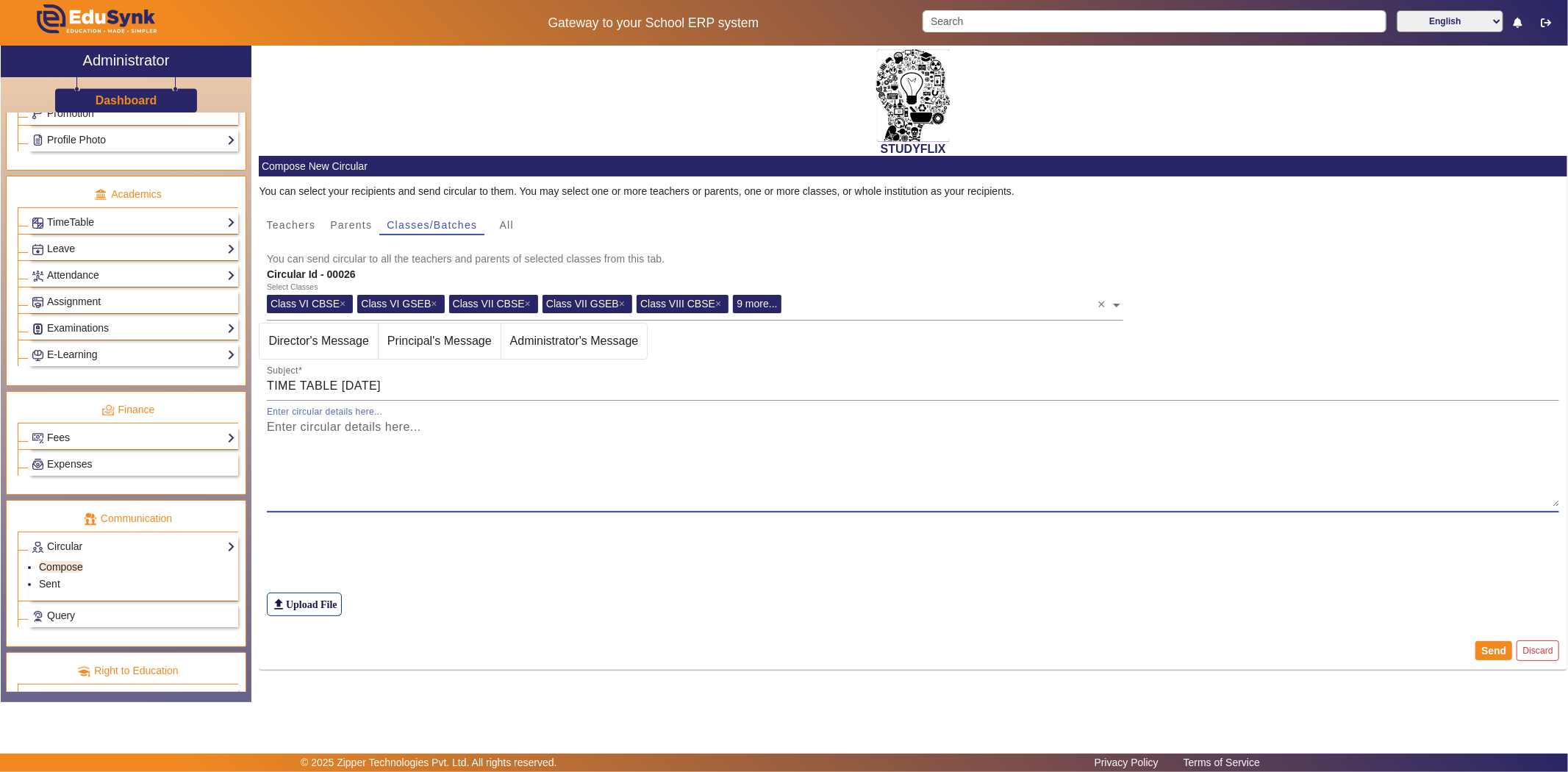
click at [594, 423] on textarea "Enter circular details here..." at bounding box center [913, 462] width 1293 height 88
type textarea "t t"
drag, startPoint x: 266, startPoint y: 429, endPoint x: 253, endPoint y: 428, distance: 13.0
click at [253, 428] on div "STUDYFLIX Compose New Circular You can select your recipients and send circular…" at bounding box center [909, 366] width 1316 height 641
click at [287, 431] on textarea "T BT" at bounding box center [913, 462] width 1293 height 88
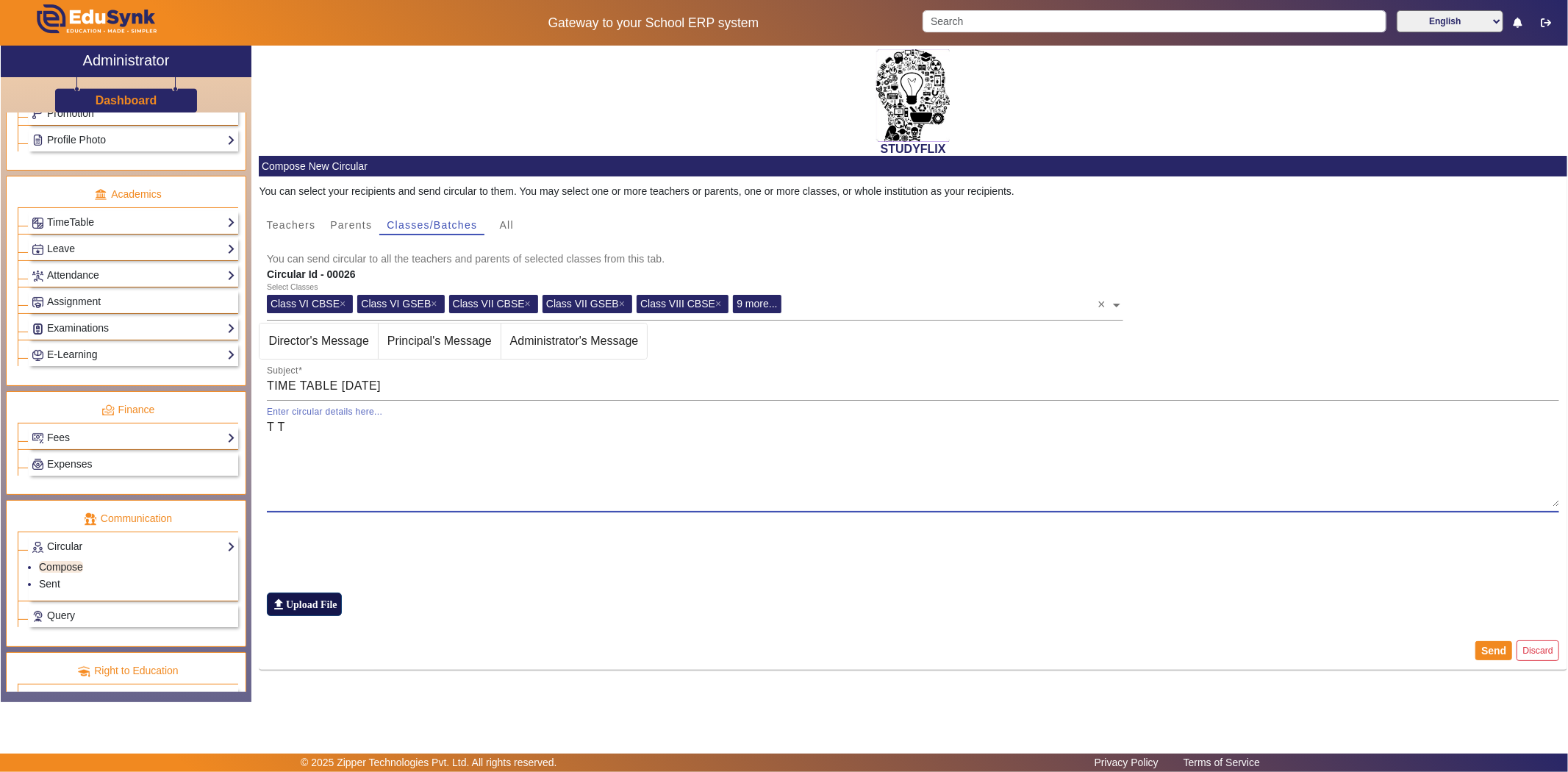
type textarea "T T"
click at [309, 606] on label "file_upload Upload File" at bounding box center [304, 604] width 75 height 24
click at [0, 0] on input "file_upload Upload File" at bounding box center [0, 0] width 0 height 0
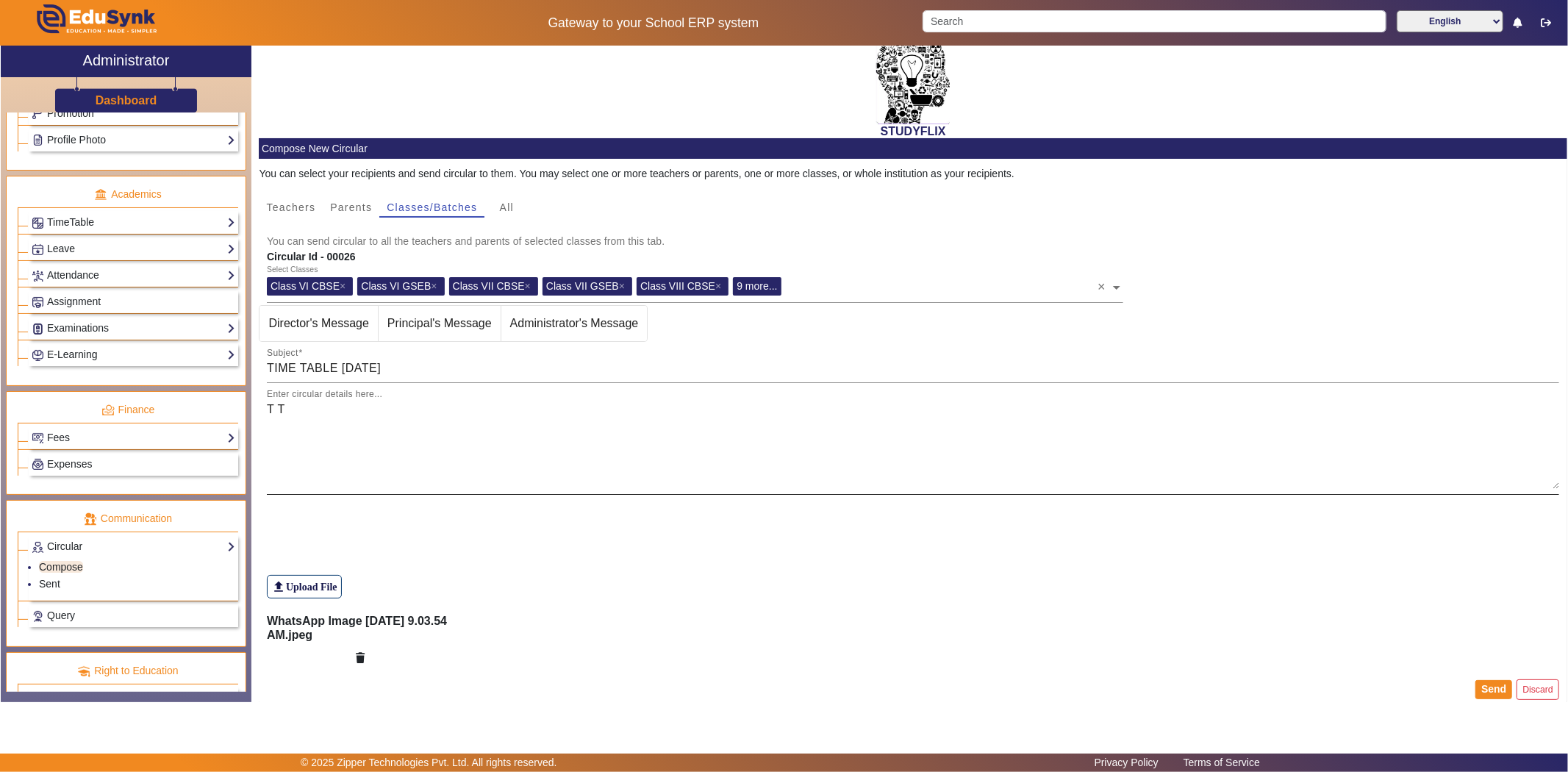
scroll to position [31, 0]
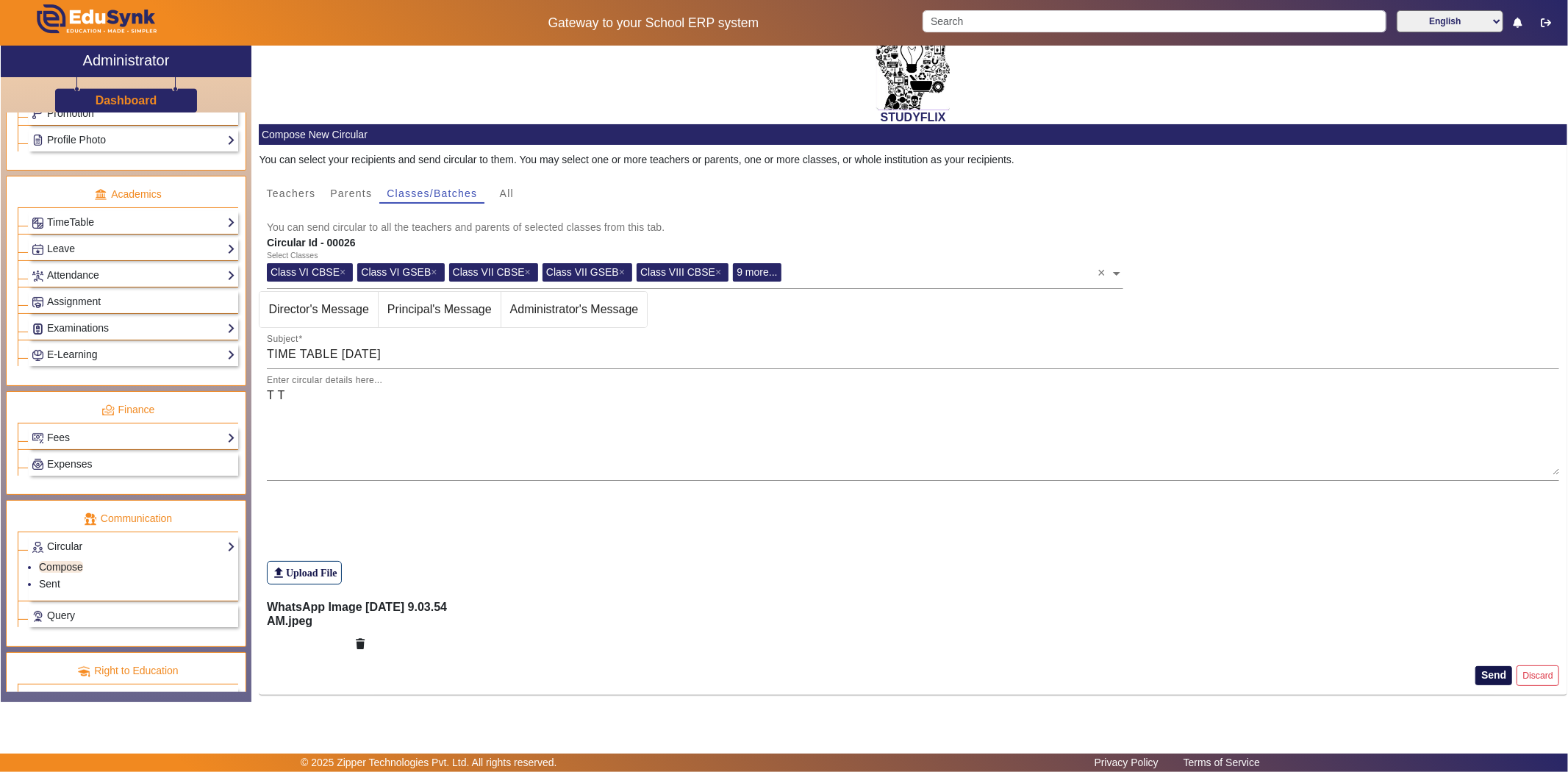
click at [1411, 678] on button "Send" at bounding box center [1494, 675] width 37 height 19
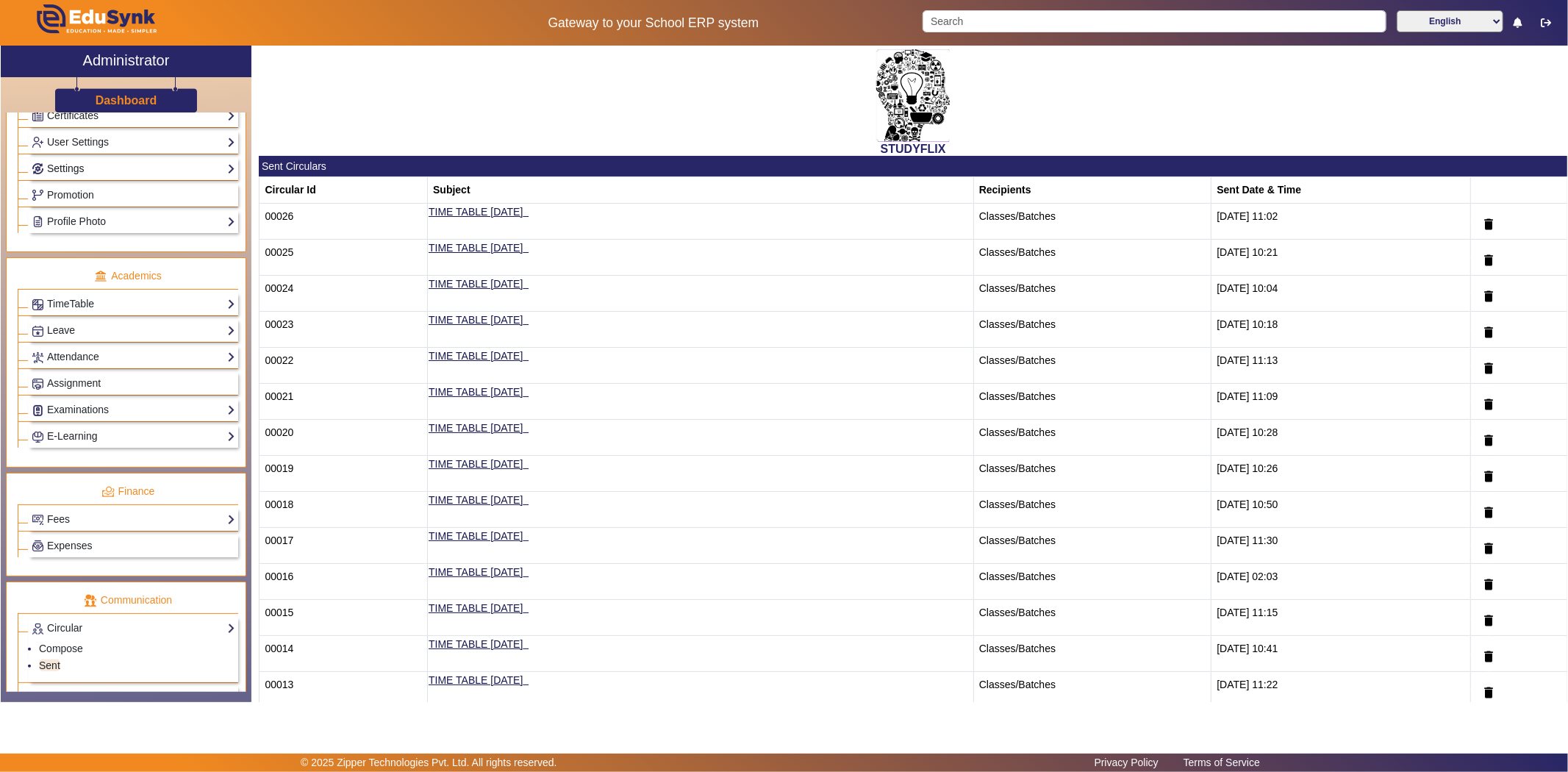
scroll to position [360, 0]
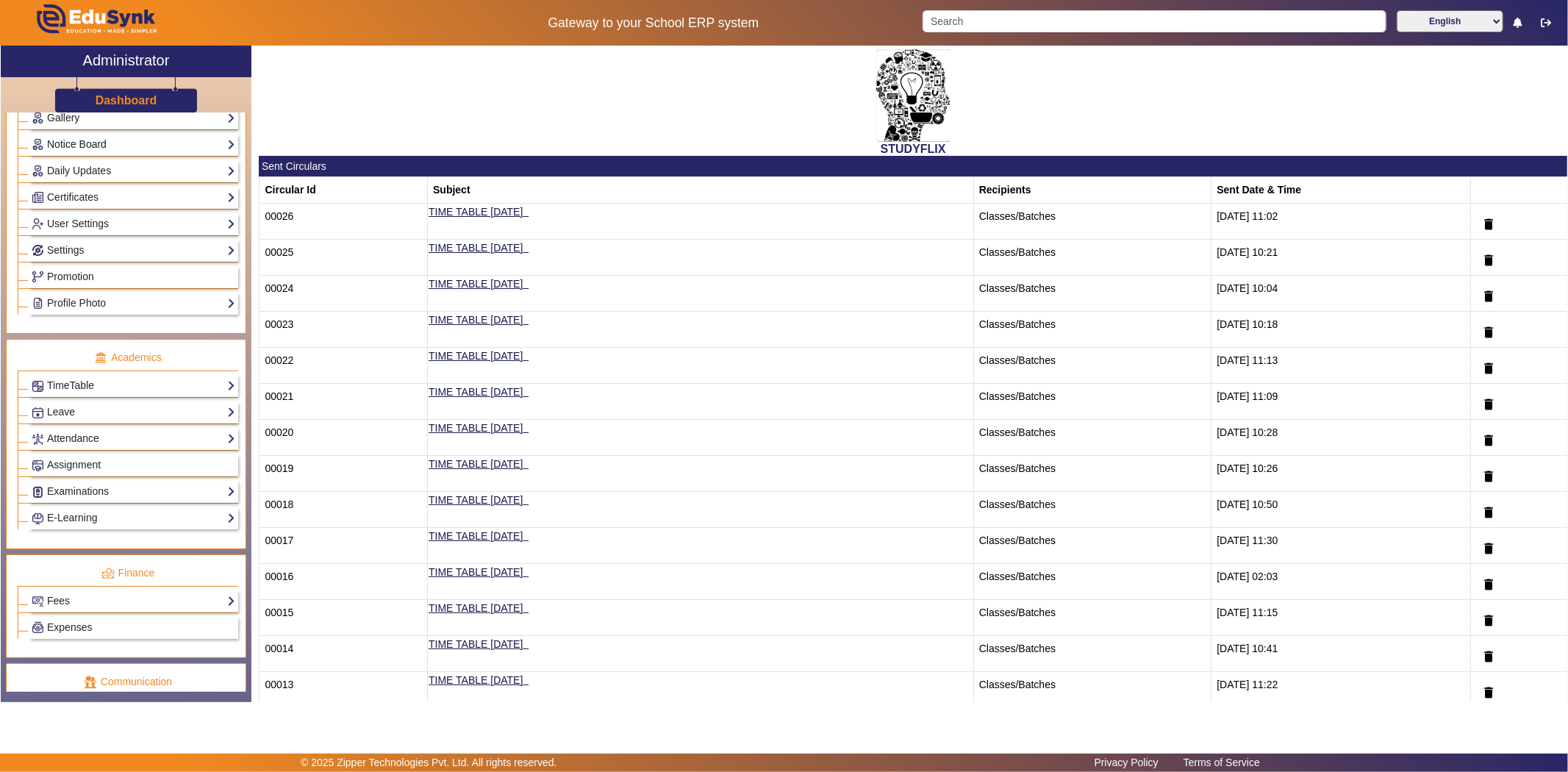
click at [80, 144] on link "Notice Board" at bounding box center [133, 144] width 204 height 17
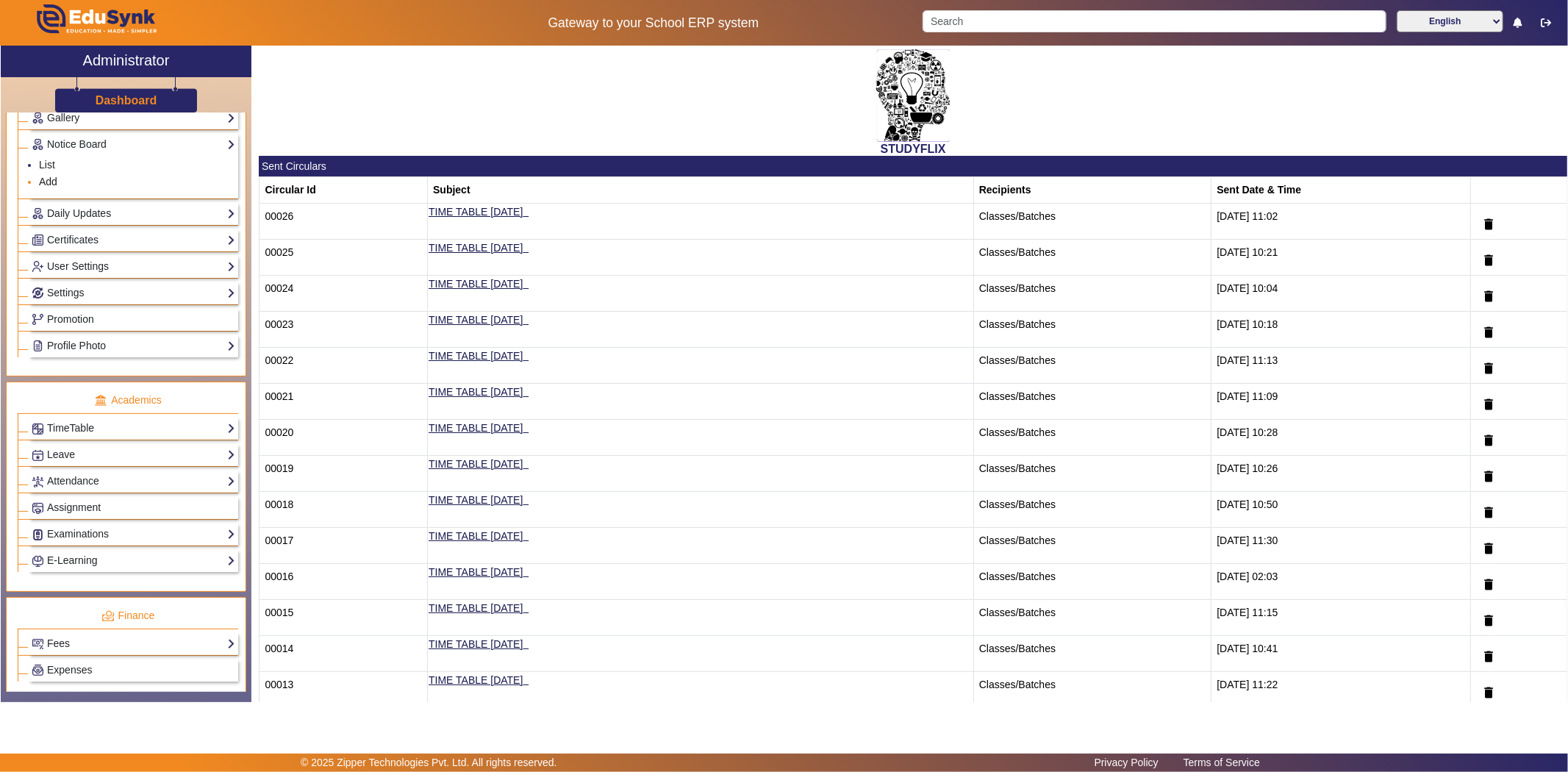
click at [53, 186] on link "Add" at bounding box center [48, 181] width 18 height 11
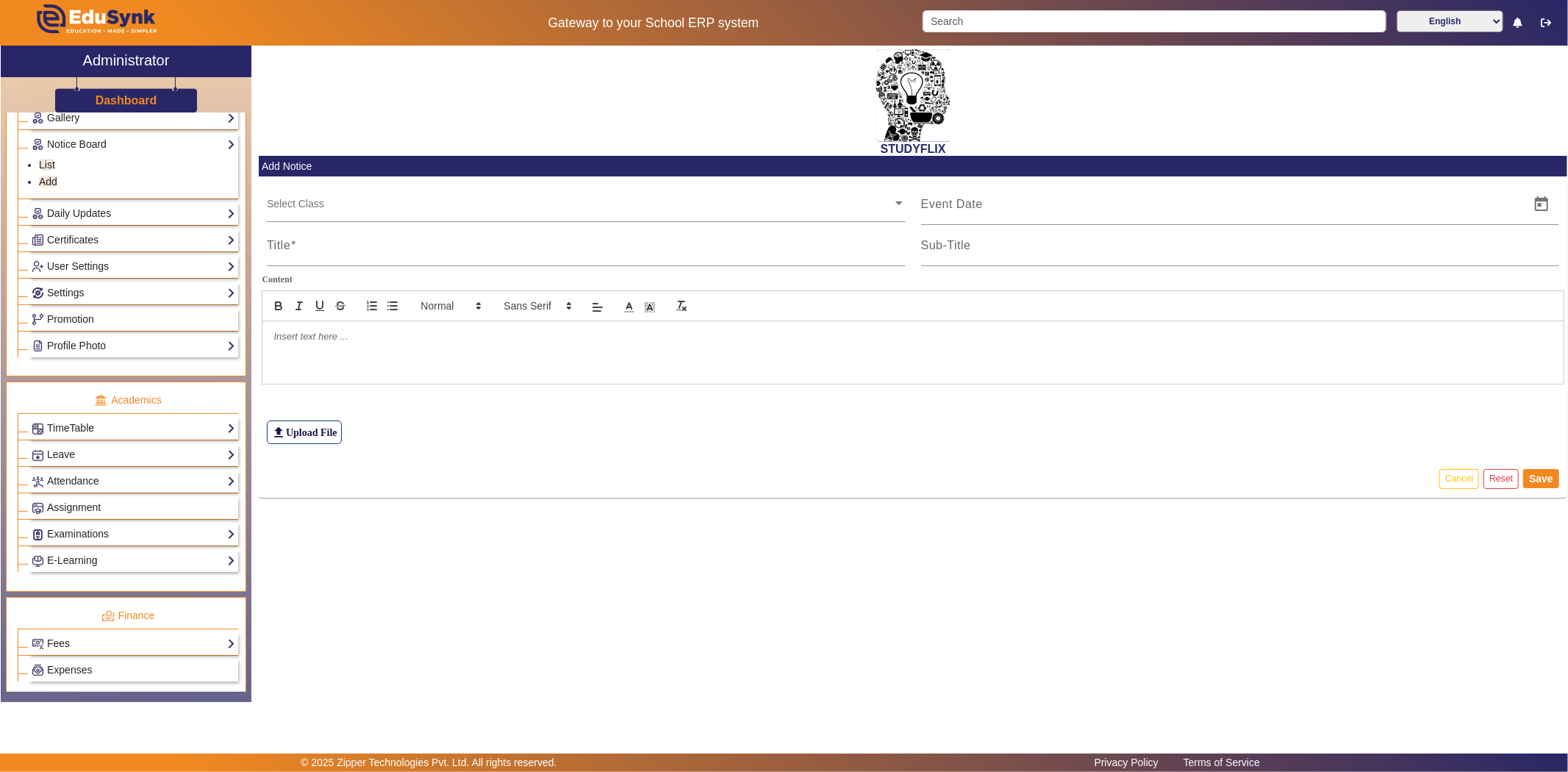
click at [325, 207] on input "text" at bounding box center [579, 203] width 625 height 14
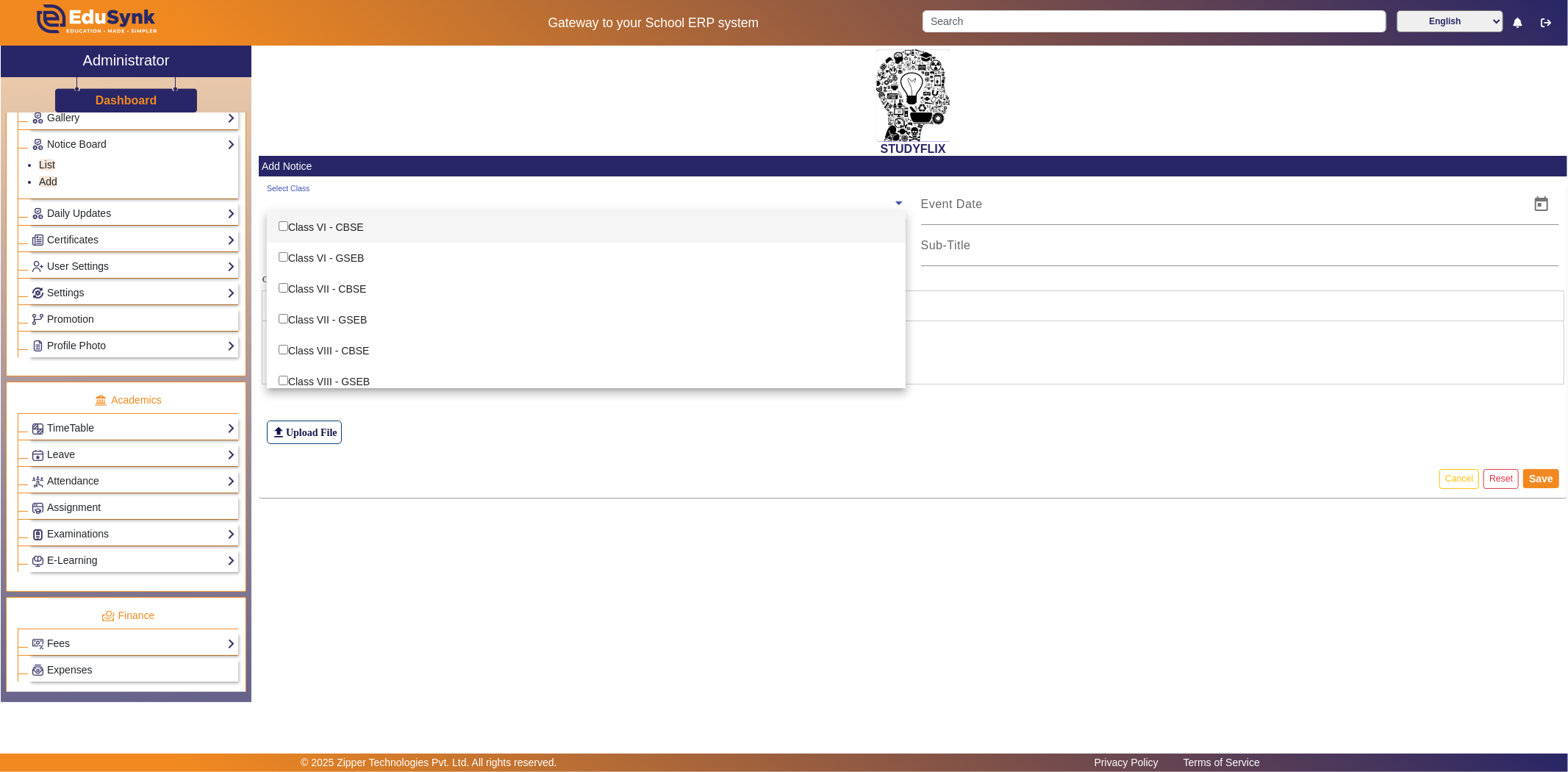
click at [322, 225] on div "Class VI - CBSE" at bounding box center [586, 227] width 639 height 31
checkbox input "true"
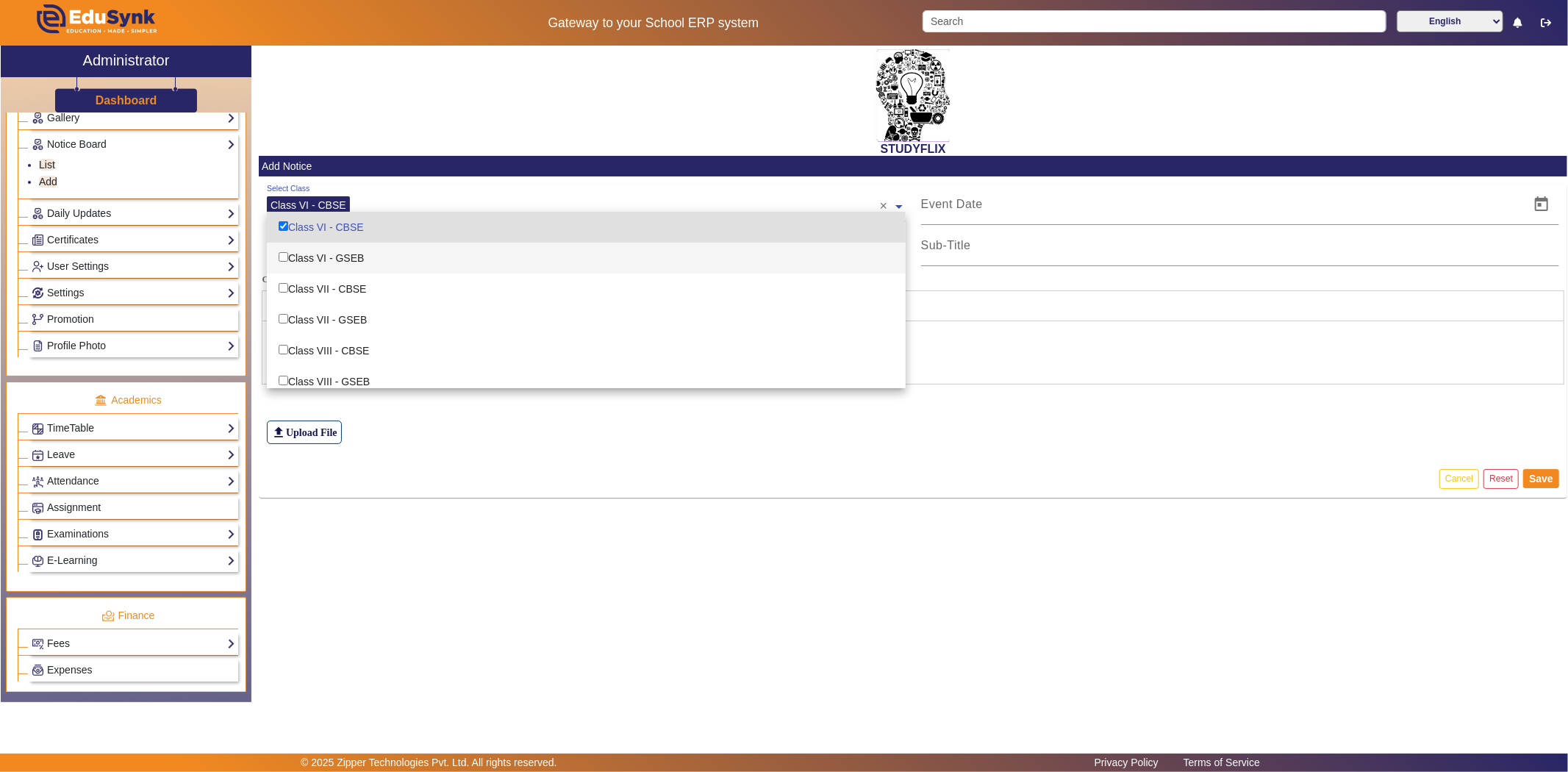
click at [318, 255] on div "Class VI - GSEB" at bounding box center [586, 258] width 639 height 31
checkbox input "true"
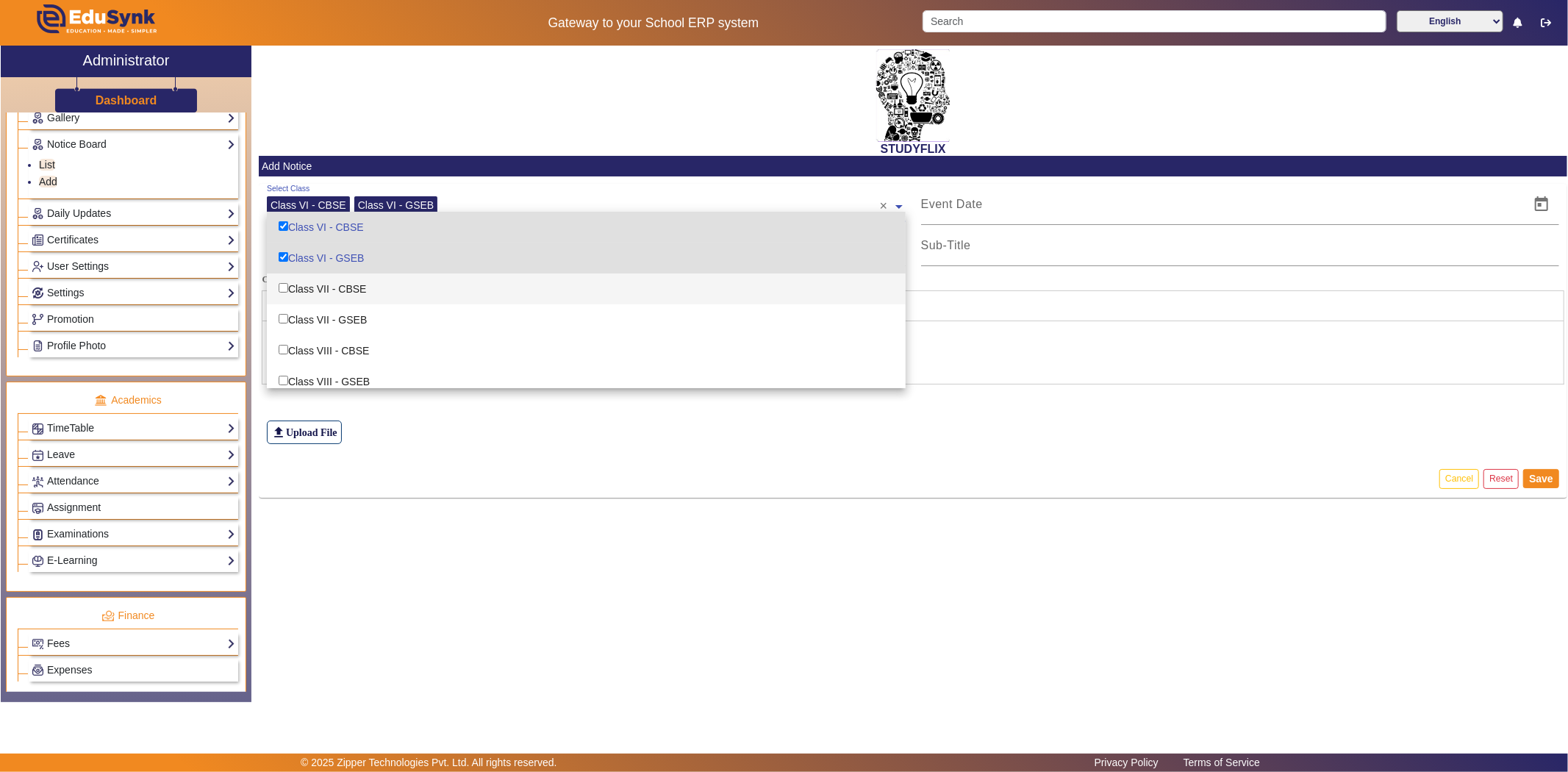
click at [313, 287] on div "Class VII - CBSE" at bounding box center [586, 289] width 639 height 31
checkbox input "true"
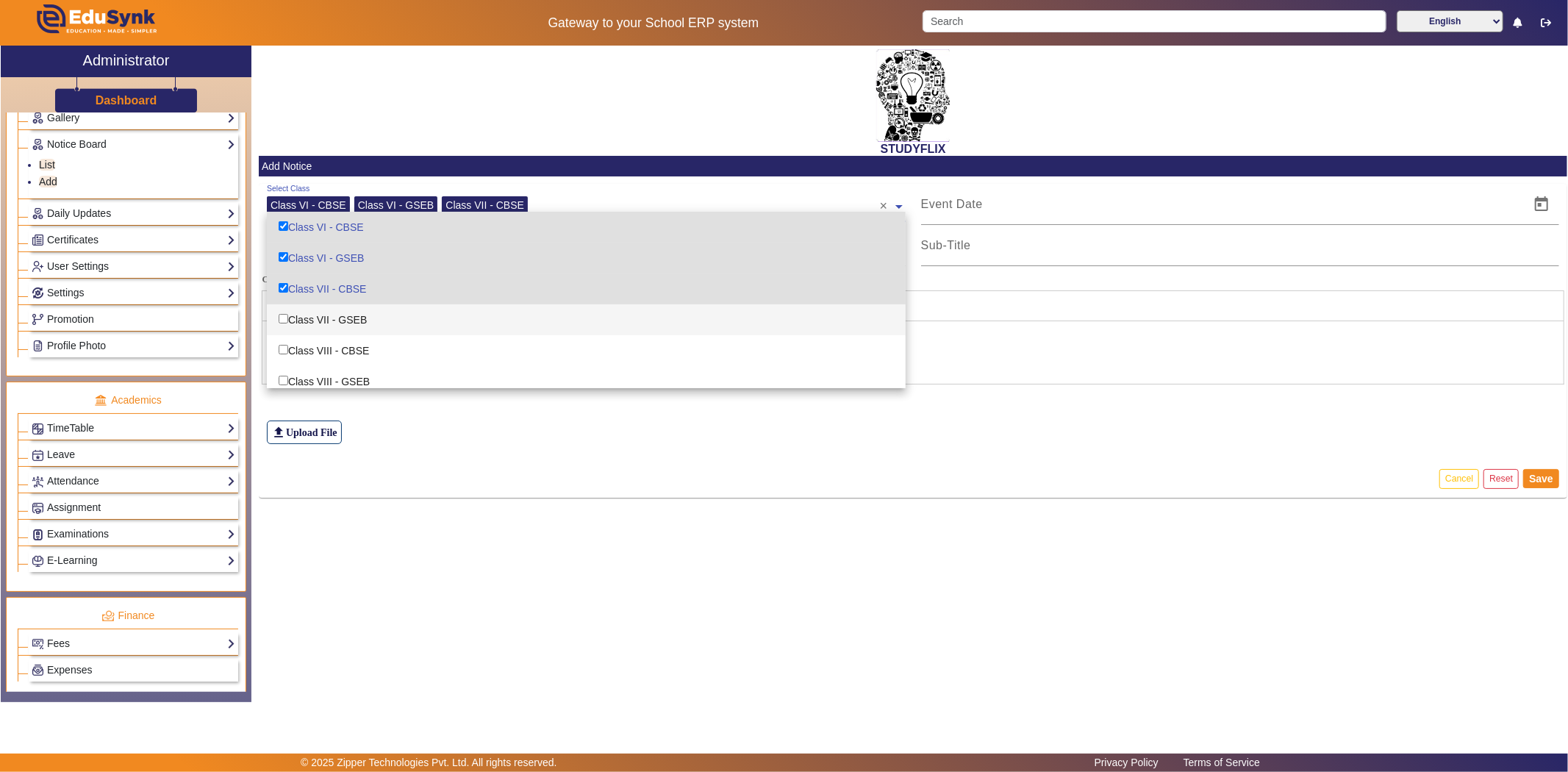
click at [313, 307] on div "Class VII - GSEB" at bounding box center [586, 320] width 639 height 31
checkbox input "true"
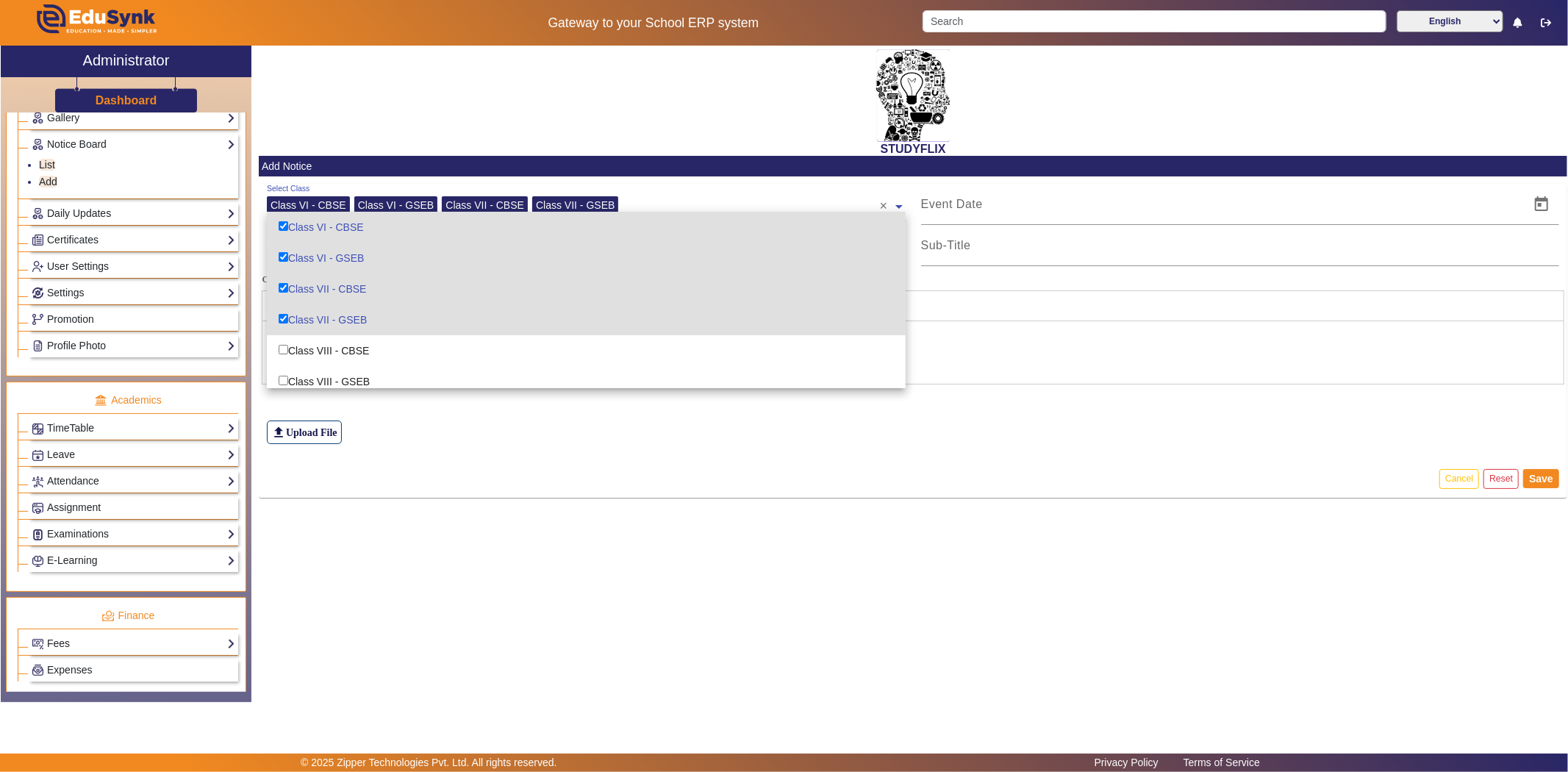
click at [307, 336] on div "Class VIII - CBSE" at bounding box center [586, 350] width 639 height 31
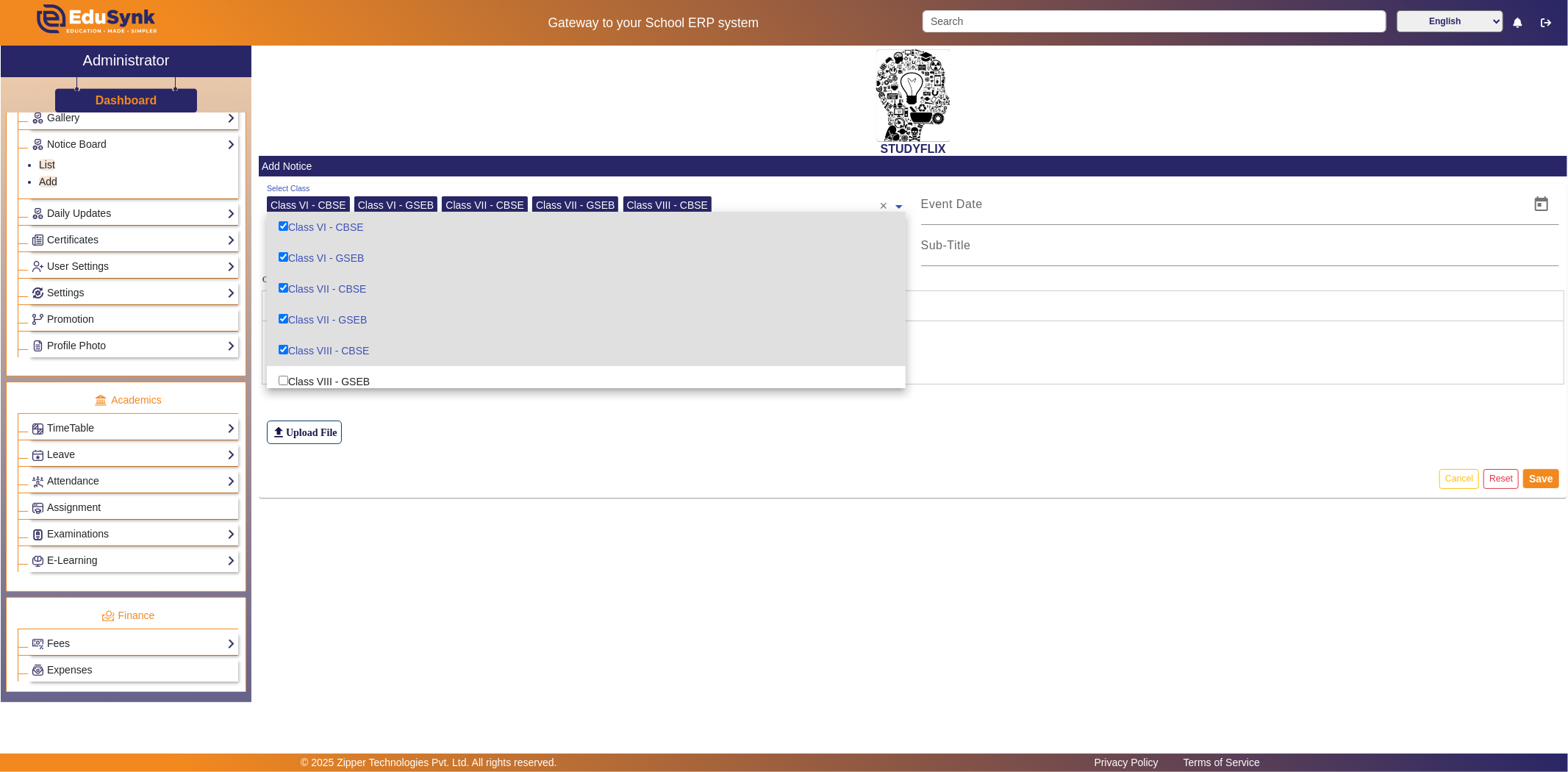
checkbox input "true"
click at [310, 371] on div "Class VIII - GSEB" at bounding box center [586, 382] width 639 height 31
checkbox input "true"
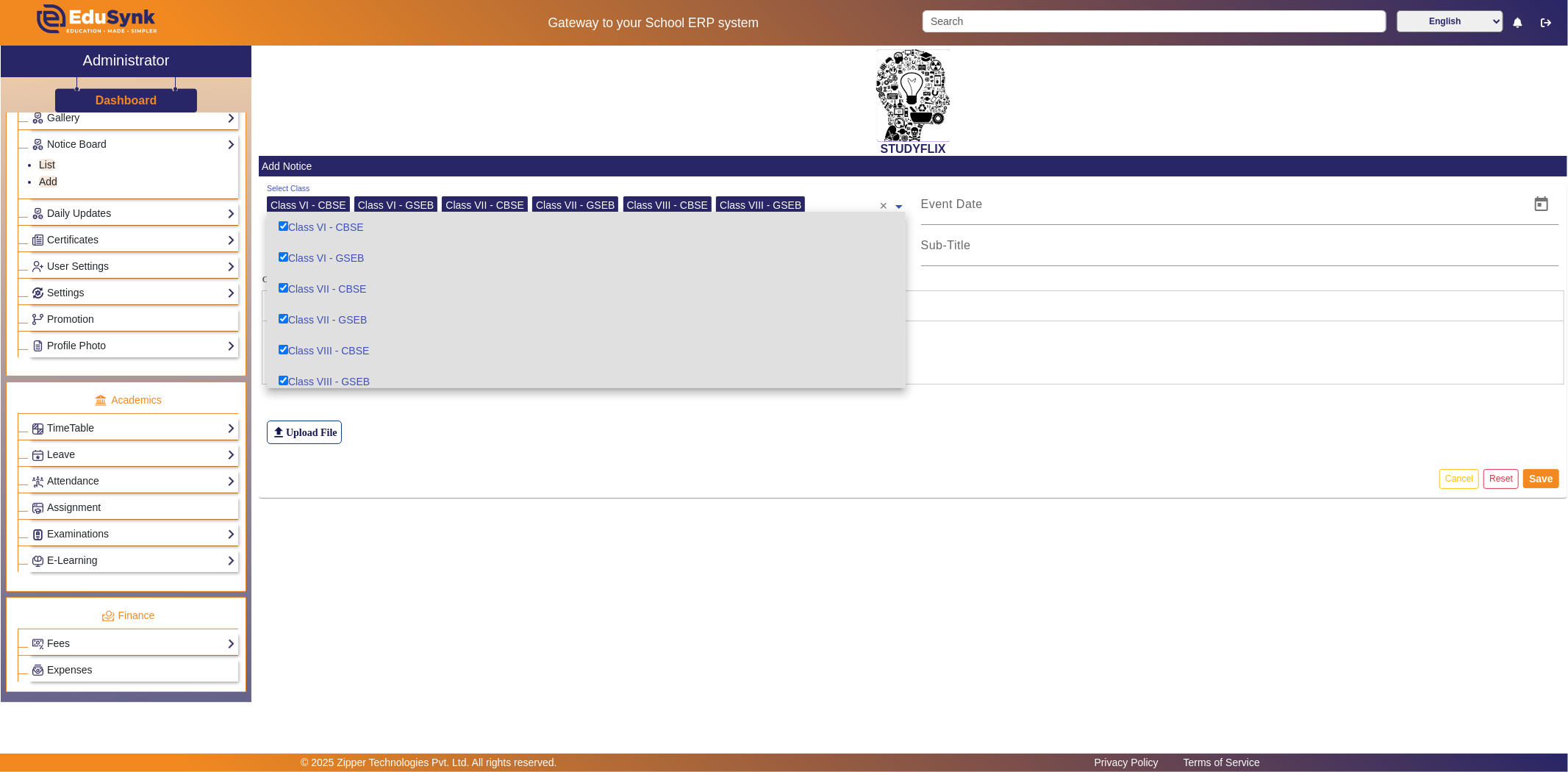
scroll to position [81, 0]
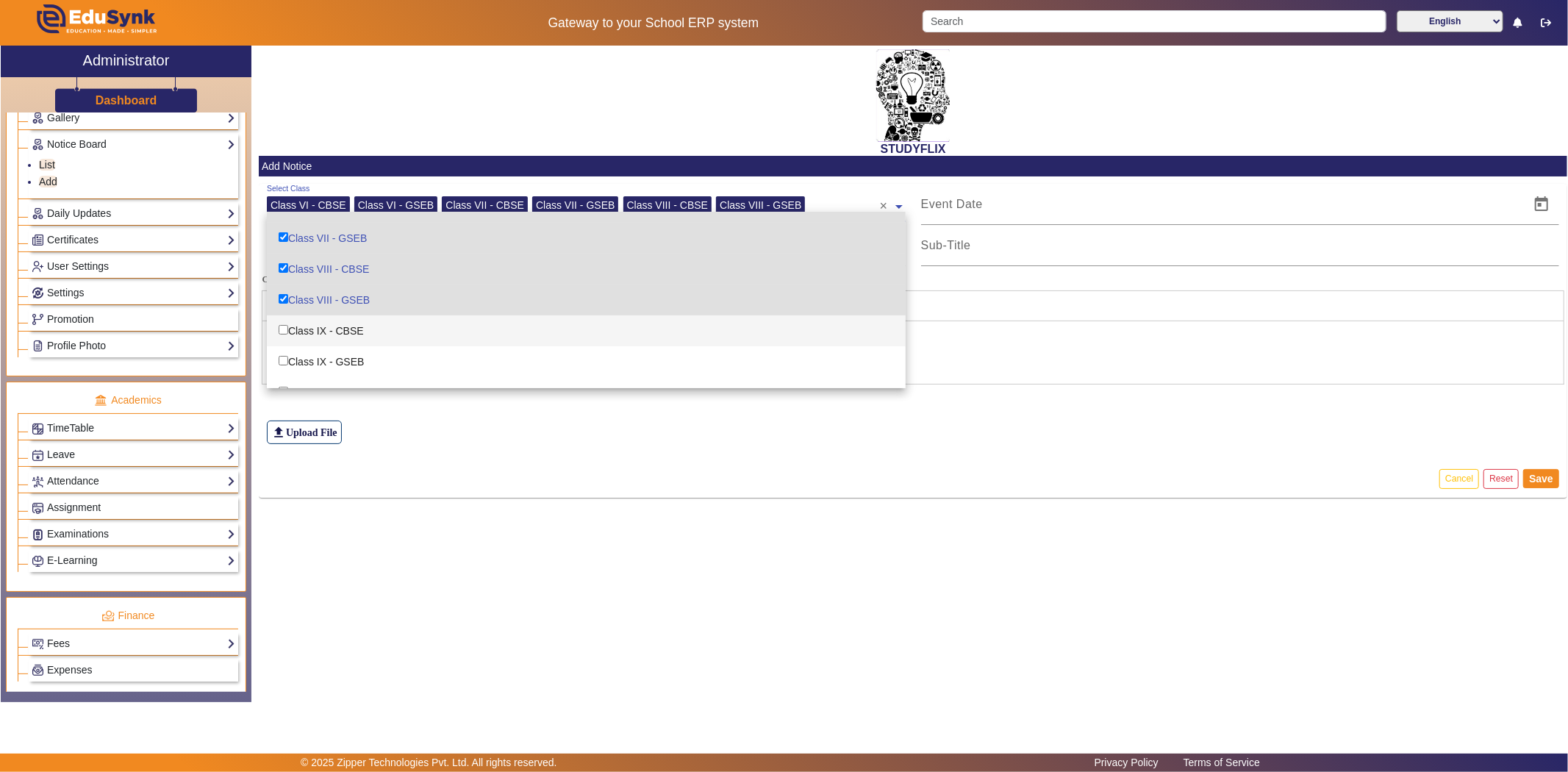
click at [316, 322] on div "Class IX - CBSE" at bounding box center [586, 330] width 639 height 31
checkbox input "true"
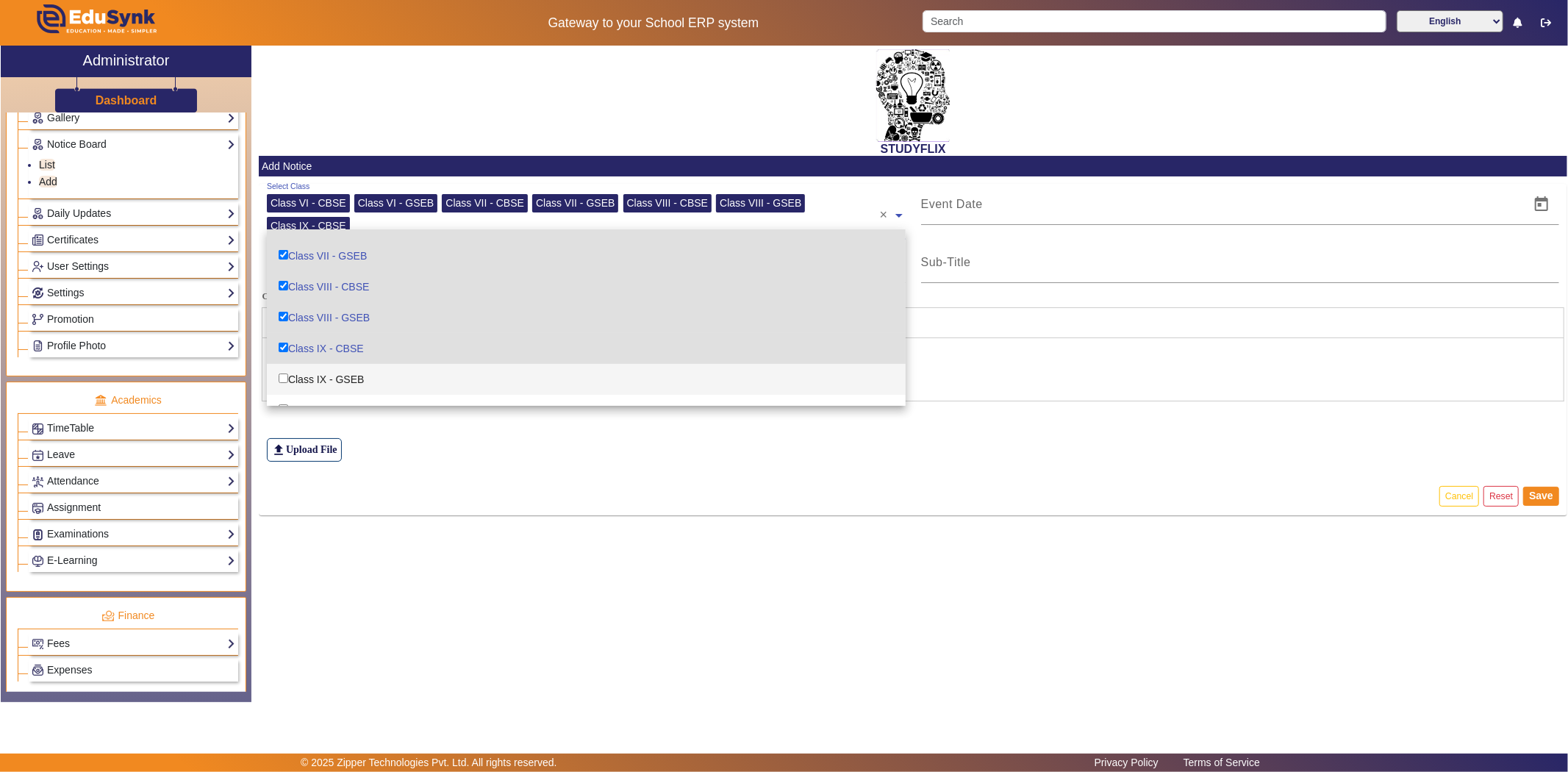
click at [320, 370] on div "Class IX - GSEB" at bounding box center [586, 379] width 639 height 31
checkbox input "true"
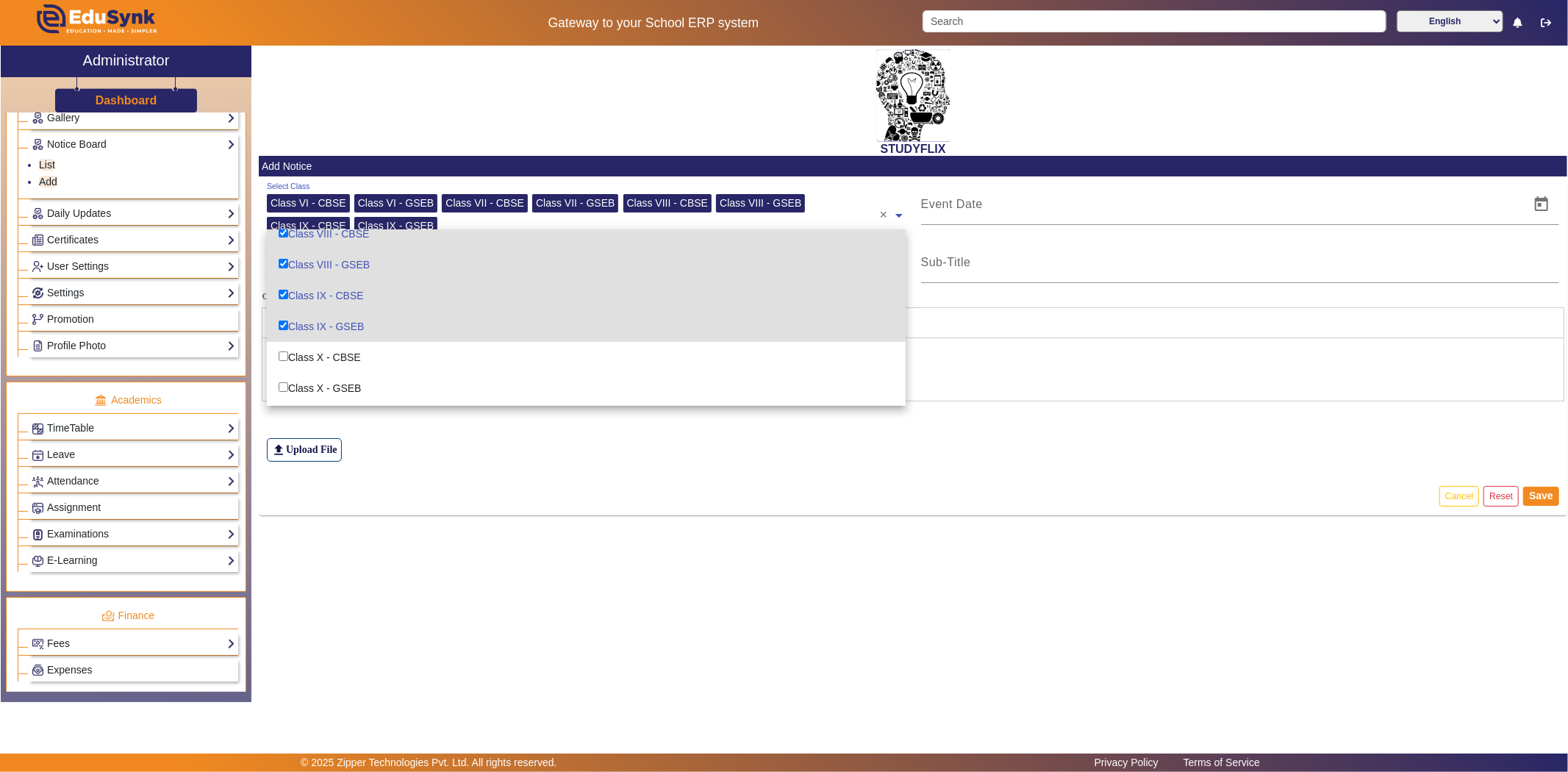
scroll to position [163, 0]
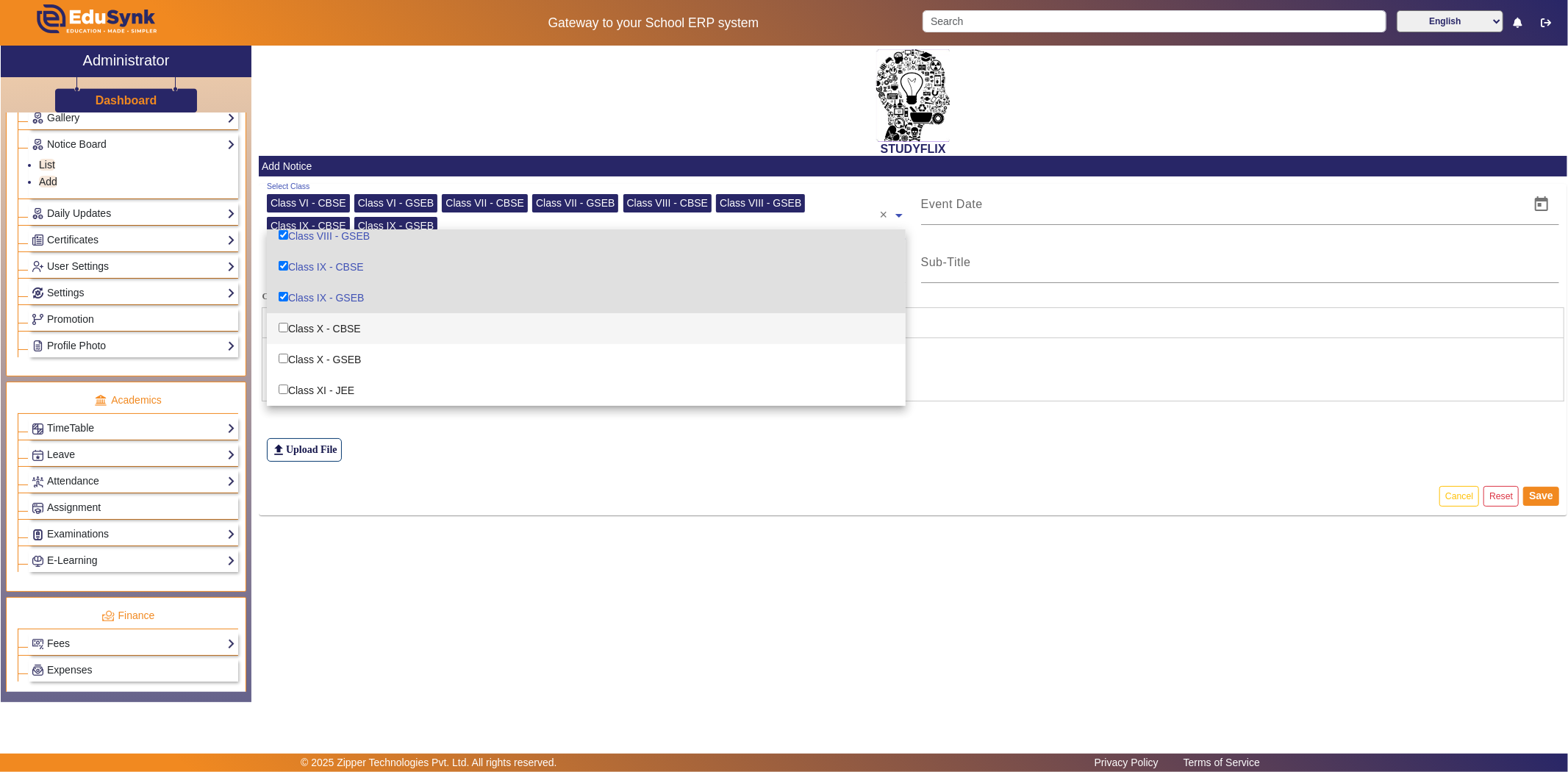
click at [322, 324] on div "Class X - CBSE" at bounding box center [586, 329] width 639 height 31
checkbox input "true"
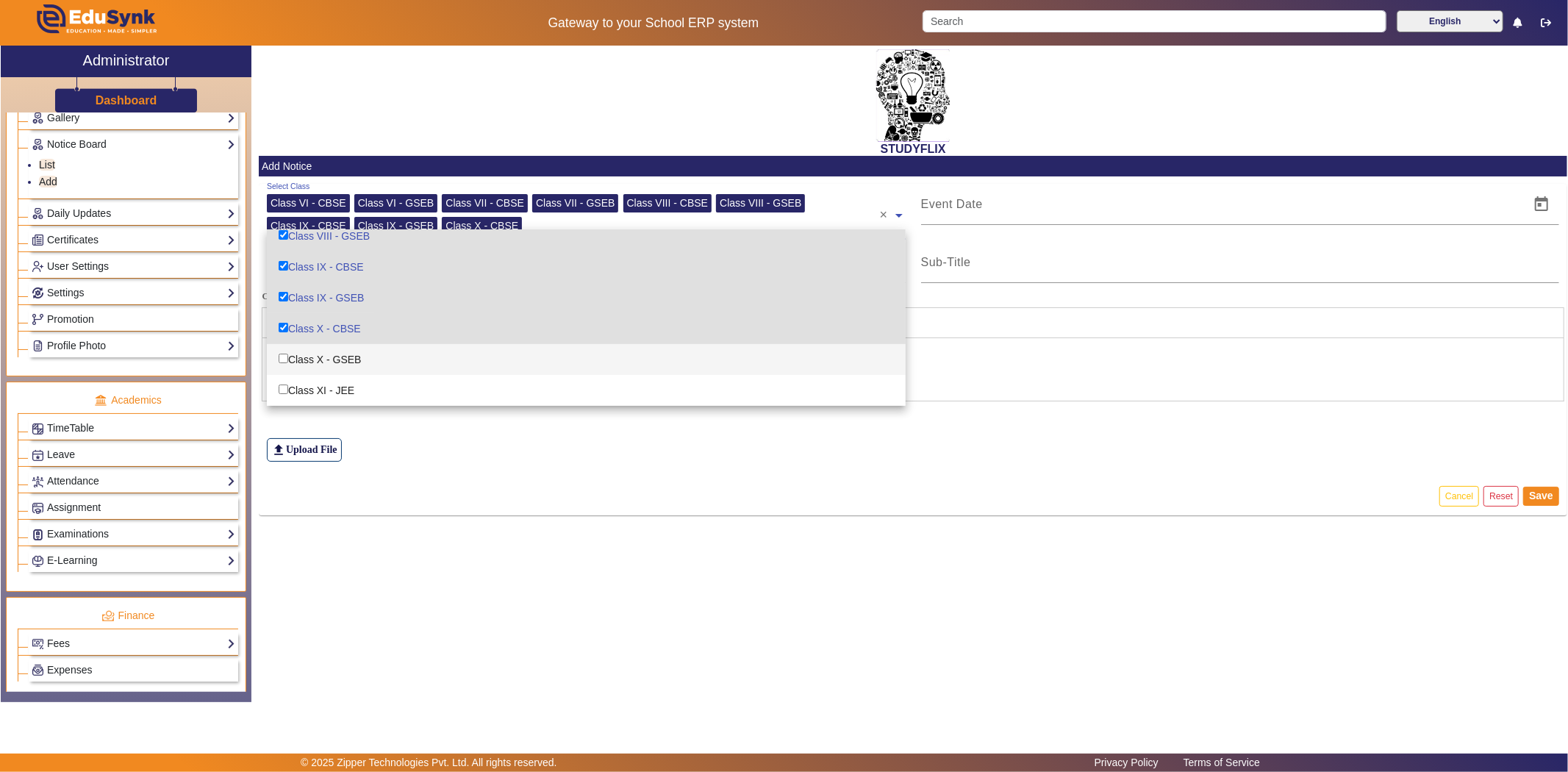
click at [324, 362] on div "Class X - GSEB" at bounding box center [586, 360] width 639 height 31
checkbox input "true"
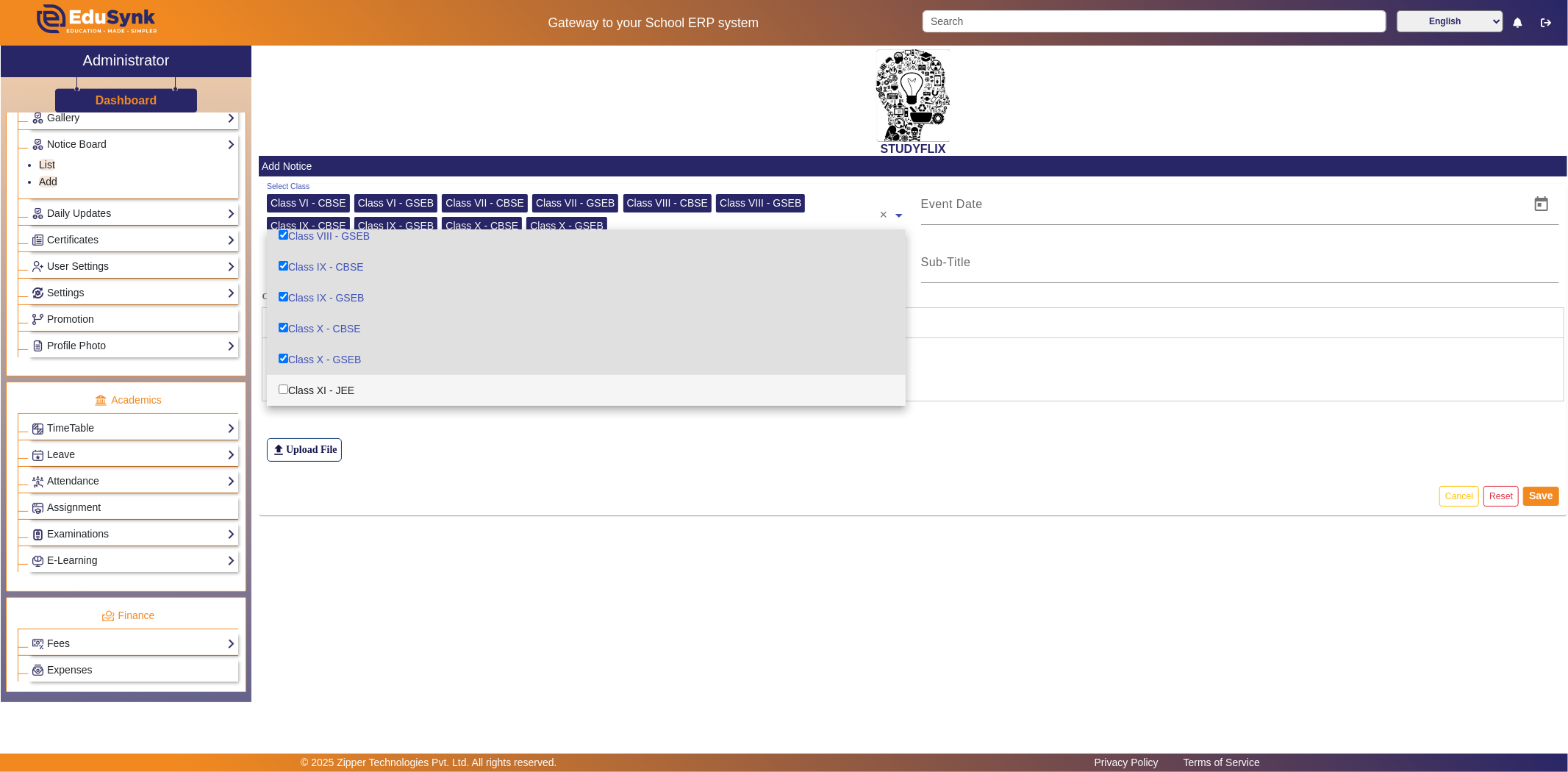
click at [317, 387] on div "Class XI - JEE" at bounding box center [586, 390] width 639 height 31
checkbox input "true"
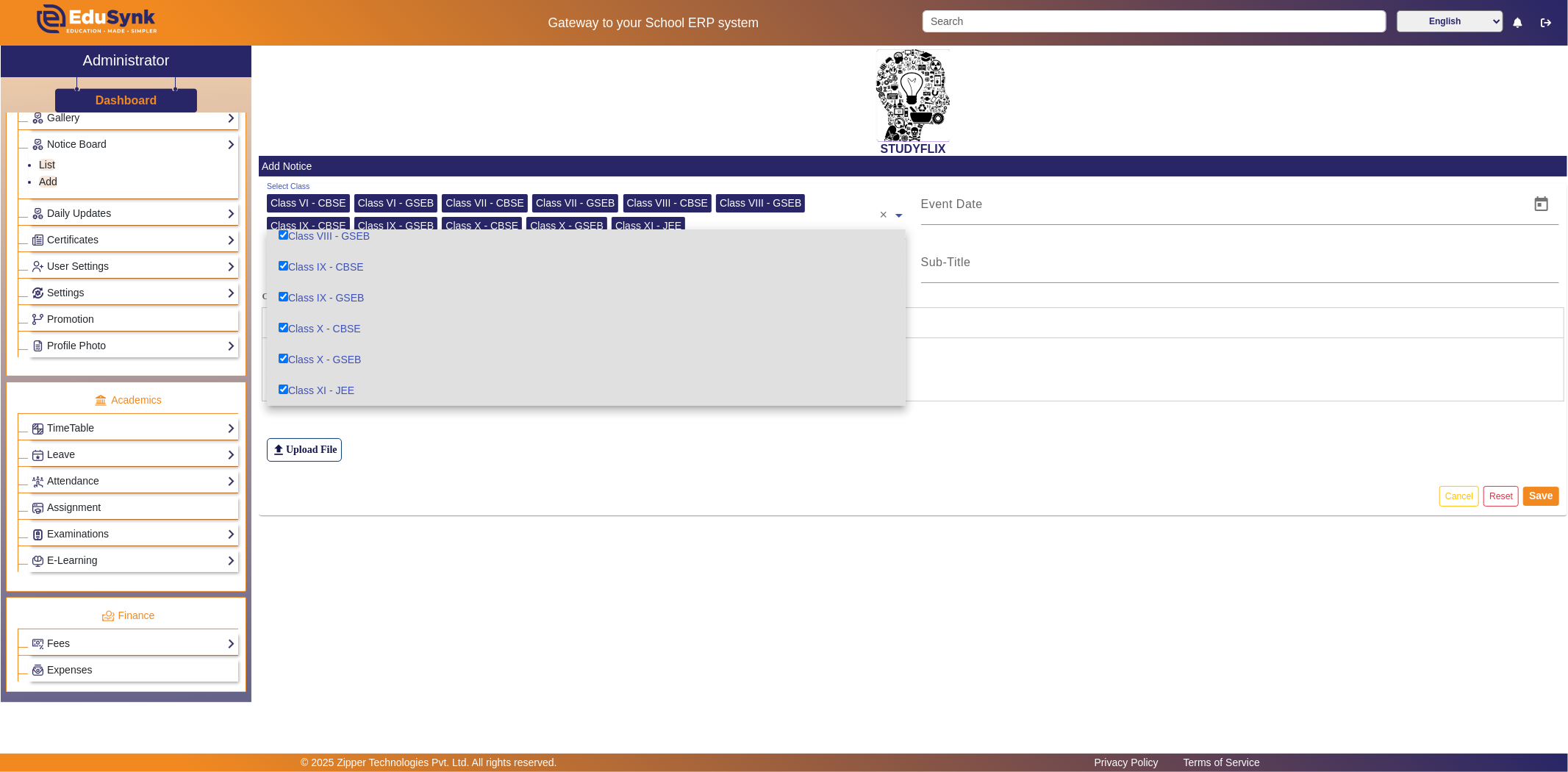
scroll to position [245, 0]
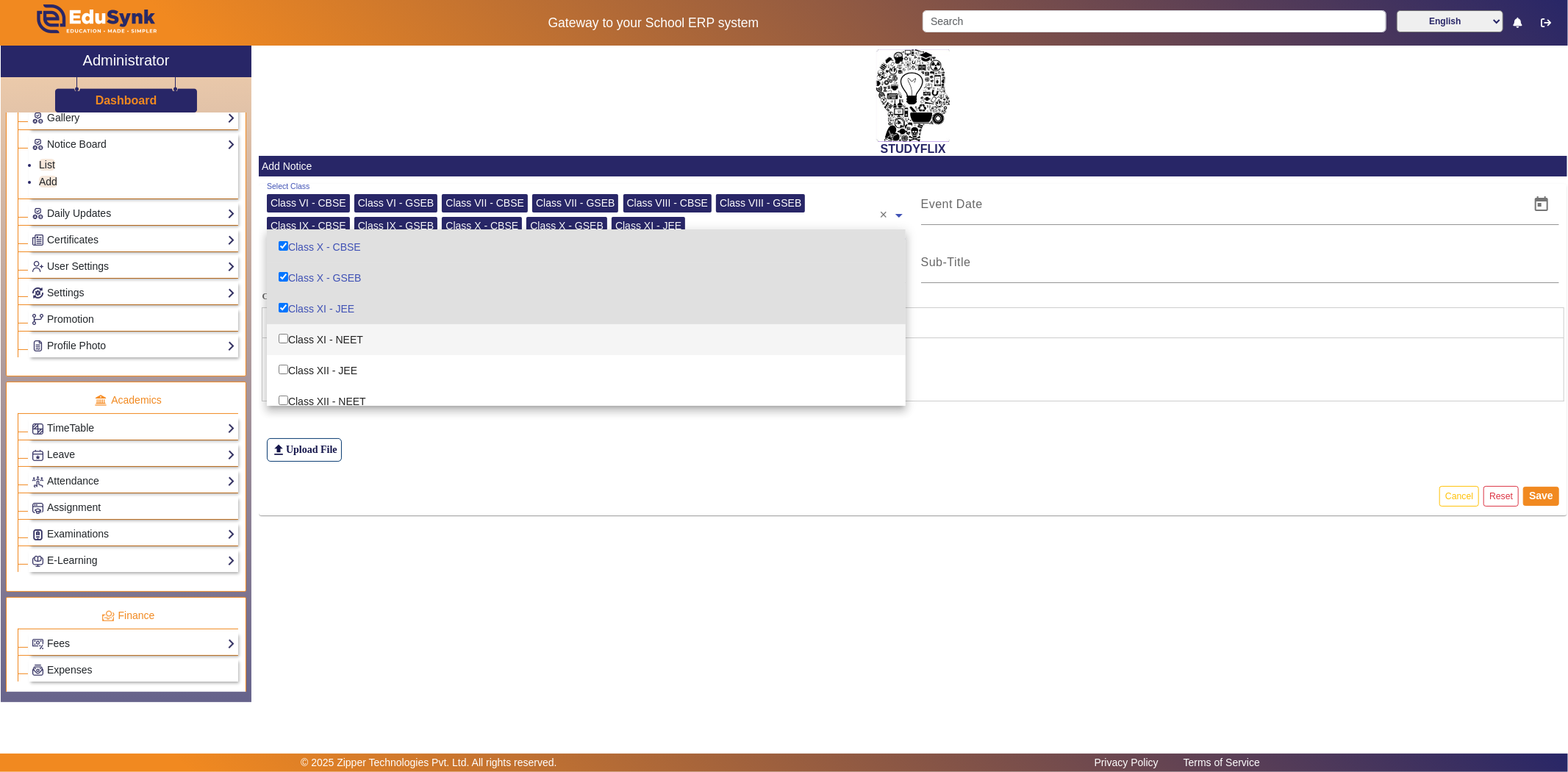
click at [325, 335] on div "Class XI - NEET" at bounding box center [586, 340] width 639 height 31
checkbox input "true"
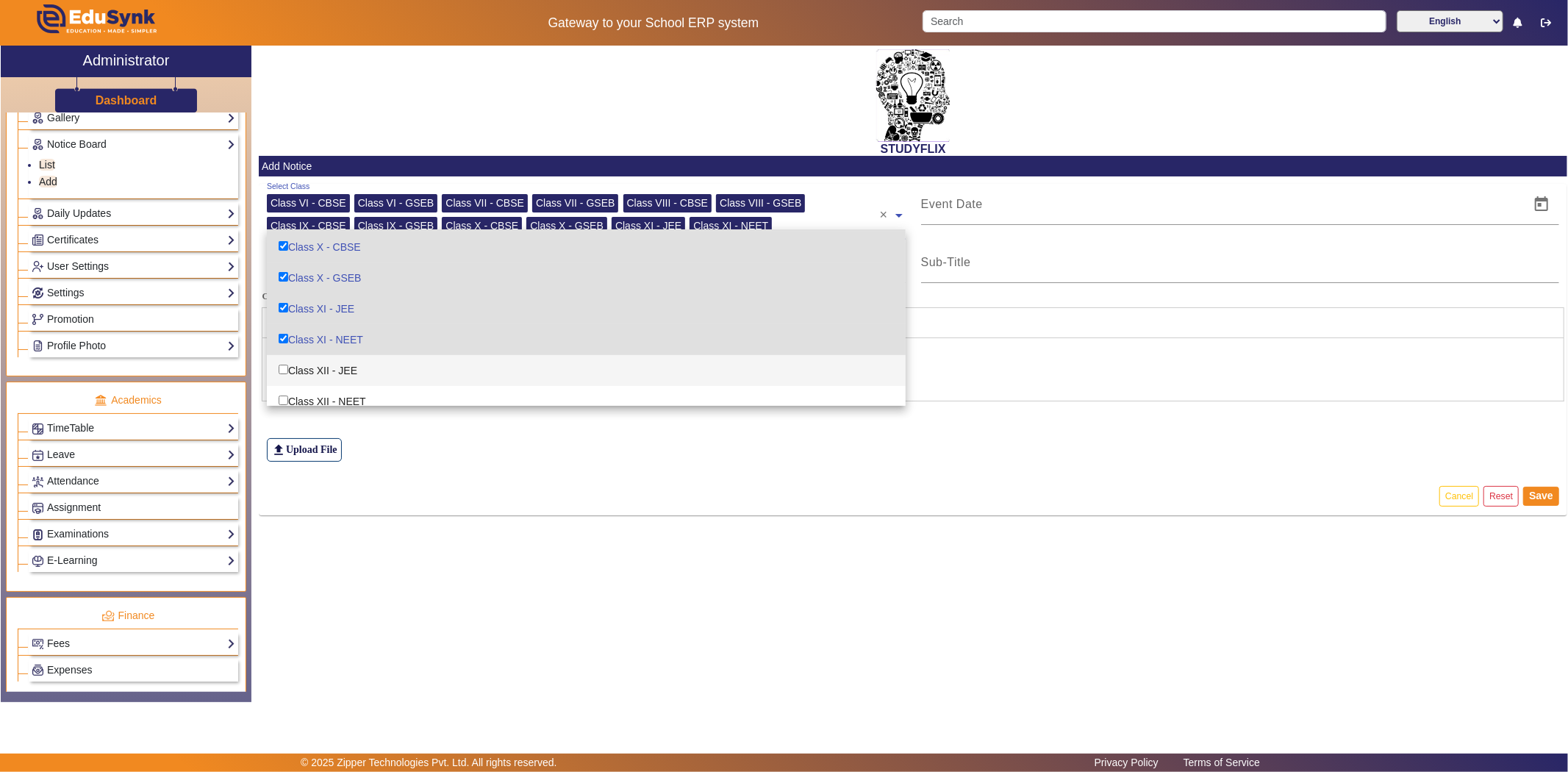
click at [324, 378] on div "Class XII - JEE" at bounding box center [586, 370] width 639 height 31
checkbox input "true"
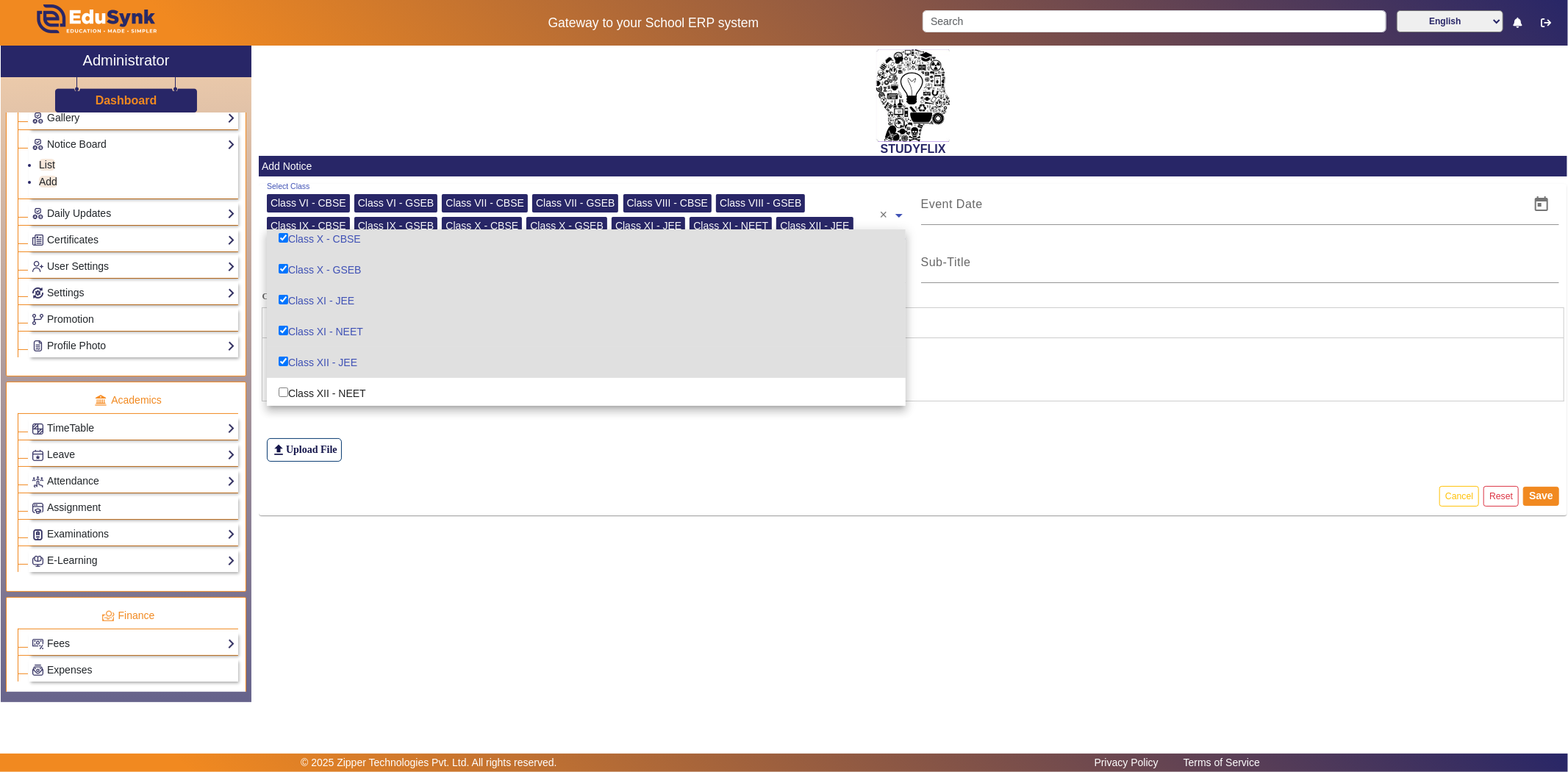
scroll to position [255, 0]
click at [327, 378] on div "Class XII - NEET" at bounding box center [586, 391] width 639 height 31
checkbox input "true"
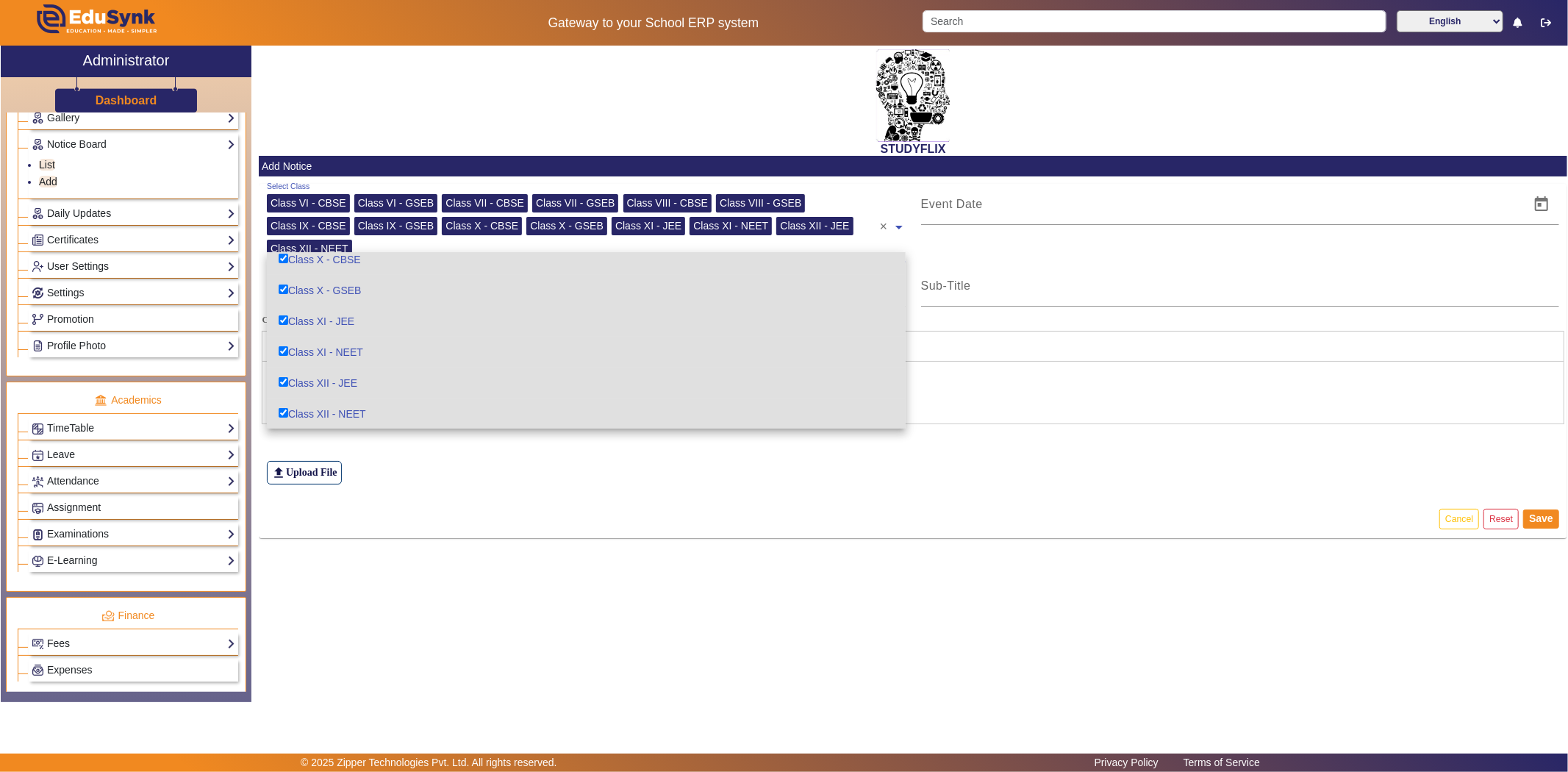
click at [399, 439] on div "file_upload Upload File" at bounding box center [913, 440] width 1293 height 88
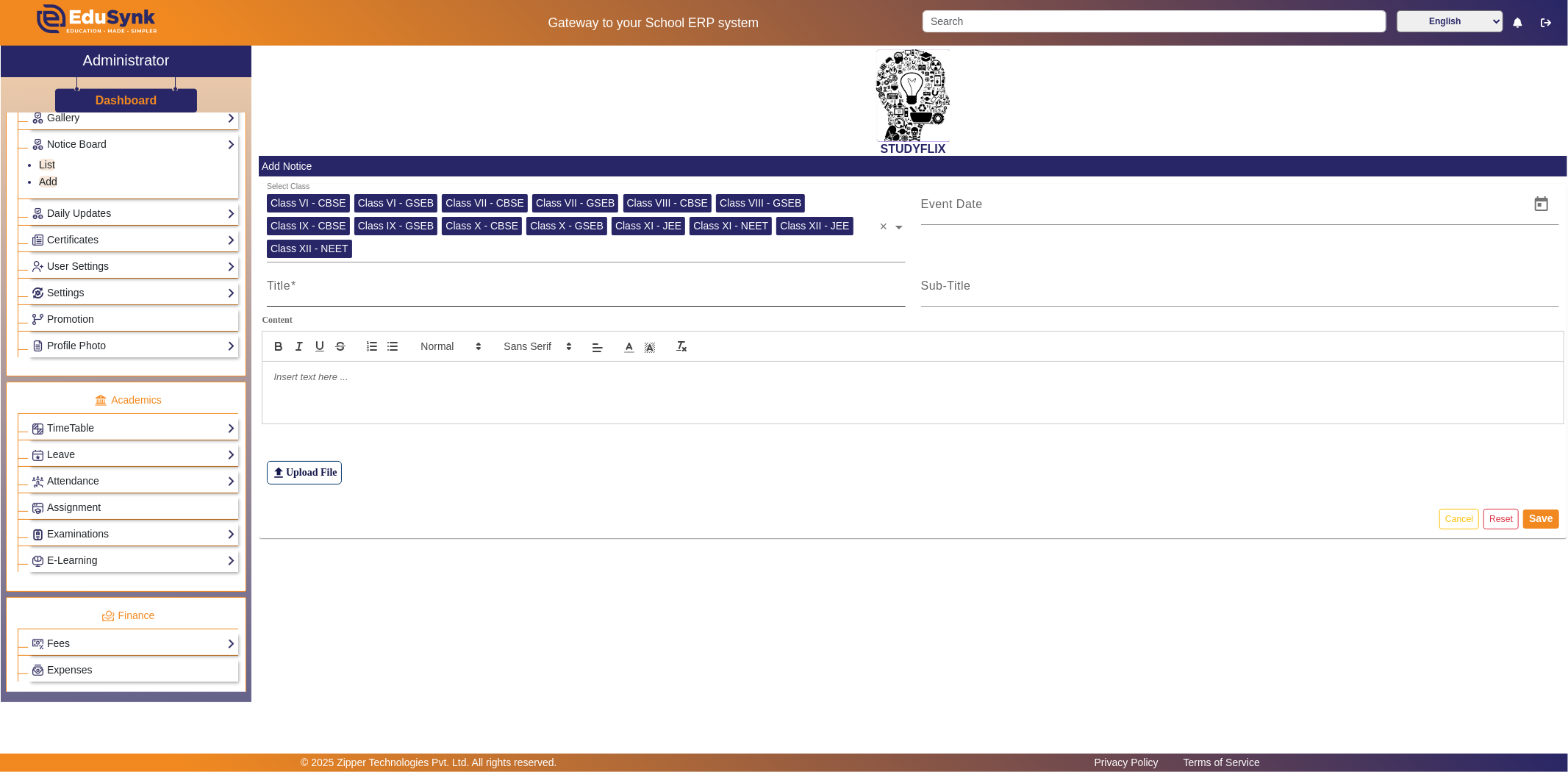
click at [325, 275] on div "Title" at bounding box center [586, 286] width 639 height 41
type input "TIME TABLE"
click at [973, 284] on input "Sub-Title" at bounding box center [1241, 291] width 639 height 18
type input "TIME TABLE"
click at [1018, 204] on input at bounding box center [1222, 204] width 601 height 18
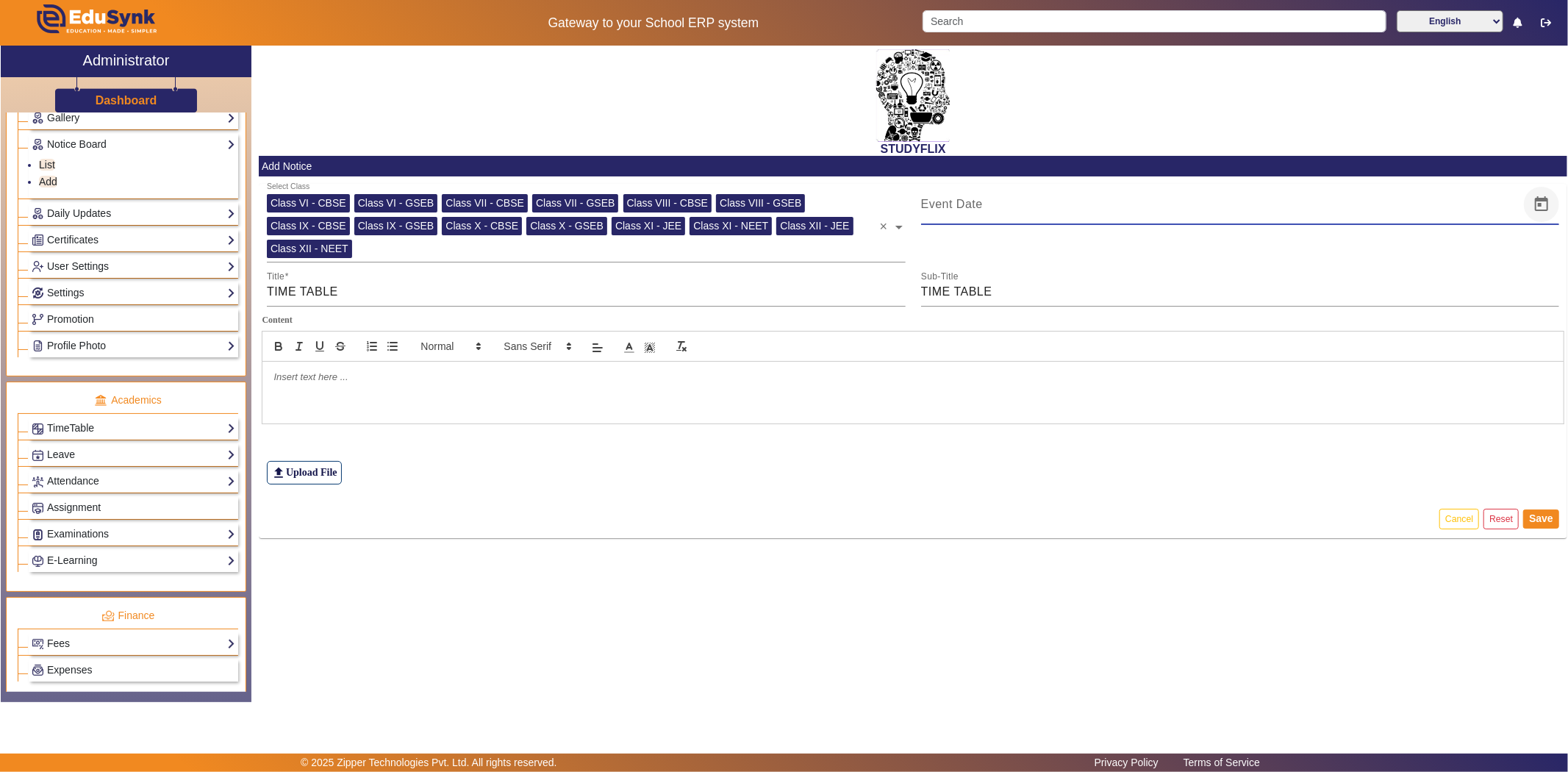
click at [1411, 199] on span "Open calendar" at bounding box center [1541, 205] width 35 height 35
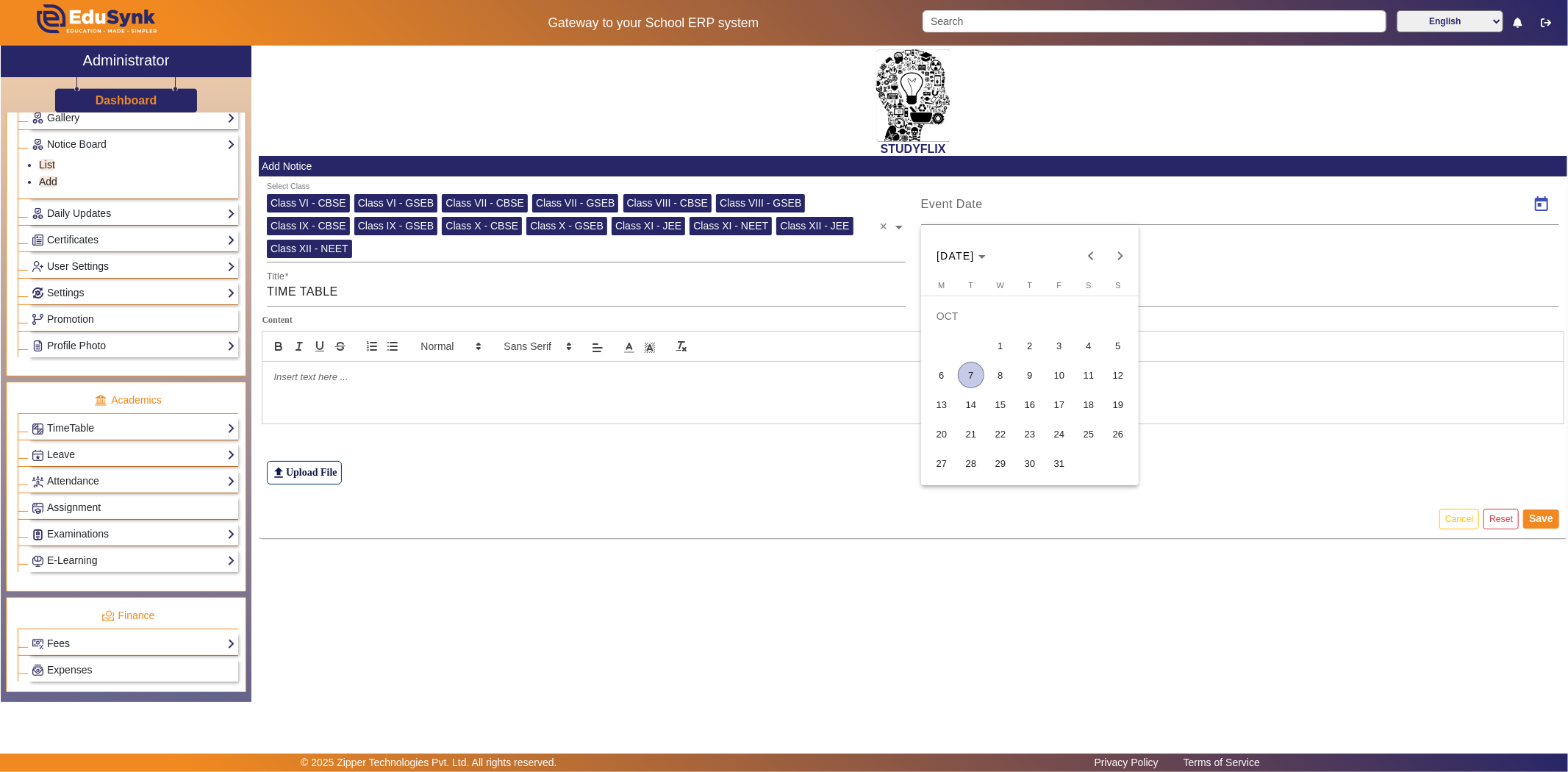
click at [973, 379] on span "7" at bounding box center [971, 375] width 27 height 27
click at [401, 409] on div at bounding box center [913, 393] width 1301 height 62
click at [315, 471] on label "file_upload Upload File" at bounding box center [304, 472] width 75 height 24
click at [0, 0] on input "file_upload Upload File" at bounding box center [0, 0] width 0 height 0
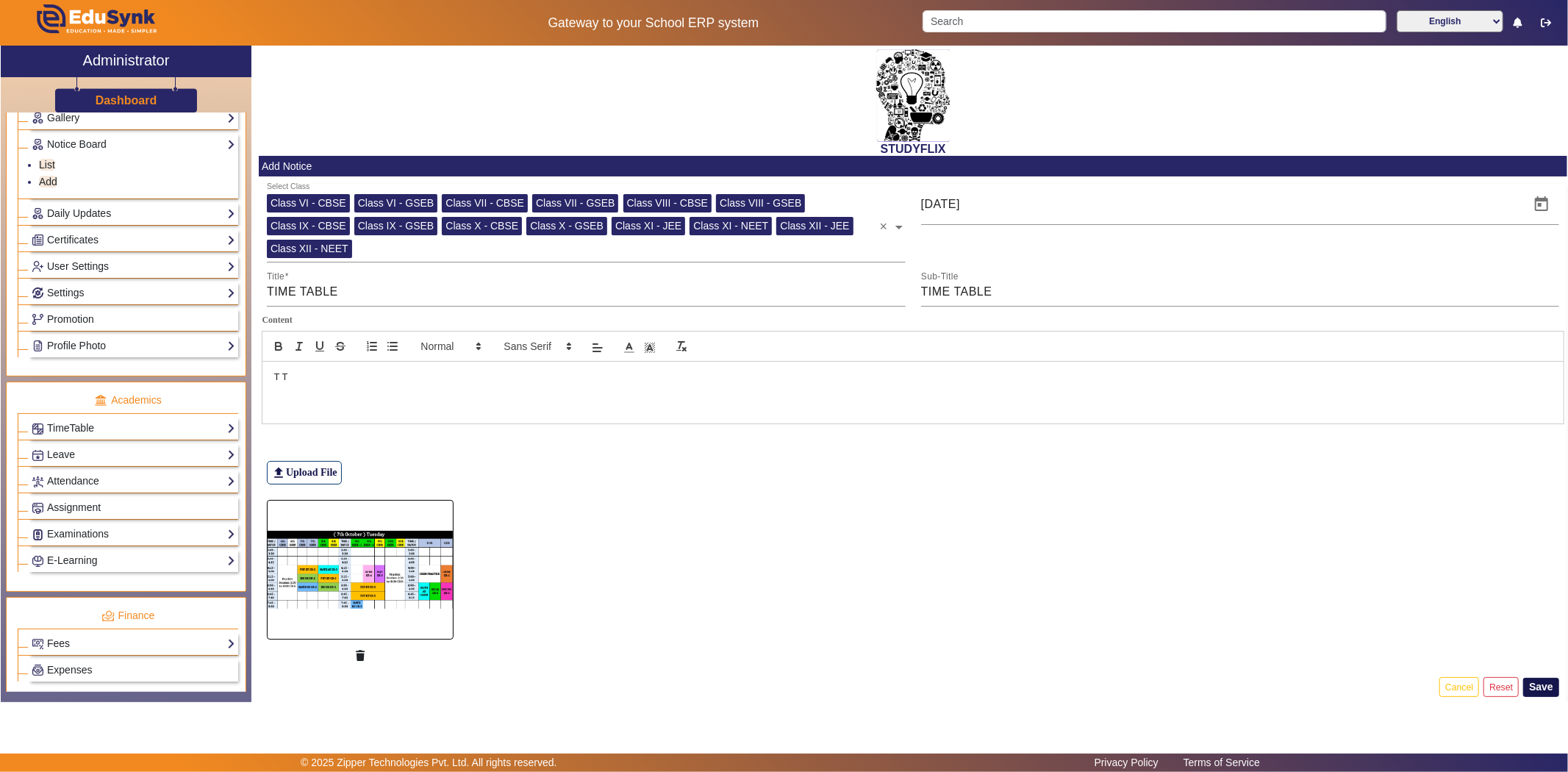
click at [1411, 689] on button "Save" at bounding box center [1540, 687] width 36 height 19
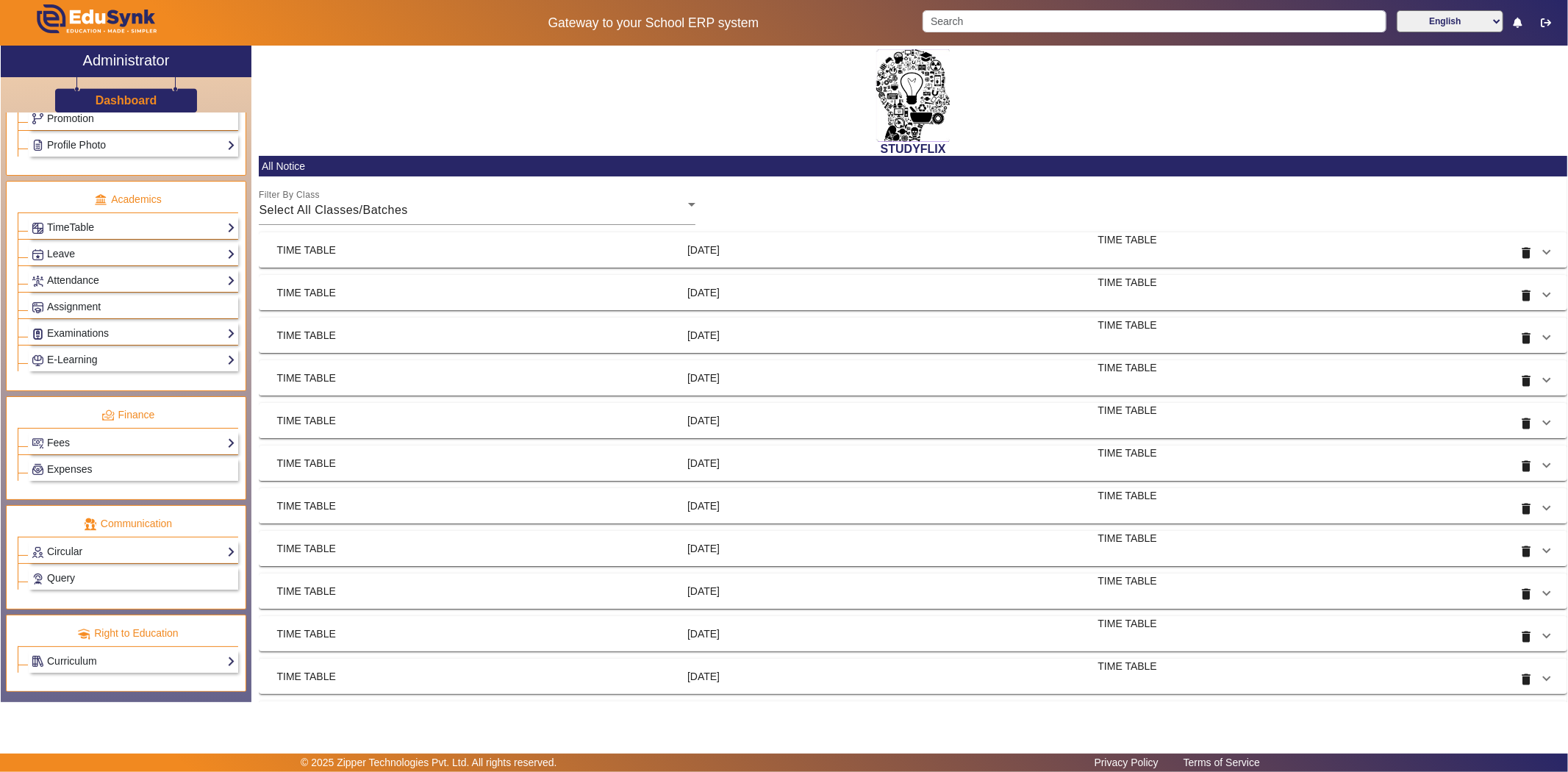
scroll to position [486, 0]
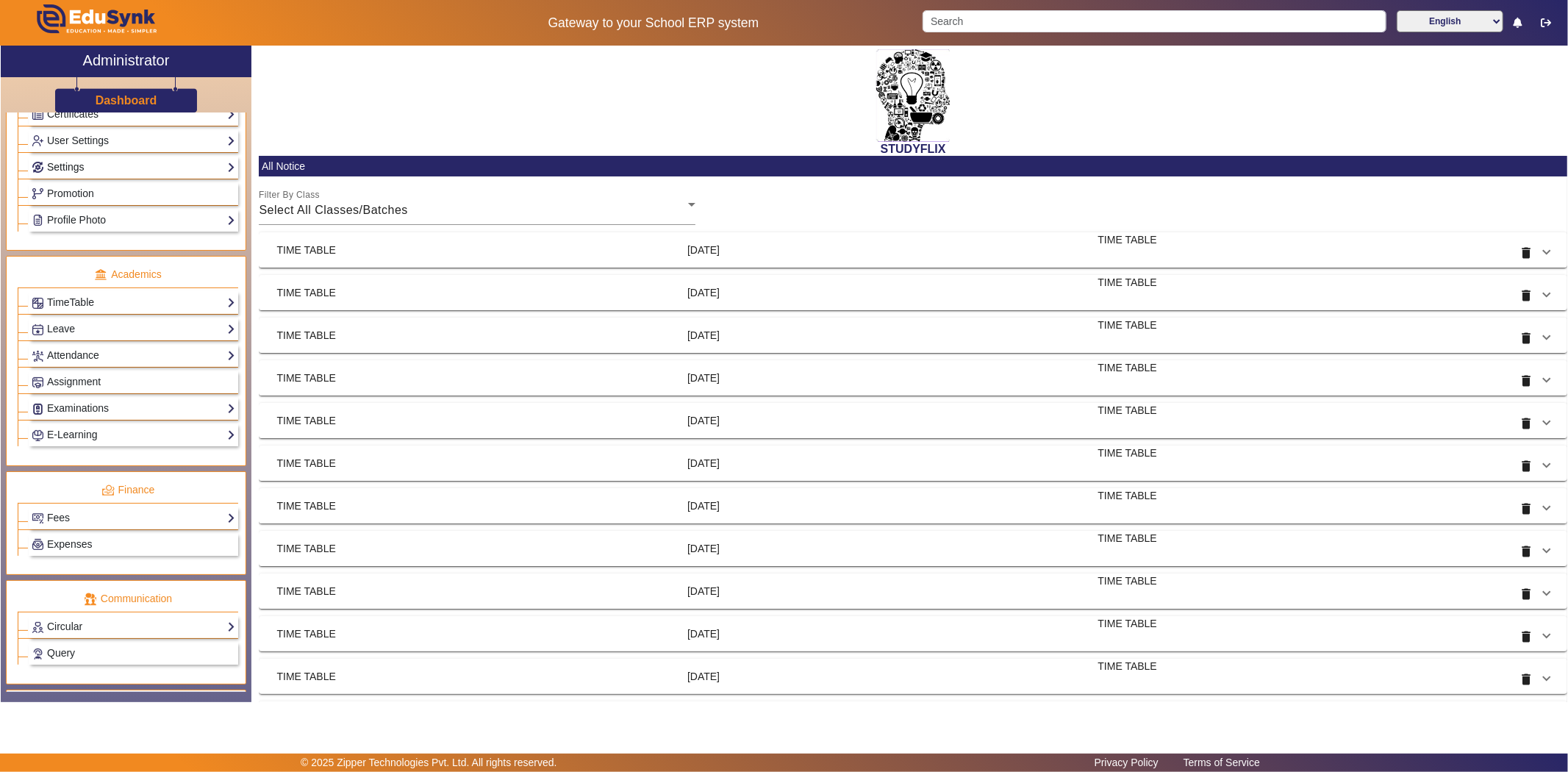
click at [63, 169] on link "Settings" at bounding box center [133, 167] width 204 height 17
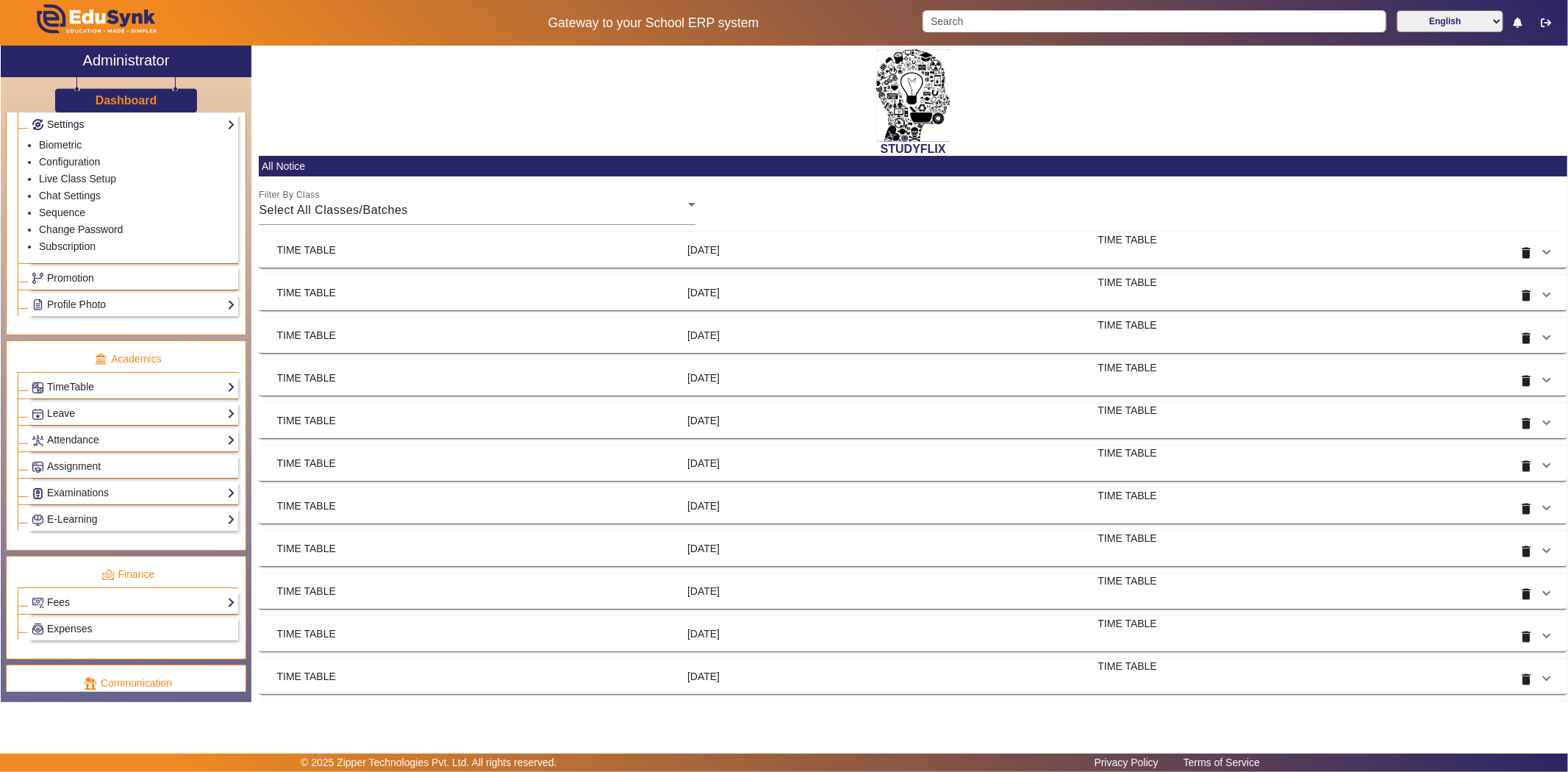
scroll to position [442, 0]
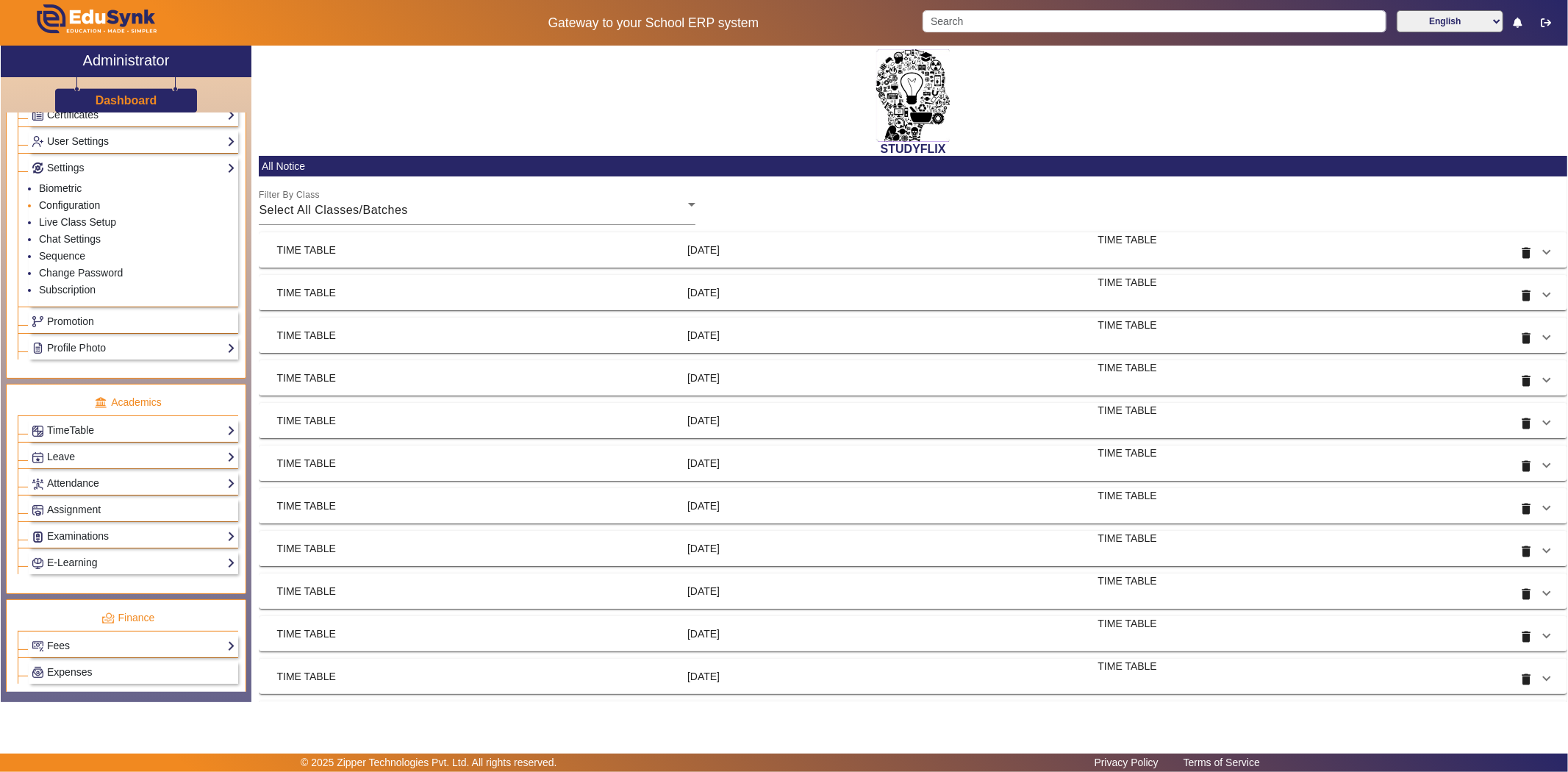
click at [60, 205] on link "Configuration" at bounding box center [70, 205] width 61 height 11
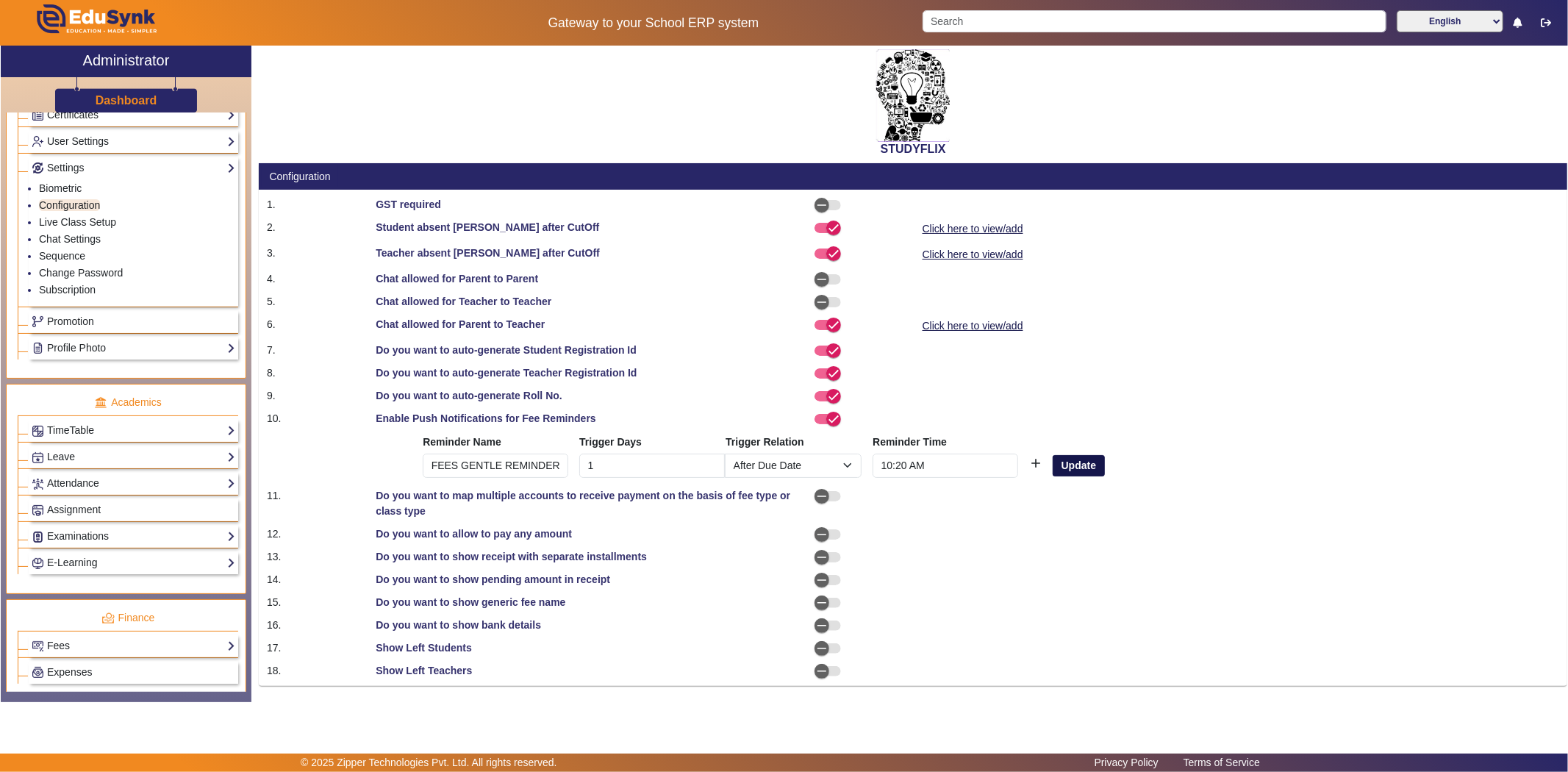
click at [1088, 471] on button "Update" at bounding box center [1078, 466] width 51 height 22
click at [820, 531] on icon "button" at bounding box center [822, 534] width 13 height 13
click at [995, 228] on link "Click here to view/add" at bounding box center [973, 229] width 103 height 18
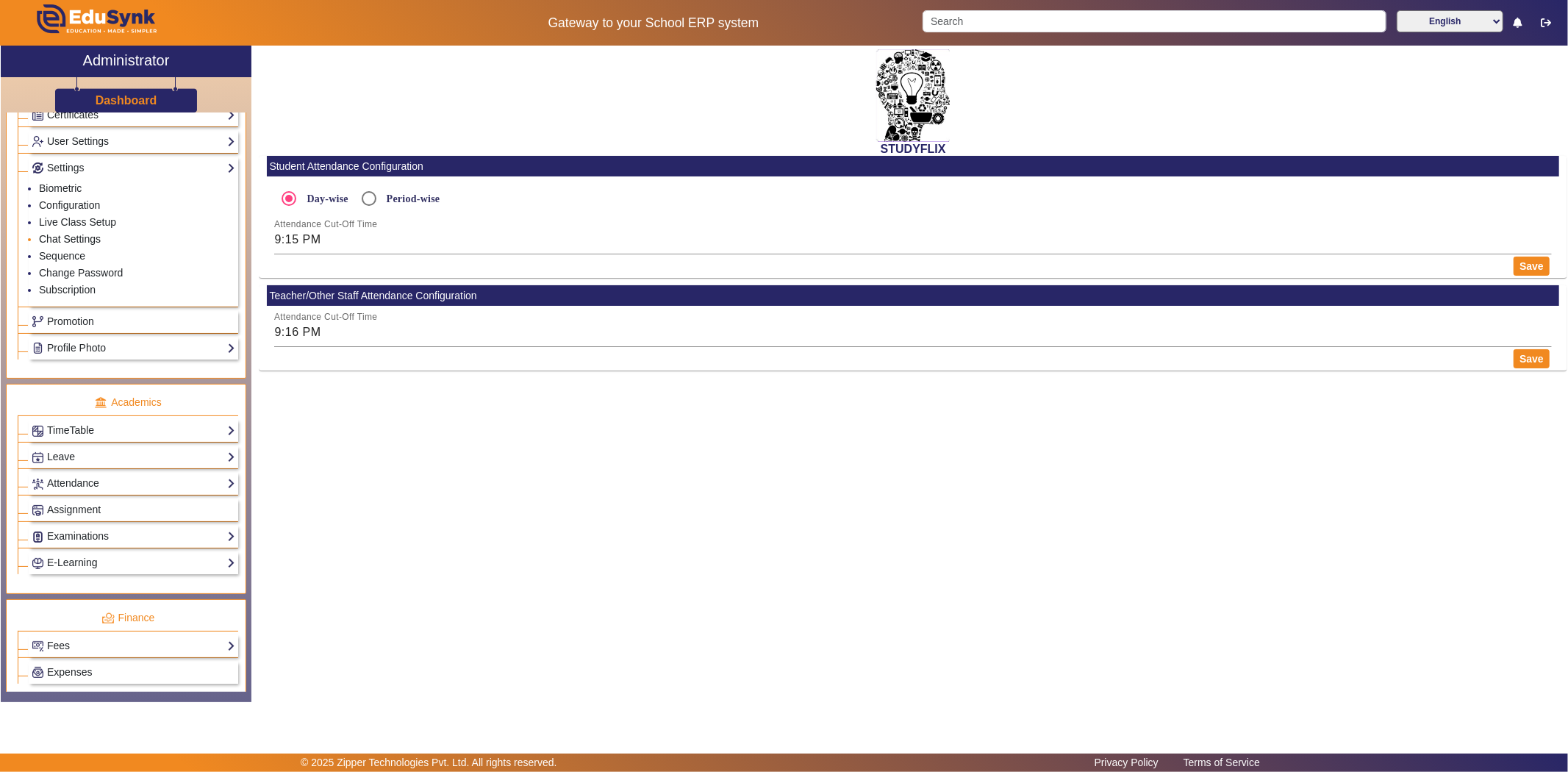
click at [63, 239] on link "Chat Settings" at bounding box center [70, 238] width 62 height 11
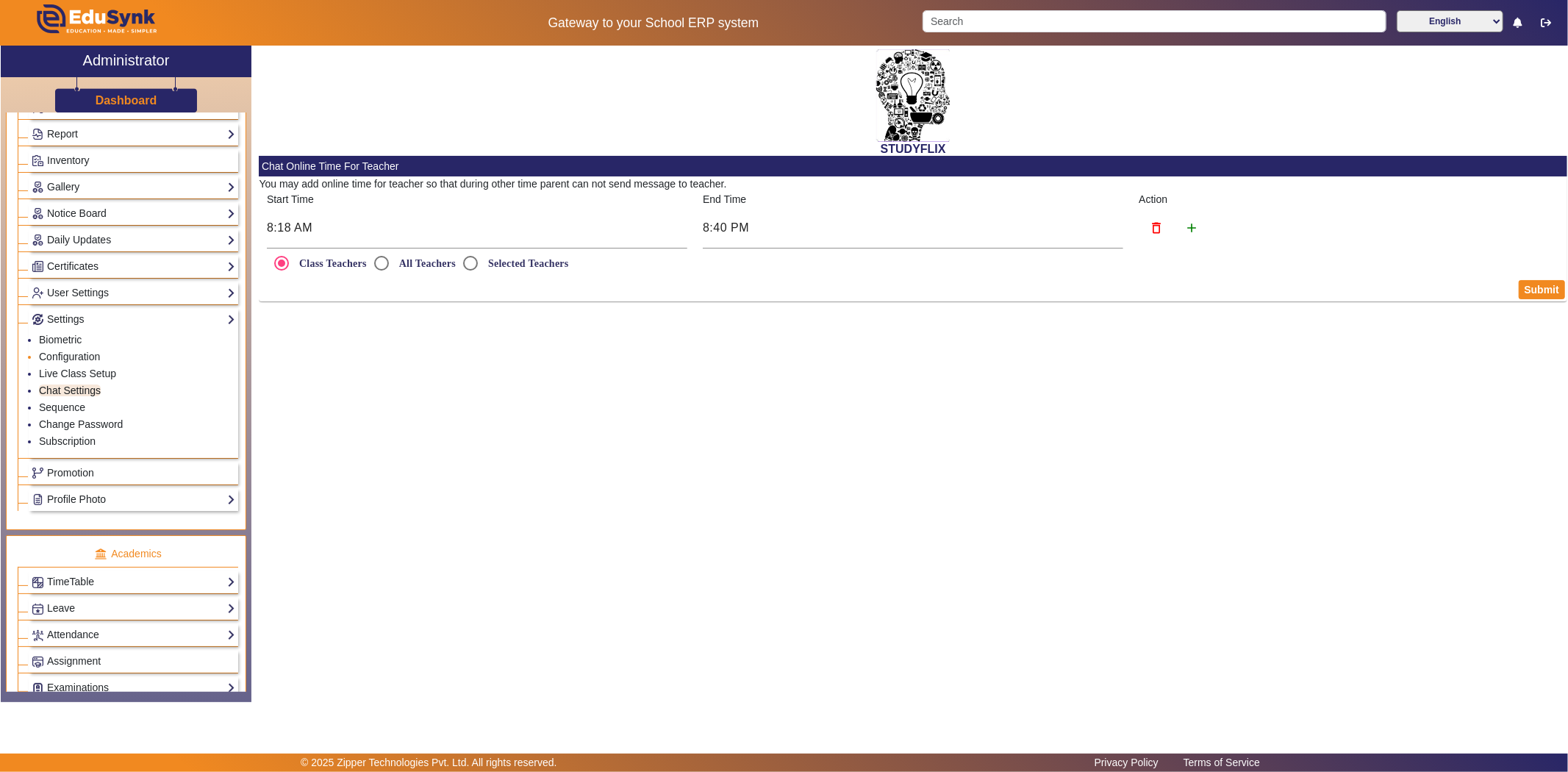
scroll to position [279, 0]
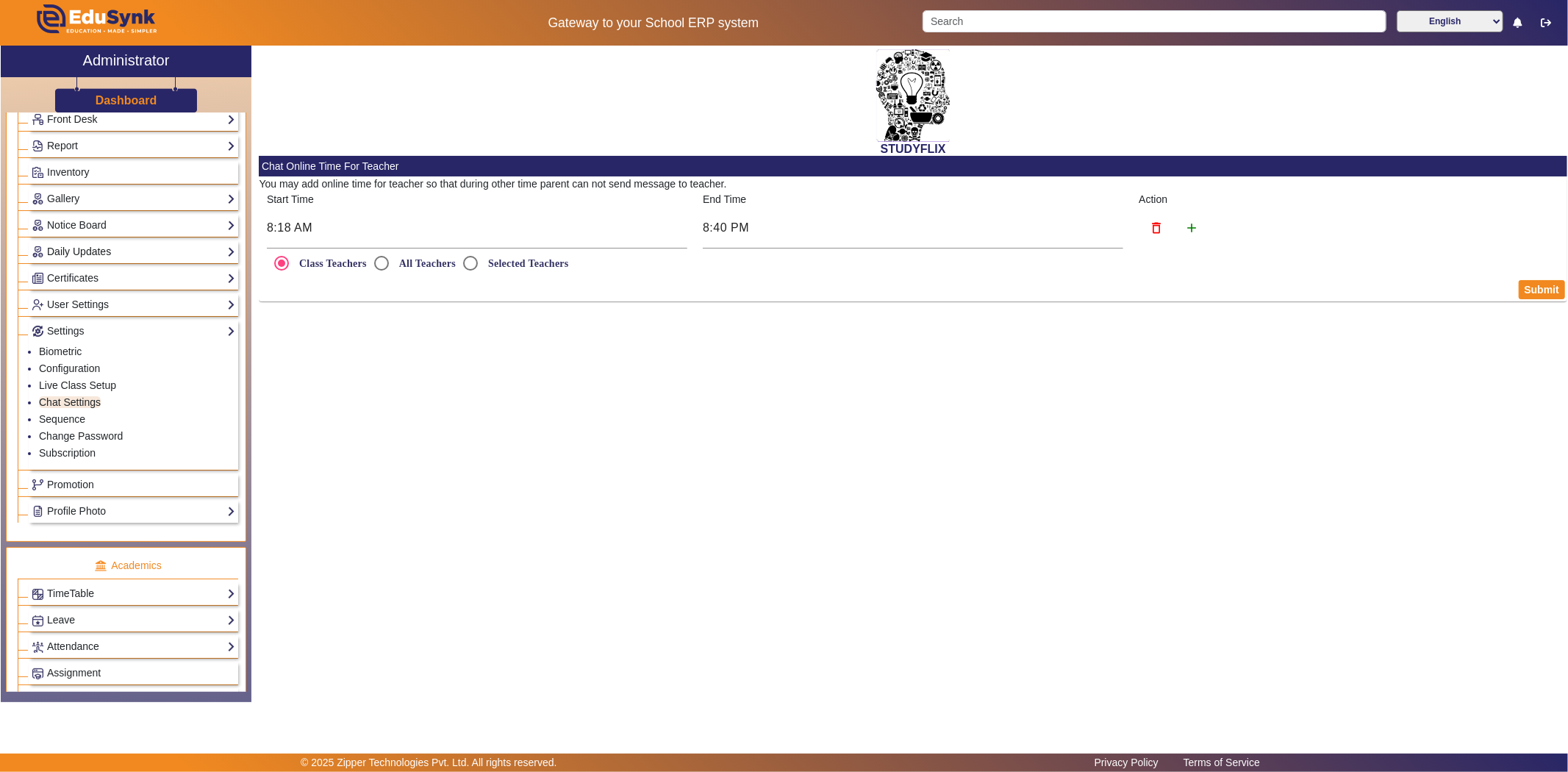
click at [61, 245] on link "Daily Updates" at bounding box center [133, 251] width 204 height 17
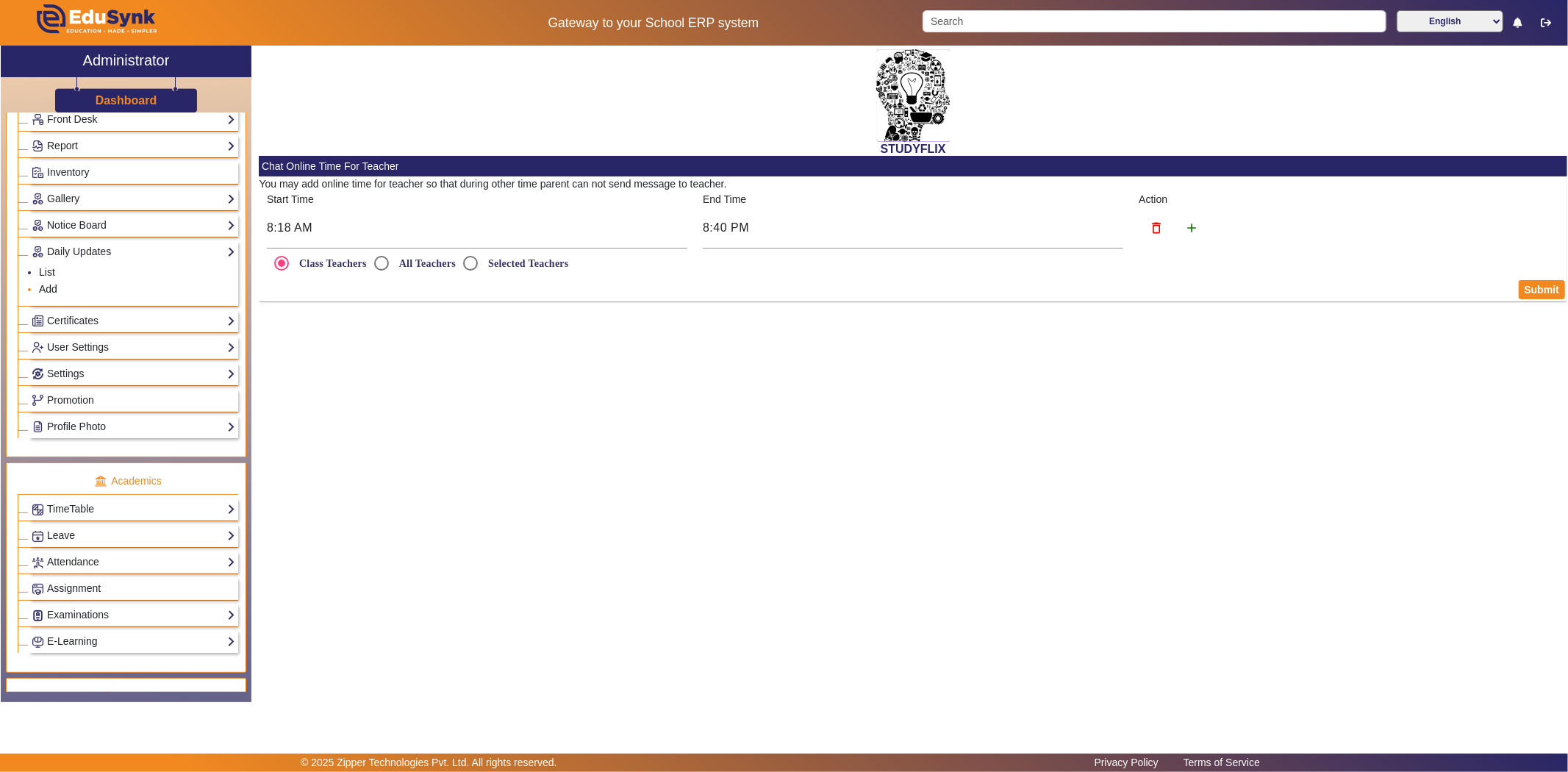
click at [41, 285] on link "Add" at bounding box center [48, 288] width 18 height 11
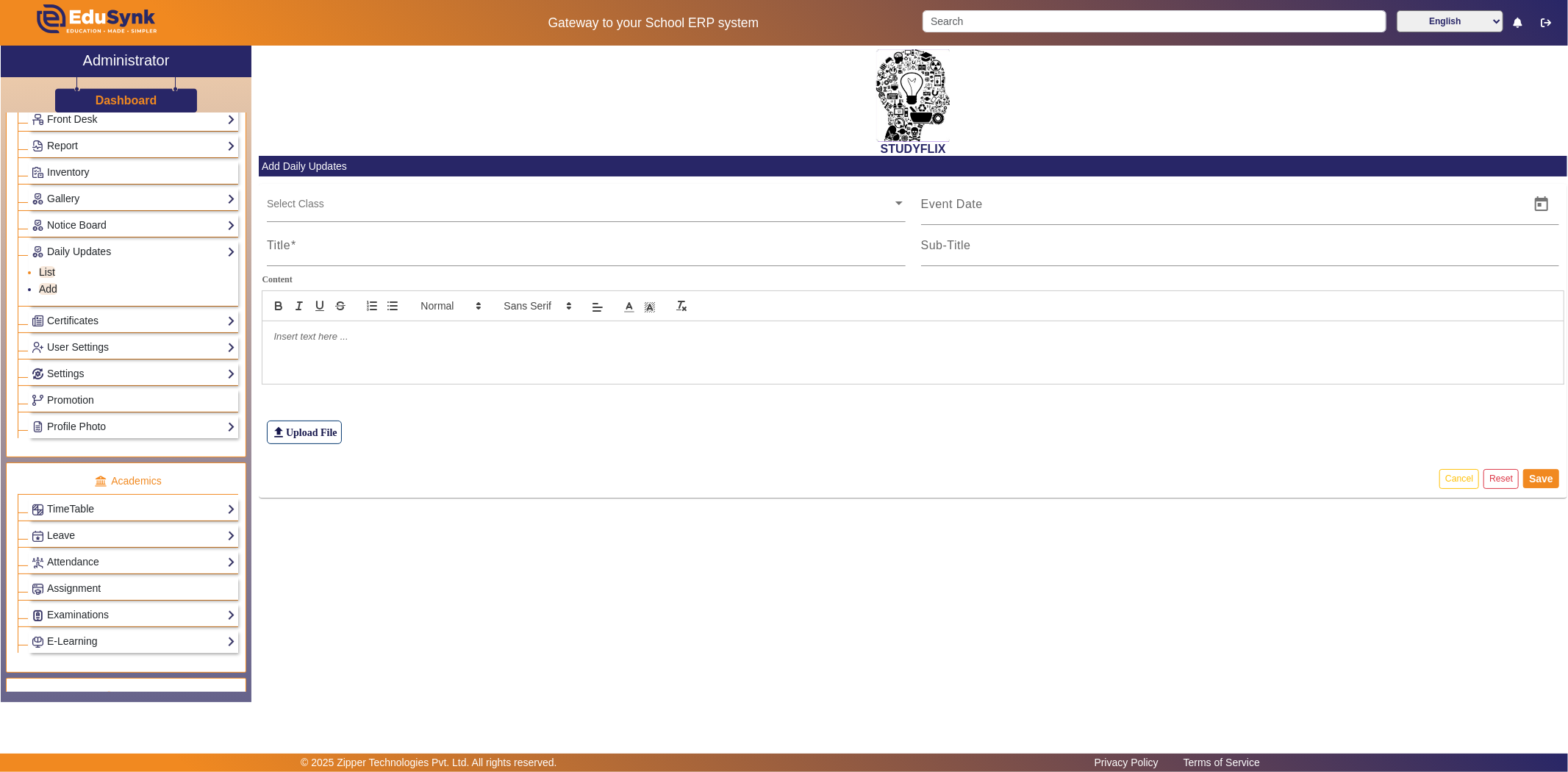
click at [41, 266] on li "List" at bounding box center [137, 273] width 196 height 17
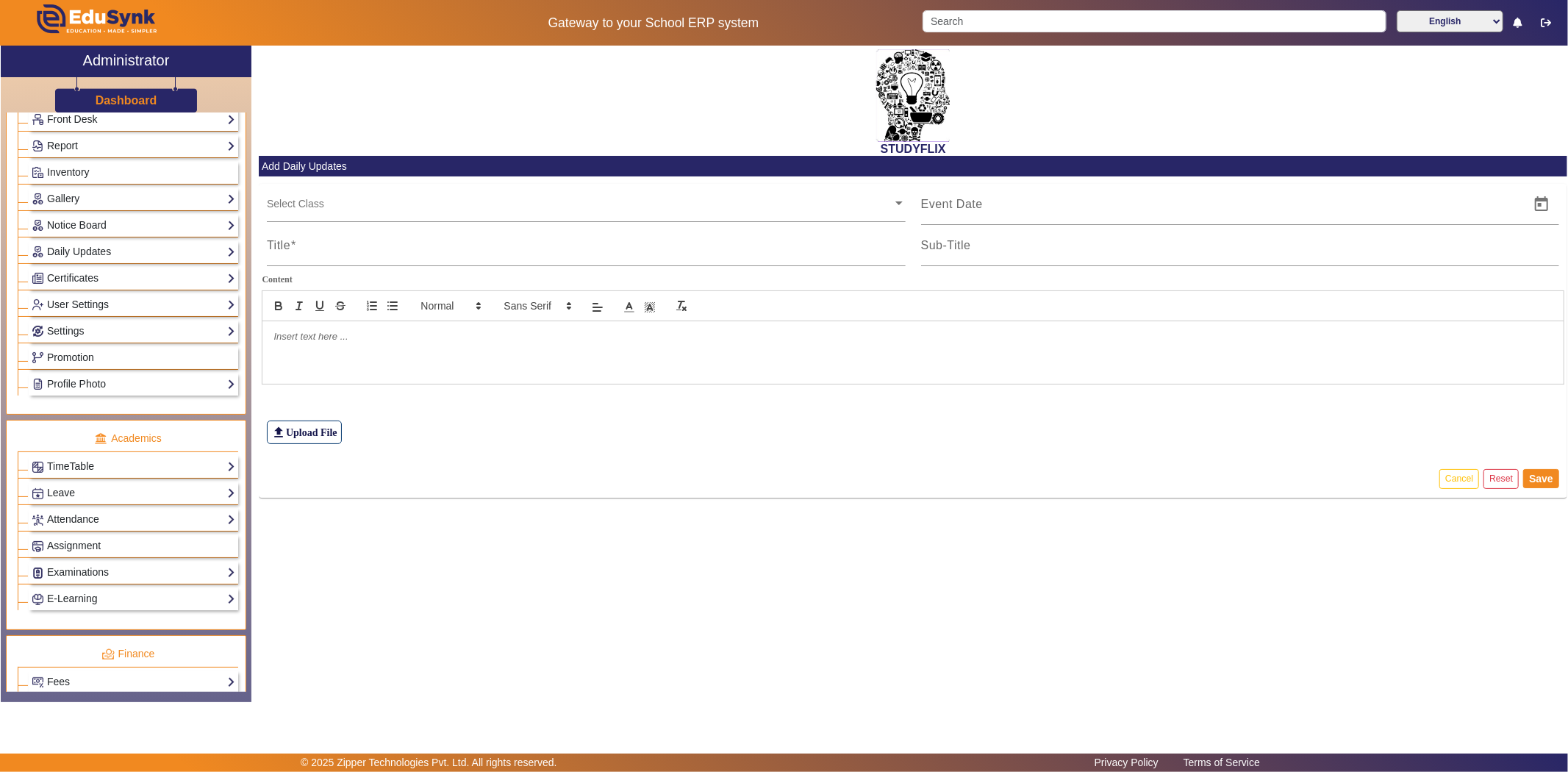
click at [363, 202] on input "text" at bounding box center [579, 203] width 625 height 14
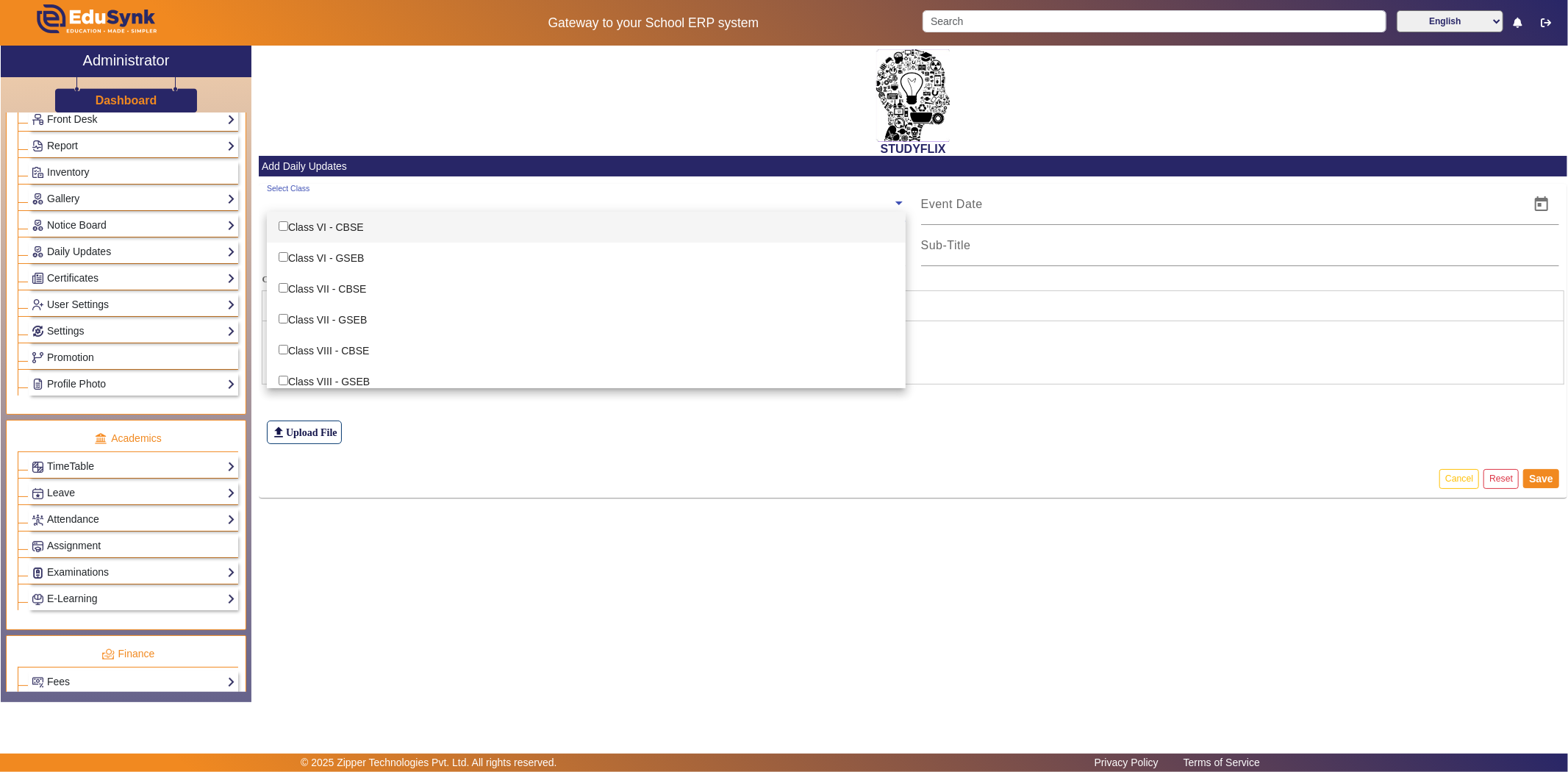
click at [356, 225] on div "Class VI - CBSE" at bounding box center [586, 227] width 639 height 31
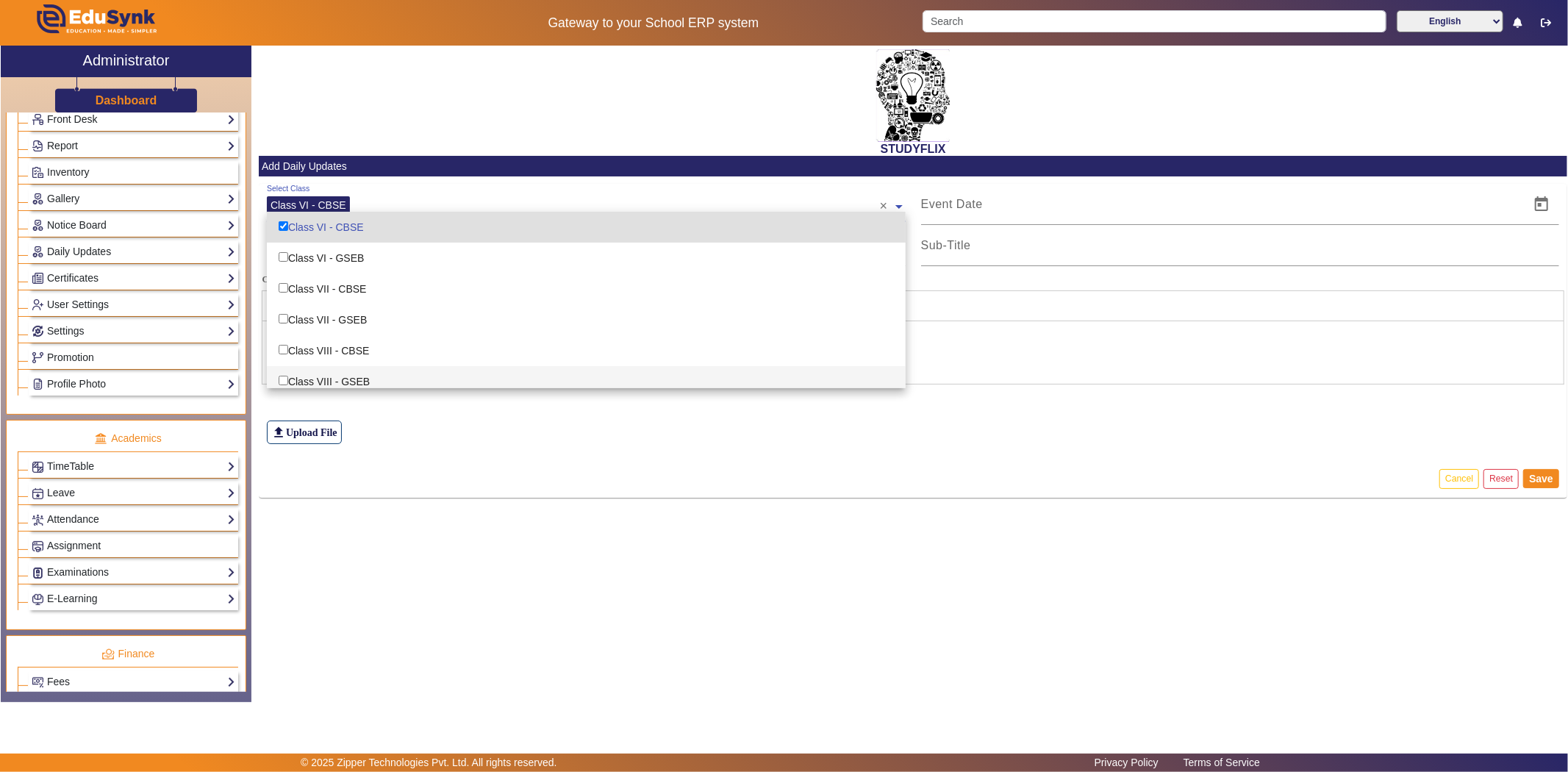
click at [423, 435] on div "file_upload Upload File" at bounding box center [913, 400] width 1293 height 88
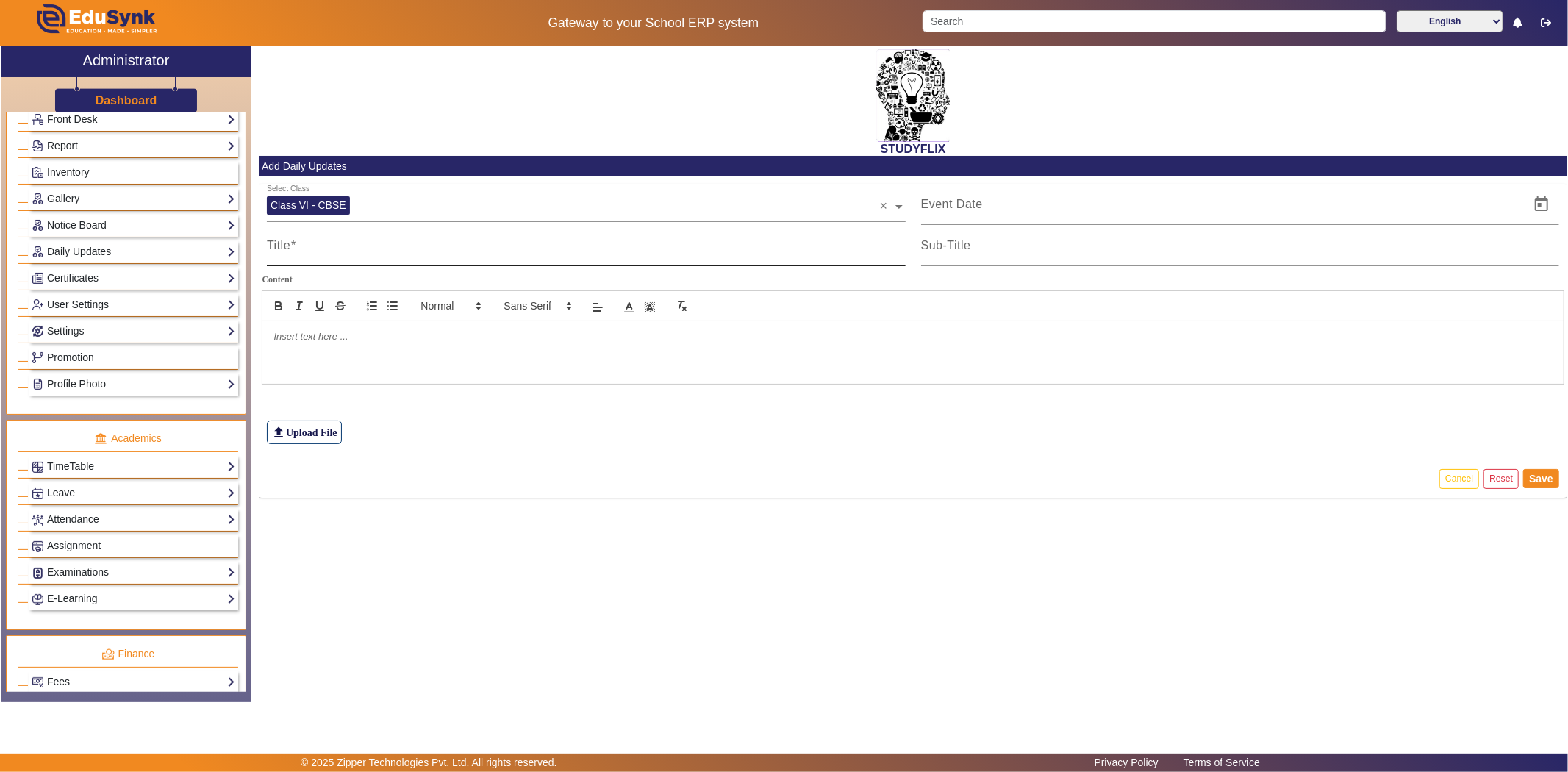
click at [906, 255] on div at bounding box center [906, 255] width 0 height 0
click at [402, 258] on input "Title" at bounding box center [586, 251] width 639 height 18
click at [1020, 209] on input at bounding box center [1222, 204] width 601 height 18
click at [1012, 248] on input "Sub-Title" at bounding box center [1241, 251] width 639 height 18
click at [588, 366] on div at bounding box center [913, 352] width 1301 height 62
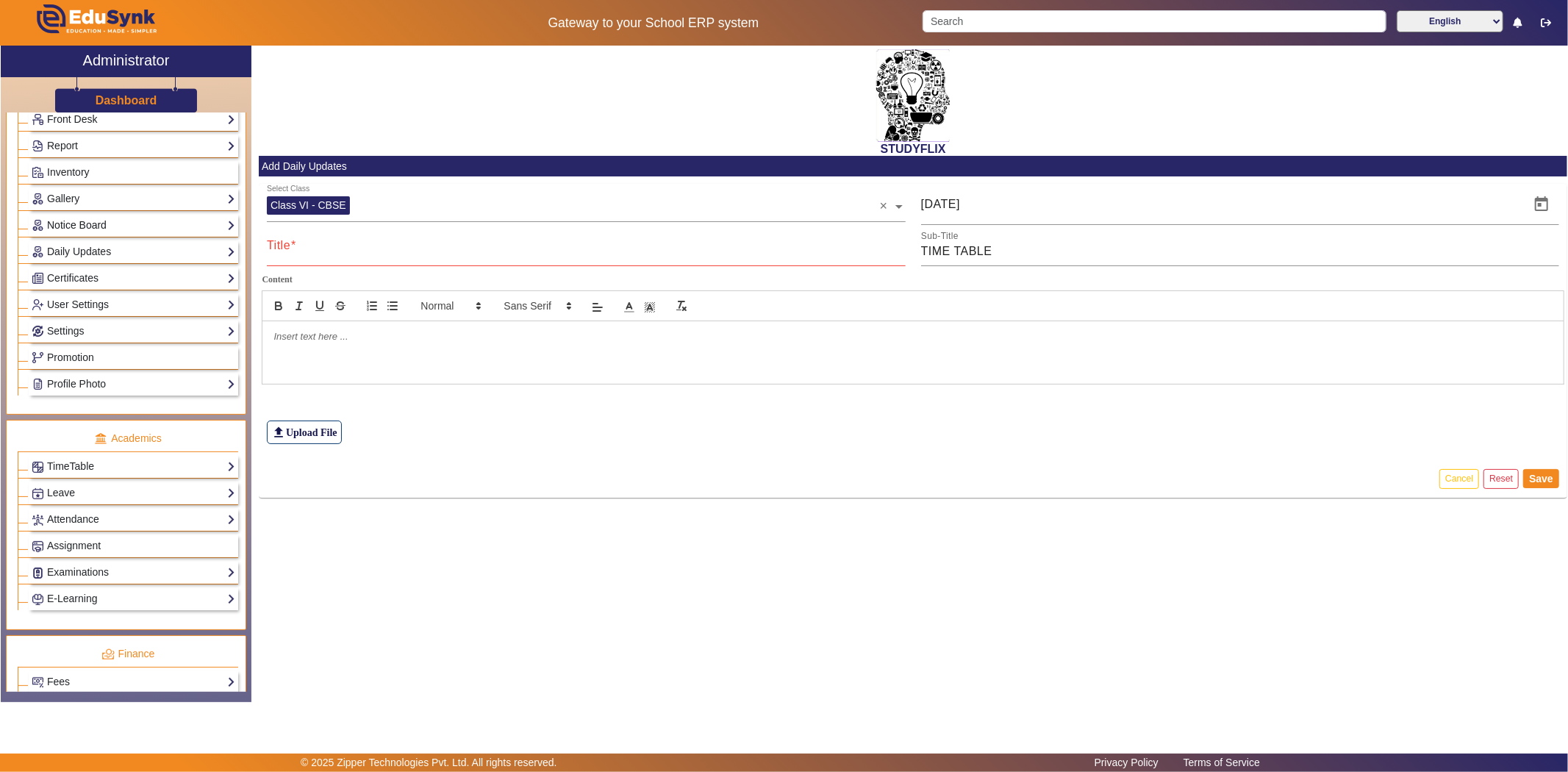
click at [101, 222] on link "Notice Board" at bounding box center [133, 225] width 204 height 17
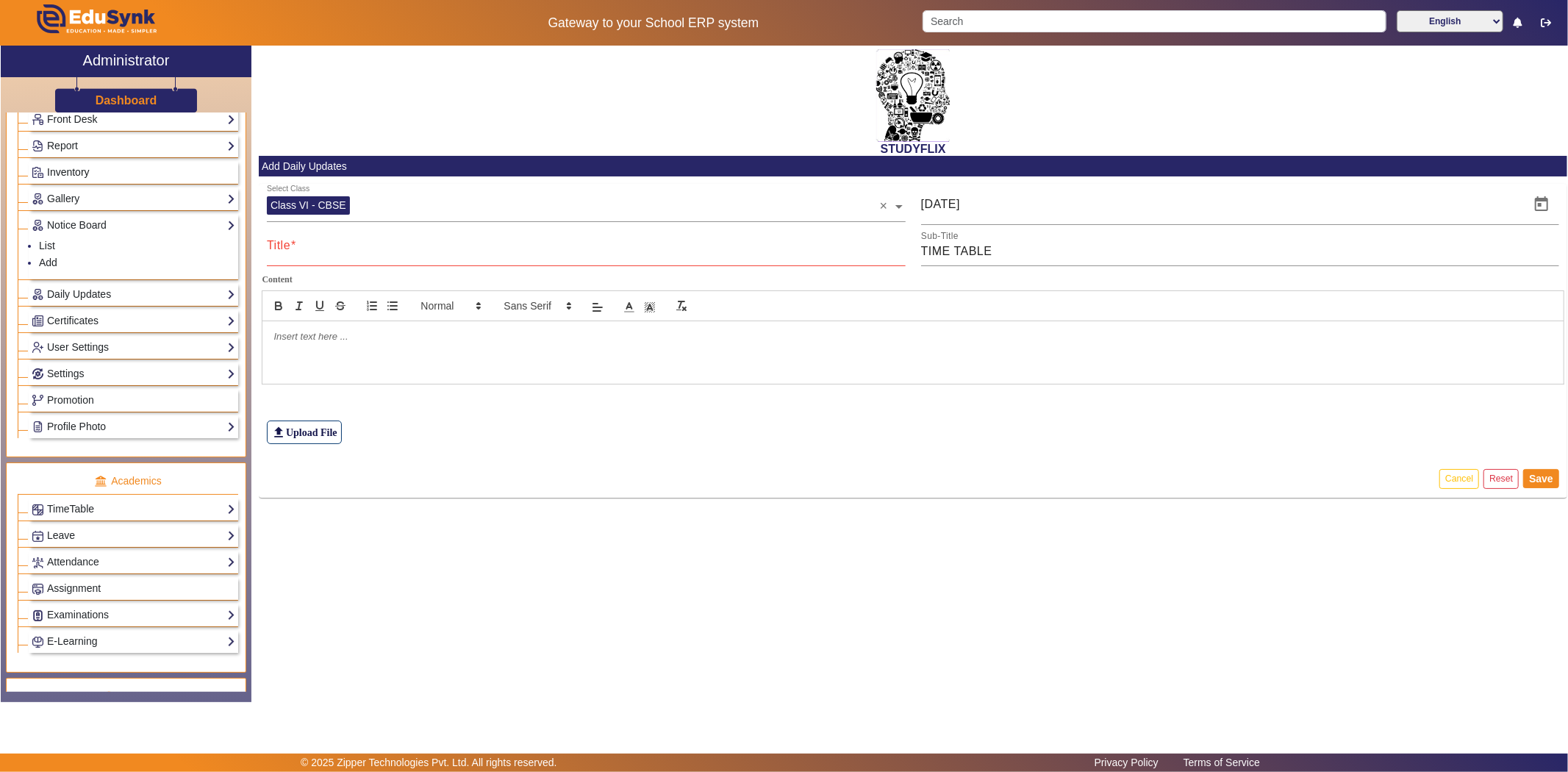
click at [80, 171] on span "Inventory" at bounding box center [68, 172] width 43 height 11
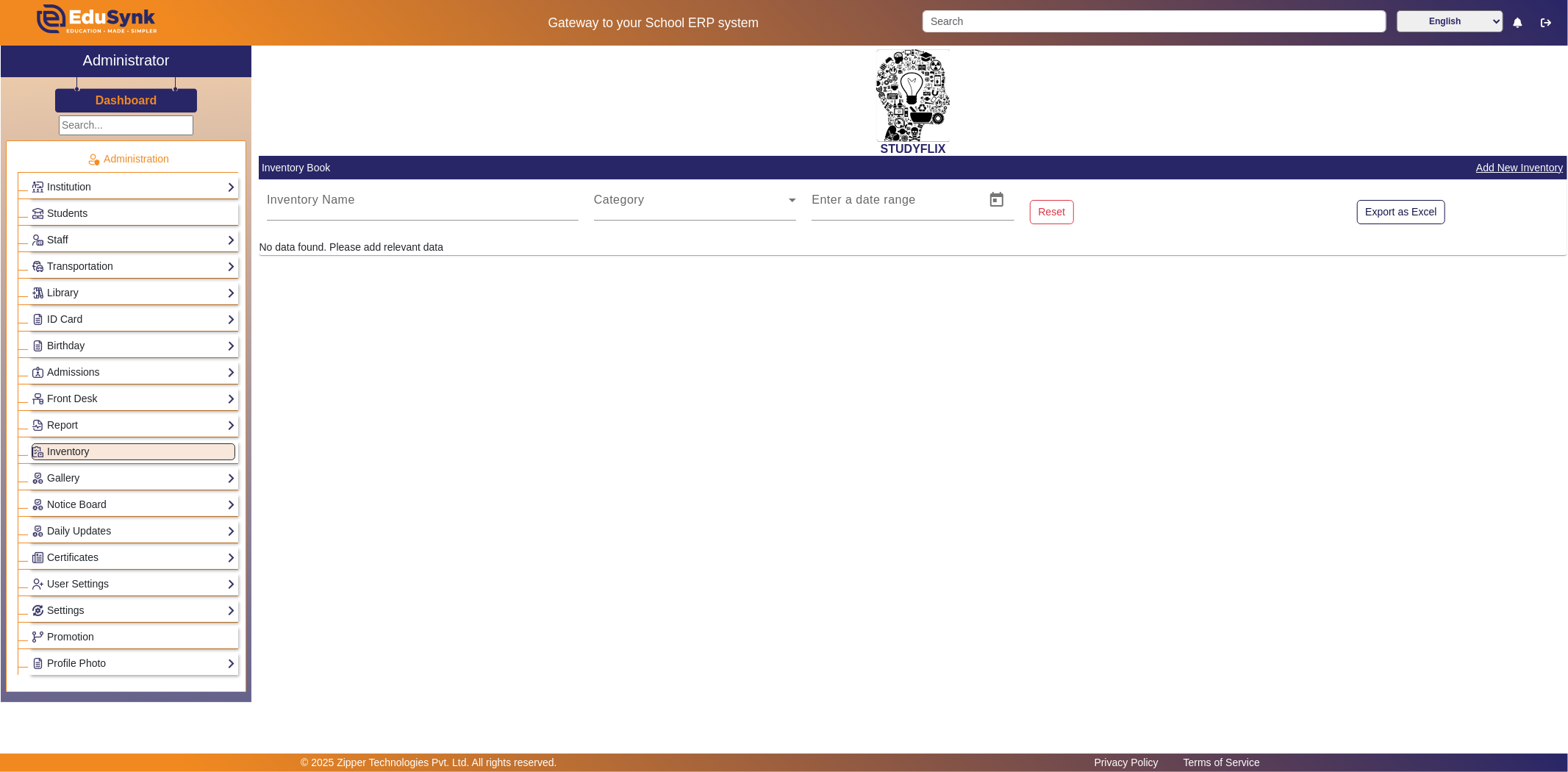
click at [77, 241] on link "Staff" at bounding box center [133, 240] width 204 height 17
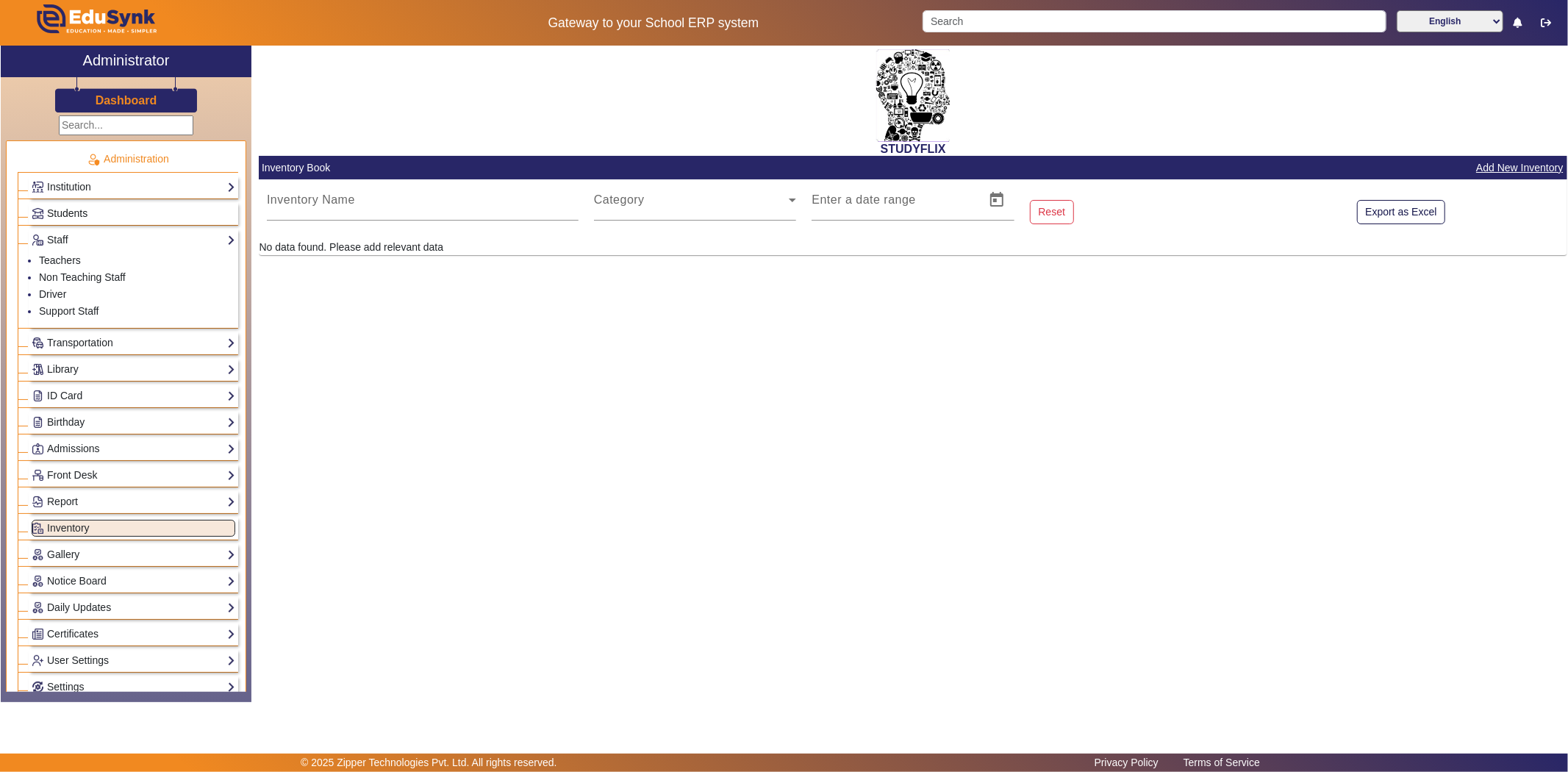
click at [74, 211] on span "Students" at bounding box center [67, 212] width 41 height 11
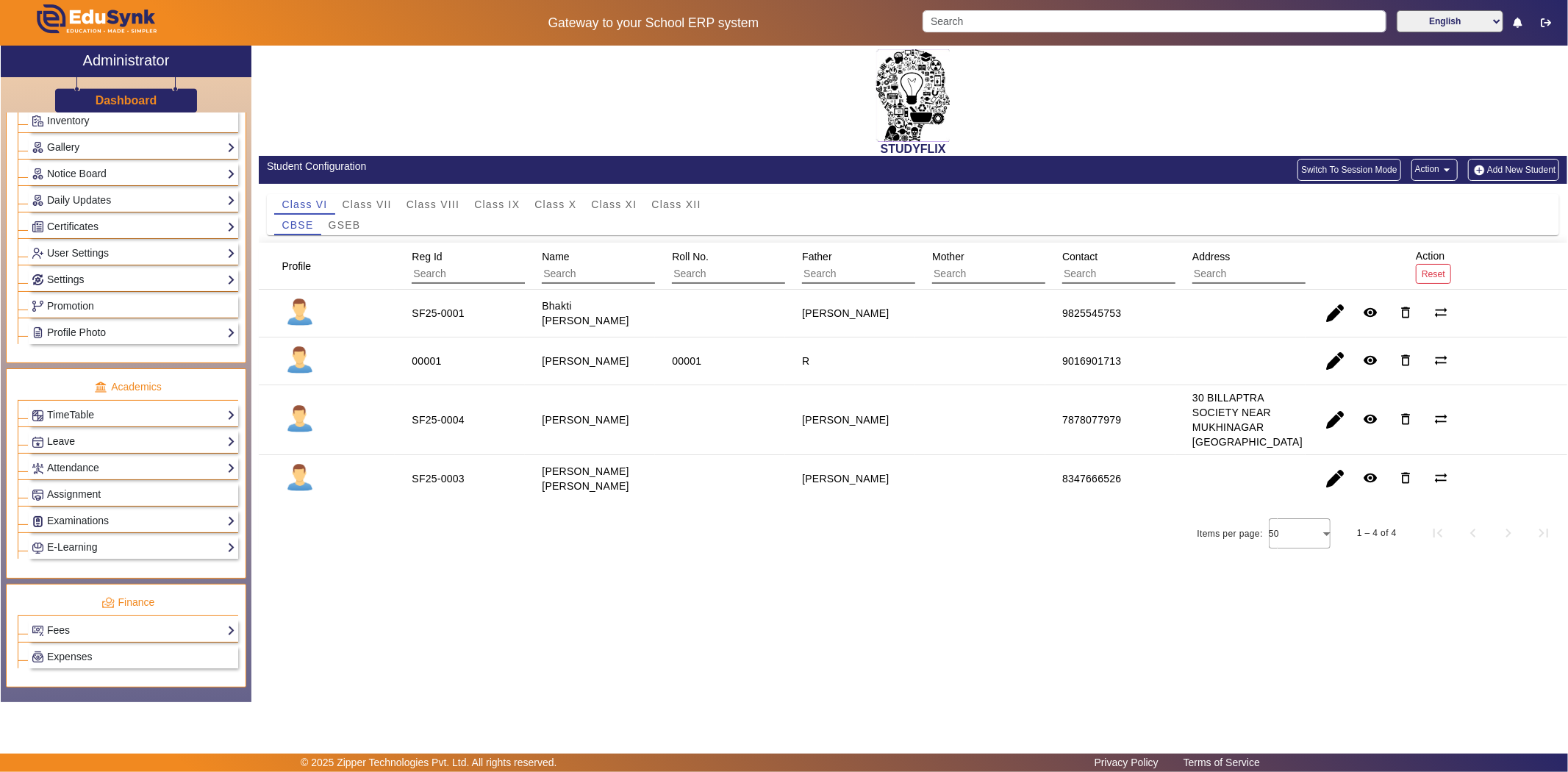
scroll to position [490, 0]
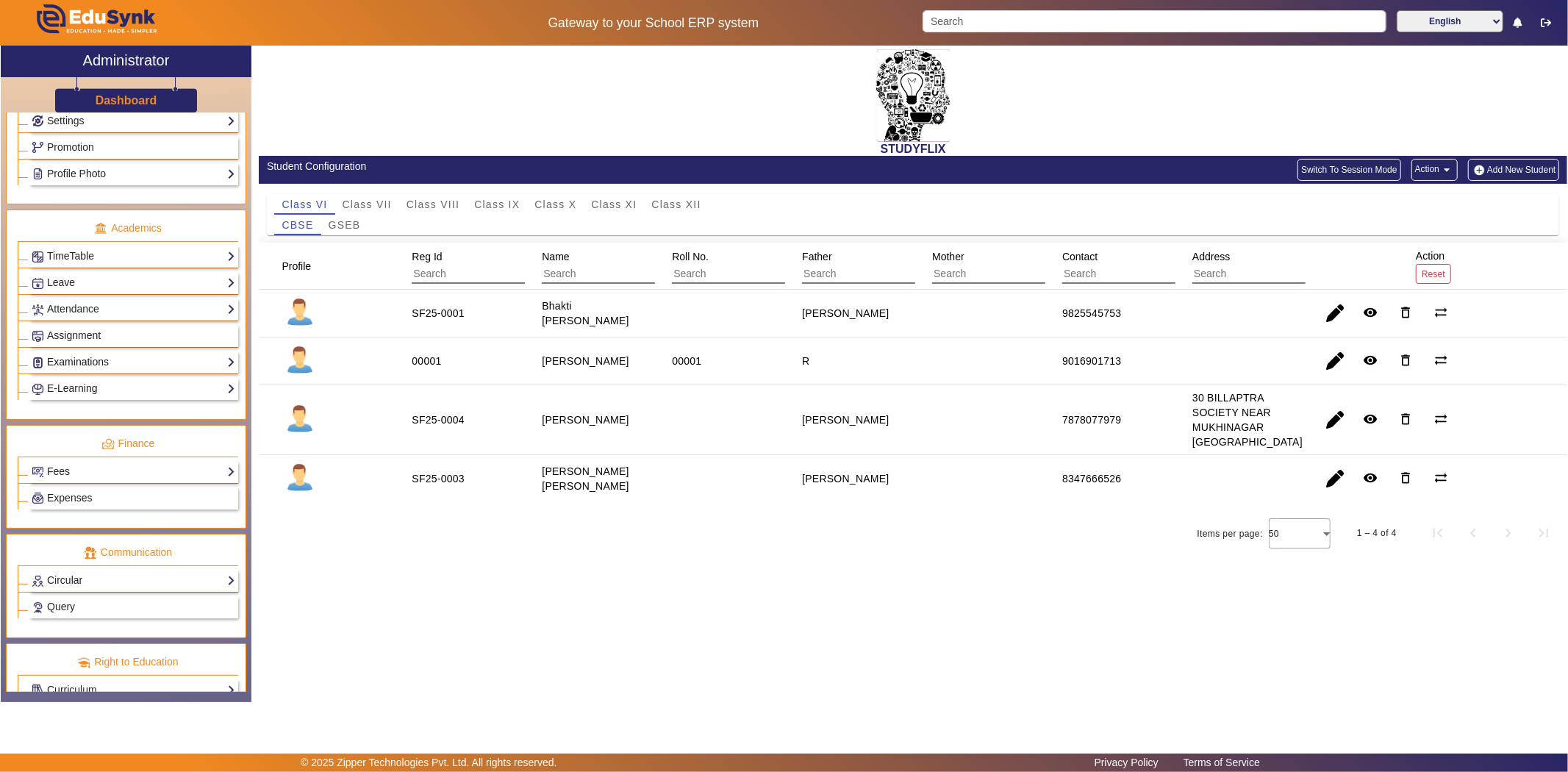
click at [70, 364] on link "Examinations" at bounding box center [133, 362] width 204 height 17
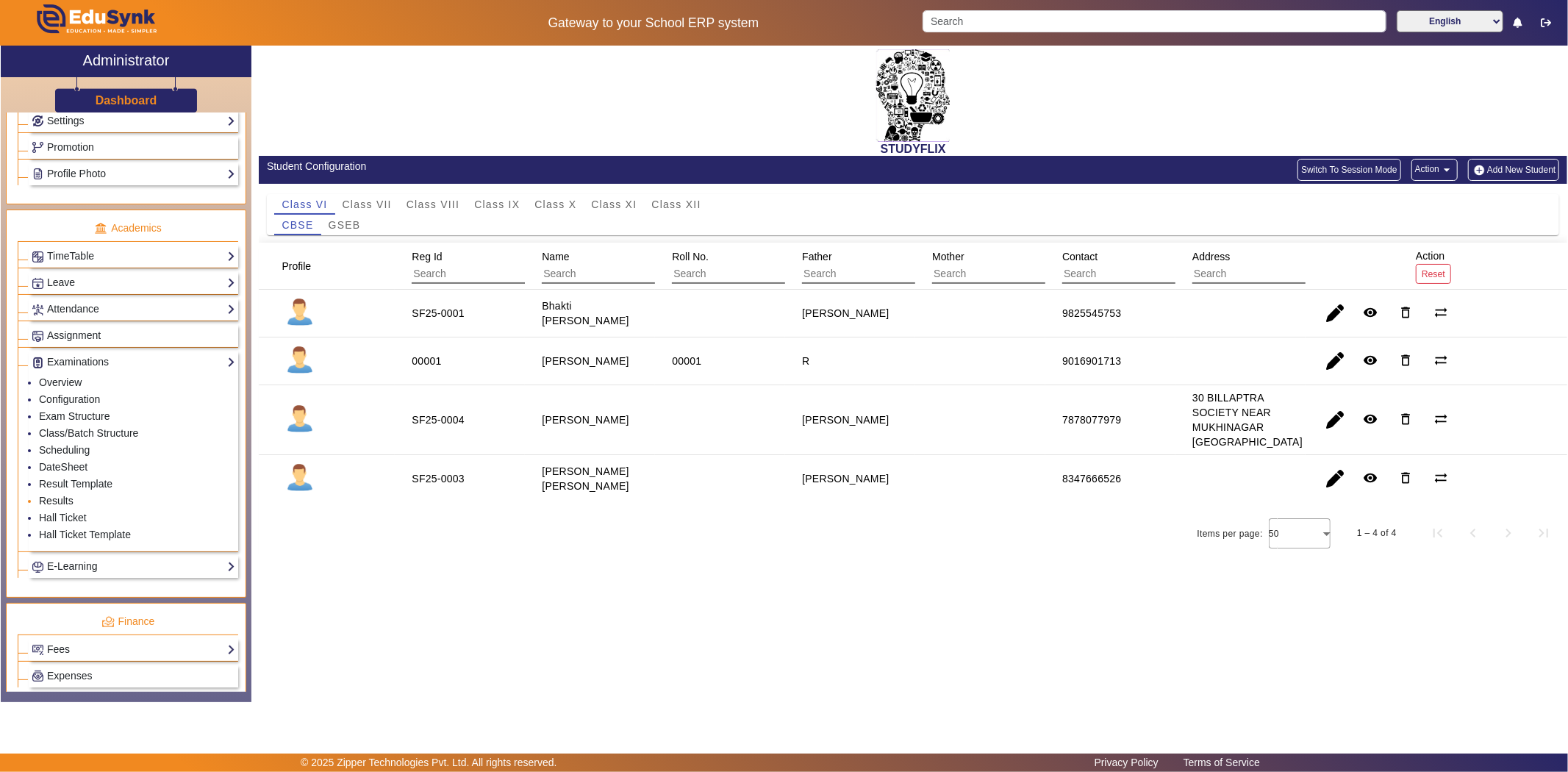
click at [54, 504] on link "Results" at bounding box center [56, 501] width 34 height 11
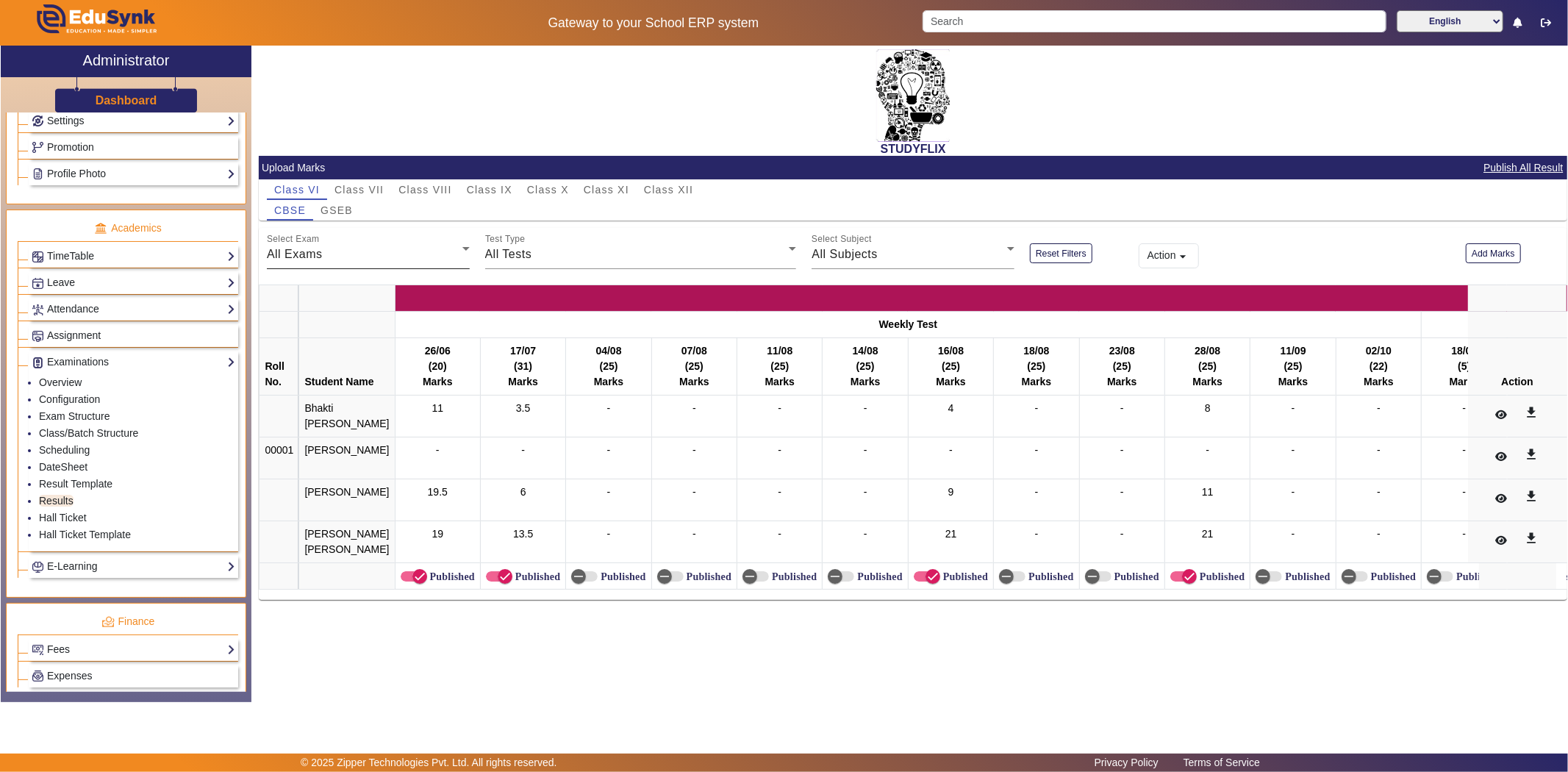
click at [328, 261] on div "All Exams" at bounding box center [364, 254] width 195 height 18
drag, startPoint x: 805, startPoint y: 182, endPoint x: 795, endPoint y: 3, distance: 179.3
click at [807, 180] on div at bounding box center [784, 386] width 1568 height 772
